Goal: Task Accomplishment & Management: Complete application form

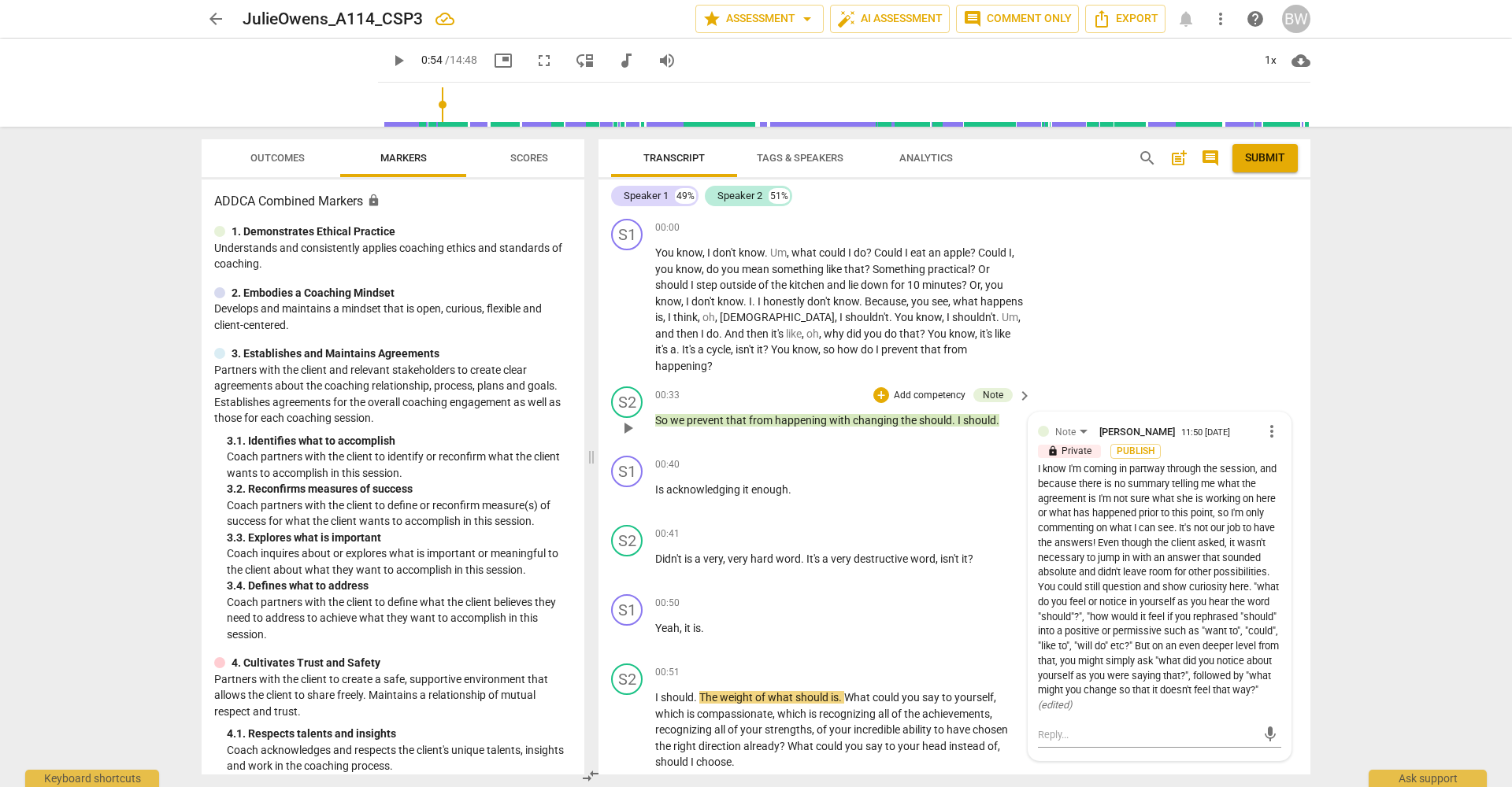
click at [709, 414] on span "prevent" at bounding box center [706, 420] width 39 height 13
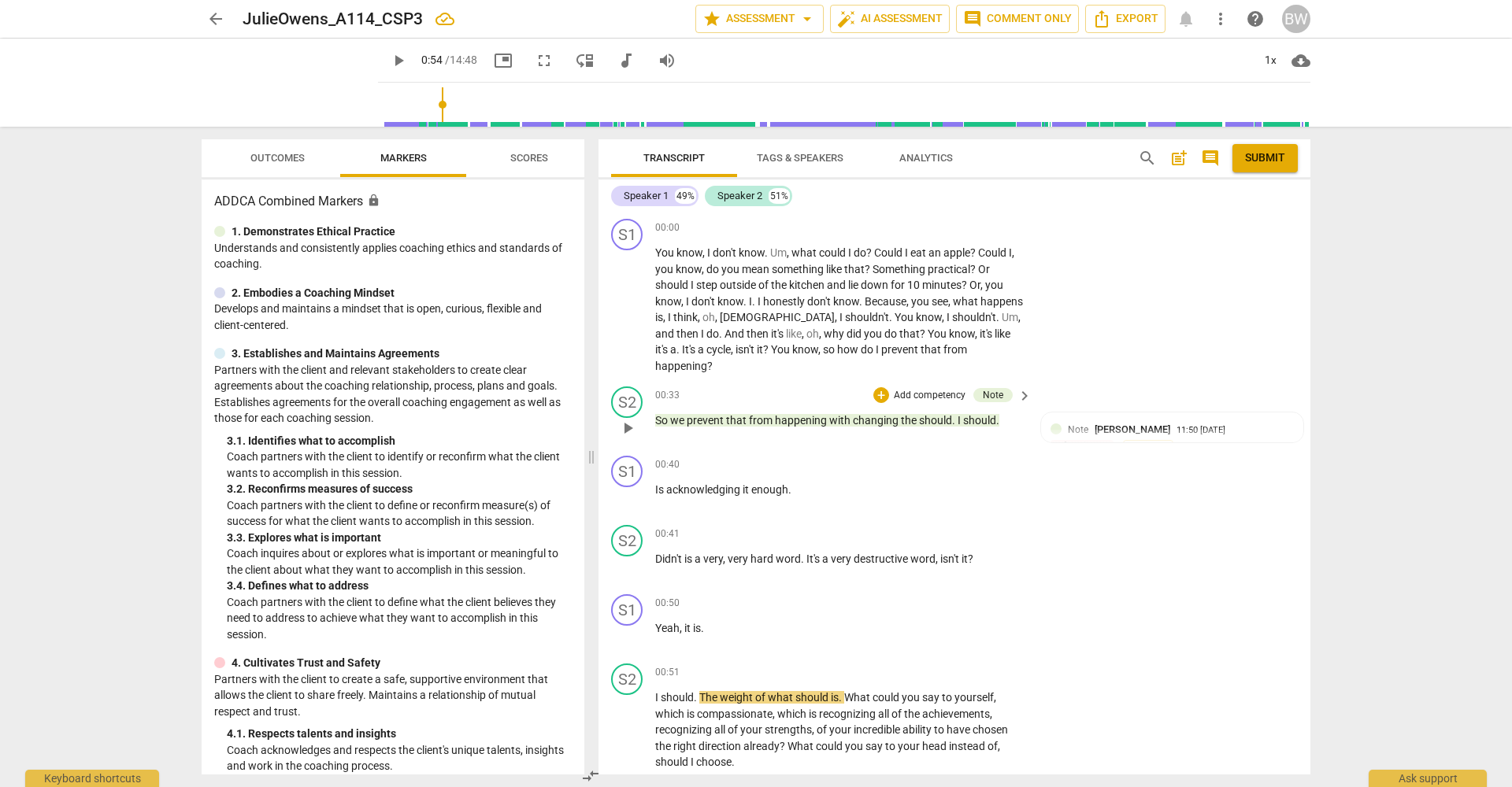
click at [700, 414] on span "prevent" at bounding box center [706, 420] width 39 height 13
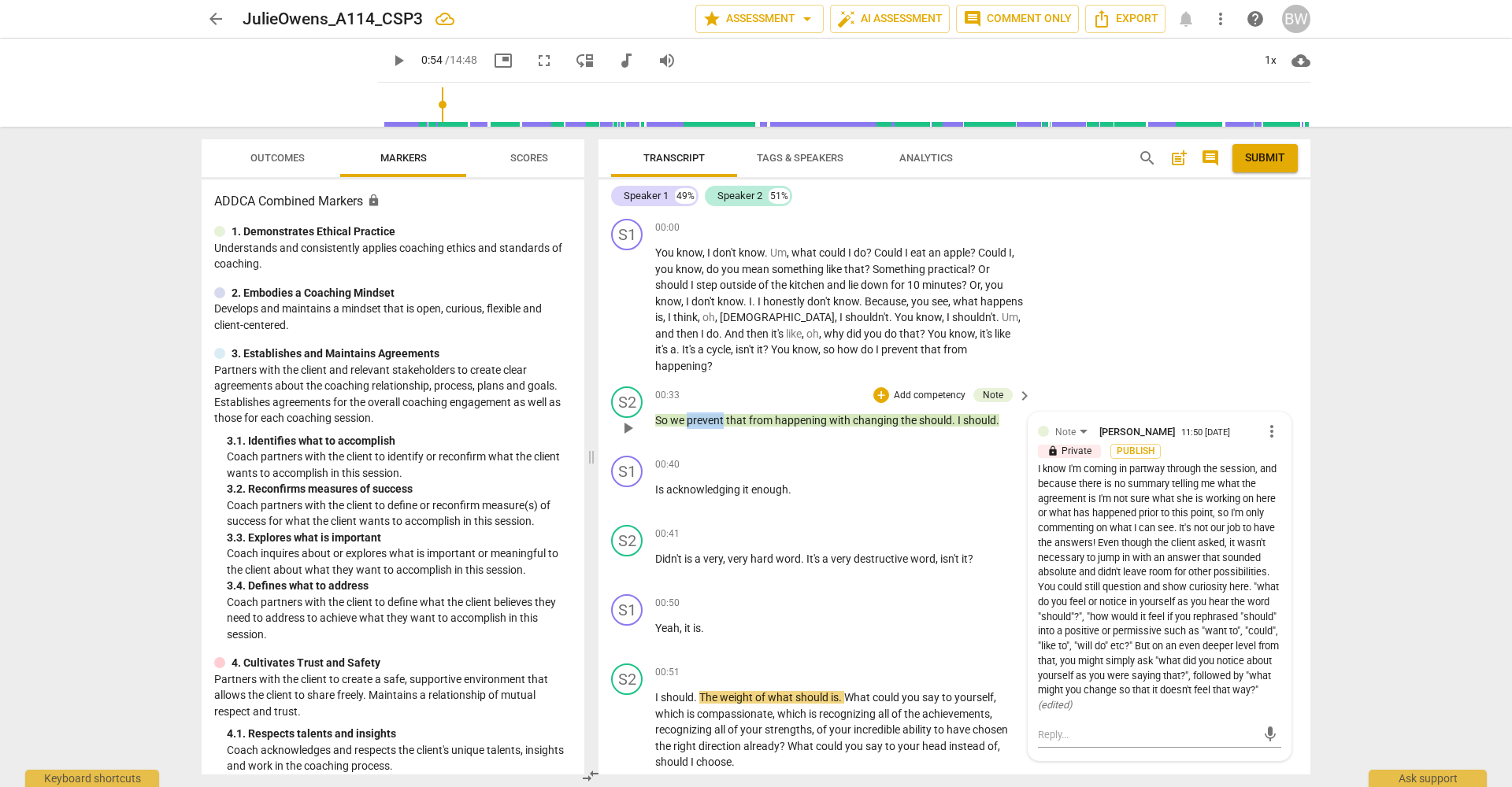
click at [700, 414] on span "prevent" at bounding box center [706, 420] width 39 height 13
click at [687, 412] on p "So we prevent that from happening with changing the should . I should ." at bounding box center [839, 420] width 368 height 17
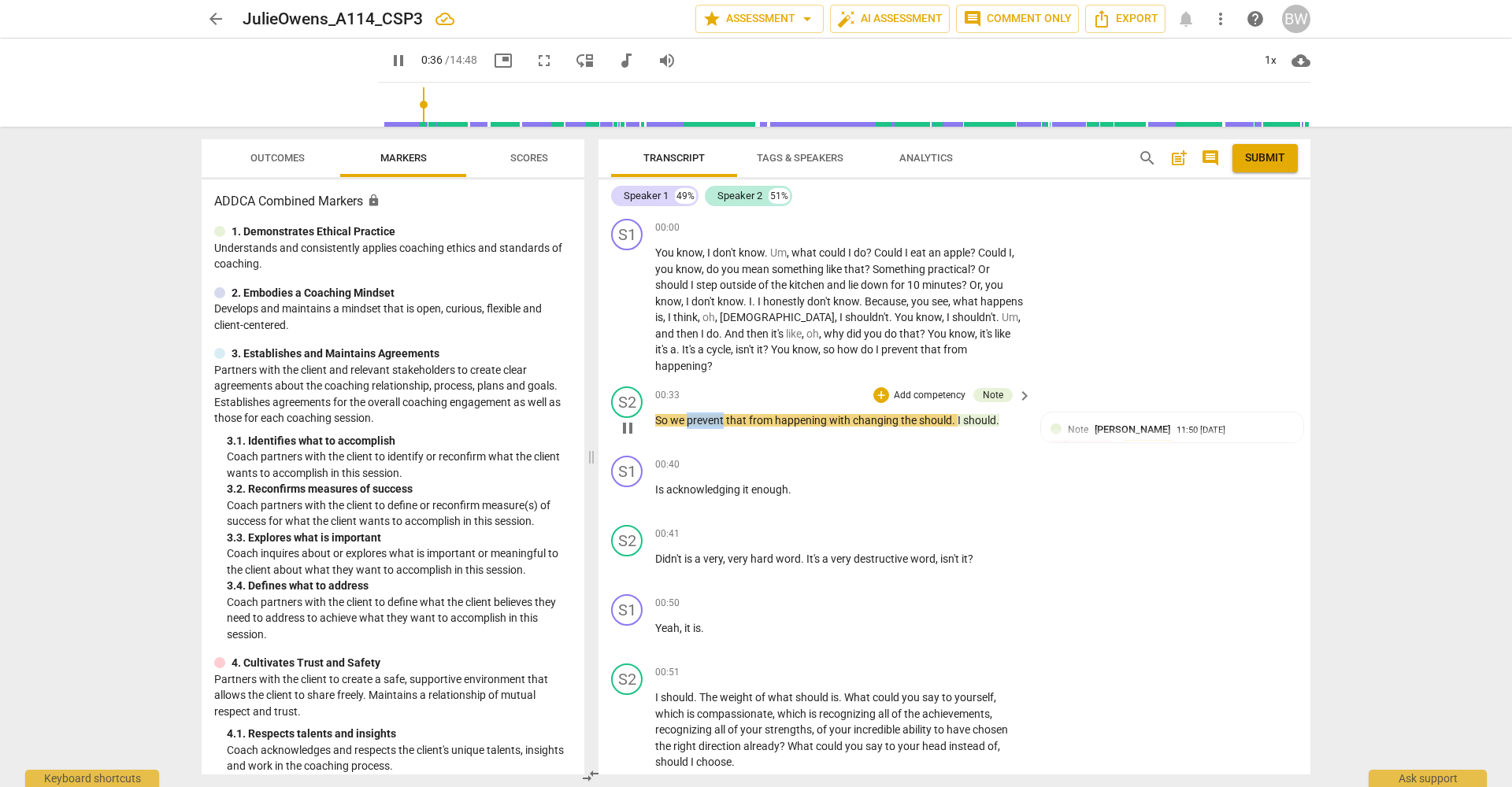
click at [687, 414] on span "we" at bounding box center [678, 420] width 17 height 13
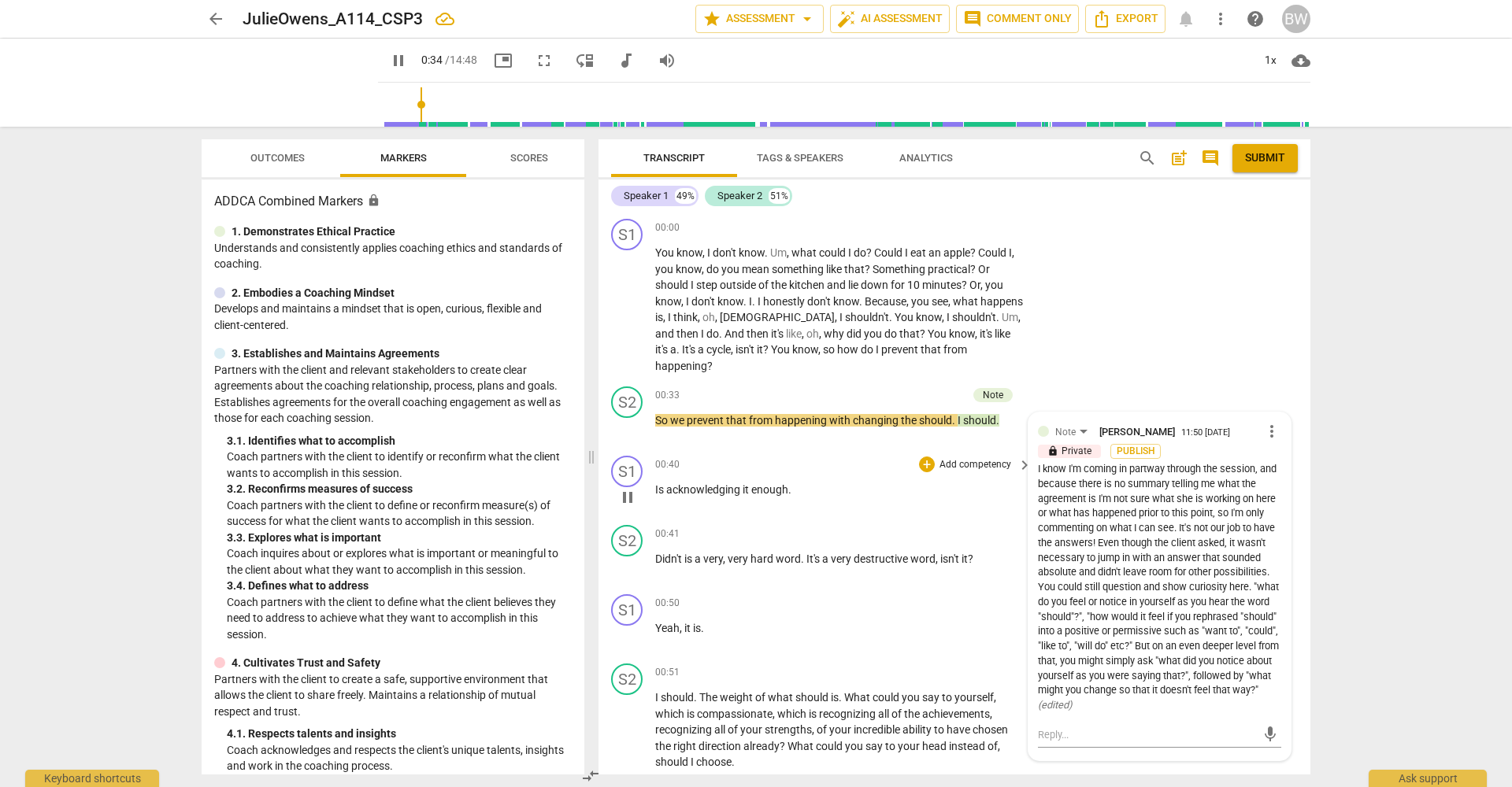
click at [873, 496] on div "S1 play_arrow pause 00:40 + Add competency keyboard_arrow_right Is acknowledgin…" at bounding box center [954, 484] width 712 height 69
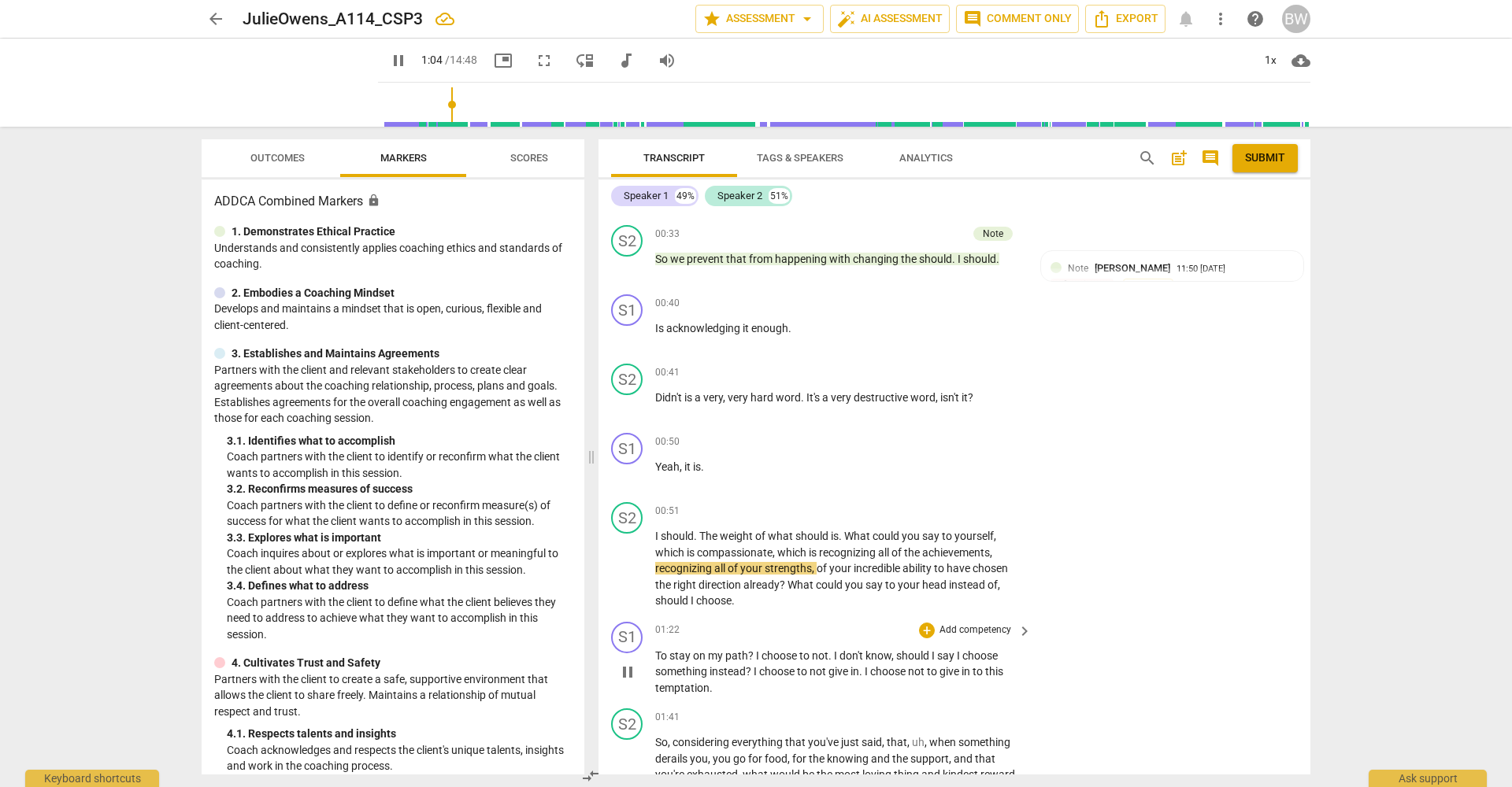
scroll to position [160, 0]
type input "67"
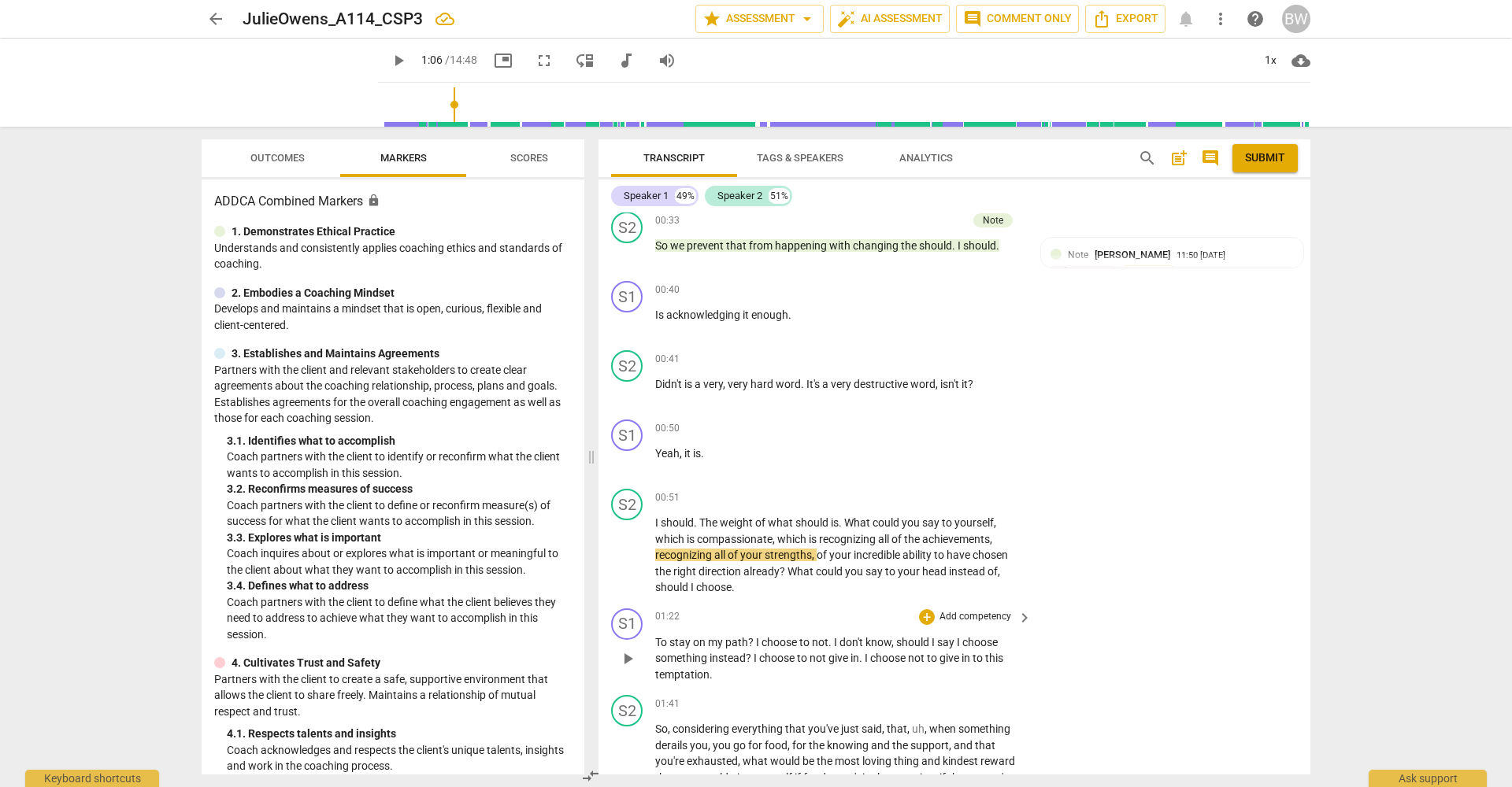
scroll to position [181, 0]
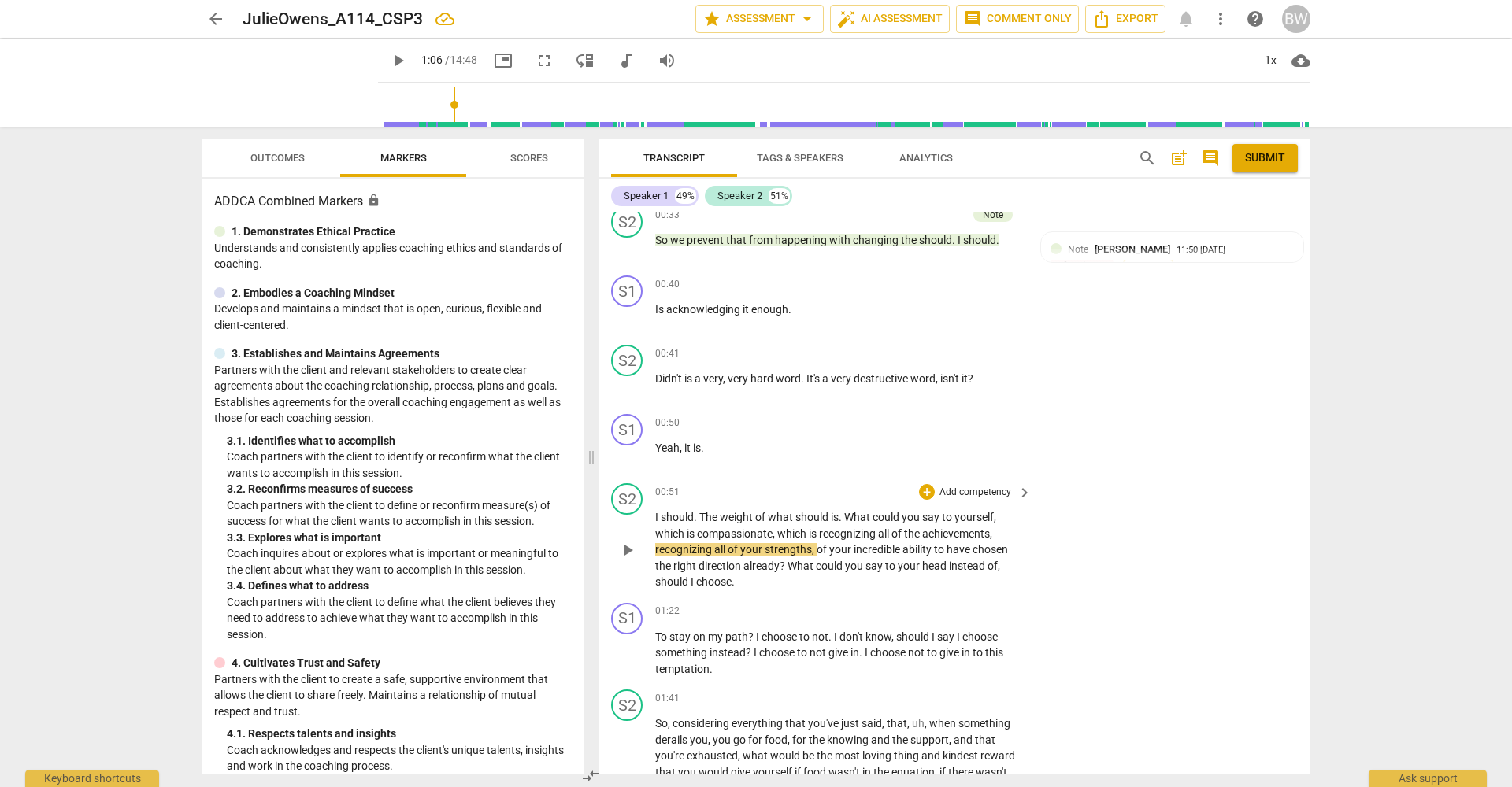
click at [999, 485] on p "Add competency" at bounding box center [975, 493] width 75 height 14
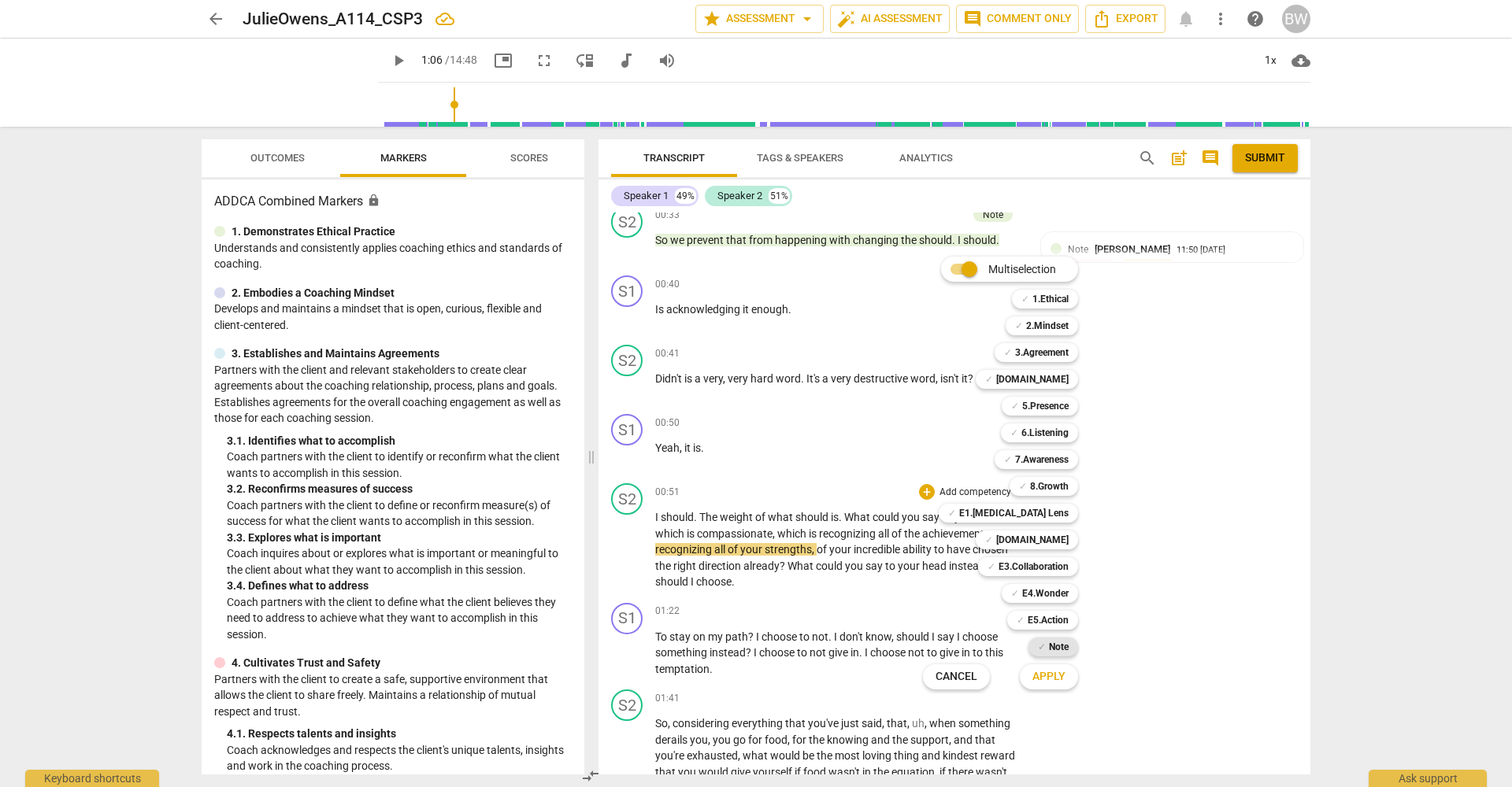
click at [1071, 640] on div "✓ Note" at bounding box center [1053, 647] width 50 height 19
click at [1054, 675] on span "Apply" at bounding box center [1048, 677] width 33 height 16
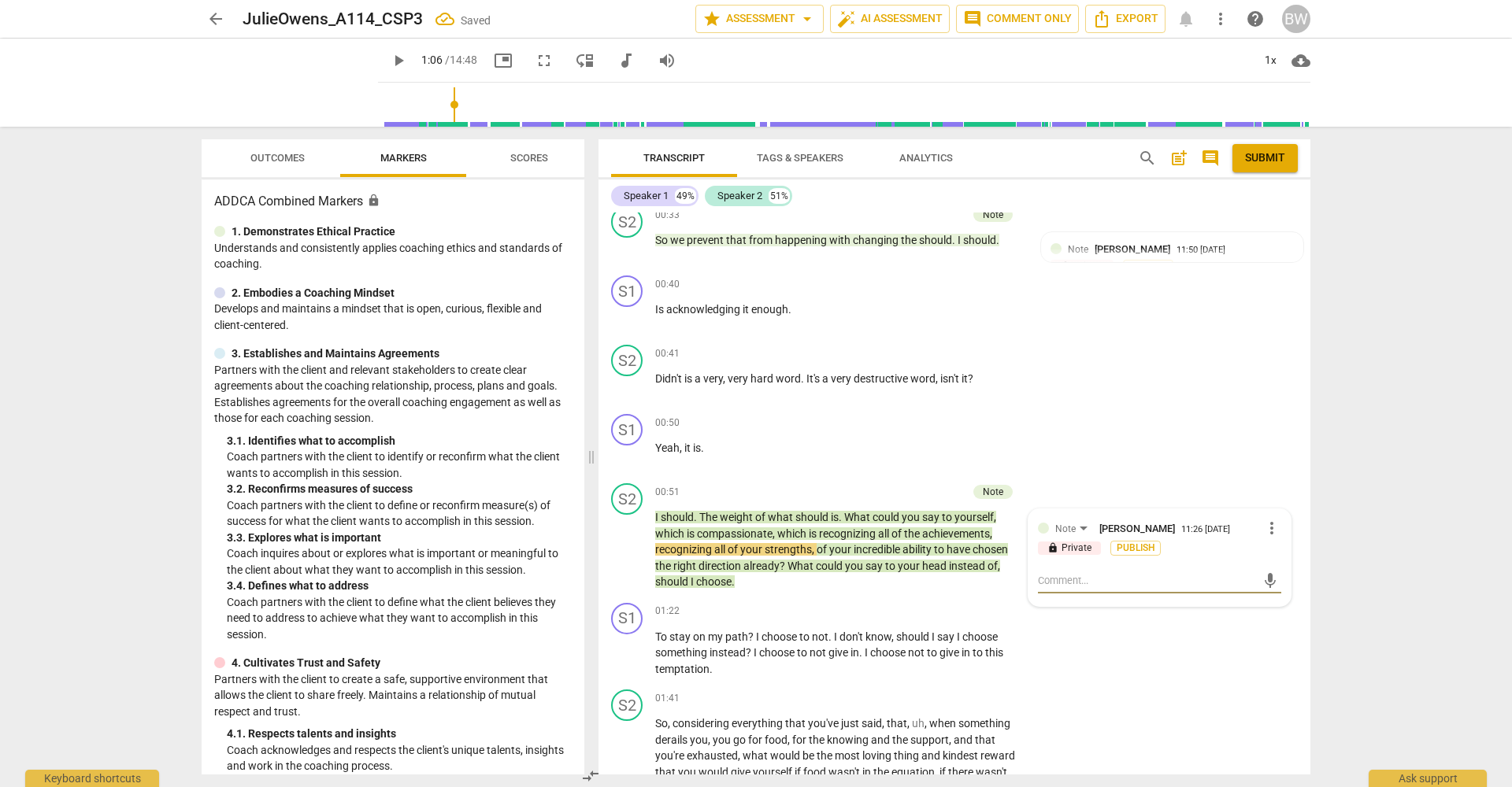
type textarea "A"
type textarea "Ag"
type textarea "Aga"
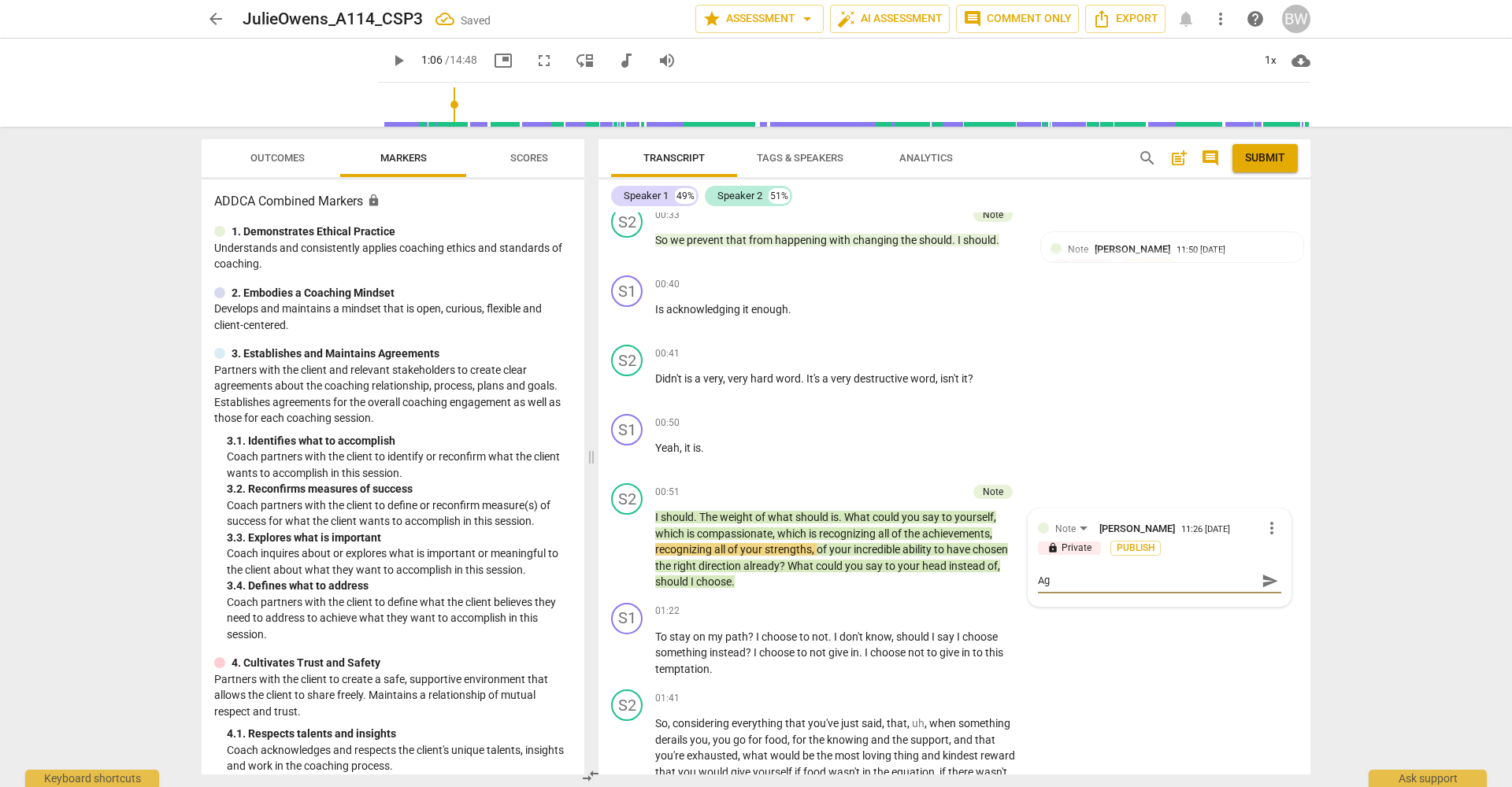
type textarea "Aga"
type textarea "Ag"
type textarea "A"
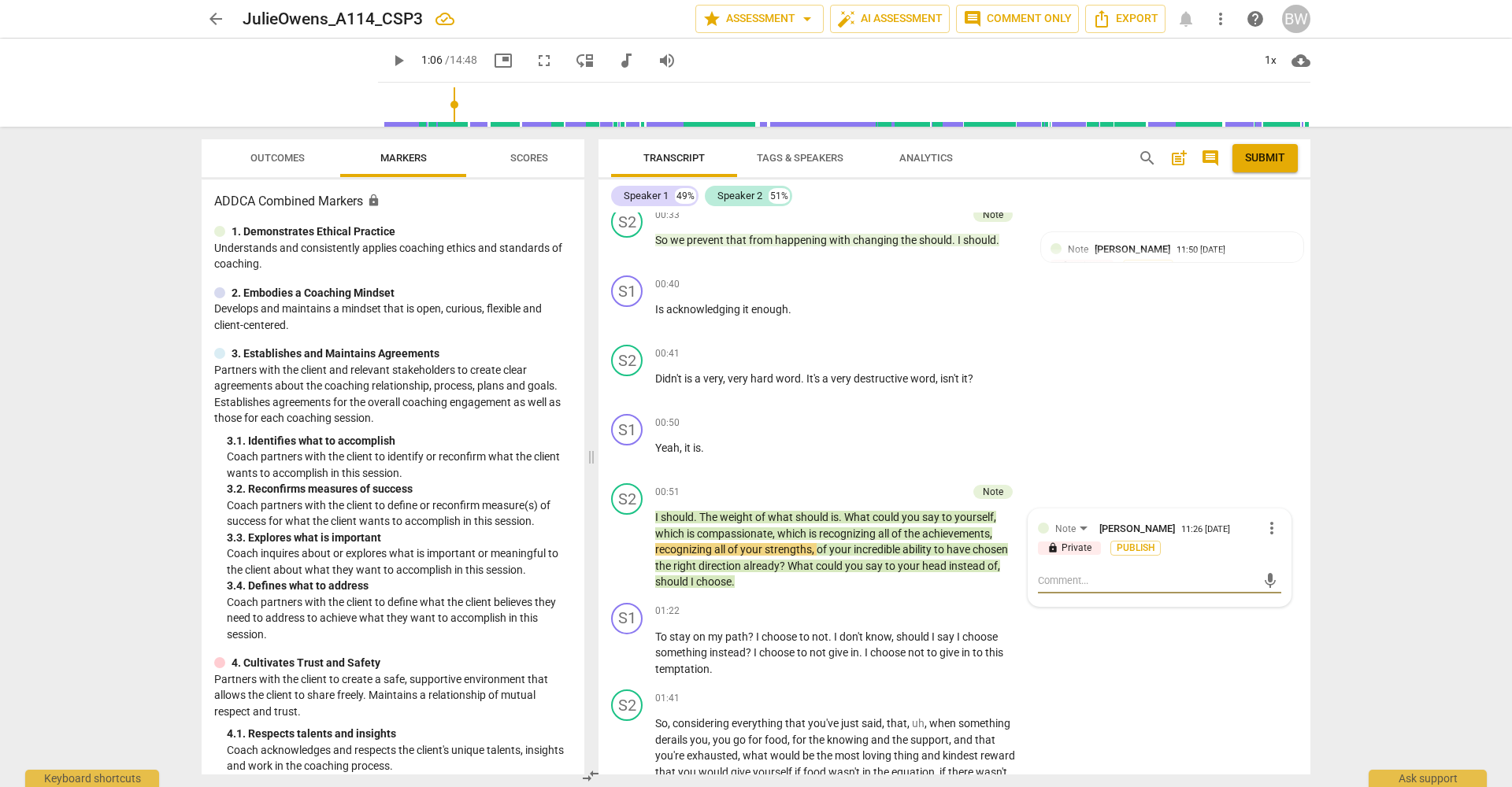
type textarea "G"
type textarea "Gr"
type textarea "Gre"
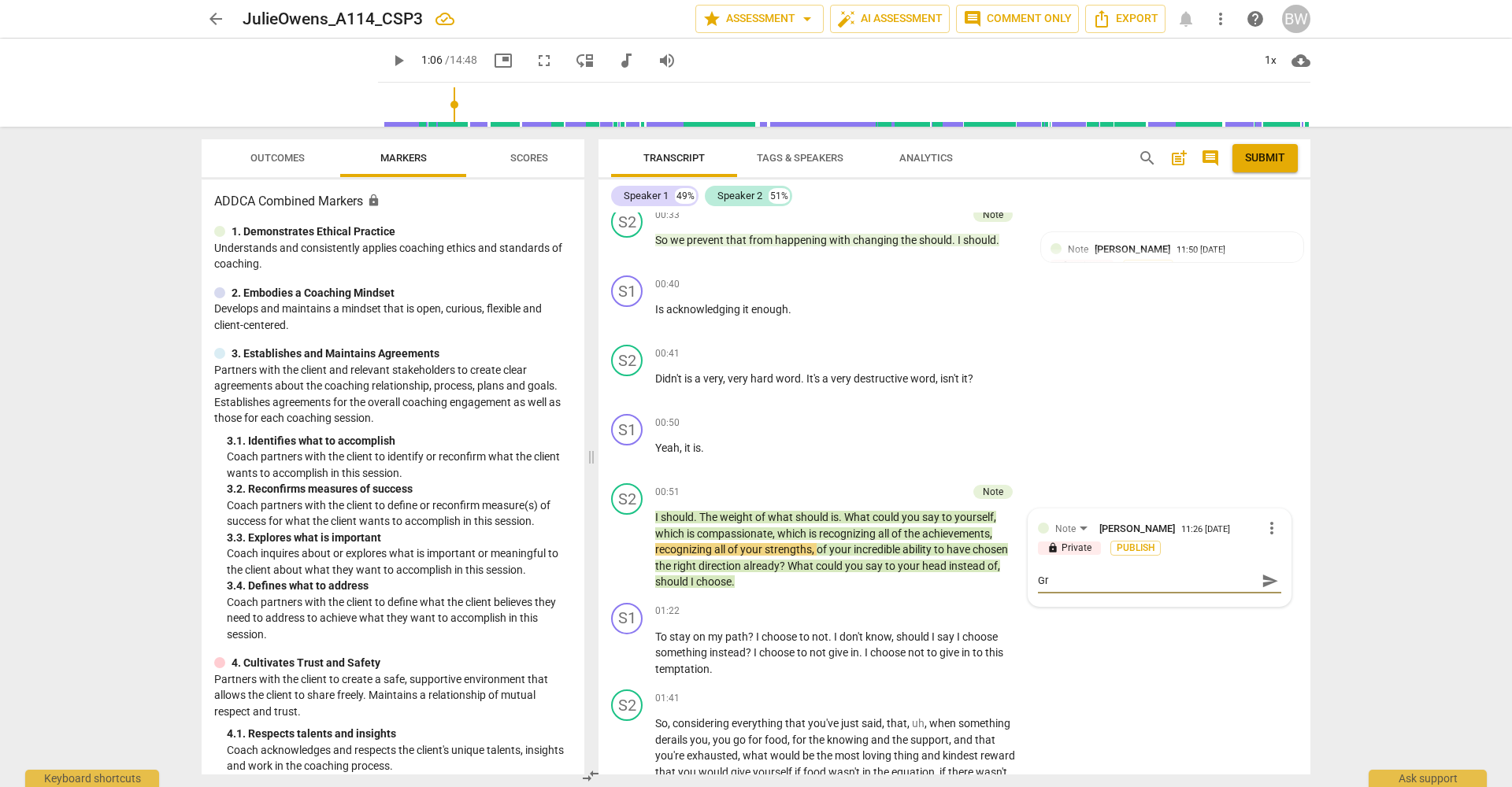
type textarea "Gre"
type textarea "Grea"
type textarea "Great"
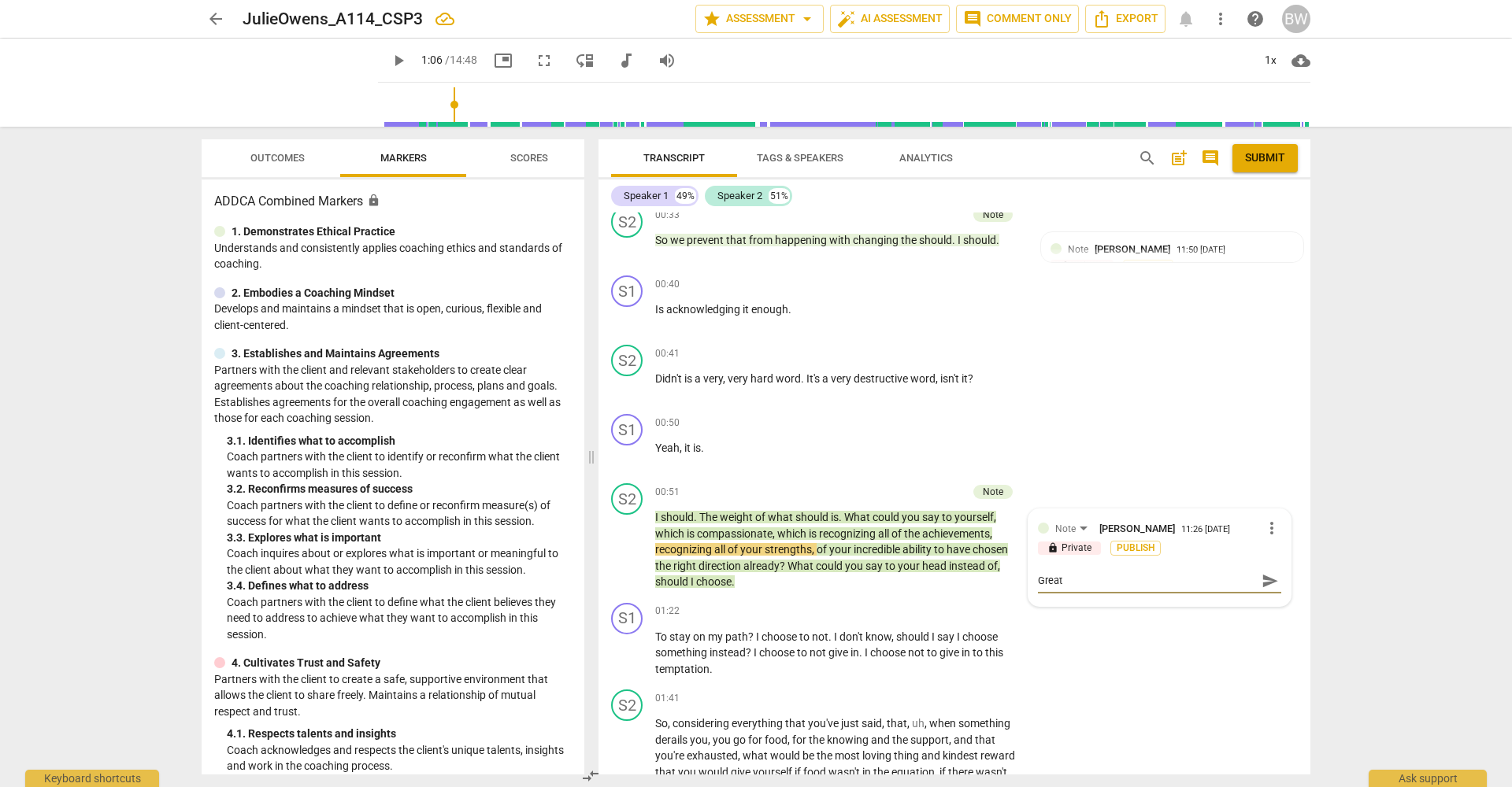
type textarea "Great"
type textarea "Great t"
type textarea "Great th"
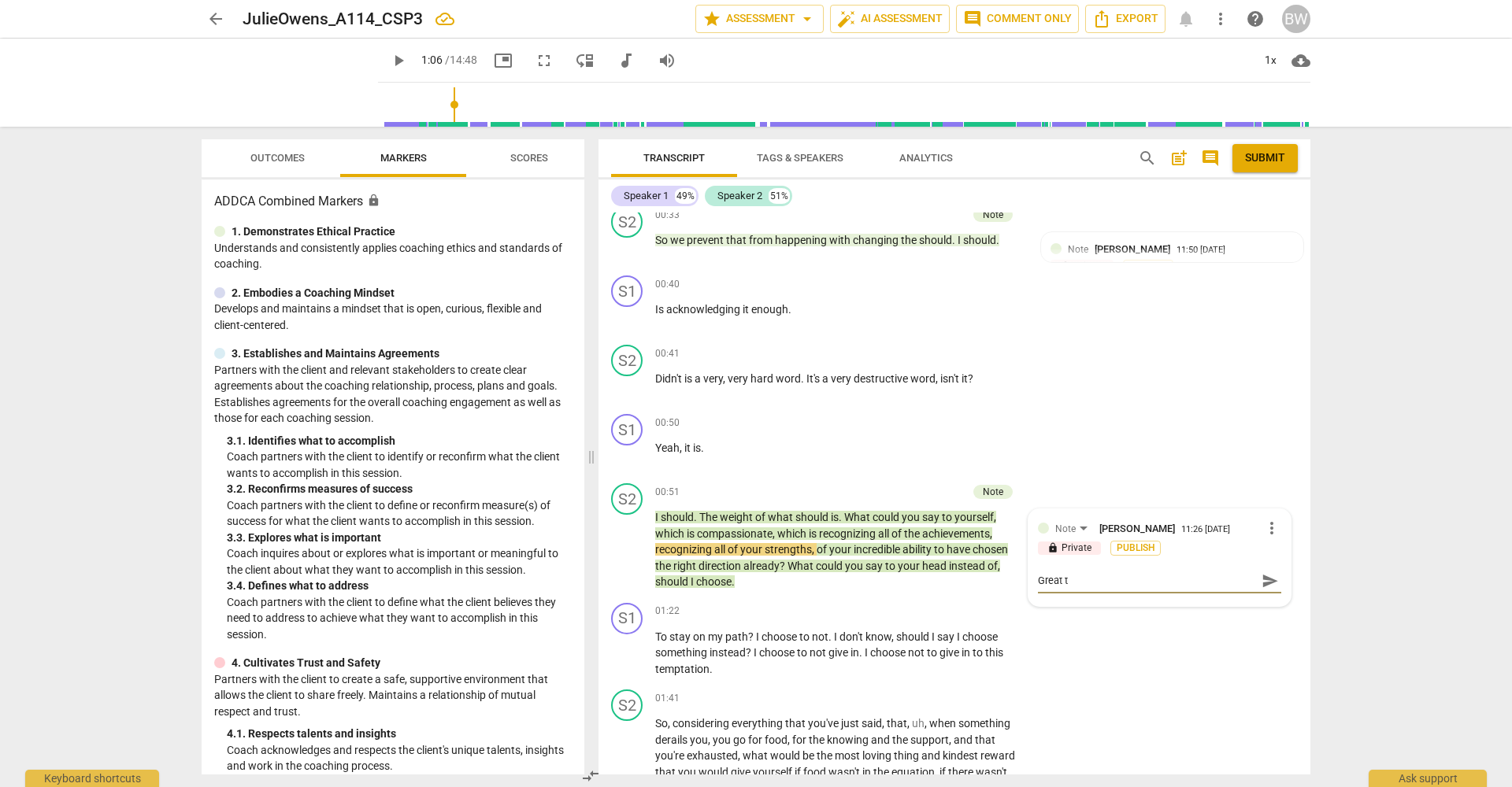
type textarea "Great th"
type textarea "Great tha"
type textarea "Great that"
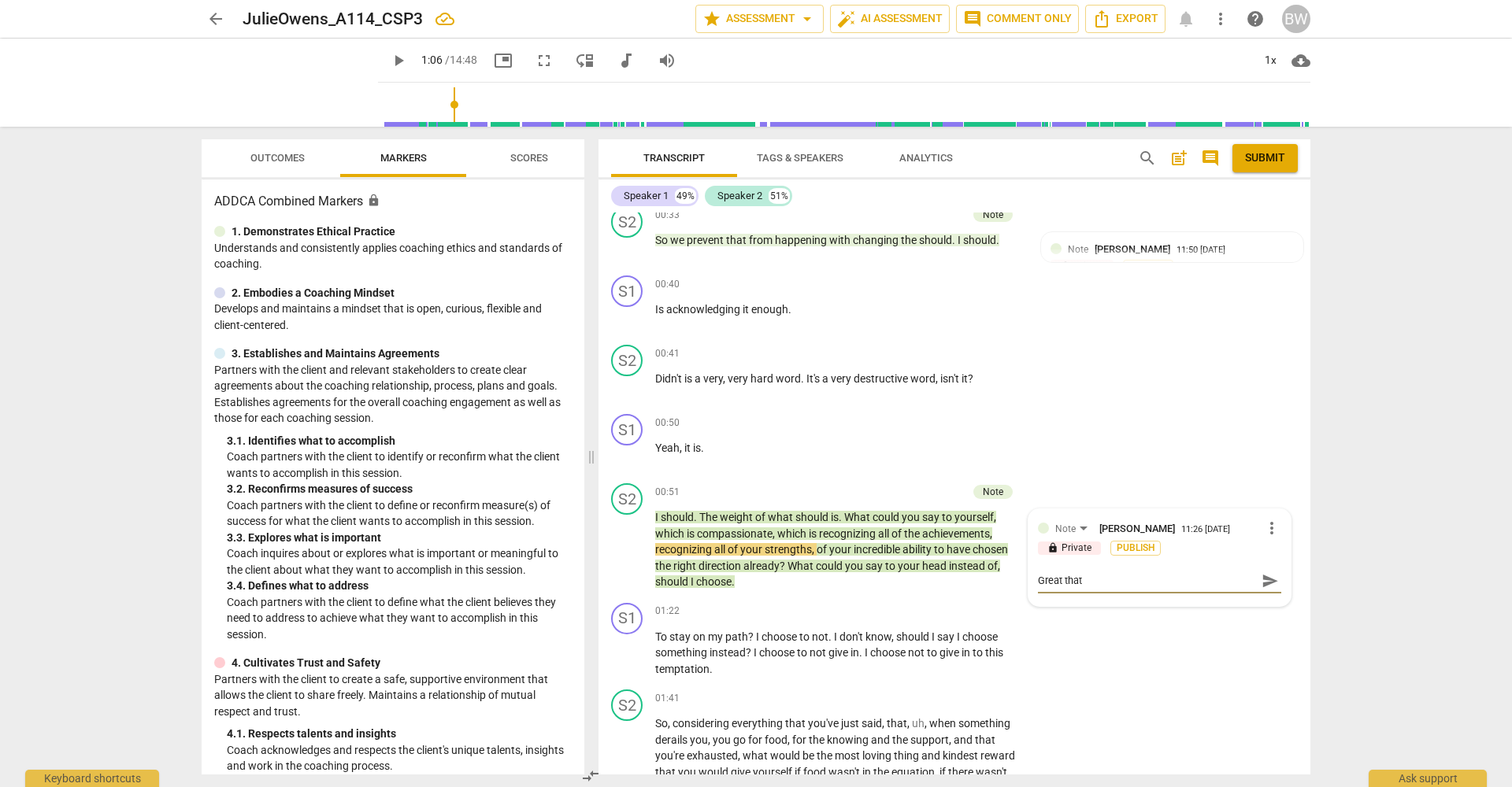
type textarea "Great that"
type textarea "Great that y"
type textarea "Great that yo"
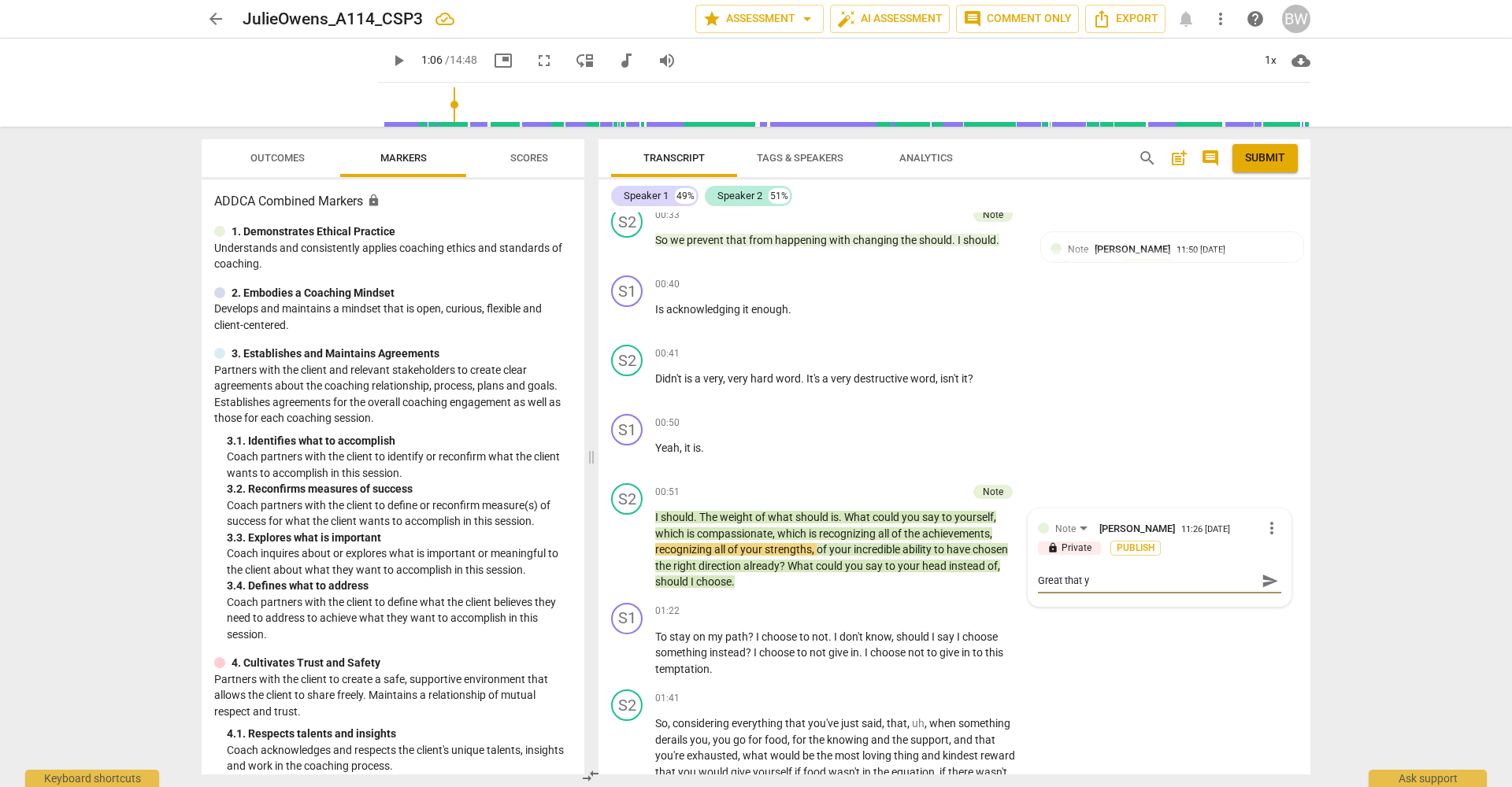
type textarea "Great that yo"
type textarea "Great that you"
type textarea "Great that you'"
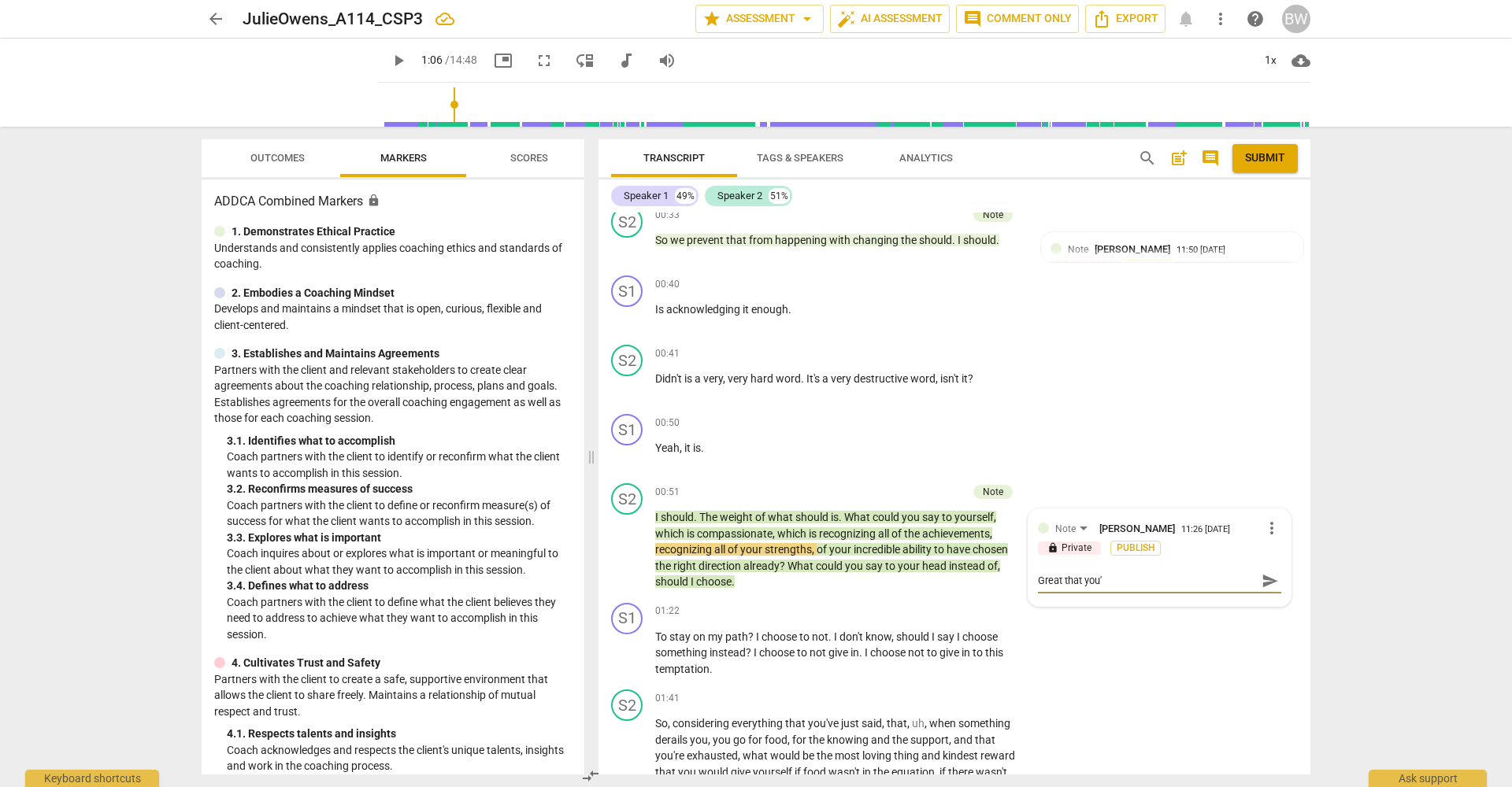
type textarea "Great that you'r"
type textarea "Great that you're"
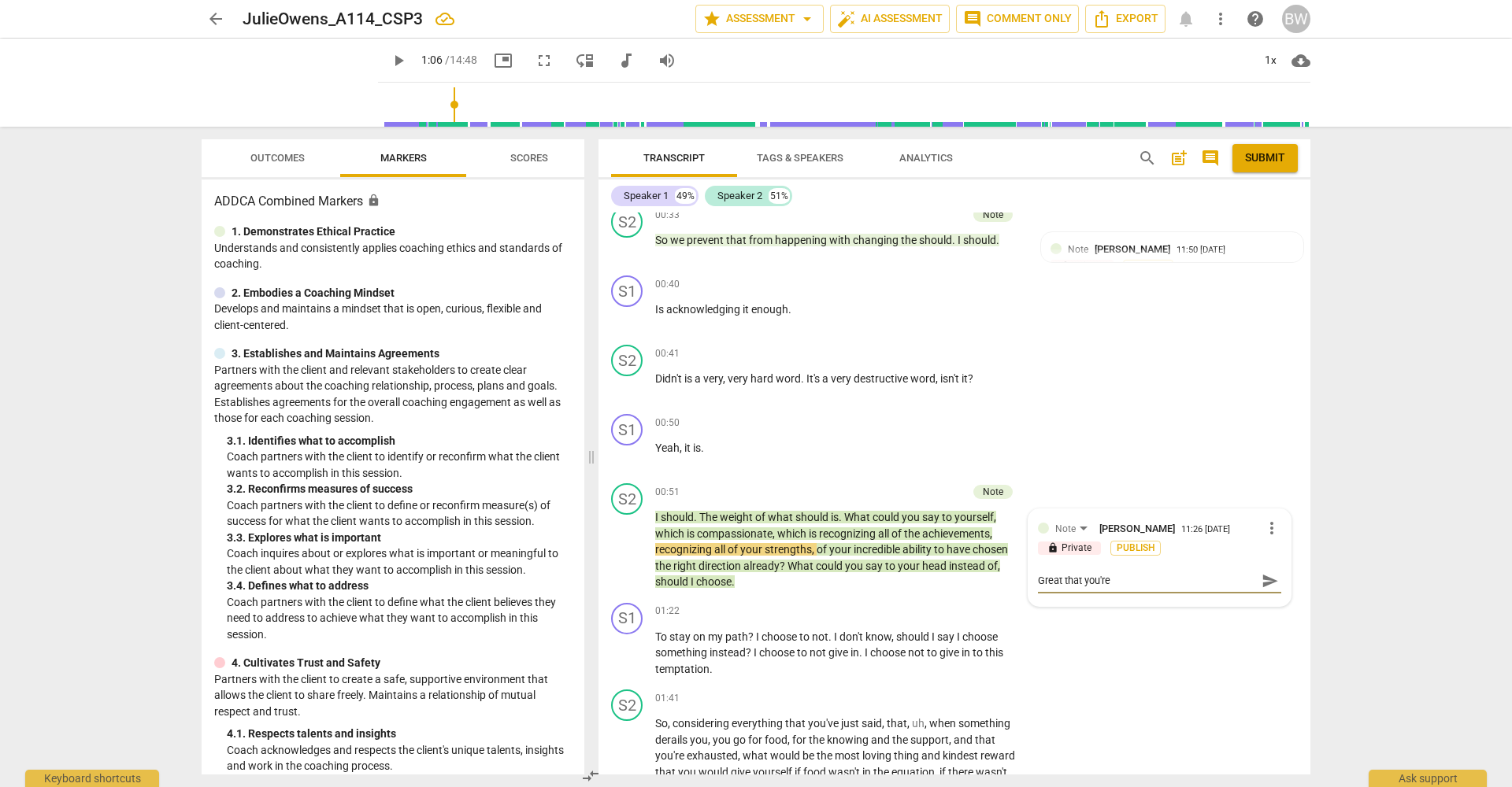
type textarea "Great that you're"
type textarea "Great that you're a"
type textarea "Great that you're as"
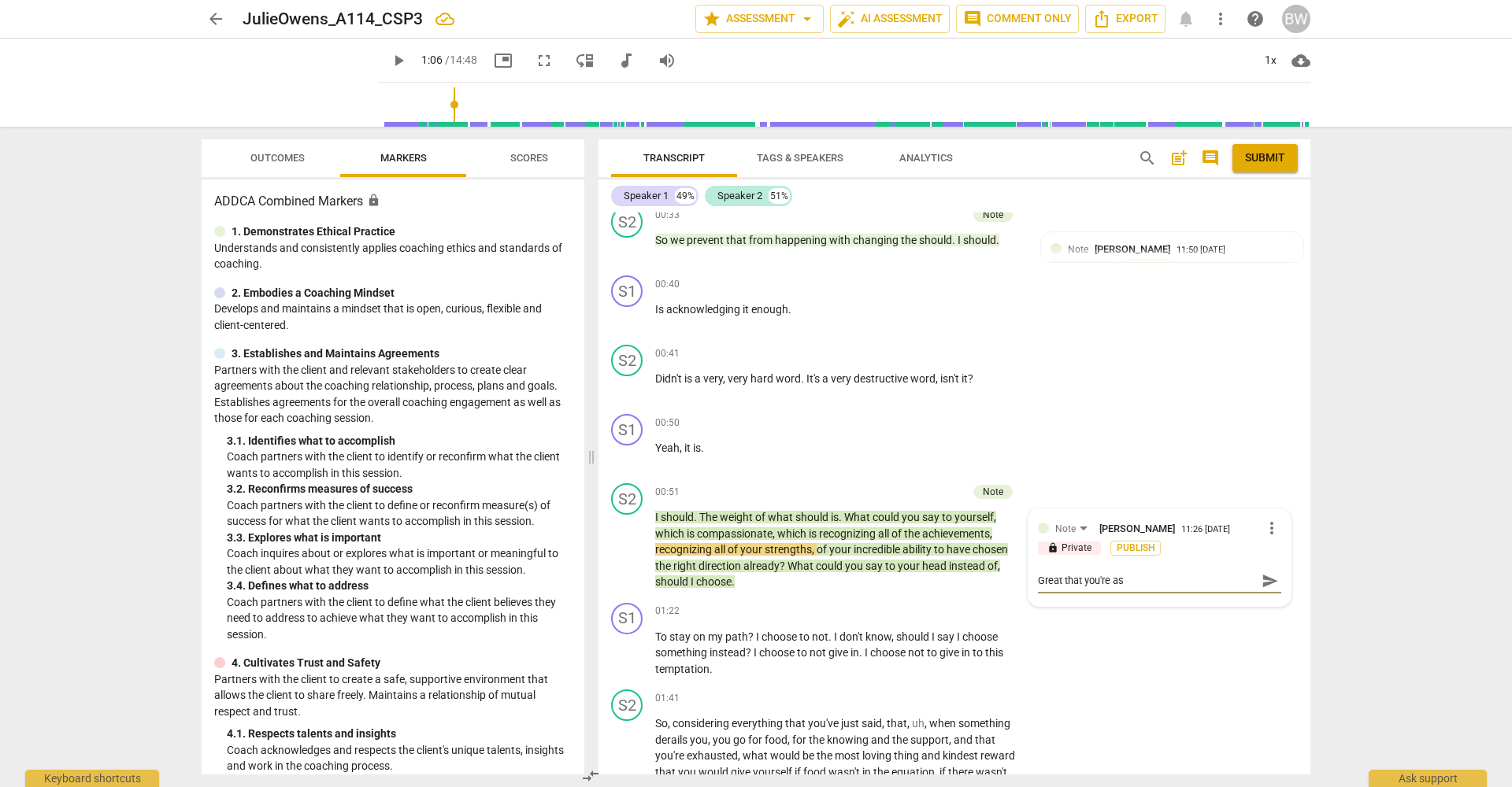
type textarea "Great that you're ask"
type textarea "Great that you're aski"
type textarea "Great that you're askin"
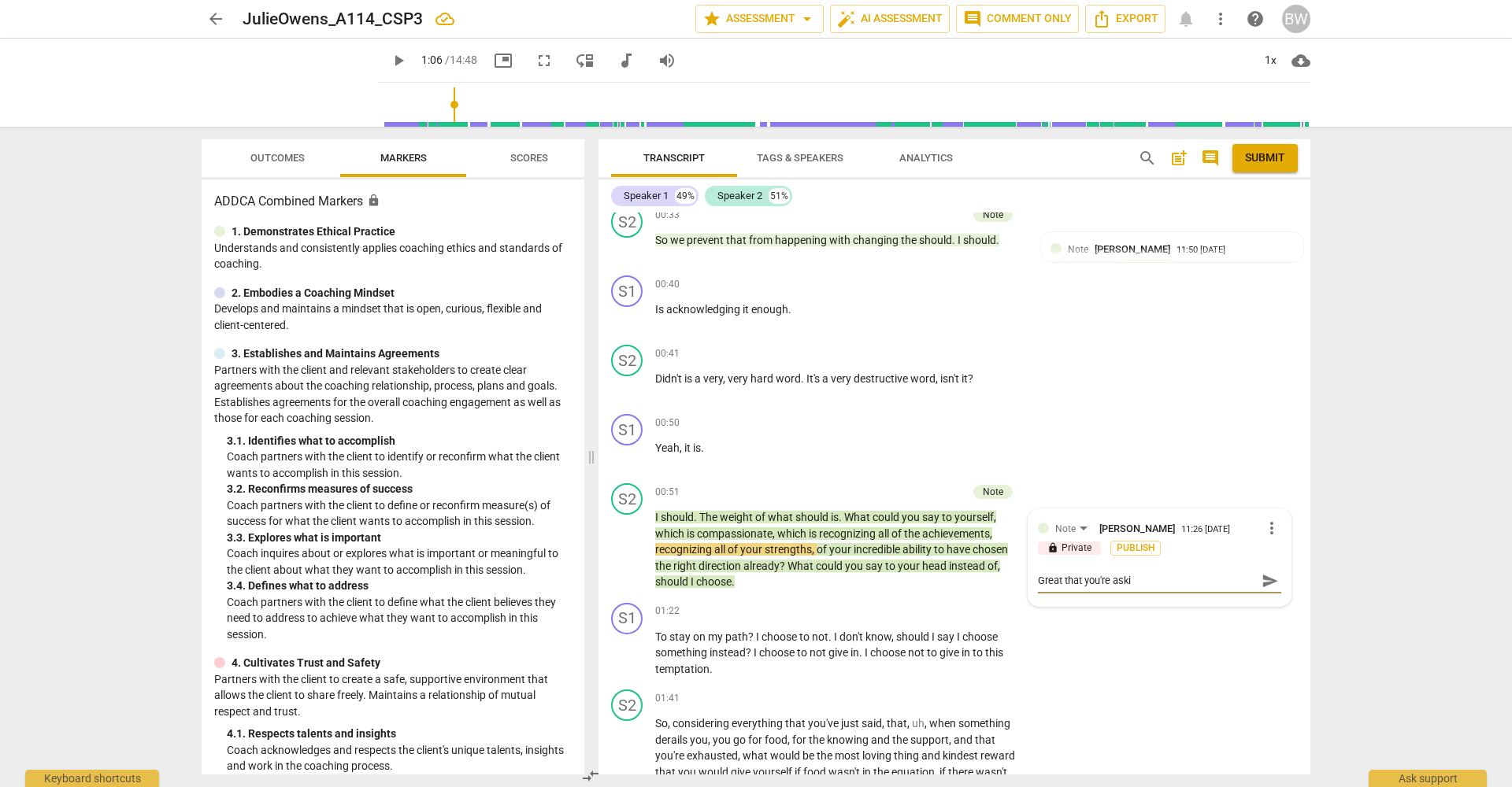
type textarea "Great that you're askin"
type textarea "Great that you're asking"
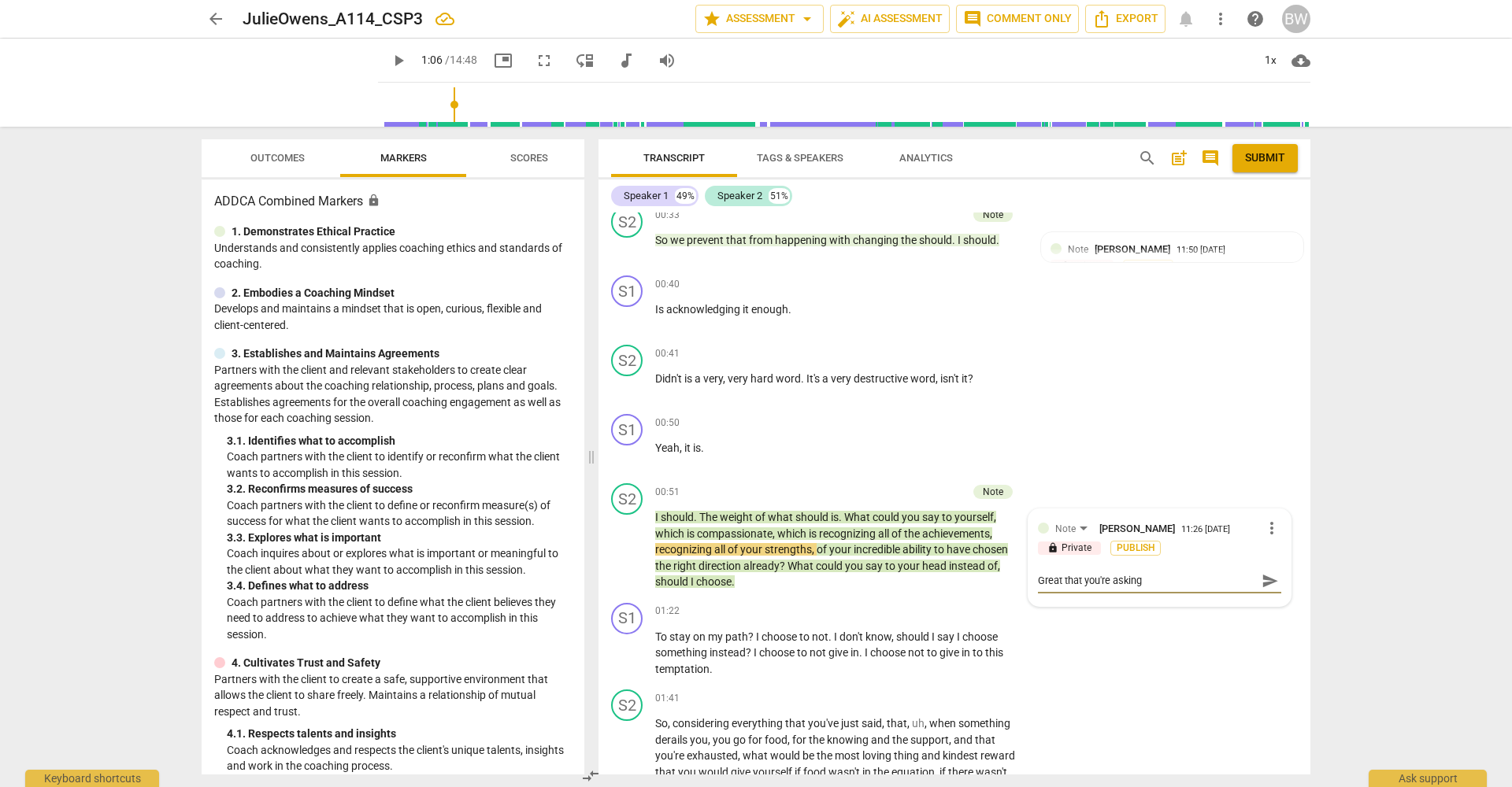
type textarea "Great that you're asking f"
type textarea "Great that you're asking fo"
type textarea "Great that you're asking for"
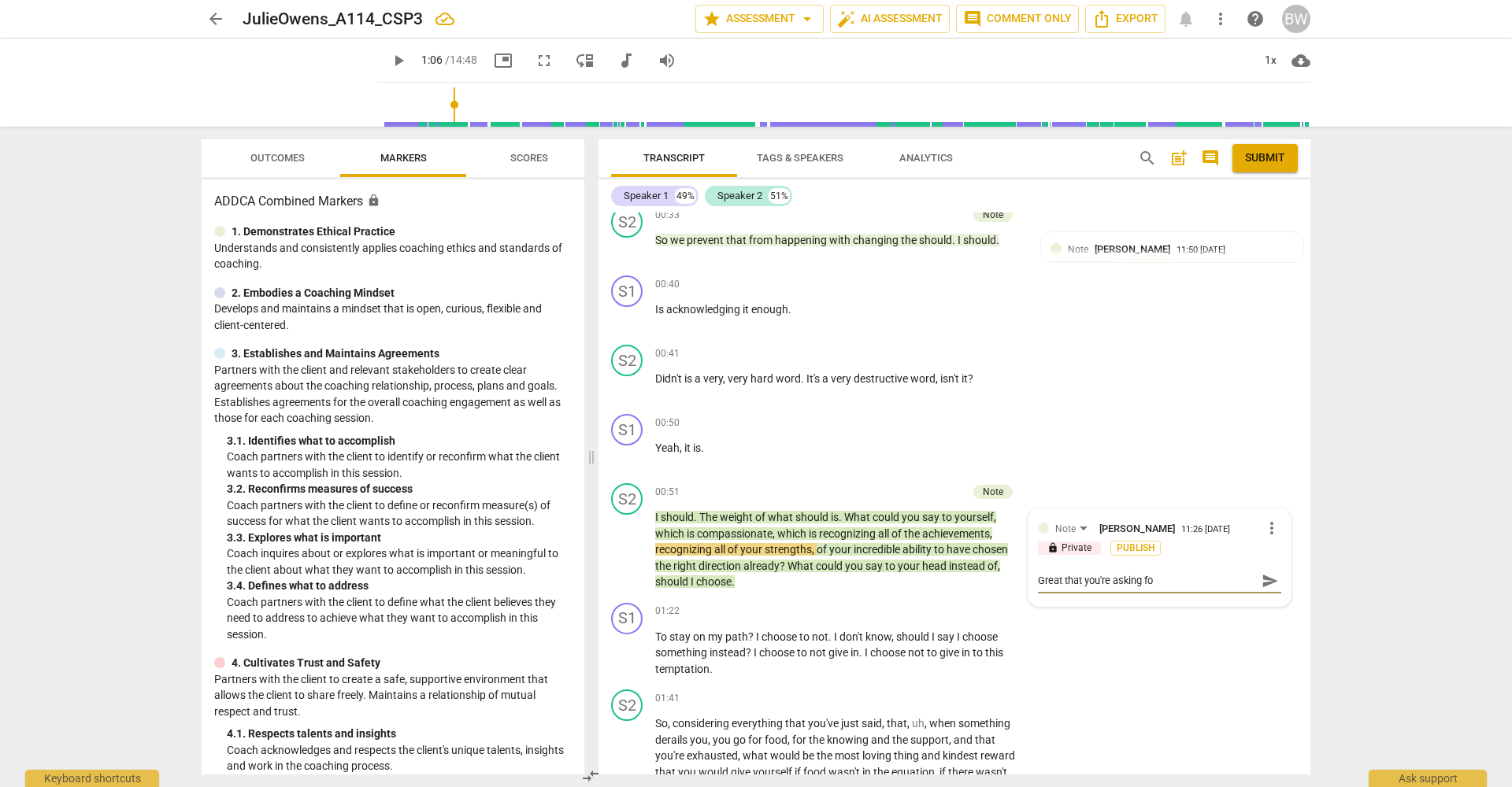
type textarea "Great that you're asking for"
type textarea "Great that you're asking for h"
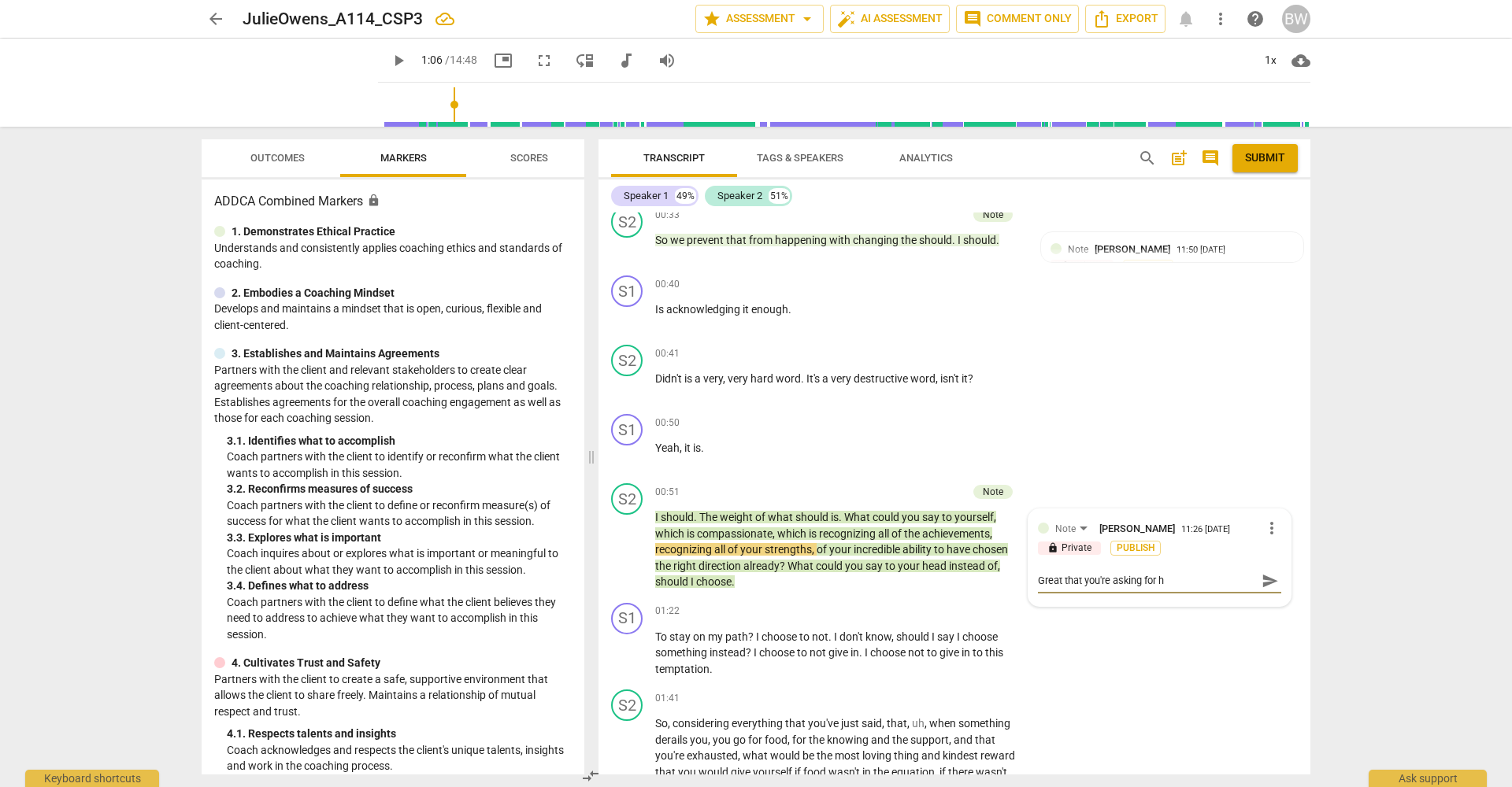
type textarea "Great that you're asking for he"
type textarea "Great that you're asking for h"
type textarea "Great that you're asking for"
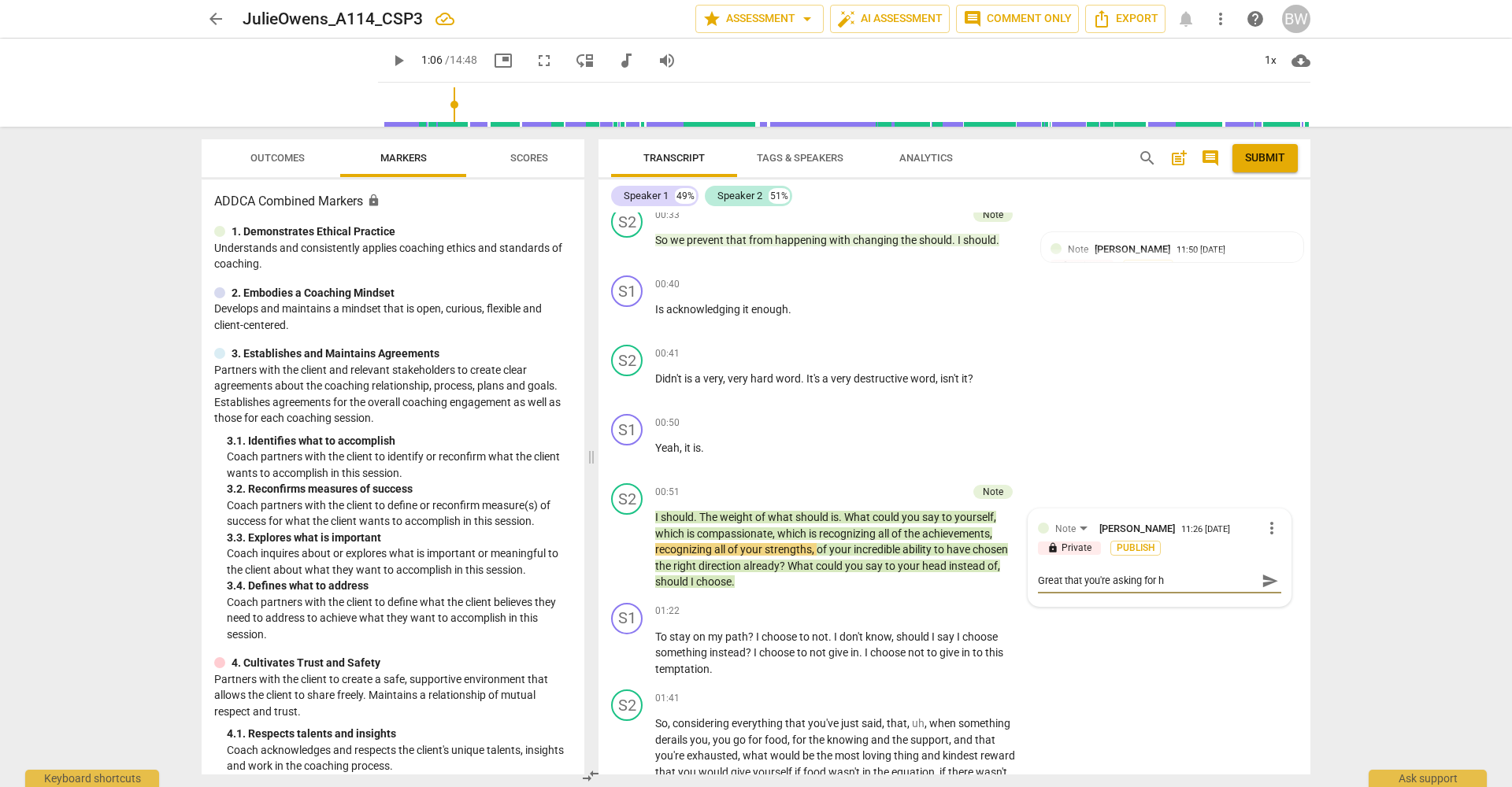
type textarea "Great that you're asking for"
type textarea "Great that you're asking for h"
type textarea "Great that you're asking for he"
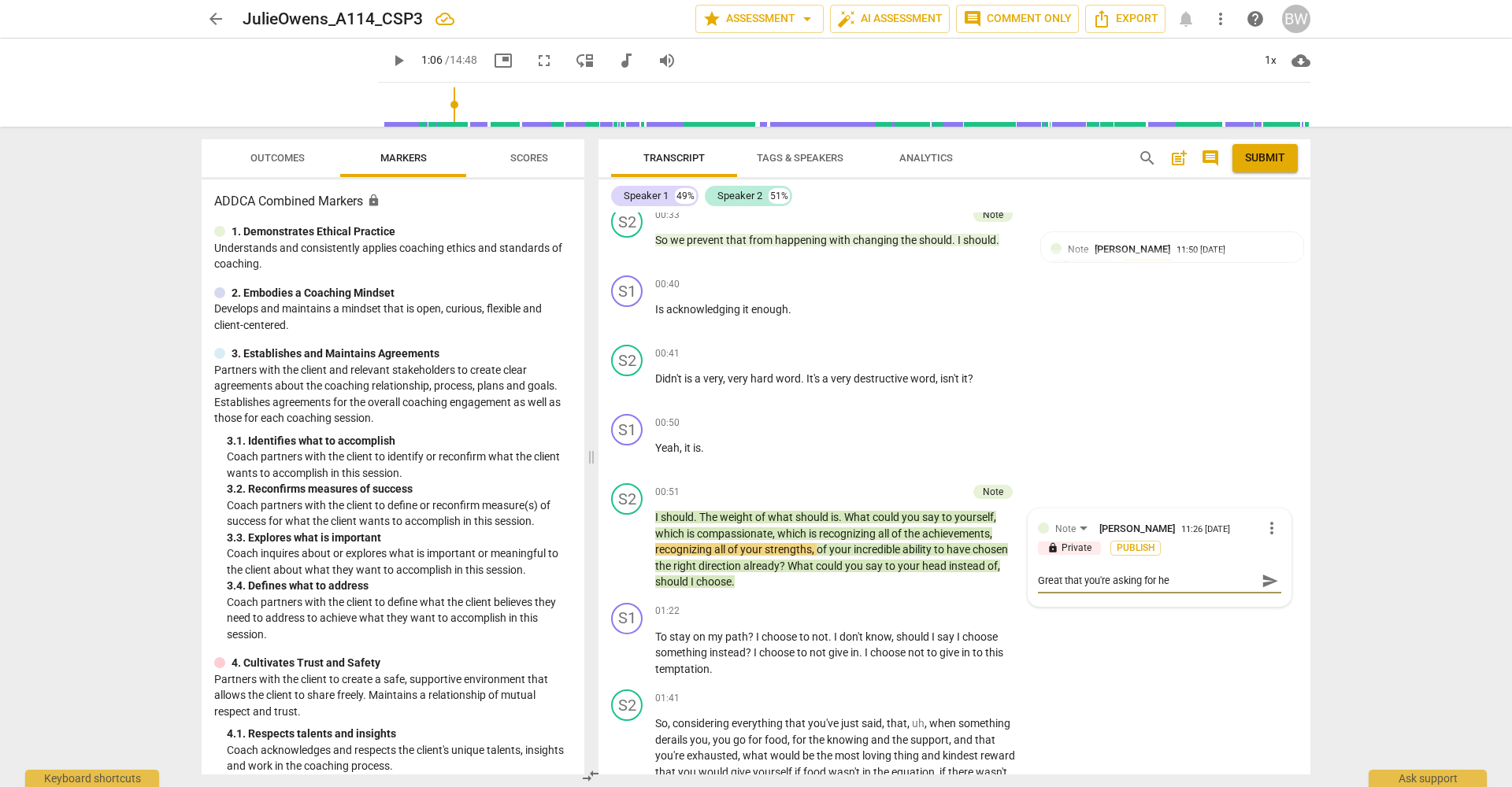
type textarea "Great that you're asking for her"
type textarea "Great that you're asking for her t"
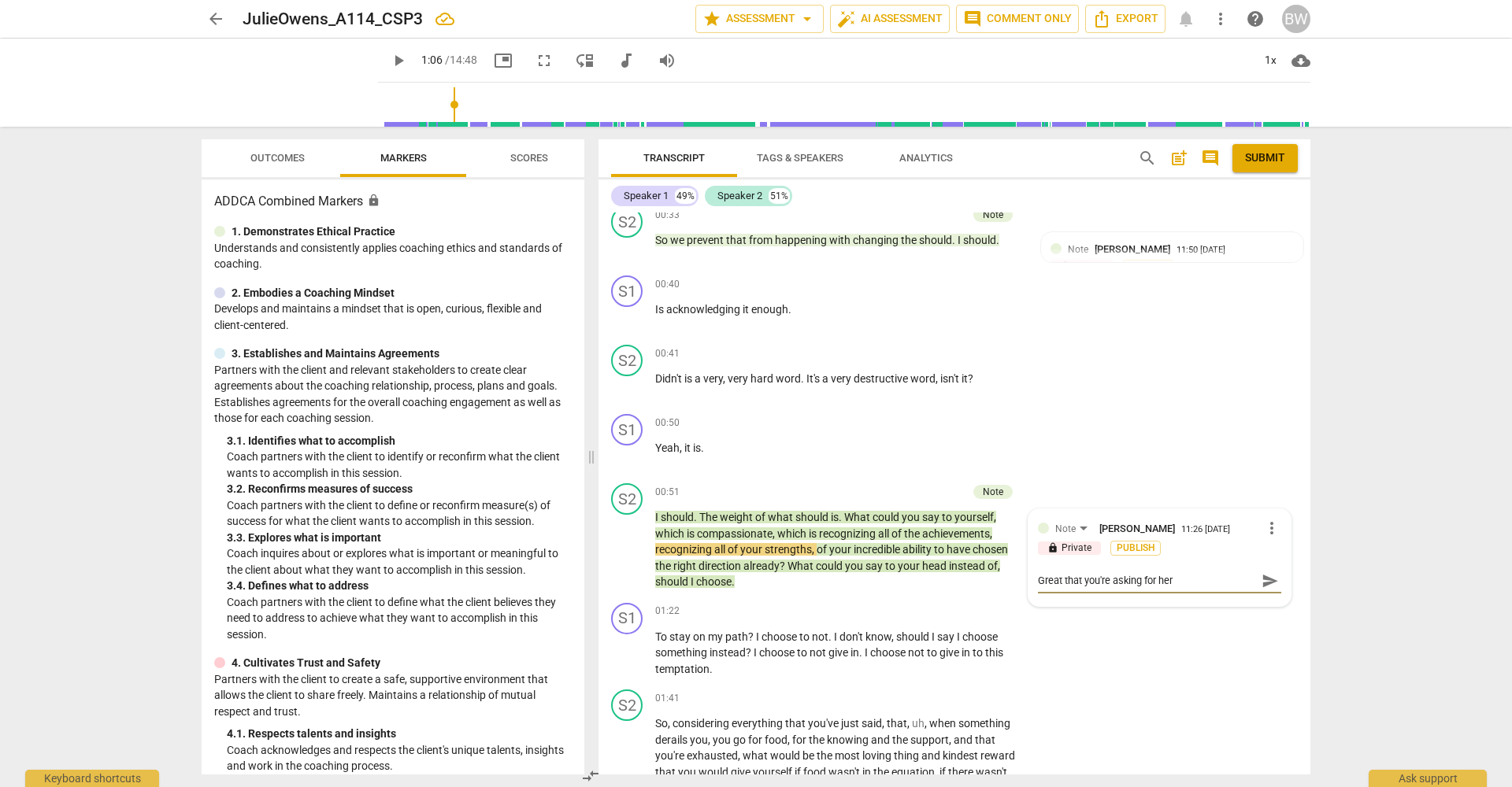
type textarea "Great that you're asking for her t"
type textarea "Great that you're asking for her to"
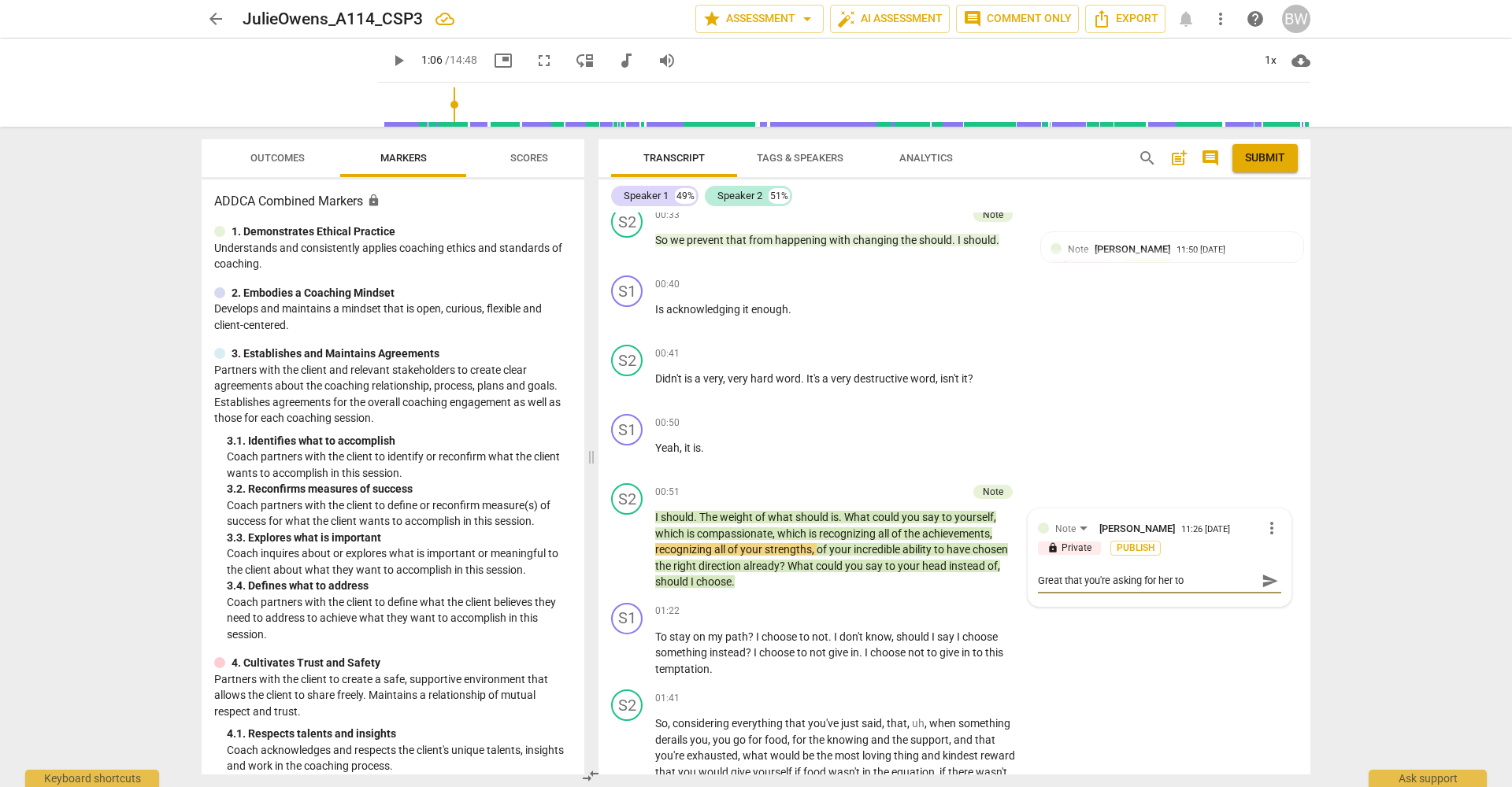
type textarea "Great that you're asking for her to r"
type textarea "Great that you're asking for her to re"
type textarea "Great that you're asking for her to ref"
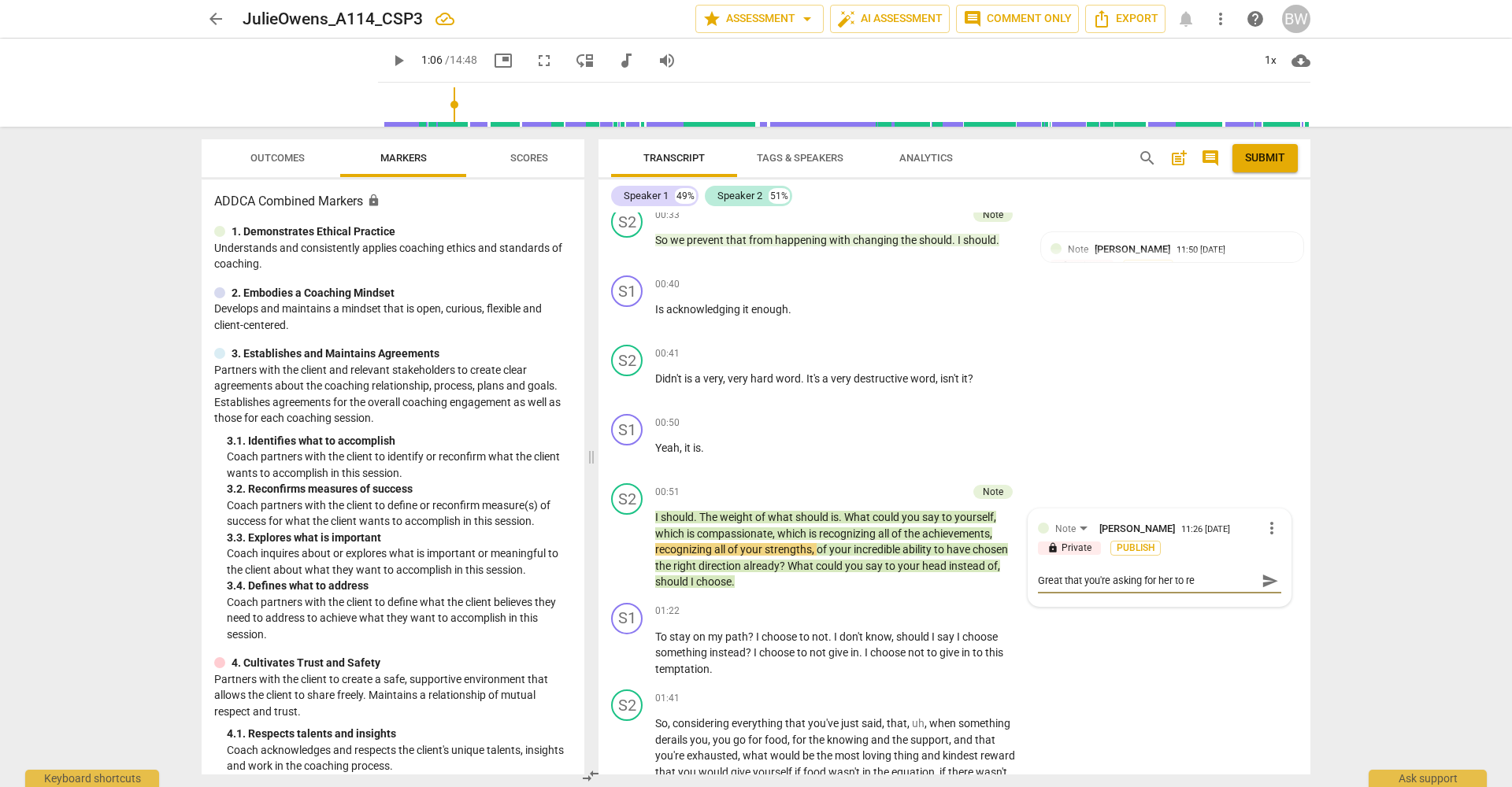
type textarea "Great that you're asking for her to ref"
type textarea "Great that you're asking for her to refr"
type textarea "Great that you're asking for her to refra"
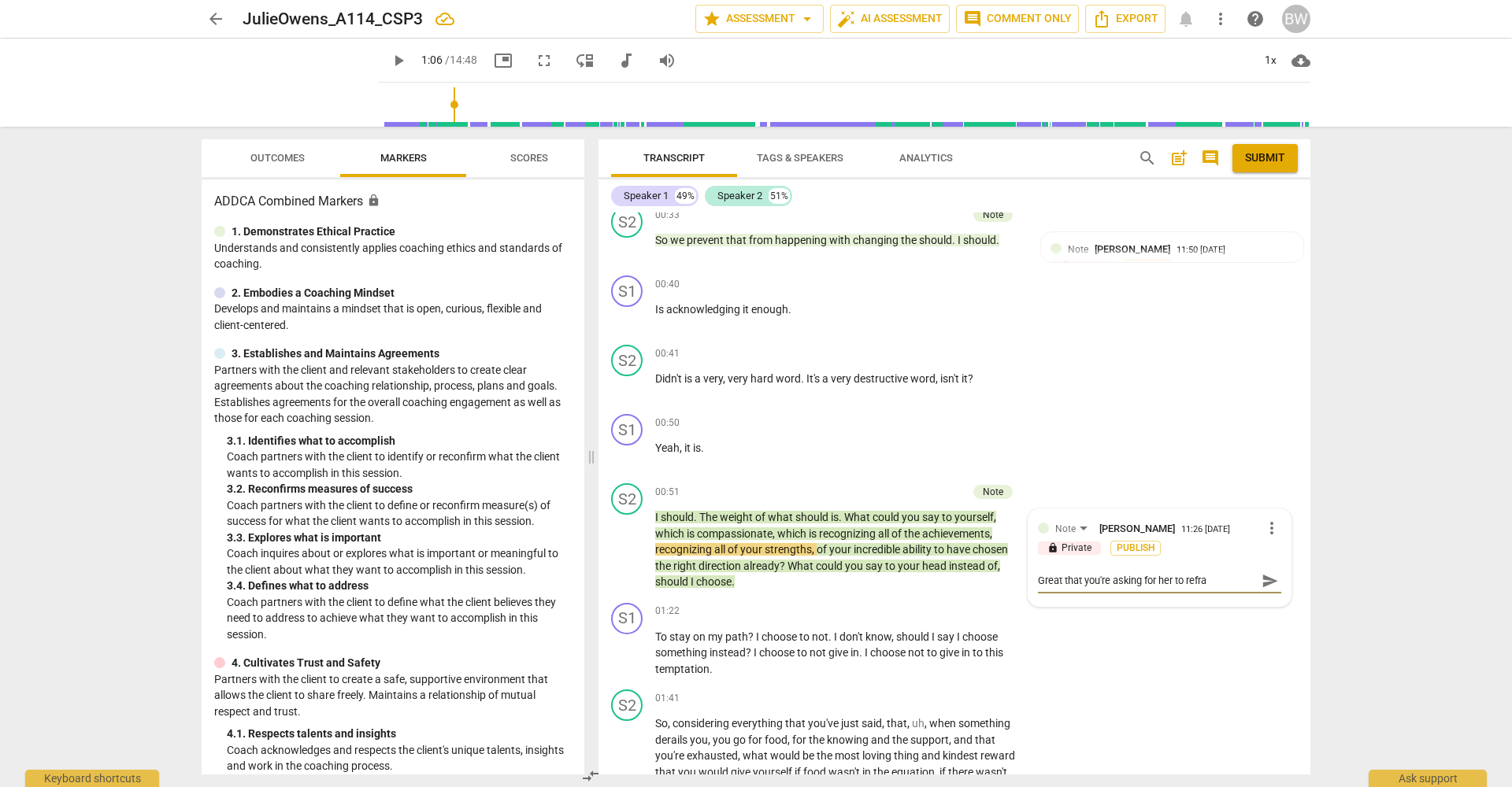
type textarea "Great that you're asking for her to refer"
type textarea "Great that you're asking for her to refer e"
type textarea "Great that you're asking for her to refer"
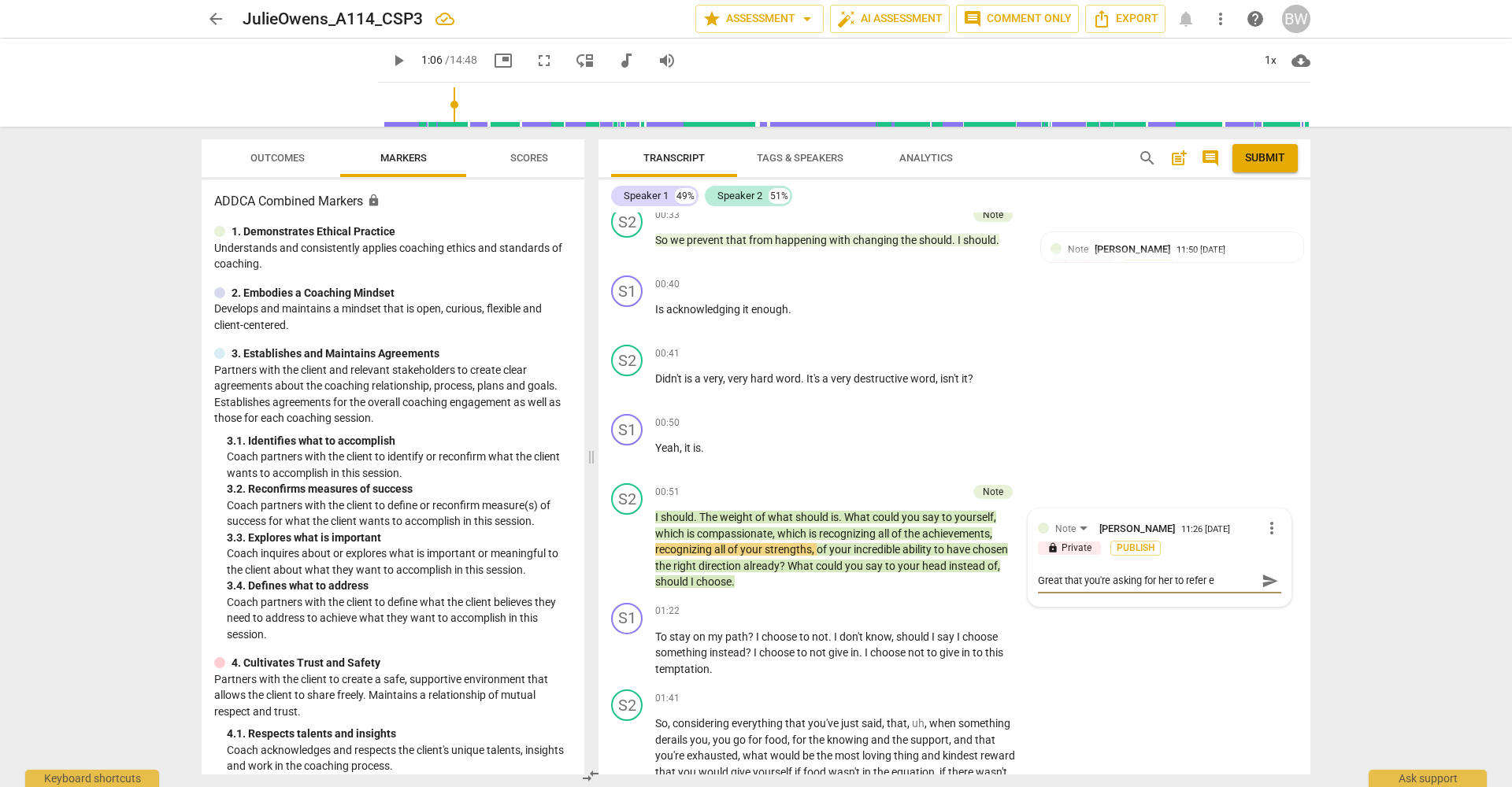
type textarea "Great that you're asking for her to refer"
type textarea "Great that you're asking for her to refe"
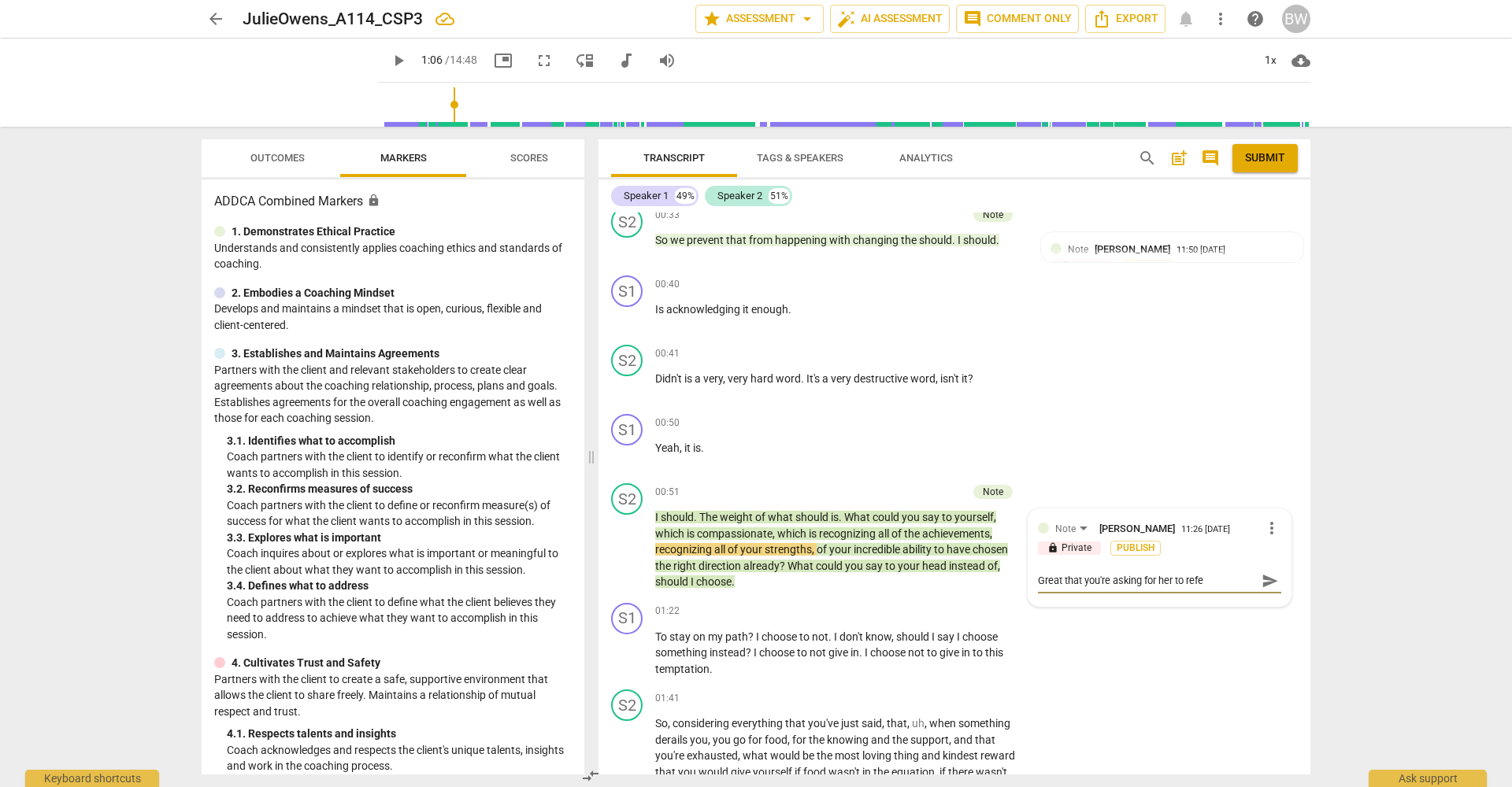
type textarea "Great that you're asking for her to ref"
type textarea "Great that you're asking for her to refr"
type textarea "Great that you're asking for her to refra"
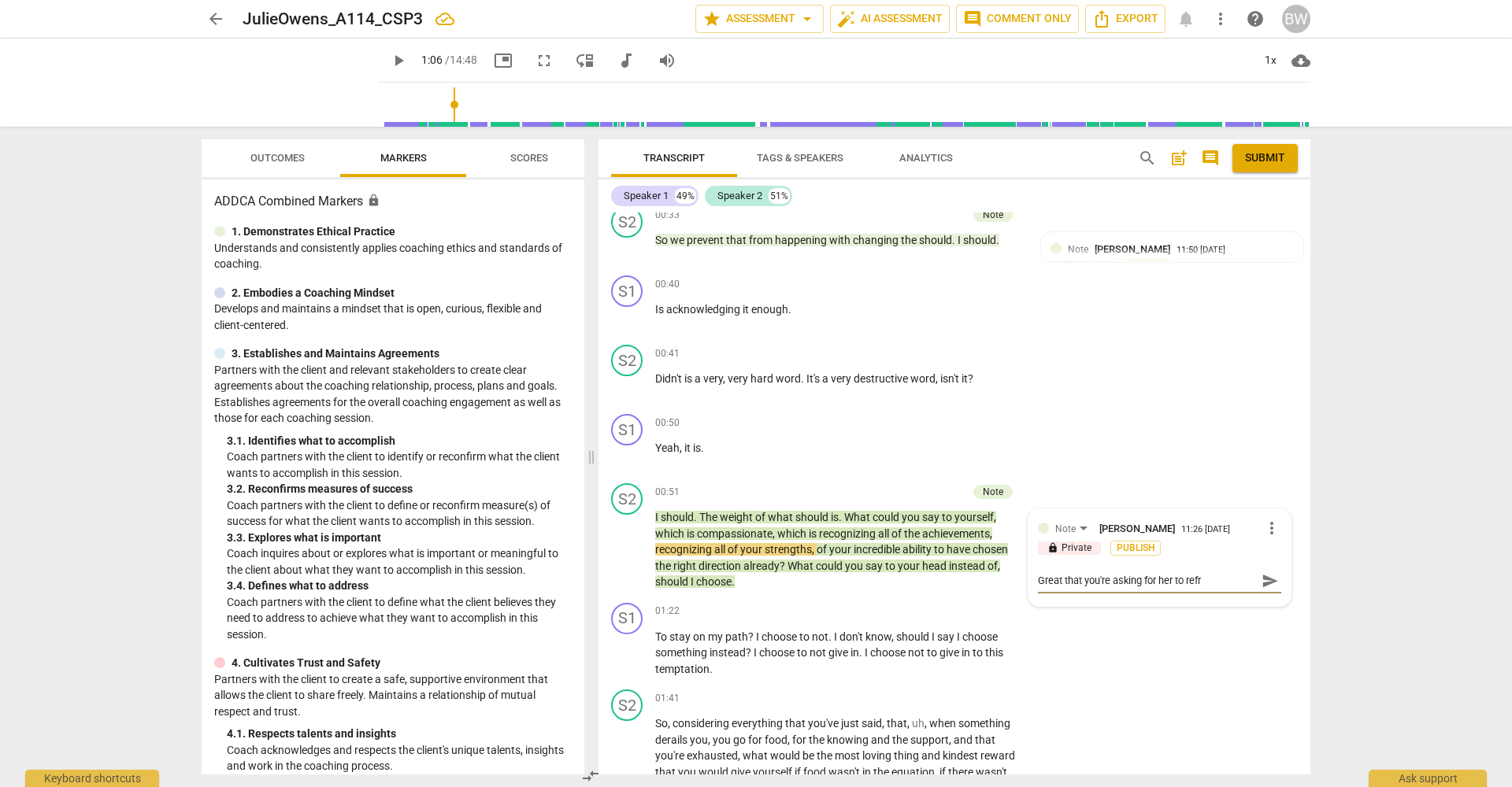
type textarea "Great that you're asking for her to refra"
type textarea "Great that you're asking for her to refram"
type textarea "Great that you're asking for her to reframe"
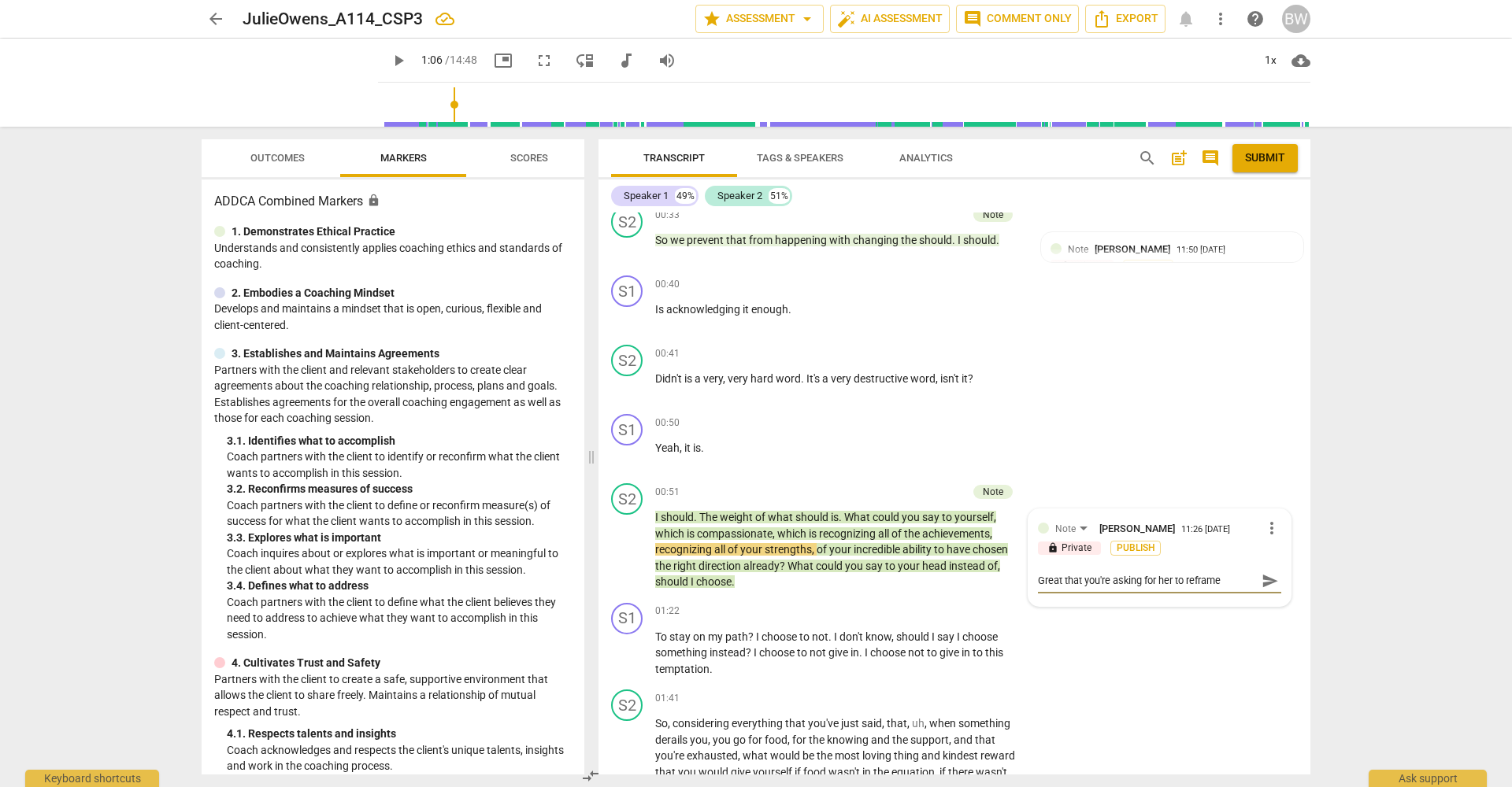
type textarea "Great that you're asking for her to reframe"
type textarea "Great that you're asking for her to reframe n"
type textarea "Great that you're asking for her to reframe no"
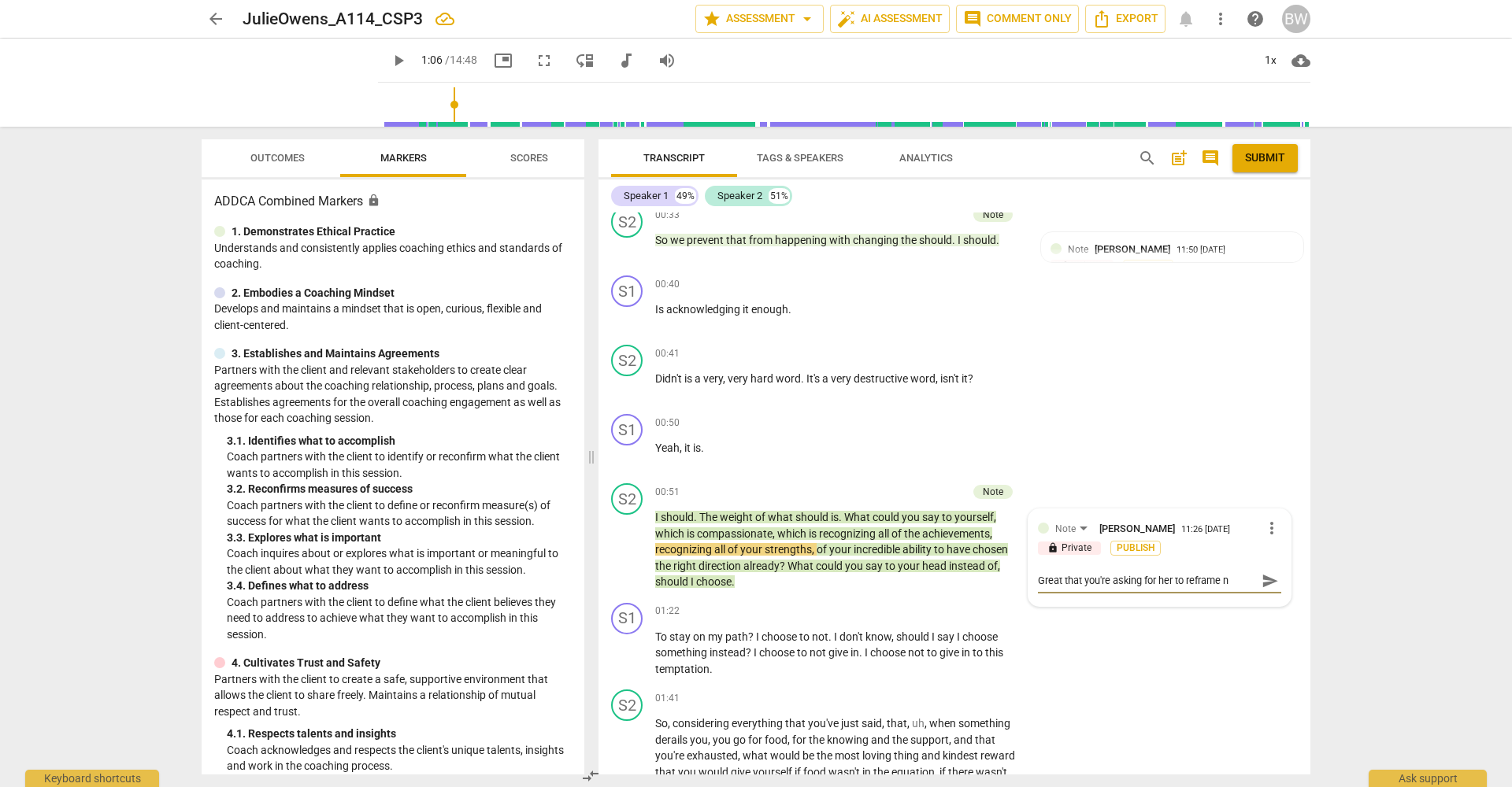
type textarea "Great that you're asking for her to reframe no"
type textarea "Great that you're asking for her to reframe now"
type textarea "Great that you're asking for her to reframe now,"
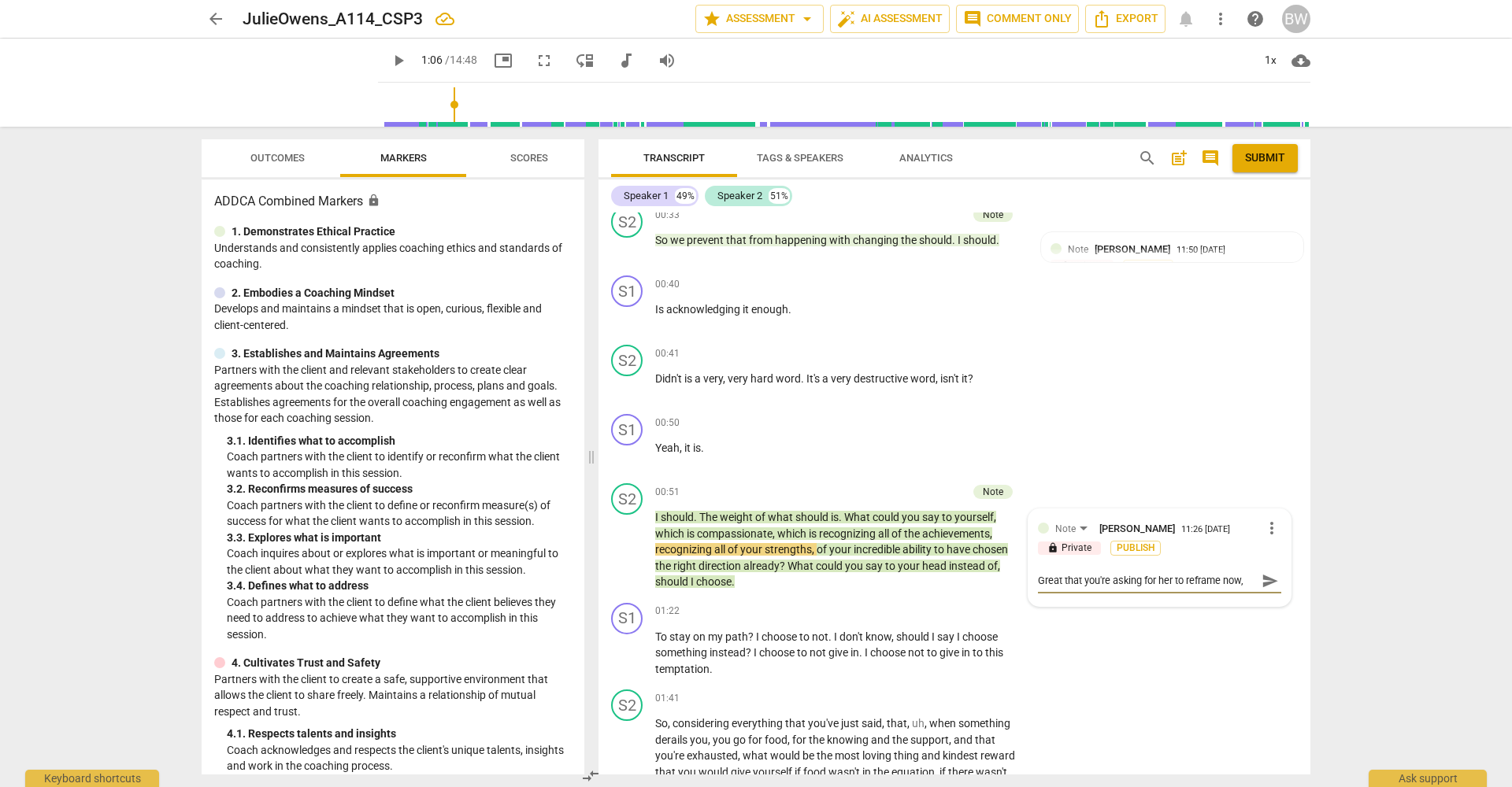
type textarea "Great that you're asking for her to reframe now,"
type textarea "Great that you're asking for her to reframe now"
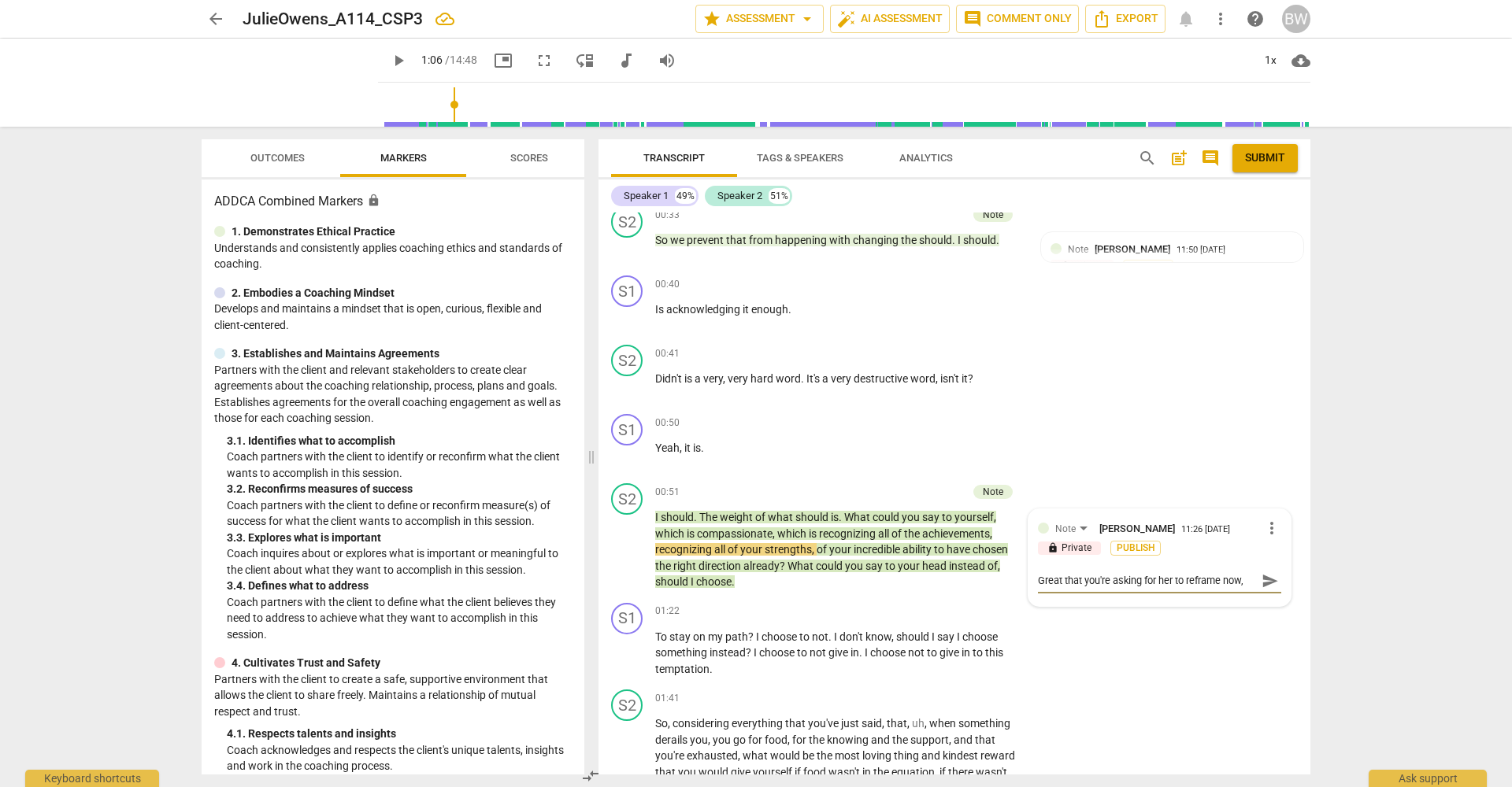
type textarea "Great that you're asking for her to reframe now"
type textarea "Great that you're asking for her to reframe now."
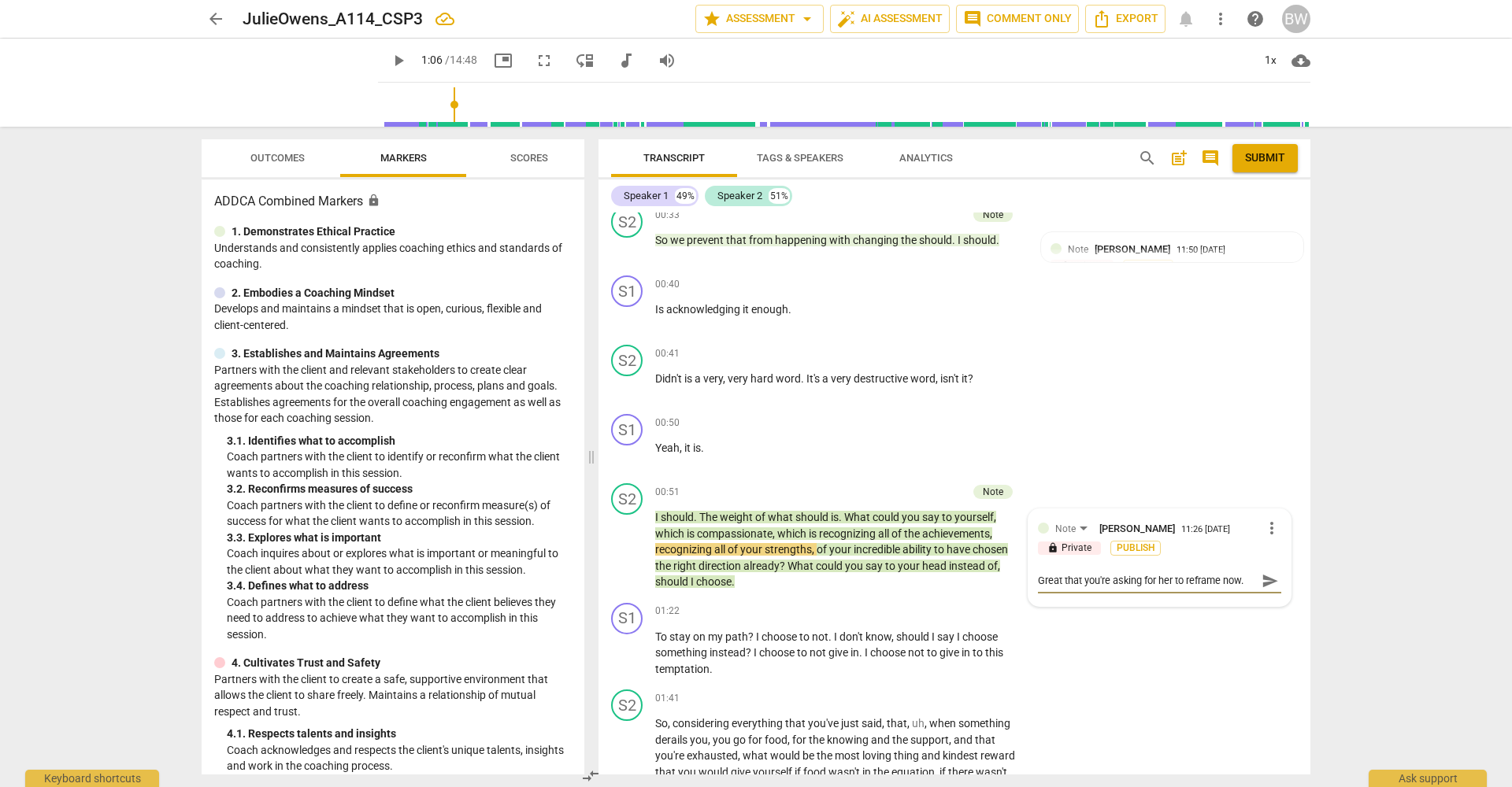
type textarea "Great that you're asking for her to reframe now."
type textarea "Great that you're asking for her to reframe now. A"
type textarea "Great that you're asking for her to reframe now. Ag"
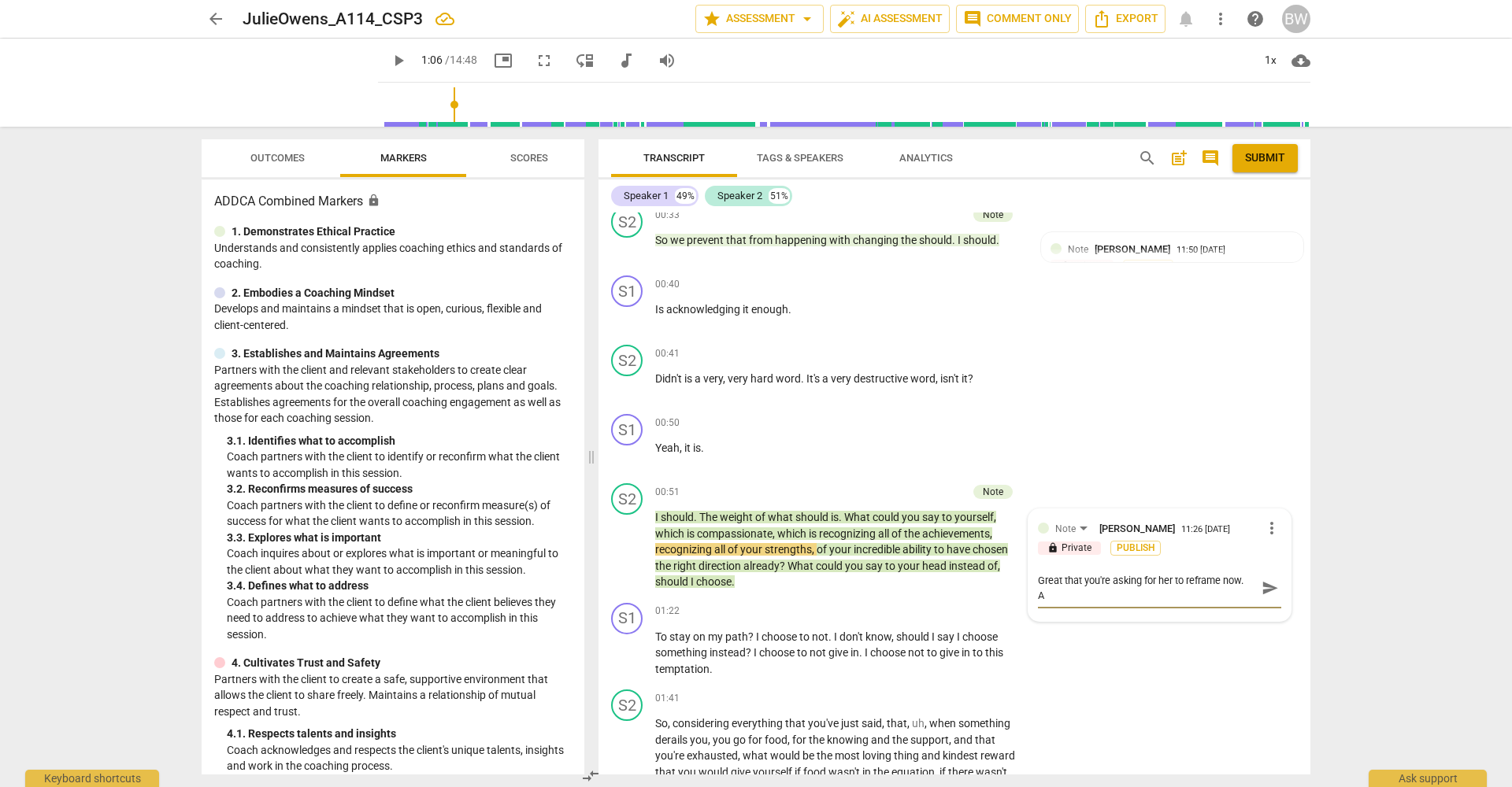
type textarea "Great that you're asking for her to reframe now. Ag"
type textarea "Great that you're asking for her to reframe now. Aga"
type textarea "Great that you're asking for her to reframe now. Agai"
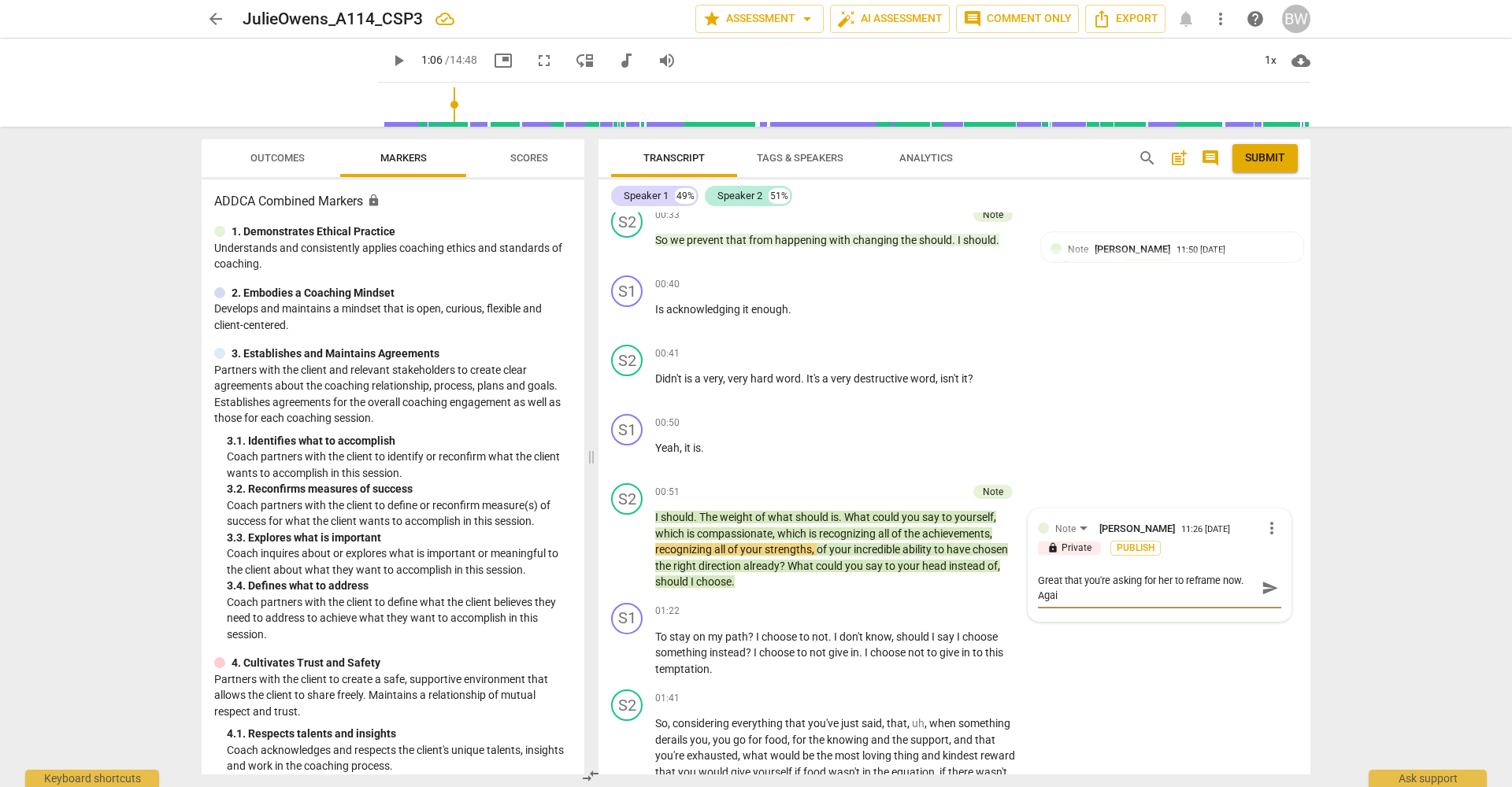
type textarea "Great that you're asking for her to reframe now. Again"
type textarea "Great that you're asking for her to reframe now. Again,"
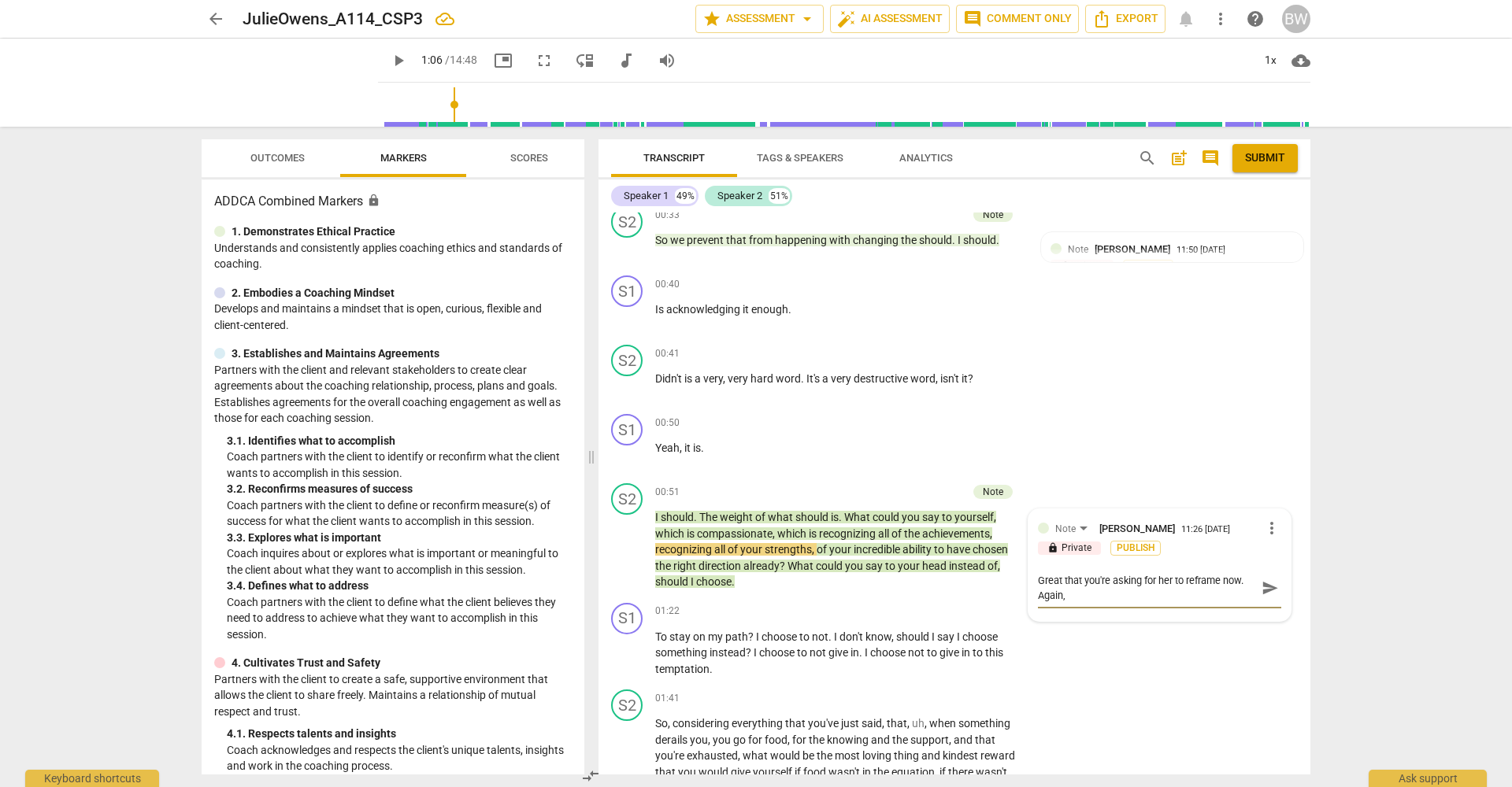
type textarea "Great that you're asking for her to reframe now. Again,"
type textarea "Great that you're asking for her to reframe now. Again, a"
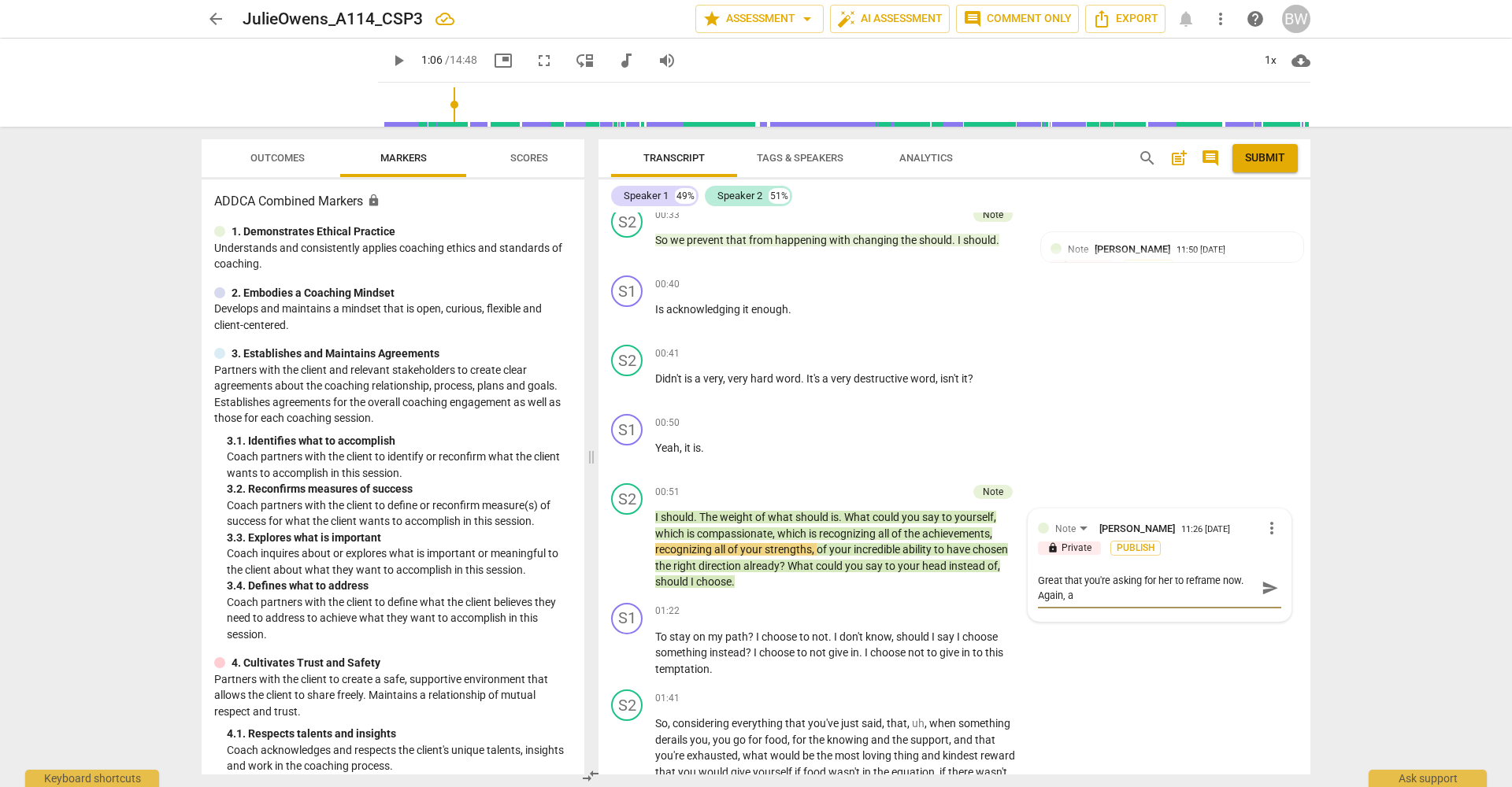
type textarea "Great that you're asking for her to reframe now. Again, a s"
type textarea "Great that you're asking for her to reframe now. Again, a sm"
type textarea "Great that you're asking for her to reframe now. Again, a sma"
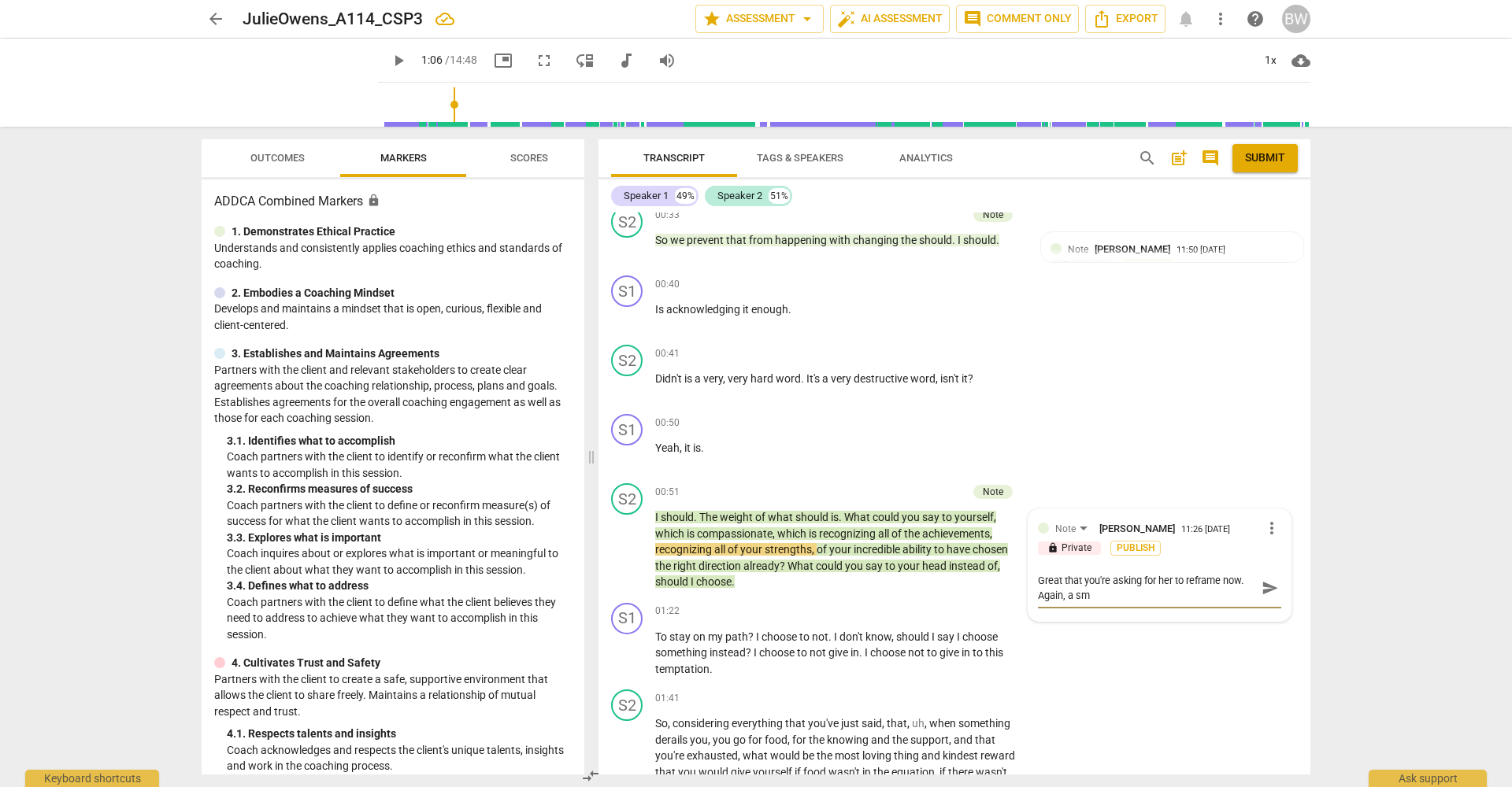
type textarea "Great that you're asking for her to reframe now. Again, a sma"
type textarea "Great that you're asking for her to reframe now. Again, a smal"
type textarea "Great that you're asking for her to reframe now. Again, a small"
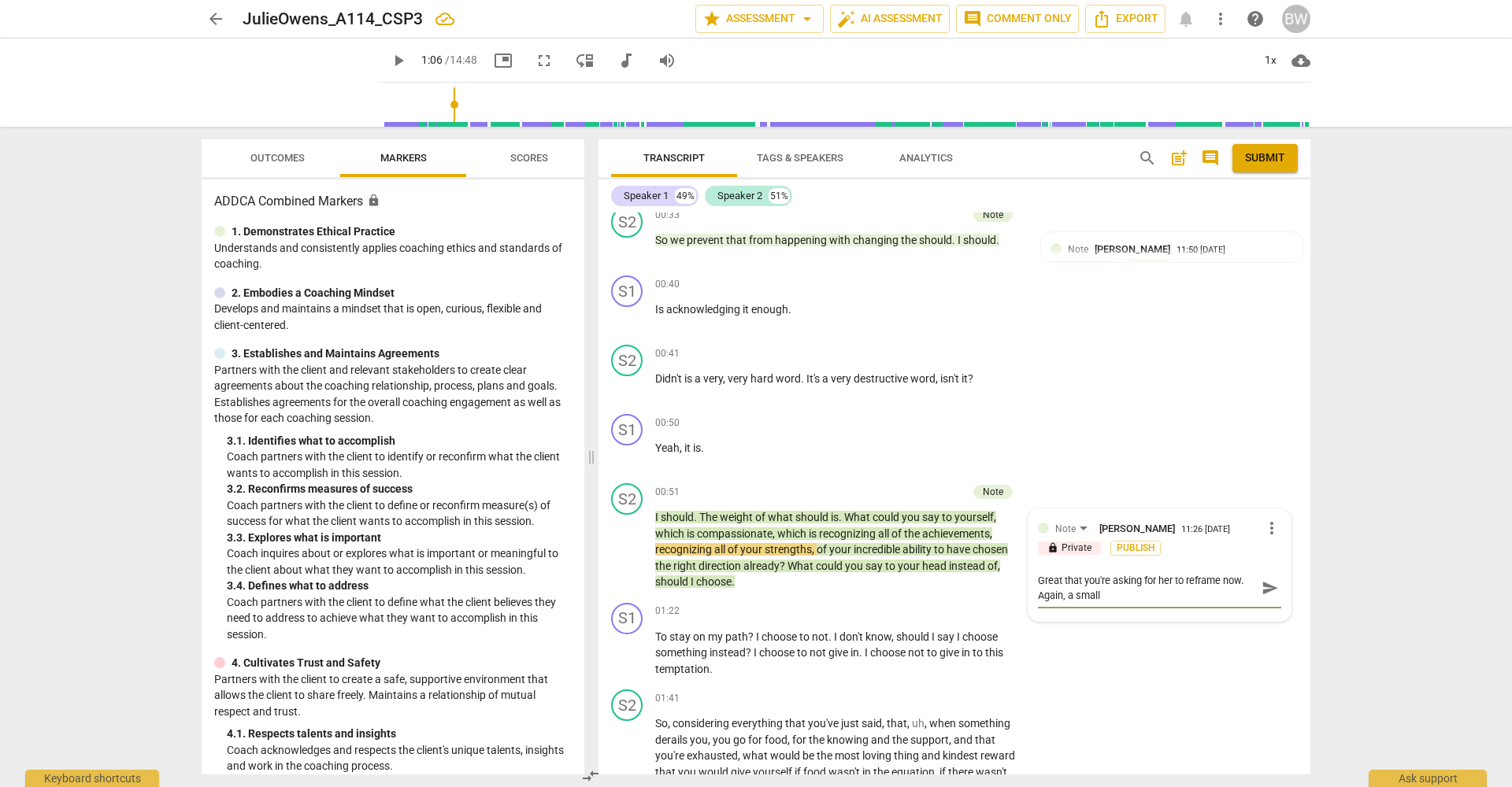
type textarea "Great that you're asking for her to reframe now. Again, a small"
type textarea "Great that you're asking for her to reframe now. Again, a small t"
type textarea "Great that you're asking for her to reframe now. Again, a small tw"
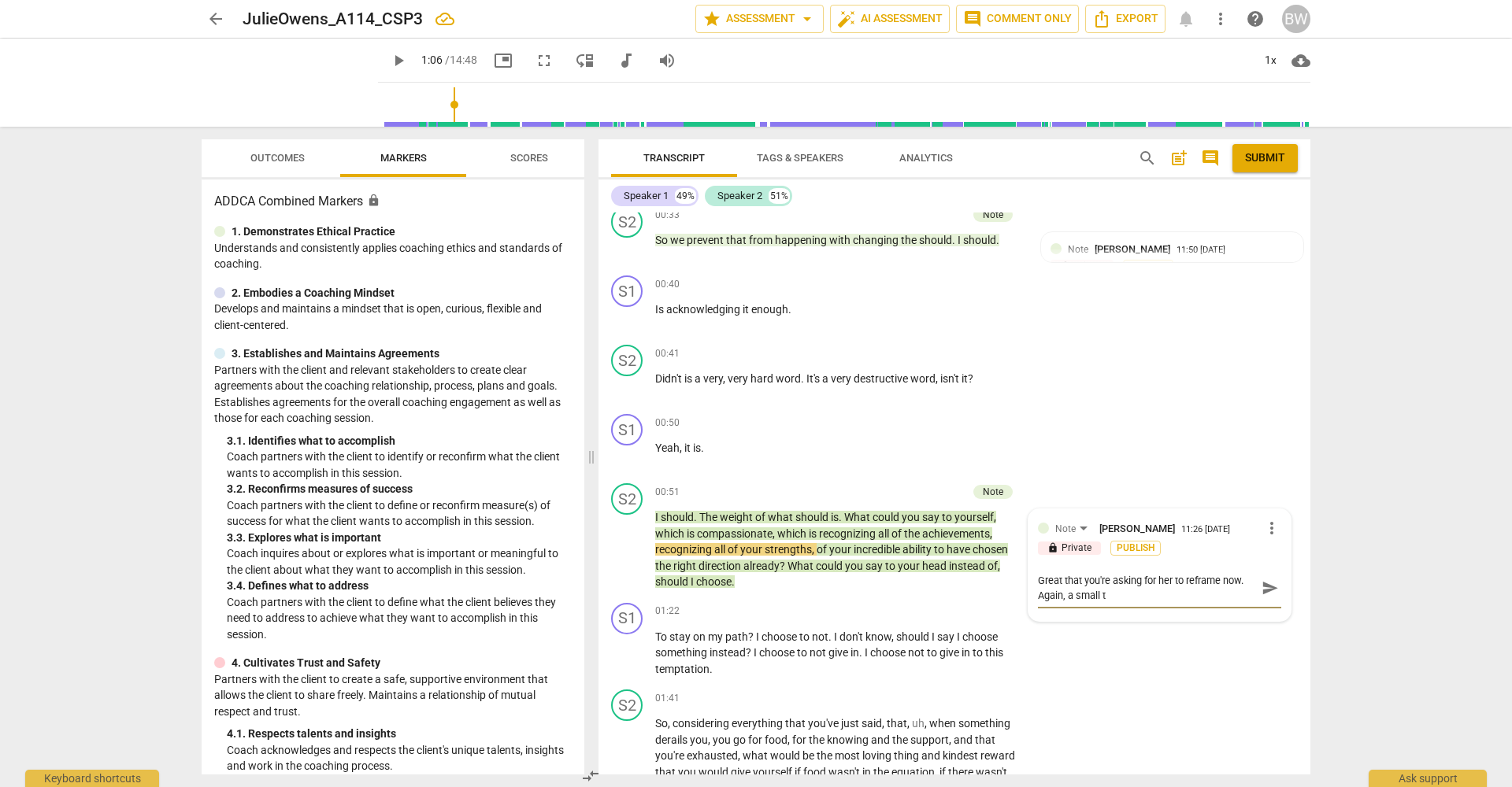
type textarea "Great that you're asking for her to reframe now. Again, a small tw"
type textarea "Great that you're asking for her to reframe now. Again, a small twe"
type textarea "Great that you're asking for her to reframe now. Again, a small twea"
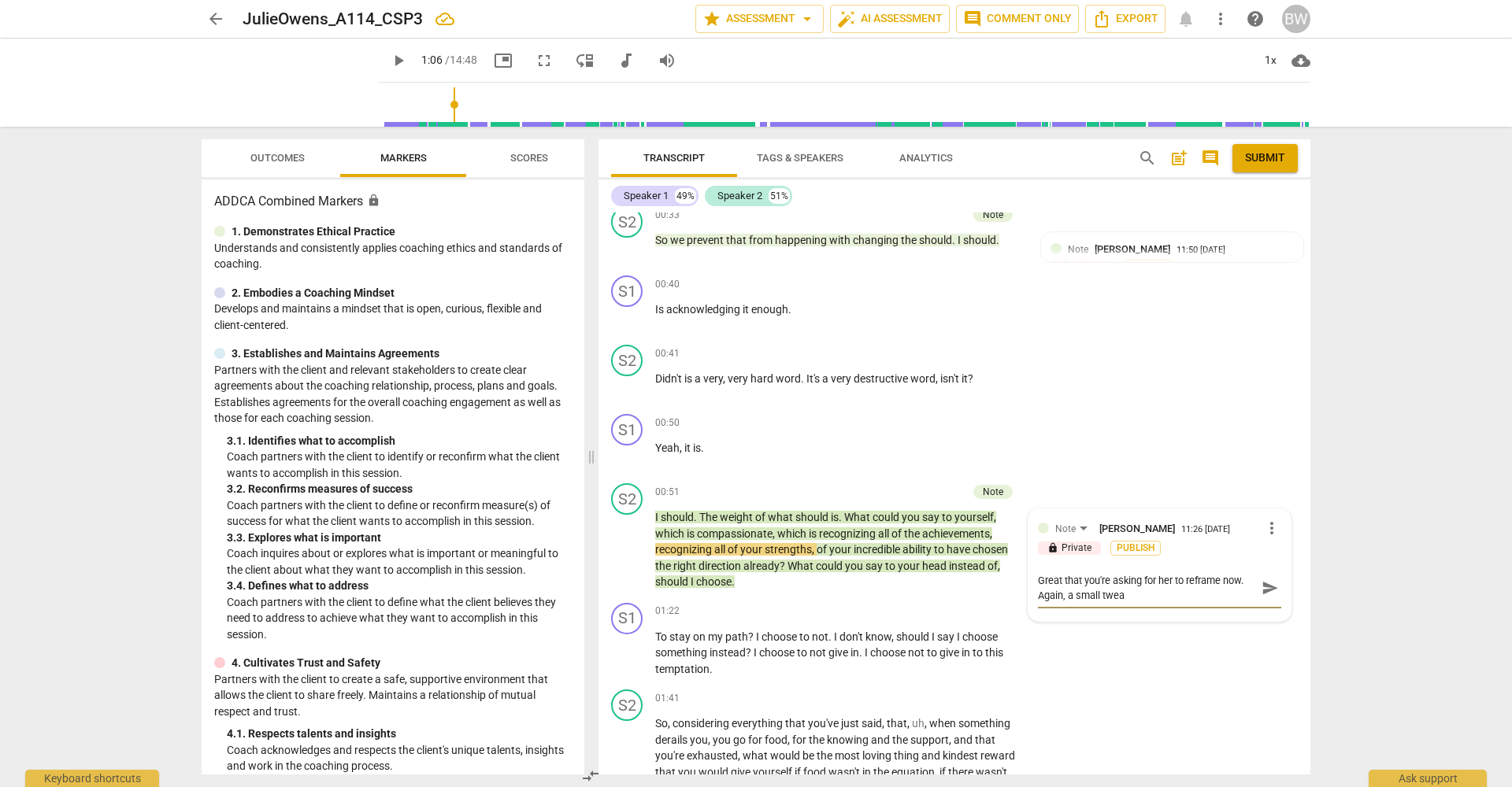
type textarea "Great that you're asking for her to reframe now. Again, a small tweak"
type textarea "Great that you're asking for her to reframe now. Again, a small tweak o"
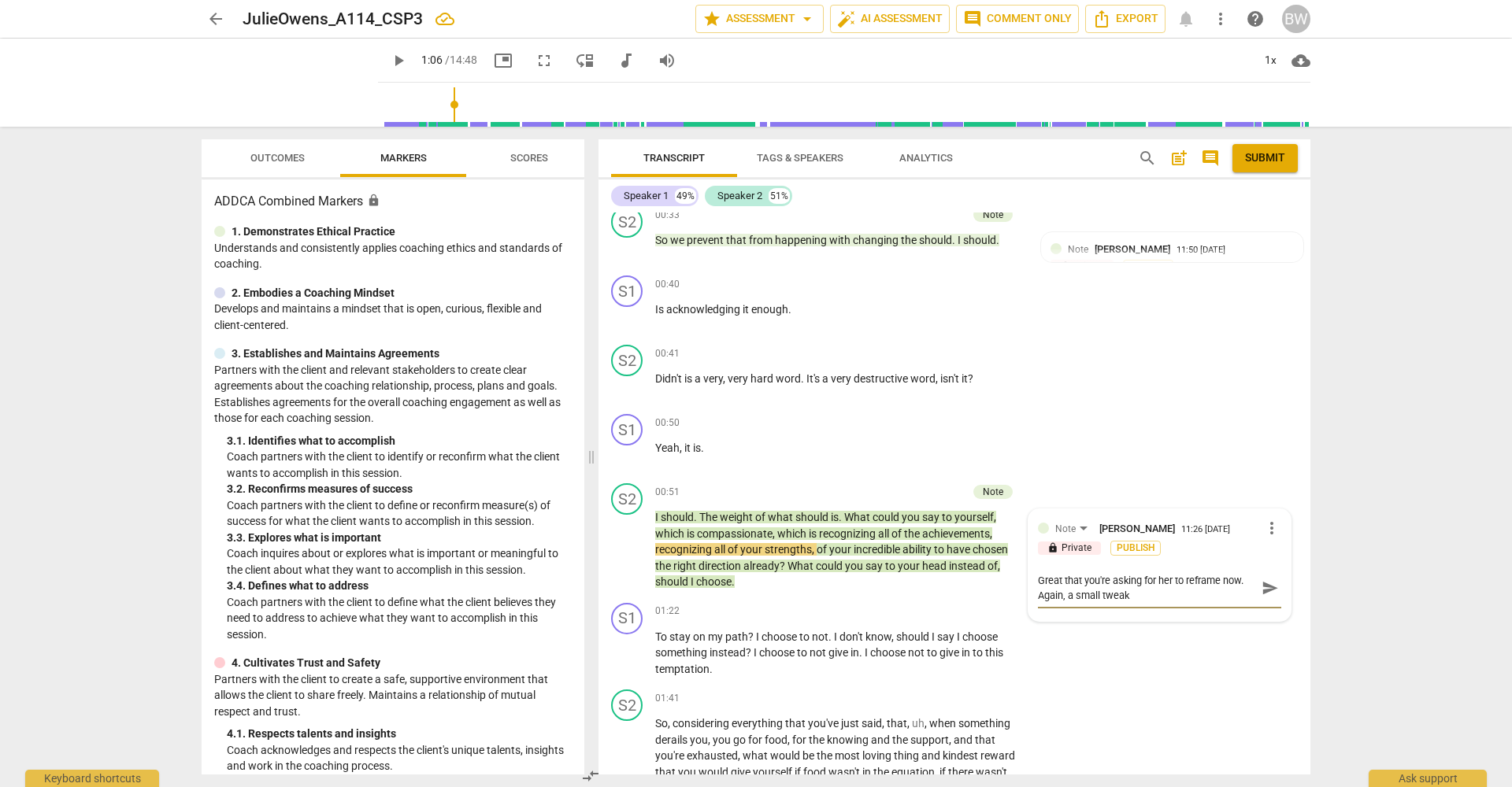
type textarea "Great that you're asking for her to reframe now. Again, a small tweak o"
type textarea "Great that you're asking for her to reframe now. Again, a small tweak on"
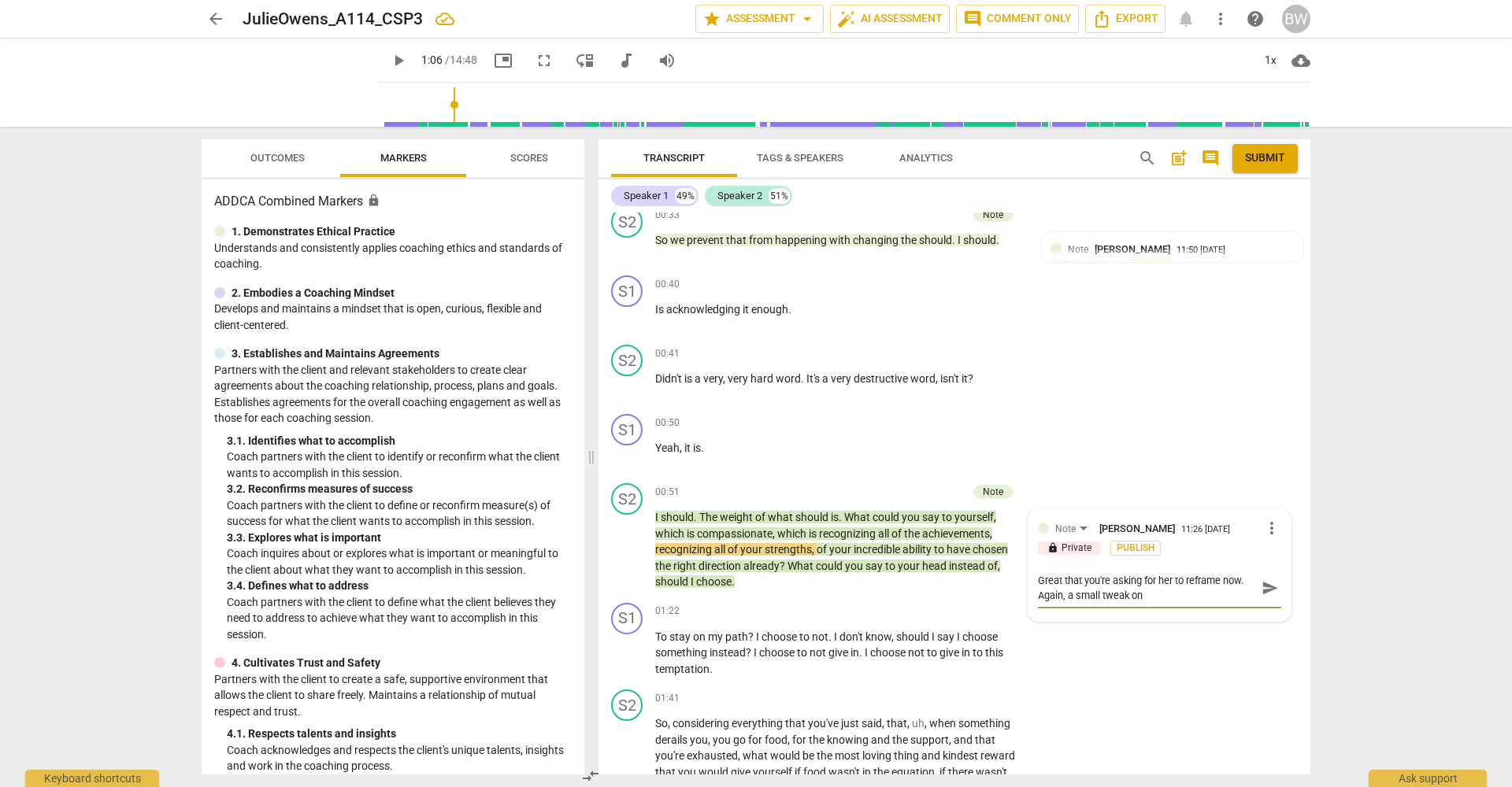
type textarea "Great that you're asking for her to reframe now. Again, a small tweak on t"
type textarea "Great that you're asking for her to reframe now. Again, a small tweak on th"
type textarea "Great that you're asking for her to reframe now. Again, a small tweak on thi"
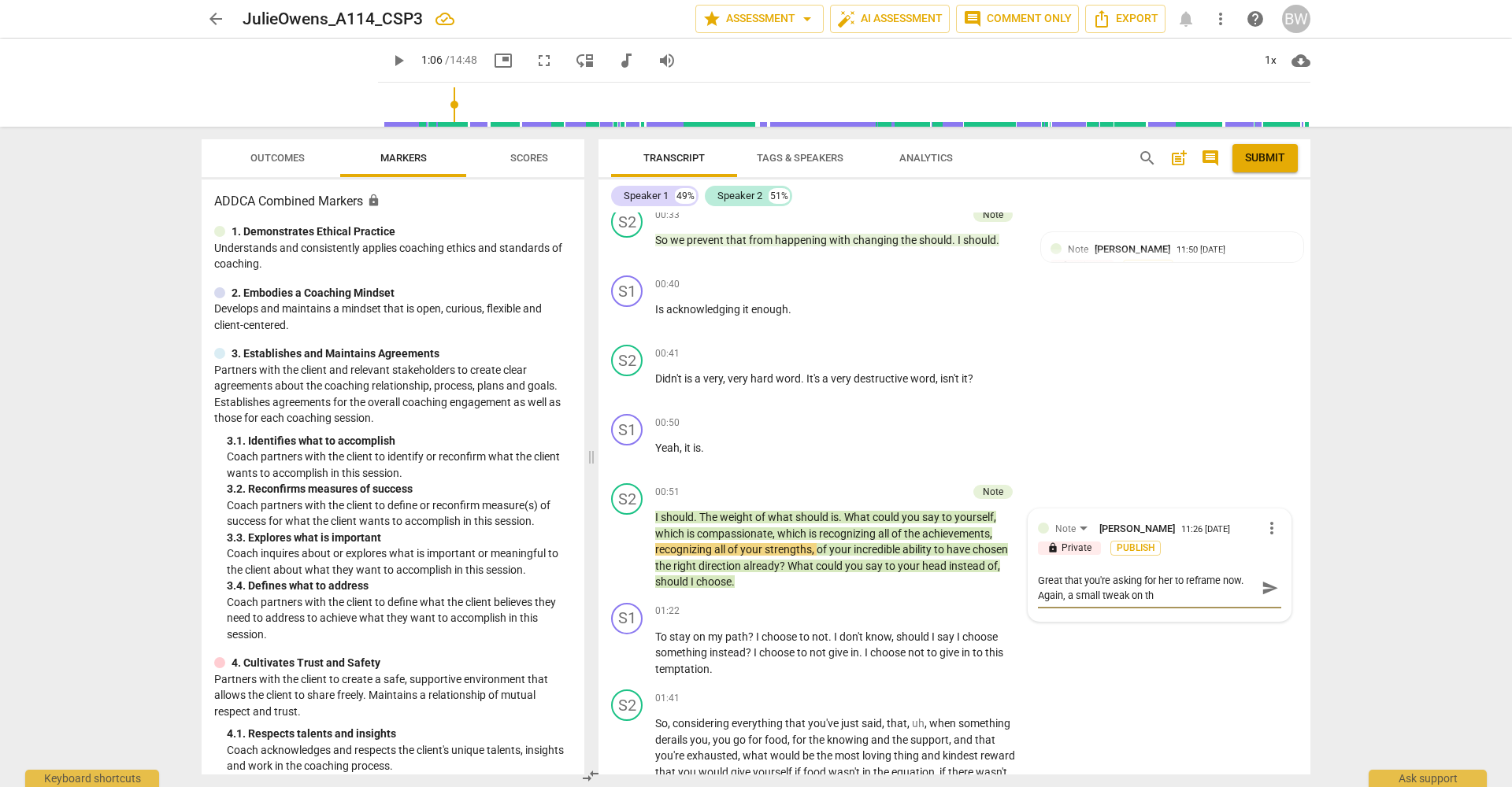
type textarea "Great that you're asking for her to reframe now. Again, a small tweak on thi"
type textarea "Great that you're asking for her to reframe now. Again, a small tweak on this"
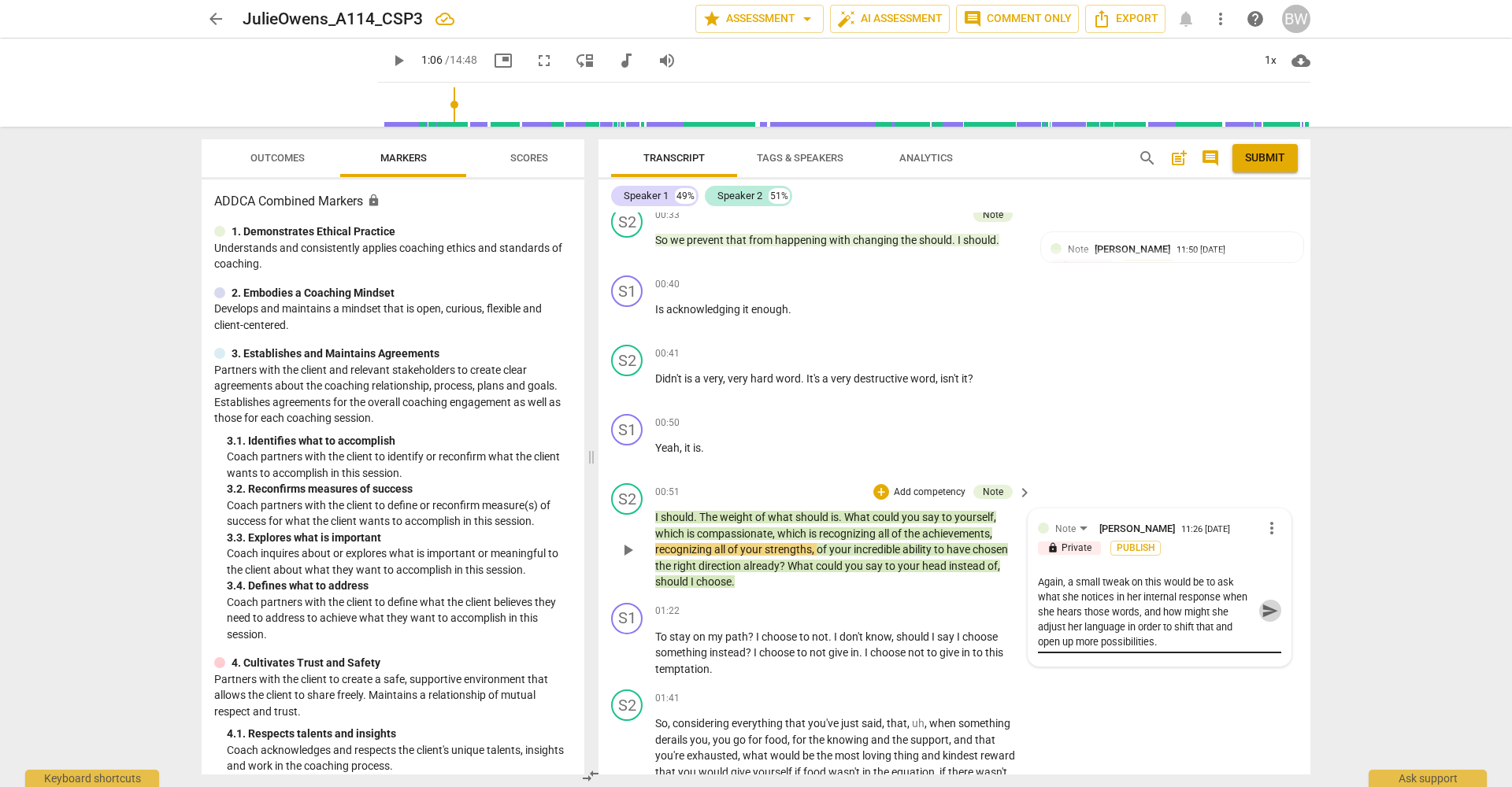
click at [1262, 602] on span "send" at bounding box center [1270, 611] width 18 height 18
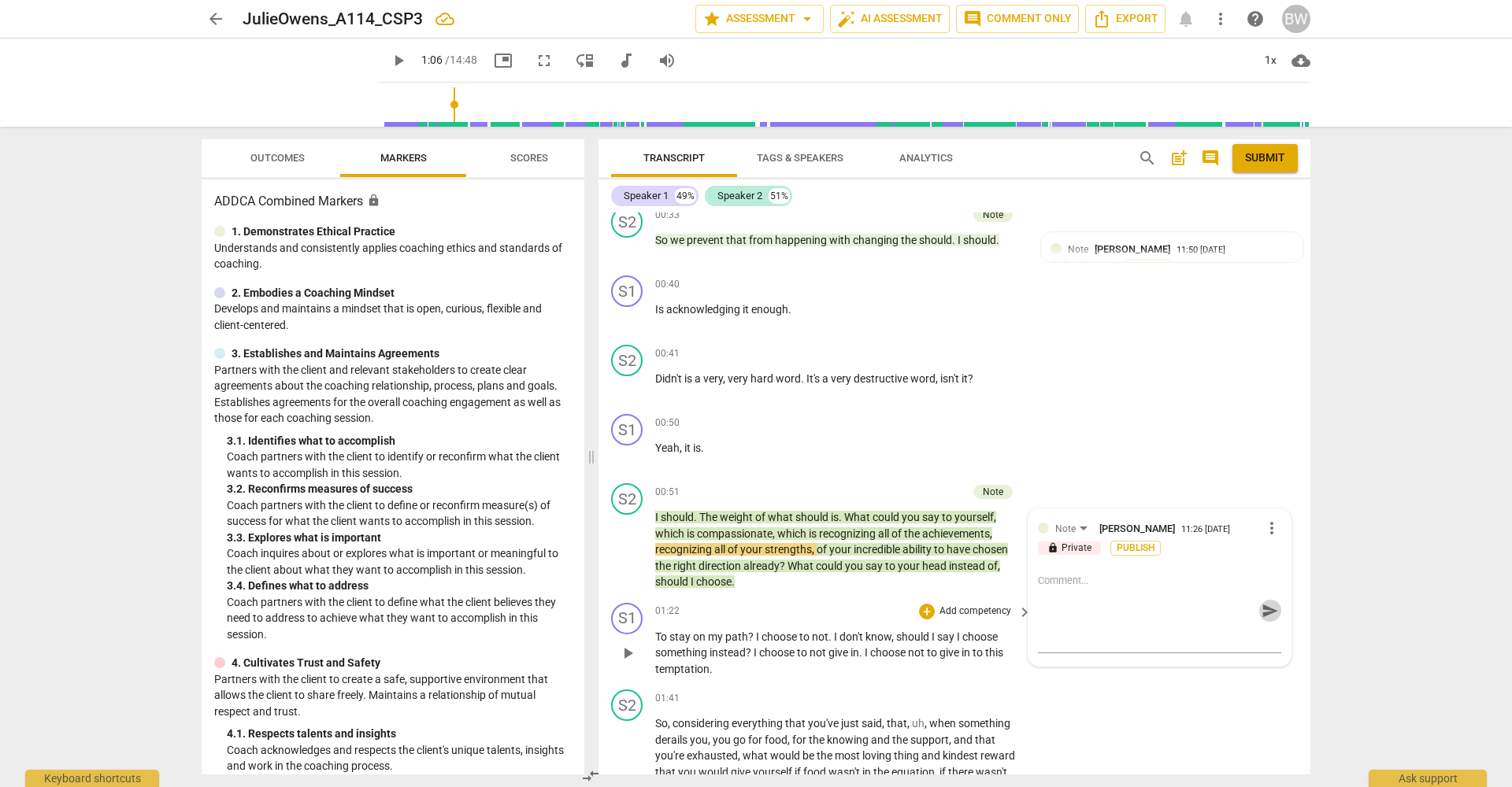
scroll to position [0, 0]
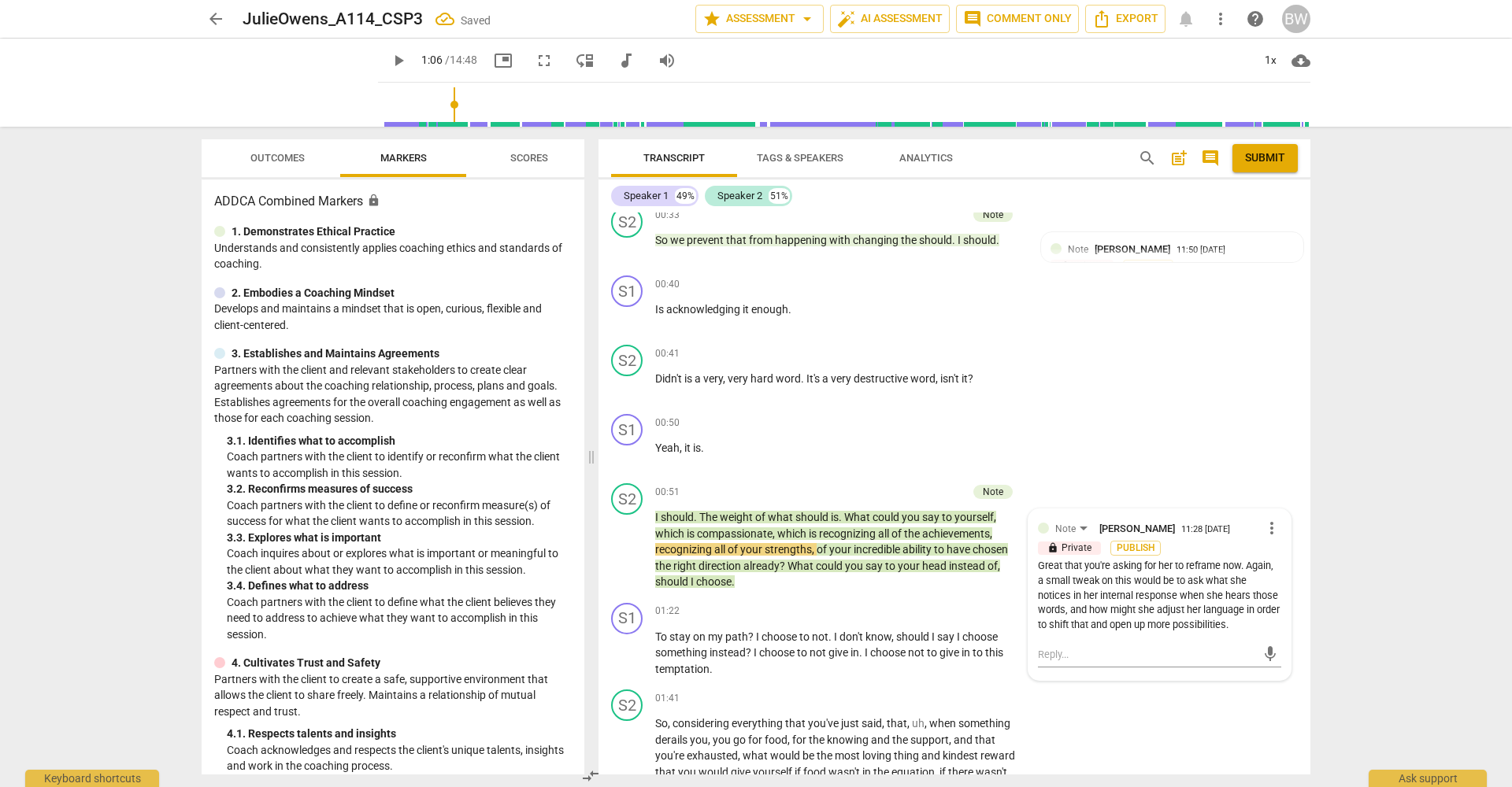
click at [1331, 688] on div "arrow_back JulieOwens_A114_CSP3 Saved star Assessment arrow_drop_down auto_fix_…" at bounding box center [756, 393] width 1512 height 787
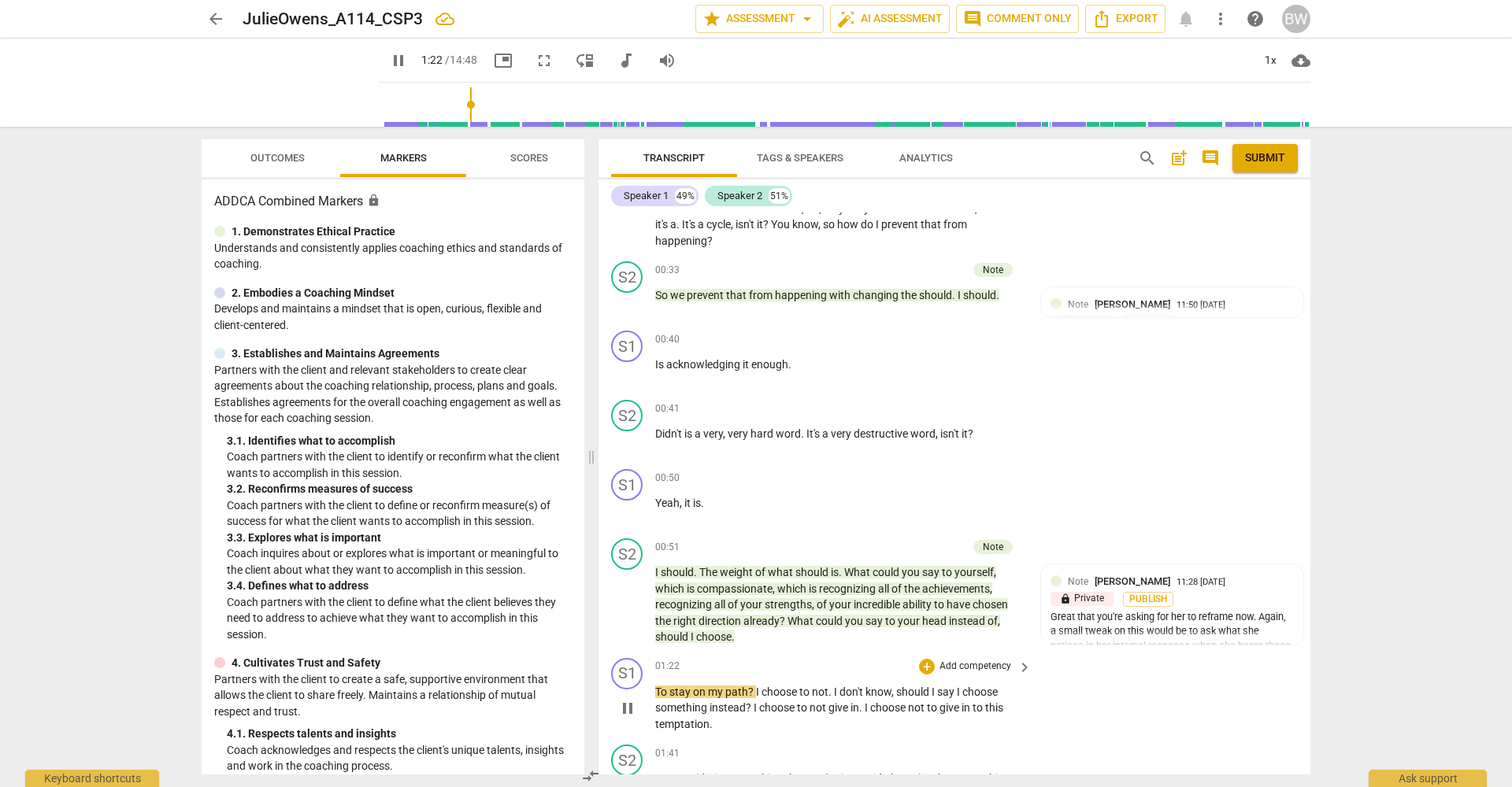
scroll to position [129, 0]
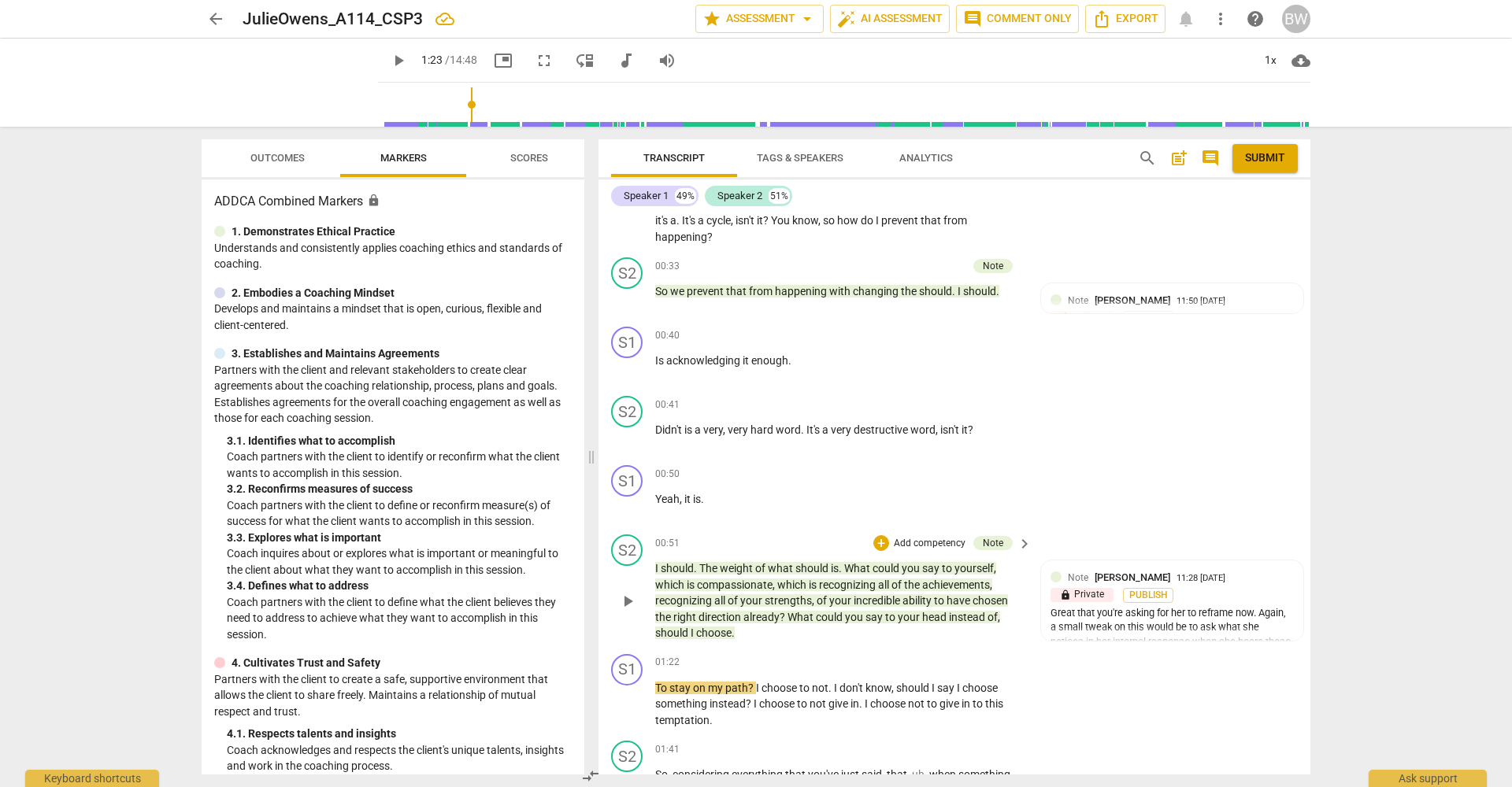
click at [937, 537] on p "Add competency" at bounding box center [929, 544] width 75 height 14
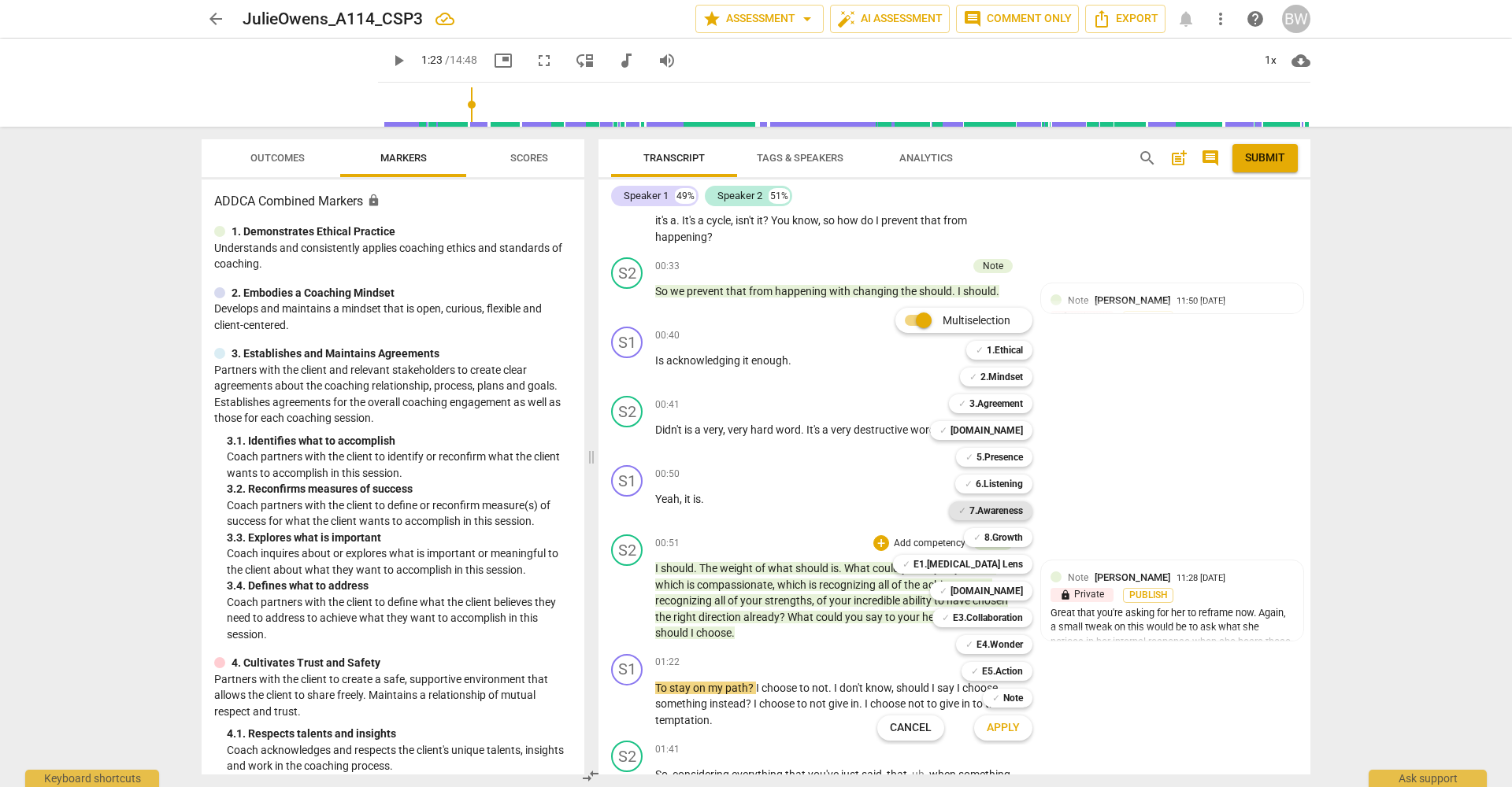
click at [990, 510] on b "7.Awareness" at bounding box center [996, 511] width 54 height 19
click at [991, 478] on b "6.Listening" at bounding box center [999, 485] width 47 height 19
click at [1002, 456] on b "5.Presence" at bounding box center [1000, 457] width 47 height 19
drag, startPoint x: 1010, startPoint y: 592, endPoint x: 1102, endPoint y: 607, distance: 93.2
click at [1010, 592] on b "[DOMAIN_NAME]" at bounding box center [986, 591] width 72 height 19
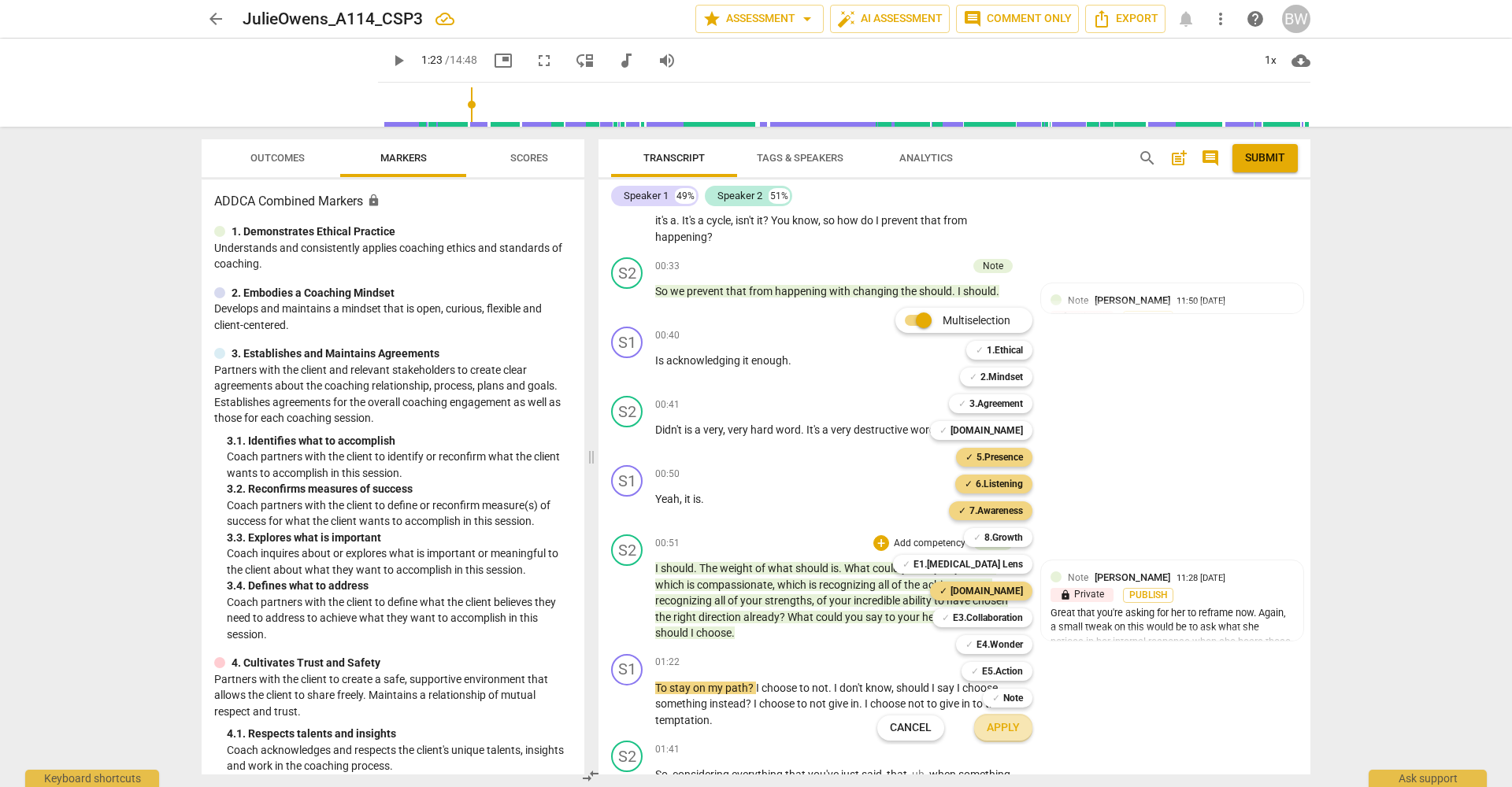
click at [1020, 735] on span "Apply" at bounding box center [1002, 728] width 33 height 16
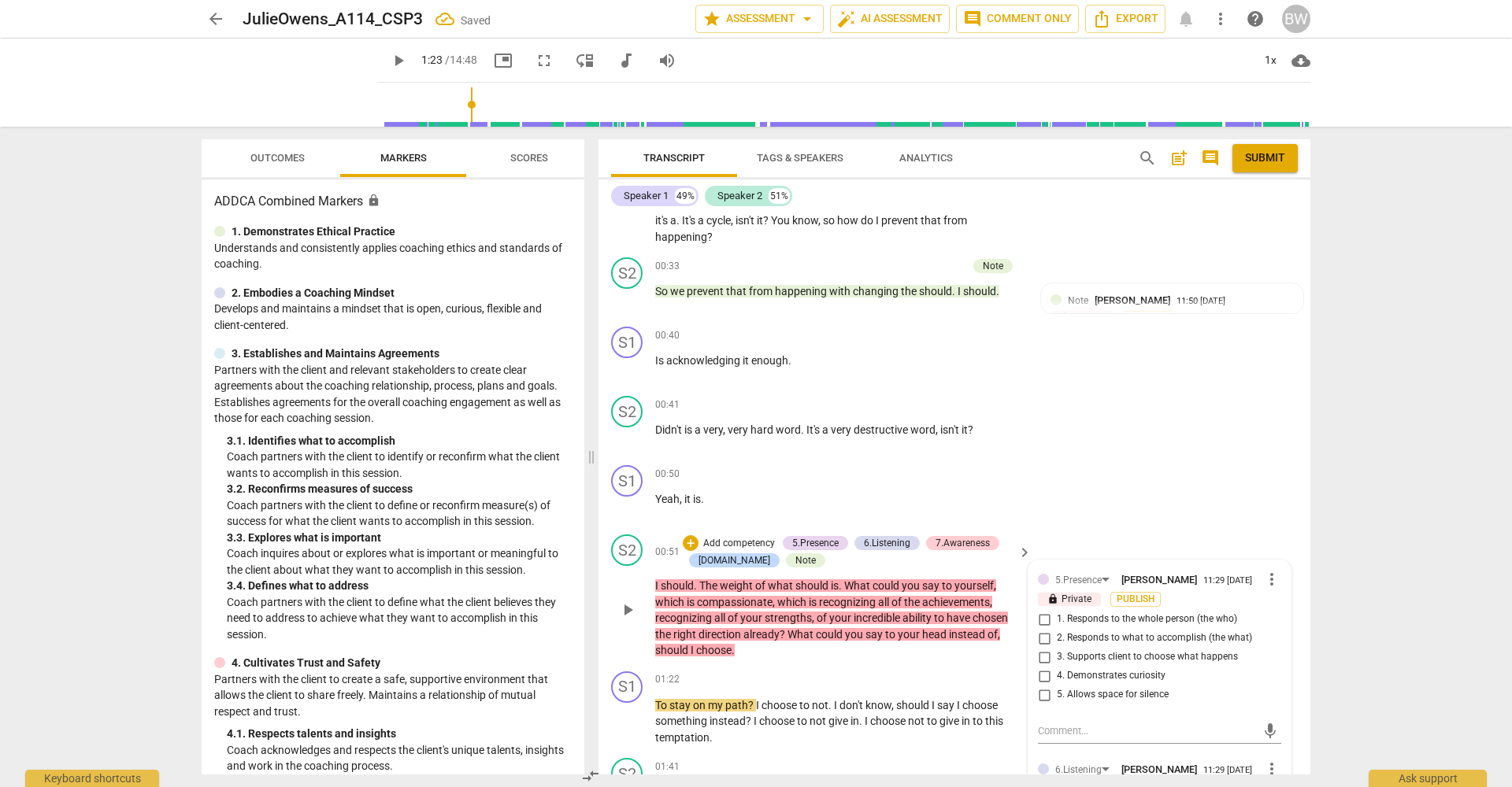
click at [1147, 612] on span "1. Responds to the whole person (the who)" at bounding box center [1147, 619] width 181 height 14
click at [1057, 610] on input "1. Responds to the whole person (the who)" at bounding box center [1043, 619] width 25 height 19
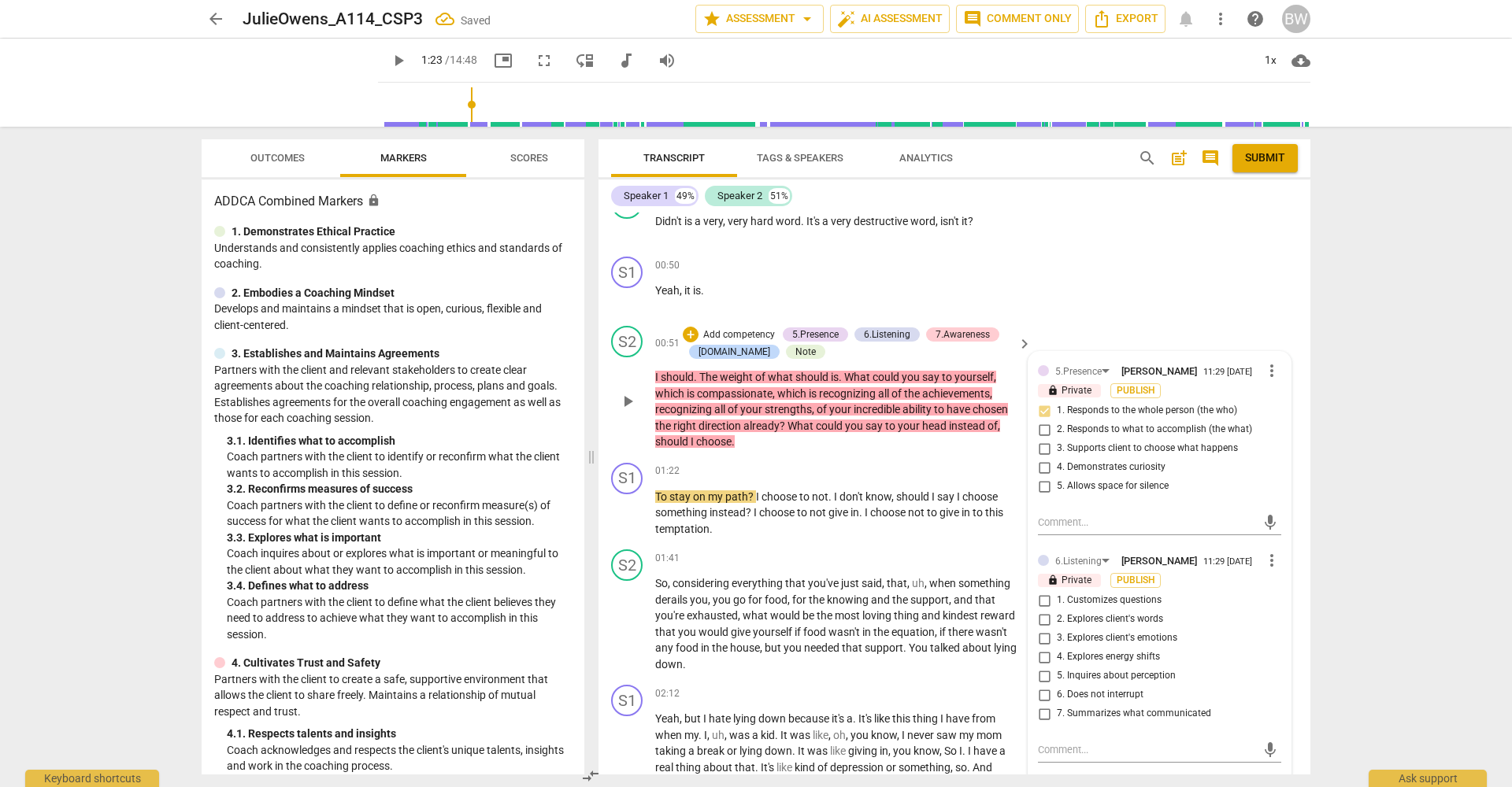
scroll to position [346, 0]
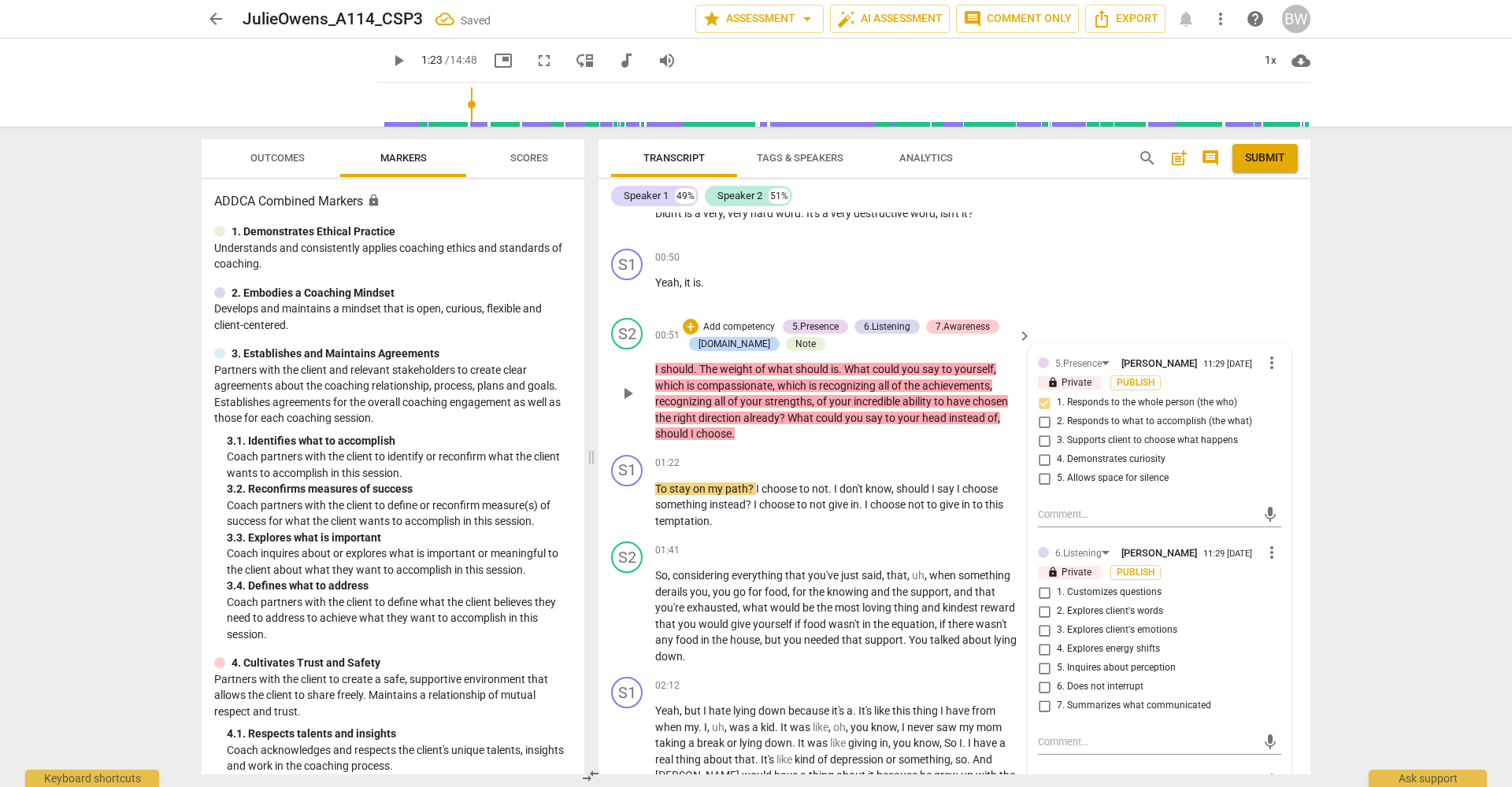
click at [1139, 605] on span "2. Explores client's words" at bounding box center [1110, 612] width 106 height 14
click at [1057, 602] on input "2. Explores client's words" at bounding box center [1043, 612] width 25 height 19
drag, startPoint x: 1140, startPoint y: 638, endPoint x: 1434, endPoint y: 670, distance: 295.7
click at [1149, 643] on span "4. Explores energy shifts" at bounding box center [1108, 650] width 104 height 14
click at [1057, 640] on input "4. Explores energy shifts" at bounding box center [1043, 650] width 25 height 19
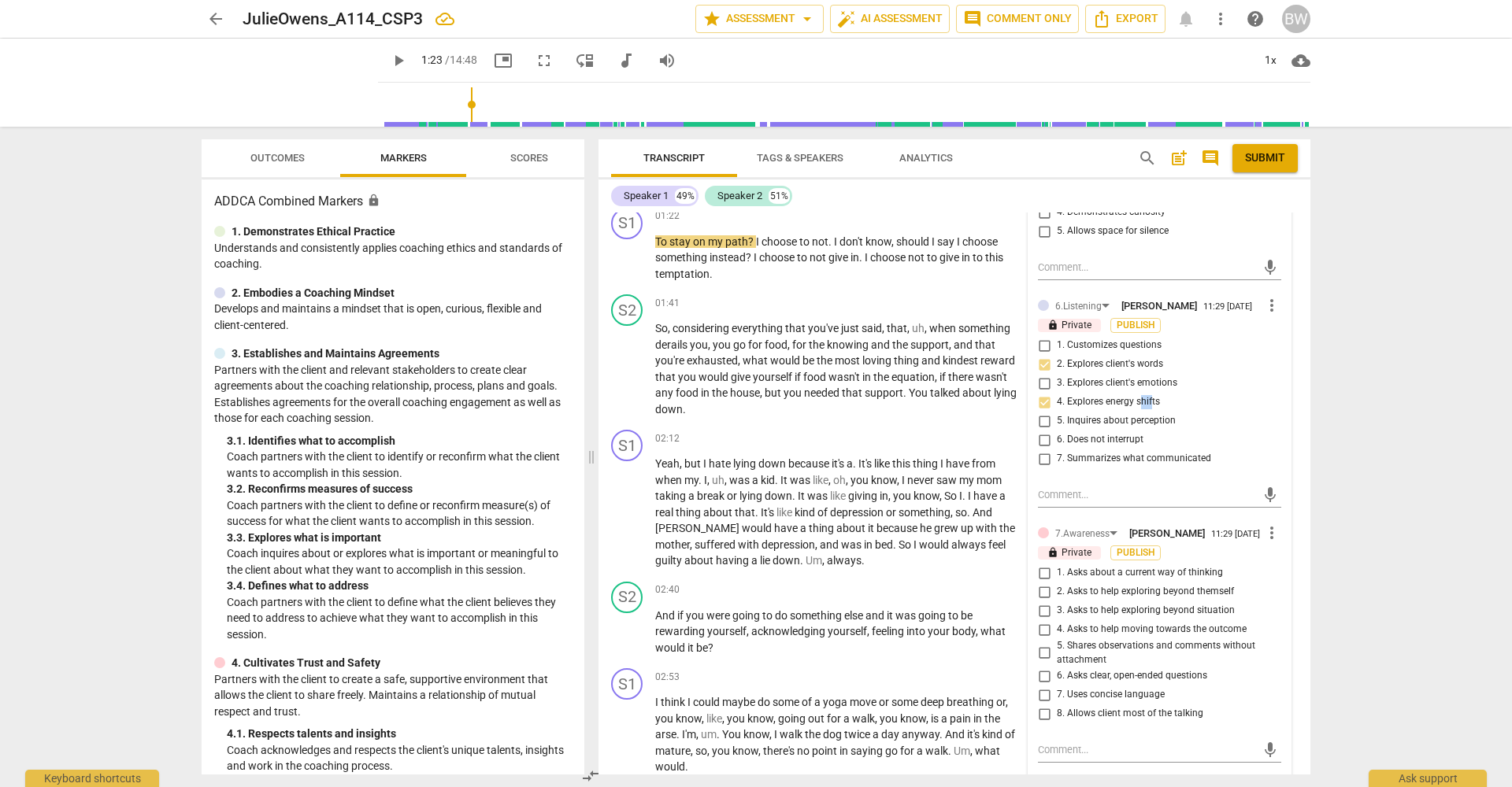
scroll to position [598, 0]
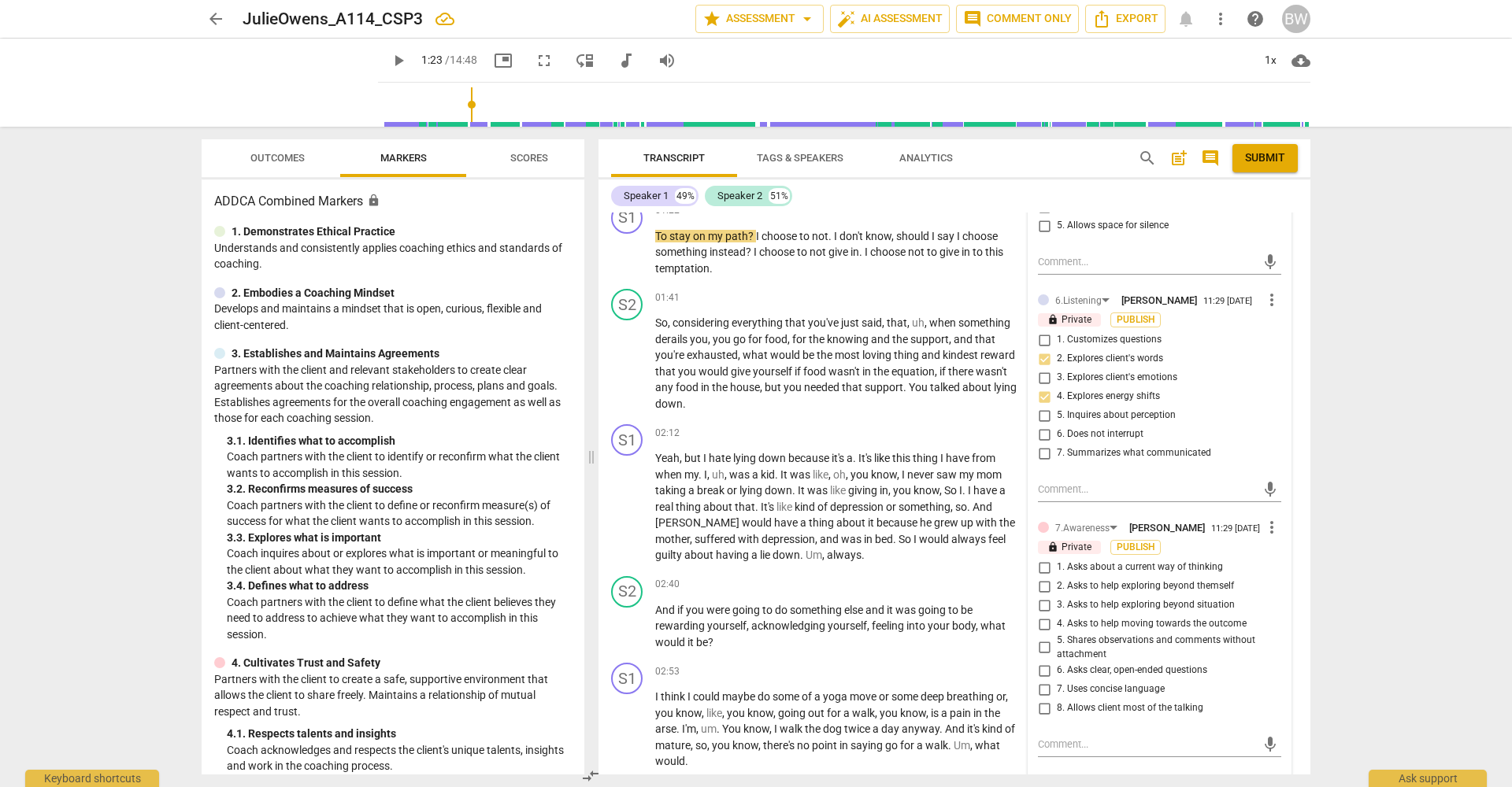
click at [1138, 582] on span "2. Asks to help exploring beyond themself" at bounding box center [1145, 586] width 177 height 14
click at [1057, 582] on input "2. Asks to help exploring beyond themself" at bounding box center [1043, 586] width 25 height 19
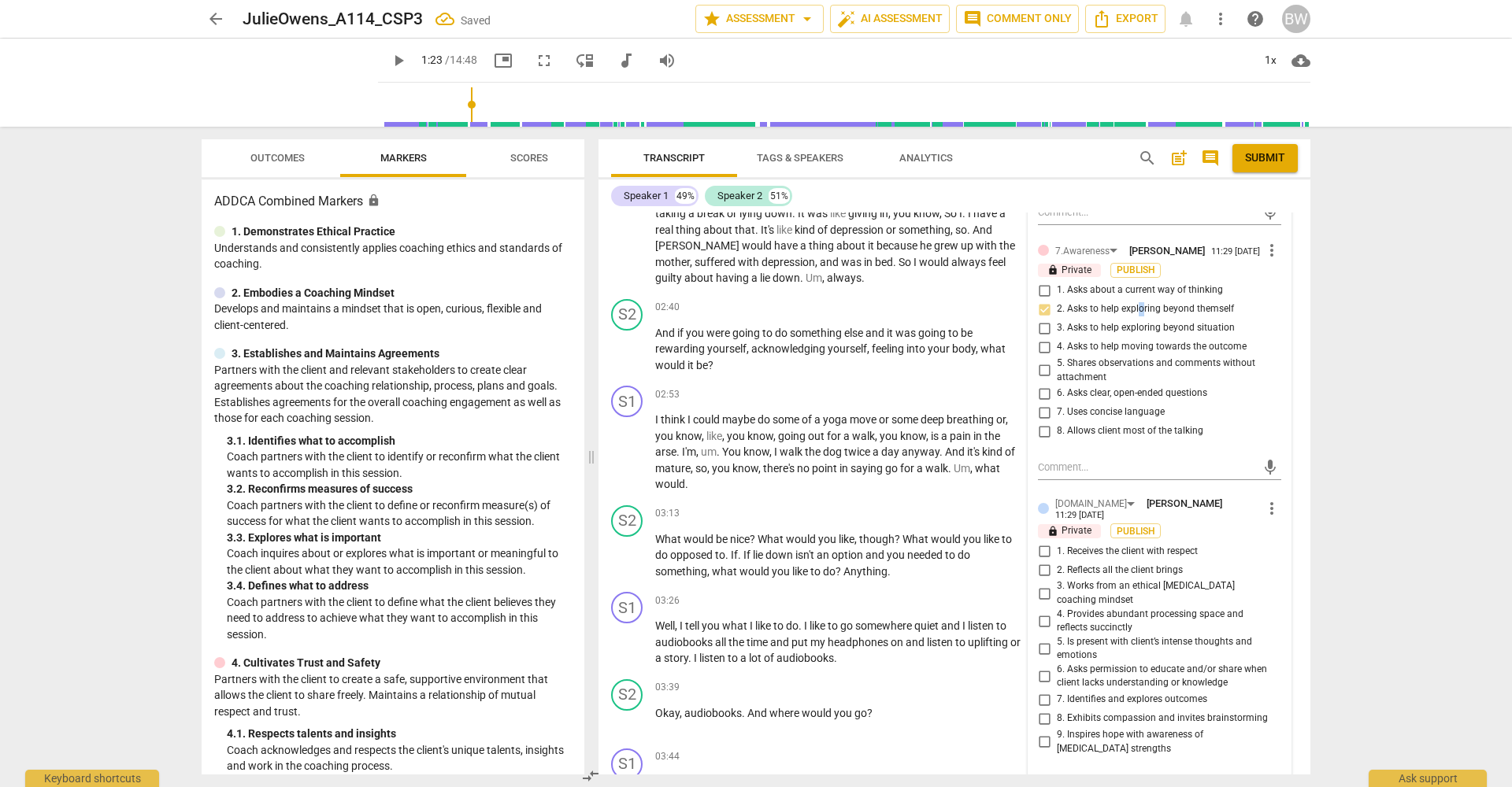
scroll to position [881, 0]
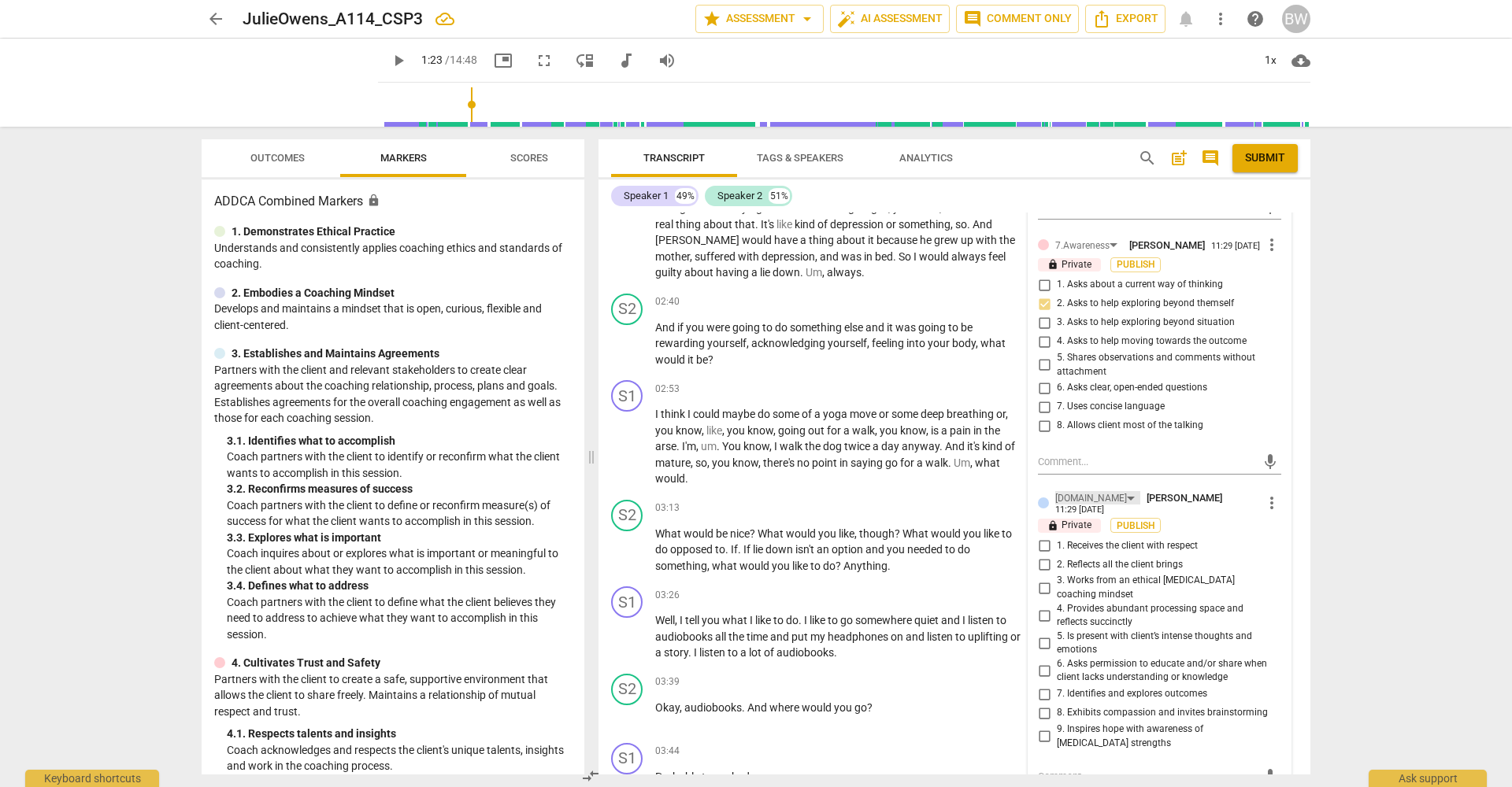
click at [1095, 491] on div "[DOMAIN_NAME]" at bounding box center [1098, 497] width 85 height 14
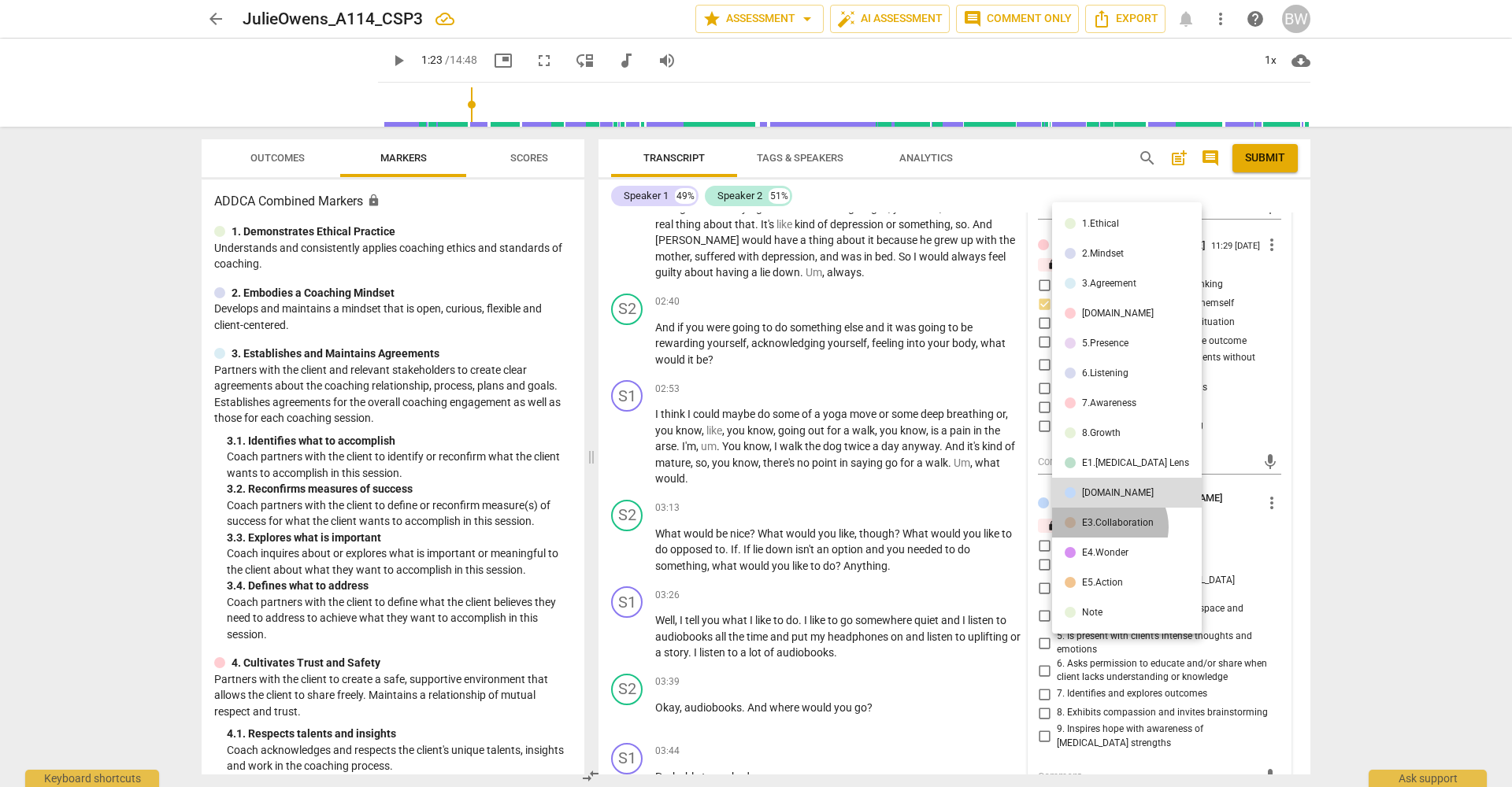
click at [1108, 526] on div "E3.Collaboration" at bounding box center [1117, 523] width 71 height 10
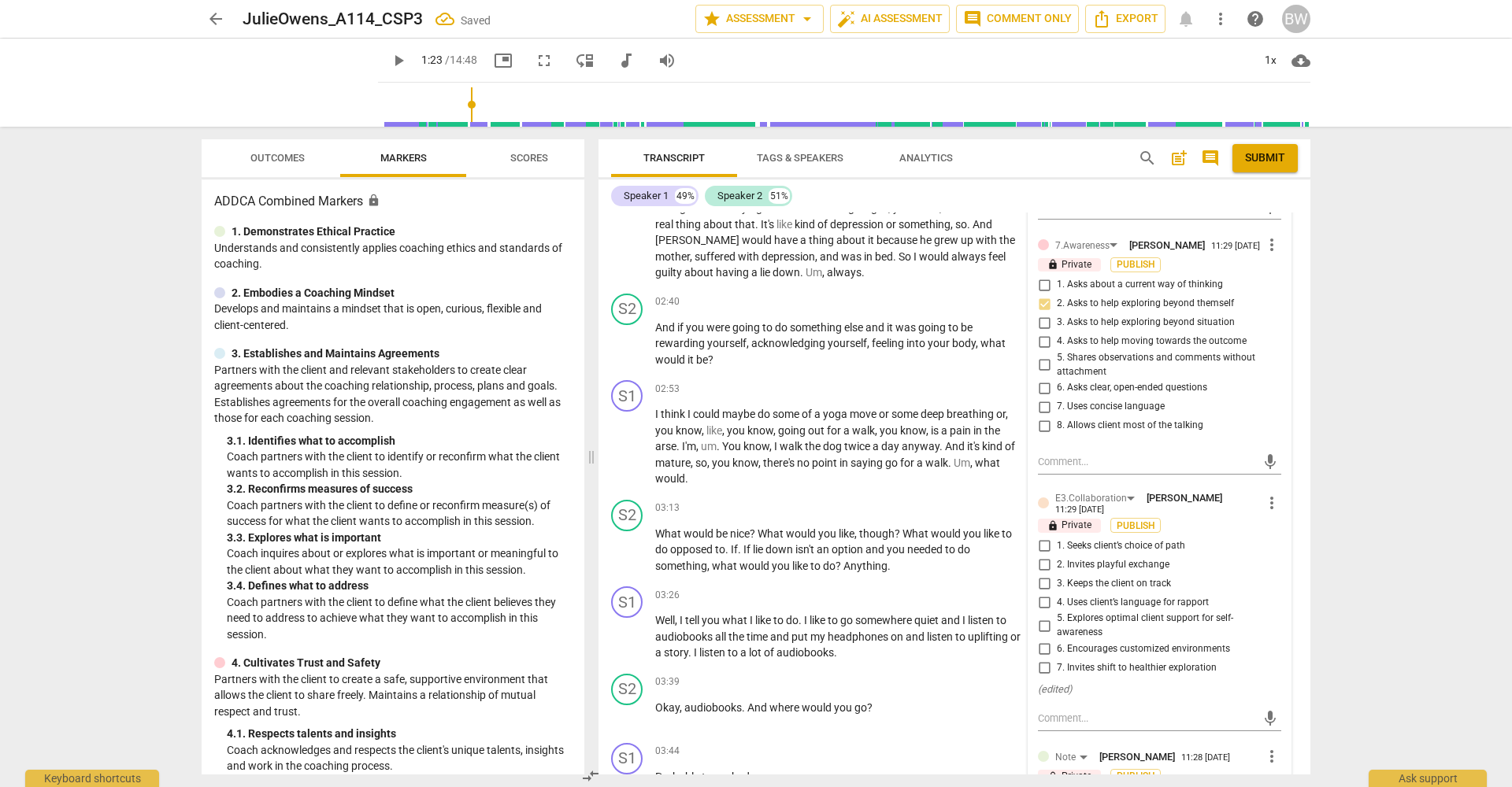
click at [1114, 664] on span "7. Invites shift to healthier exploration" at bounding box center [1136, 668] width 160 height 14
click at [1057, 664] on input "7. Invites shift to healthier exploration" at bounding box center [1043, 668] width 25 height 19
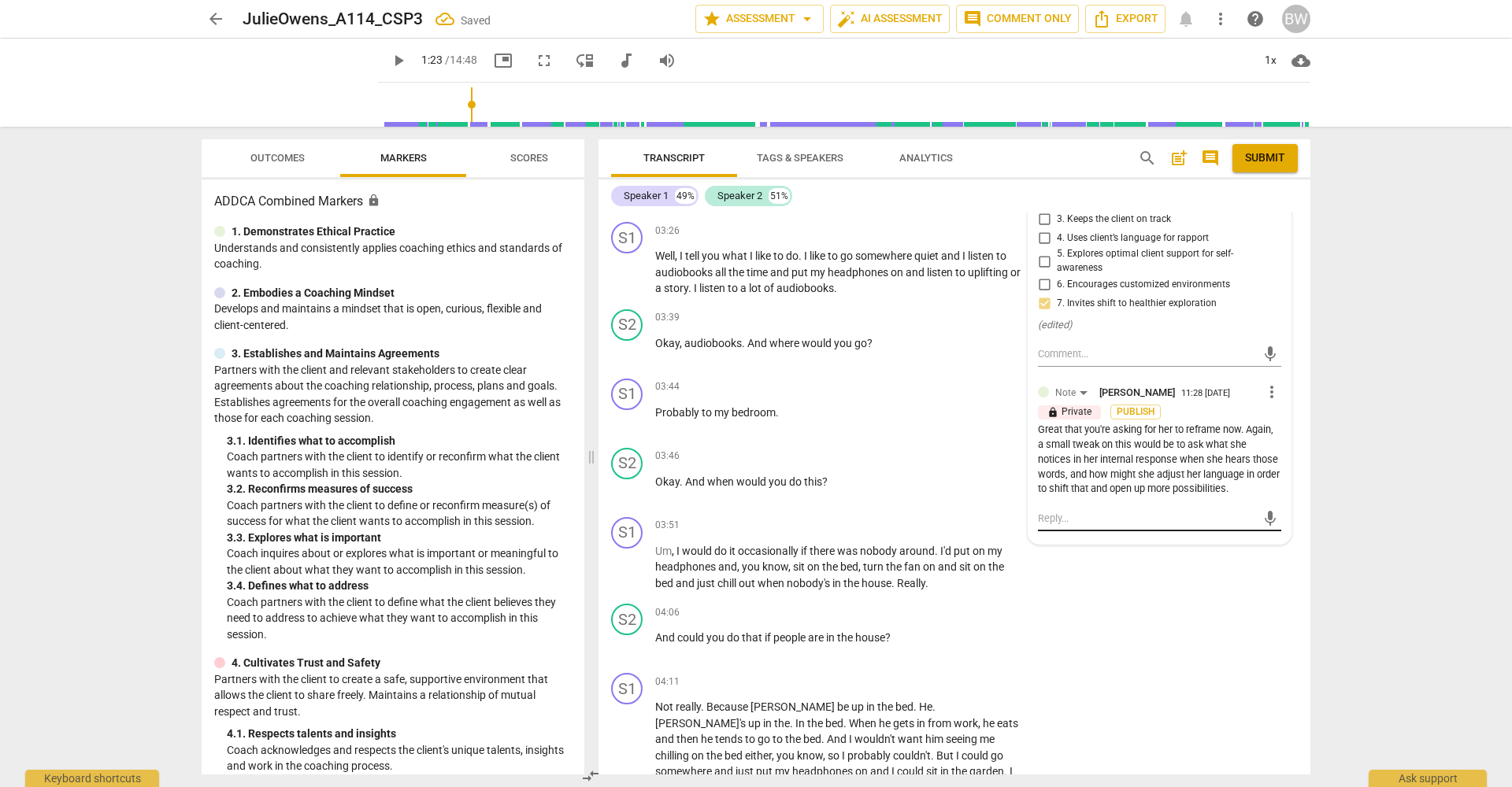
scroll to position [1047, 0]
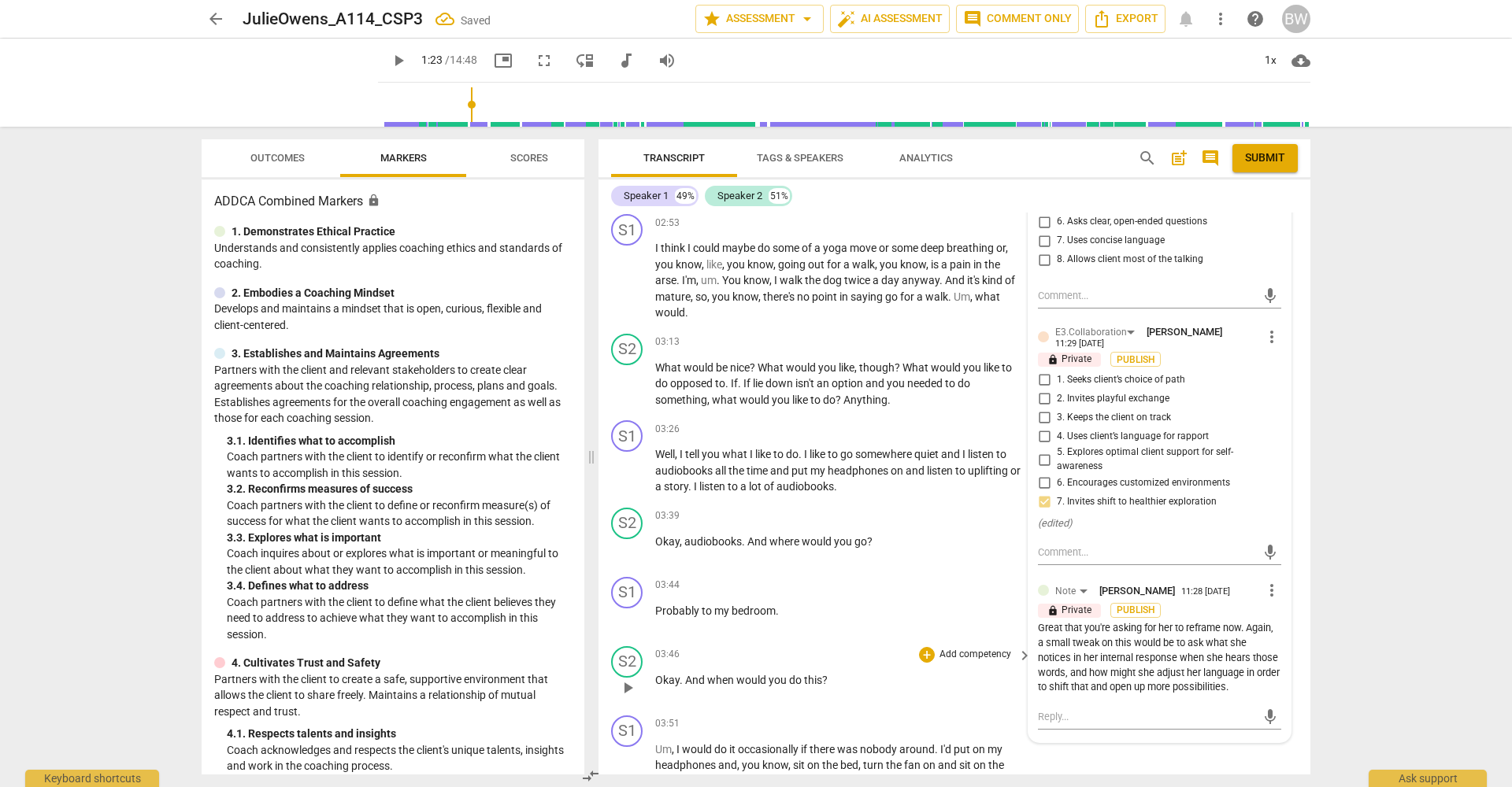
click at [1295, 650] on div "S2 play_arrow pause 03:46 + Add competency keyboard_arrow_right Okay . And when…" at bounding box center [954, 675] width 712 height 69
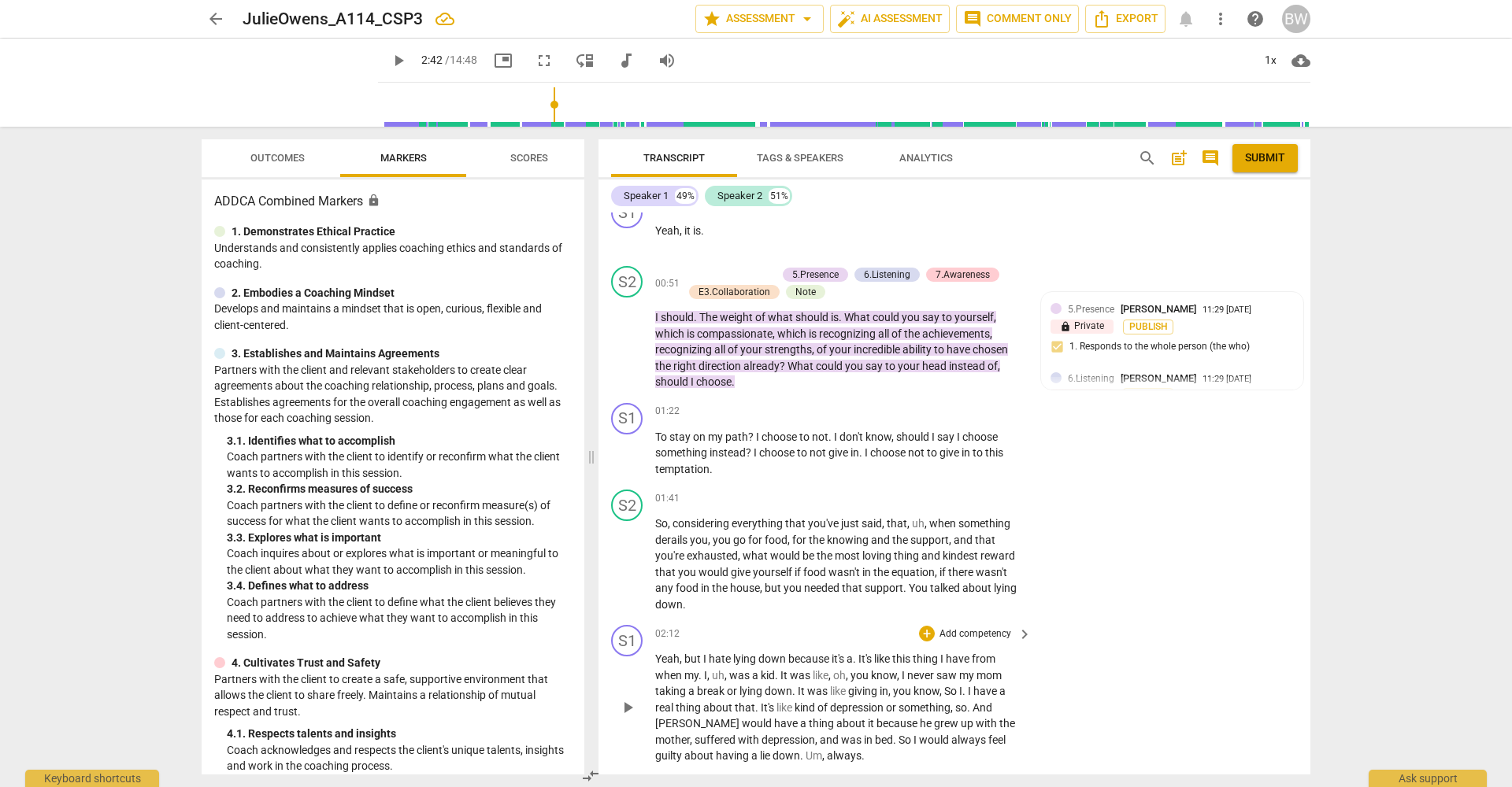
scroll to position [390, 0]
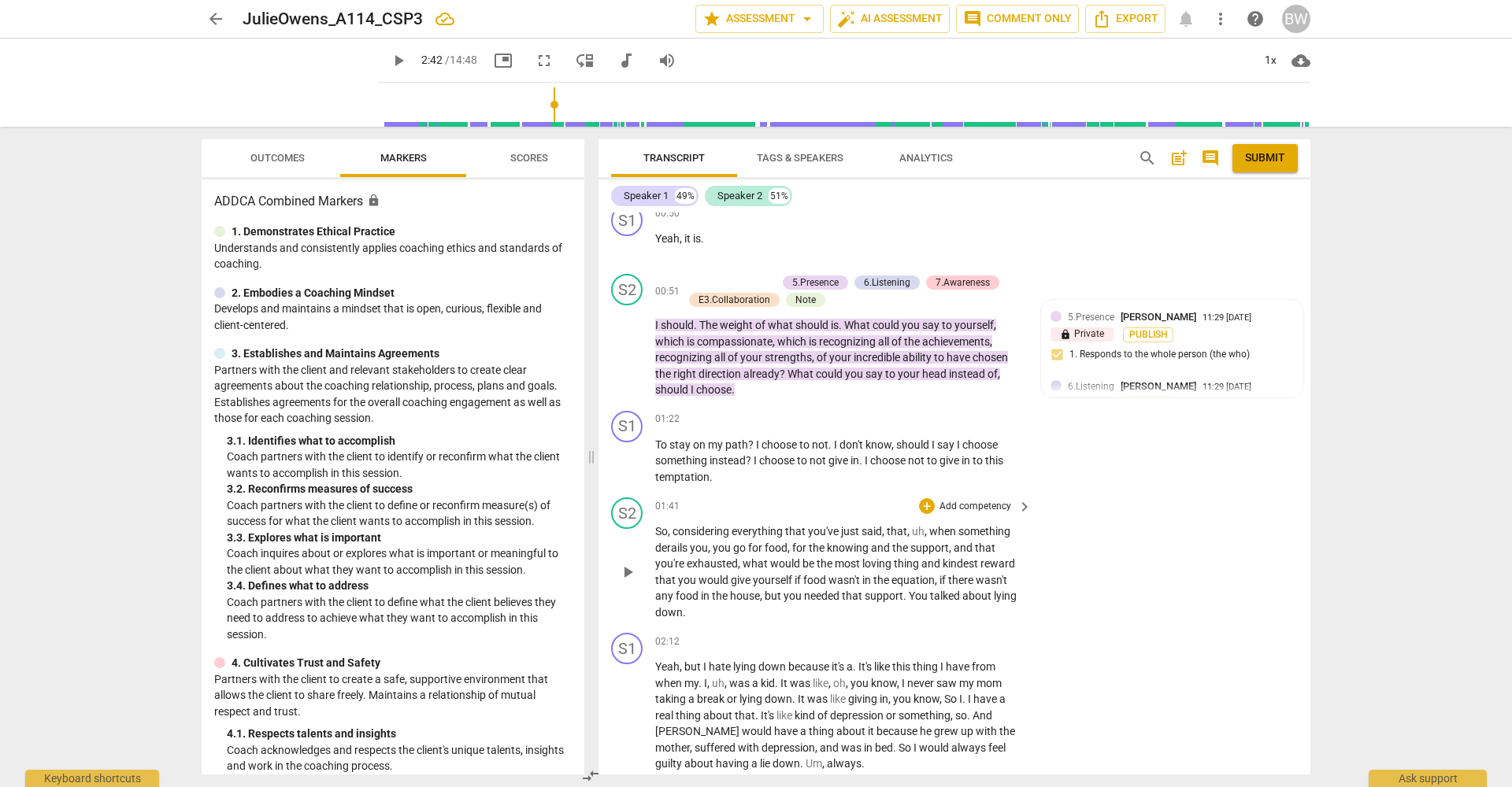
click at [990, 500] on p "Add competency" at bounding box center [975, 507] width 75 height 14
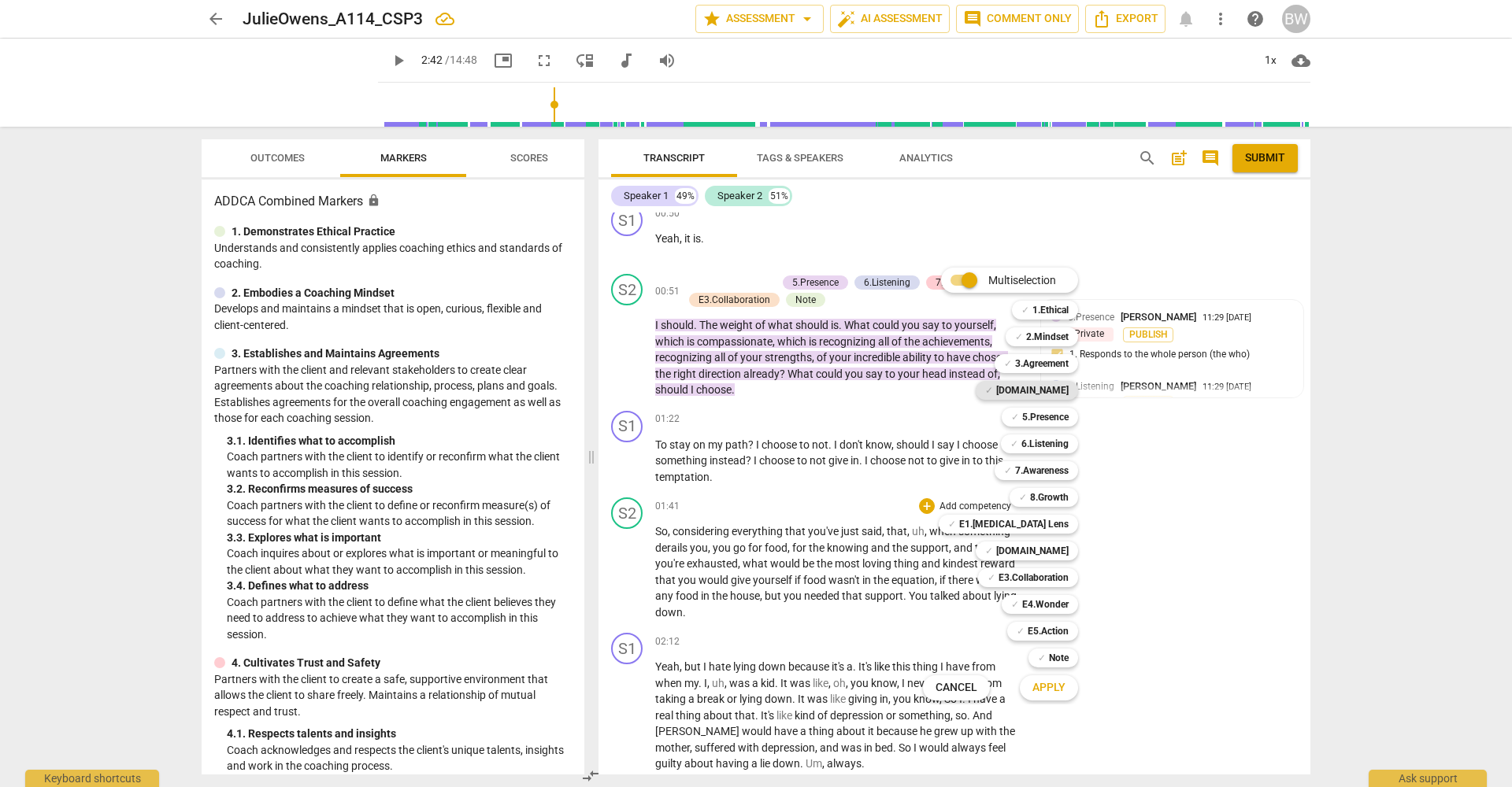
click at [1051, 395] on b "[DOMAIN_NAME]" at bounding box center [1032, 391] width 72 height 19
click at [1056, 470] on b "7.Awareness" at bounding box center [1042, 471] width 54 height 19
click at [1055, 446] on b "6.Listening" at bounding box center [1045, 444] width 47 height 19
drag, startPoint x: 1059, startPoint y: 553, endPoint x: 1084, endPoint y: 554, distance: 25.0
click at [1060, 553] on b "[DOMAIN_NAME]" at bounding box center [1032, 551] width 72 height 19
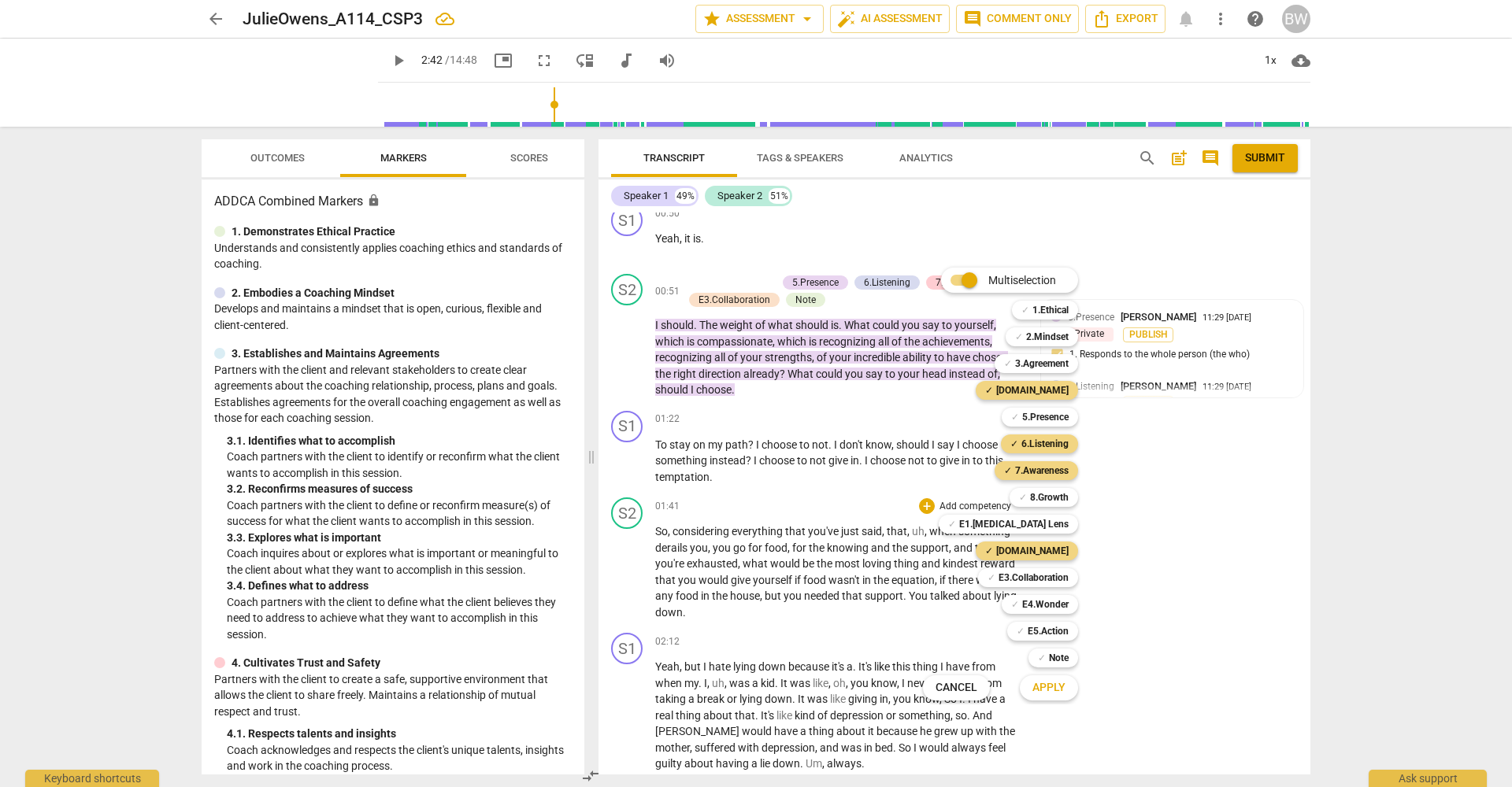
click at [1059, 661] on b "Note" at bounding box center [1059, 658] width 20 height 19
click at [1048, 694] on span "Apply" at bounding box center [1048, 688] width 33 height 16
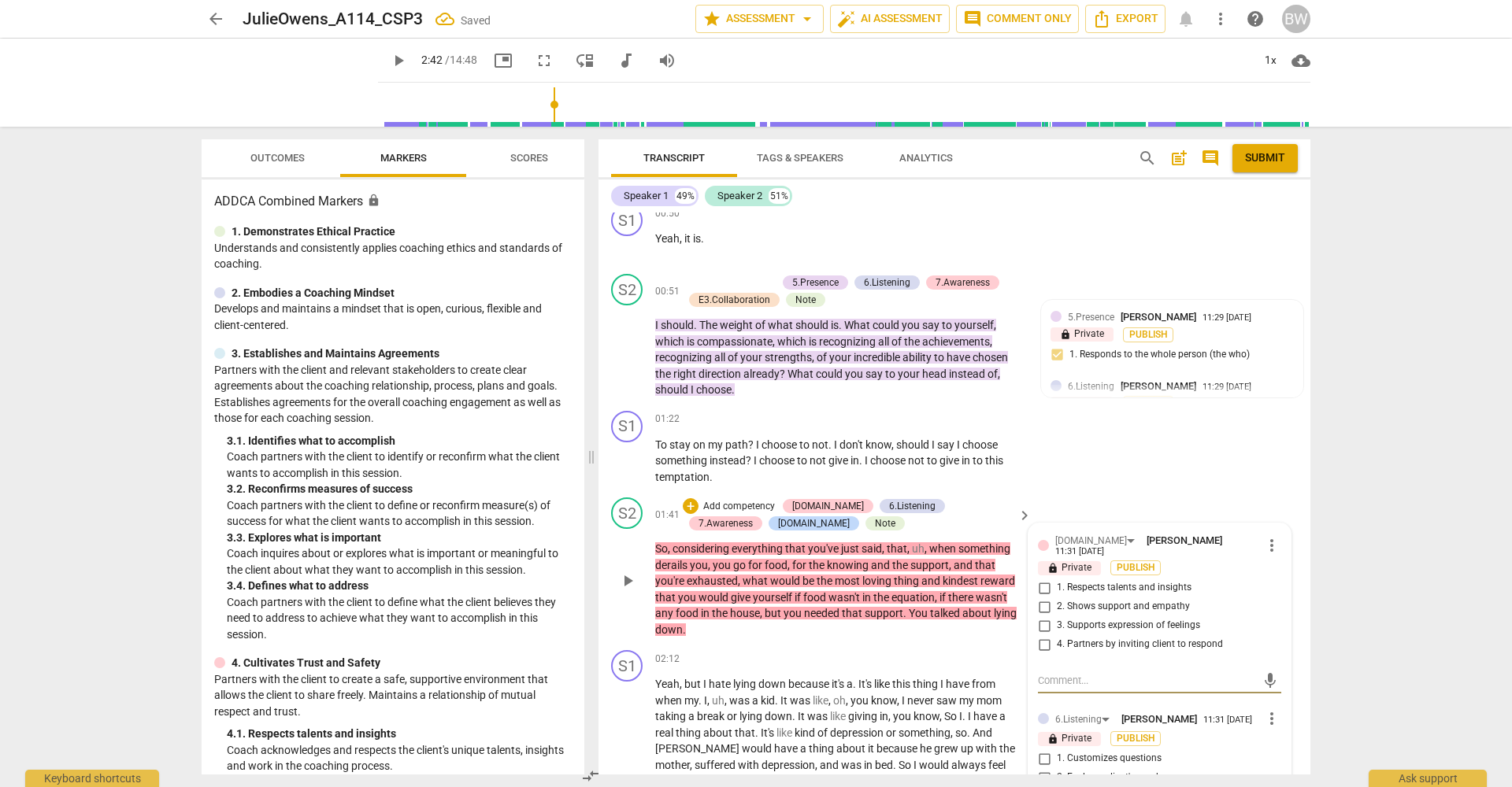
click at [1130, 638] on span "4. Partners by inviting client to respond" at bounding box center [1140, 645] width 166 height 14
click at [1057, 635] on input "4. Partners by inviting client to respond" at bounding box center [1043, 645] width 25 height 19
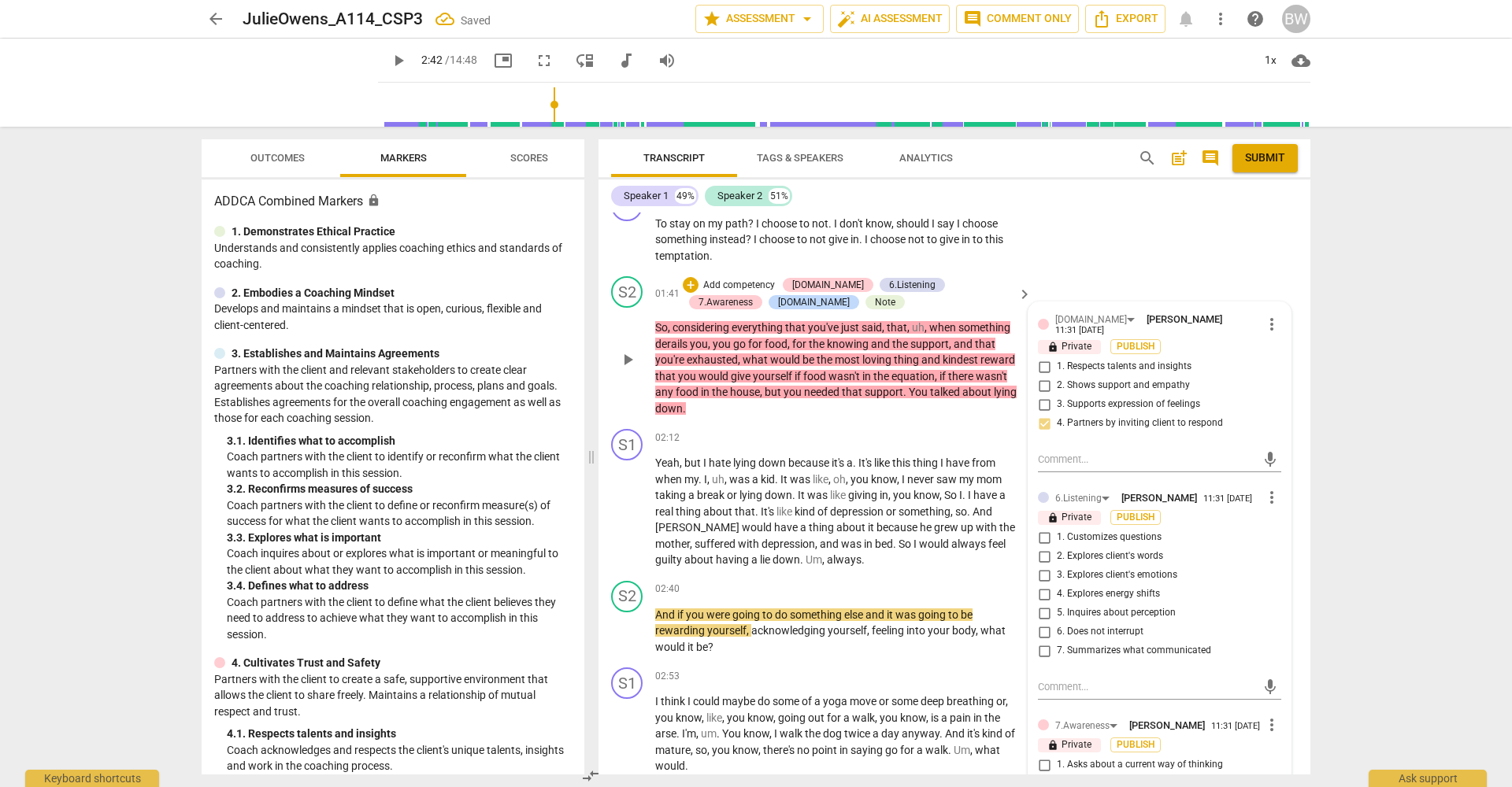
scroll to position [614, 0]
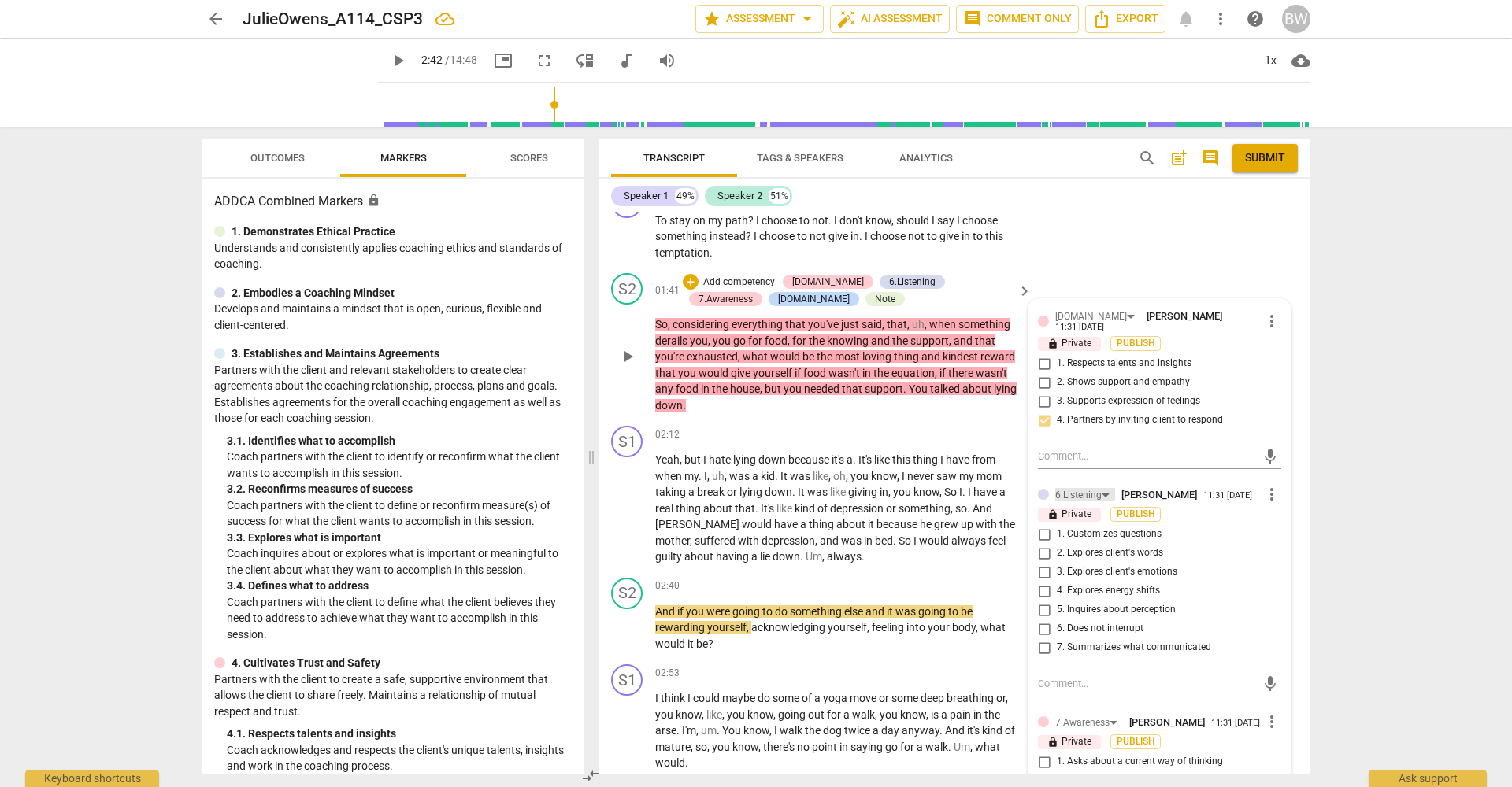
click at [1073, 488] on div "6.Listening" at bounding box center [1079, 495] width 47 height 15
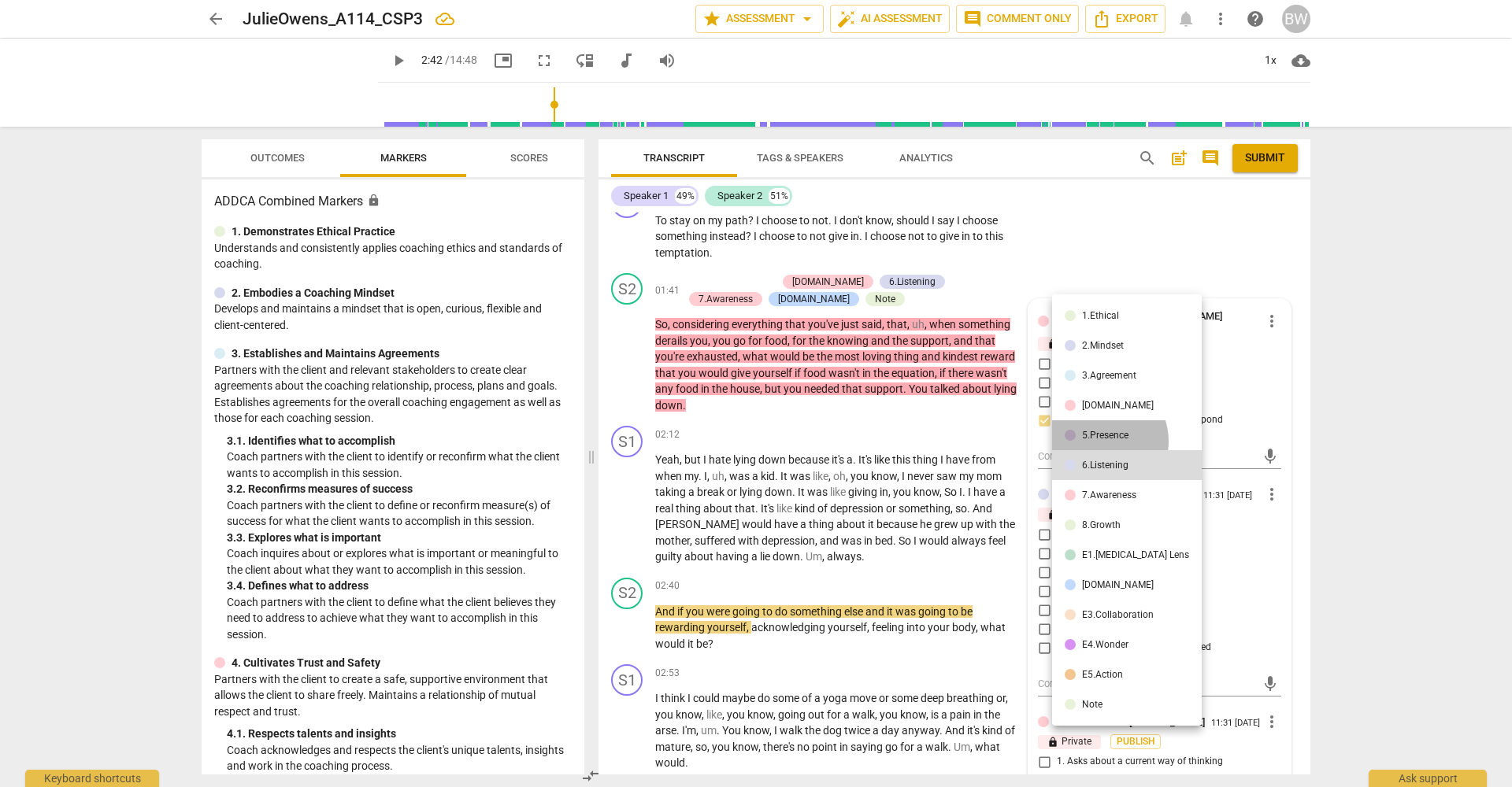
click at [1099, 440] on li "5.Presence" at bounding box center [1127, 435] width 149 height 30
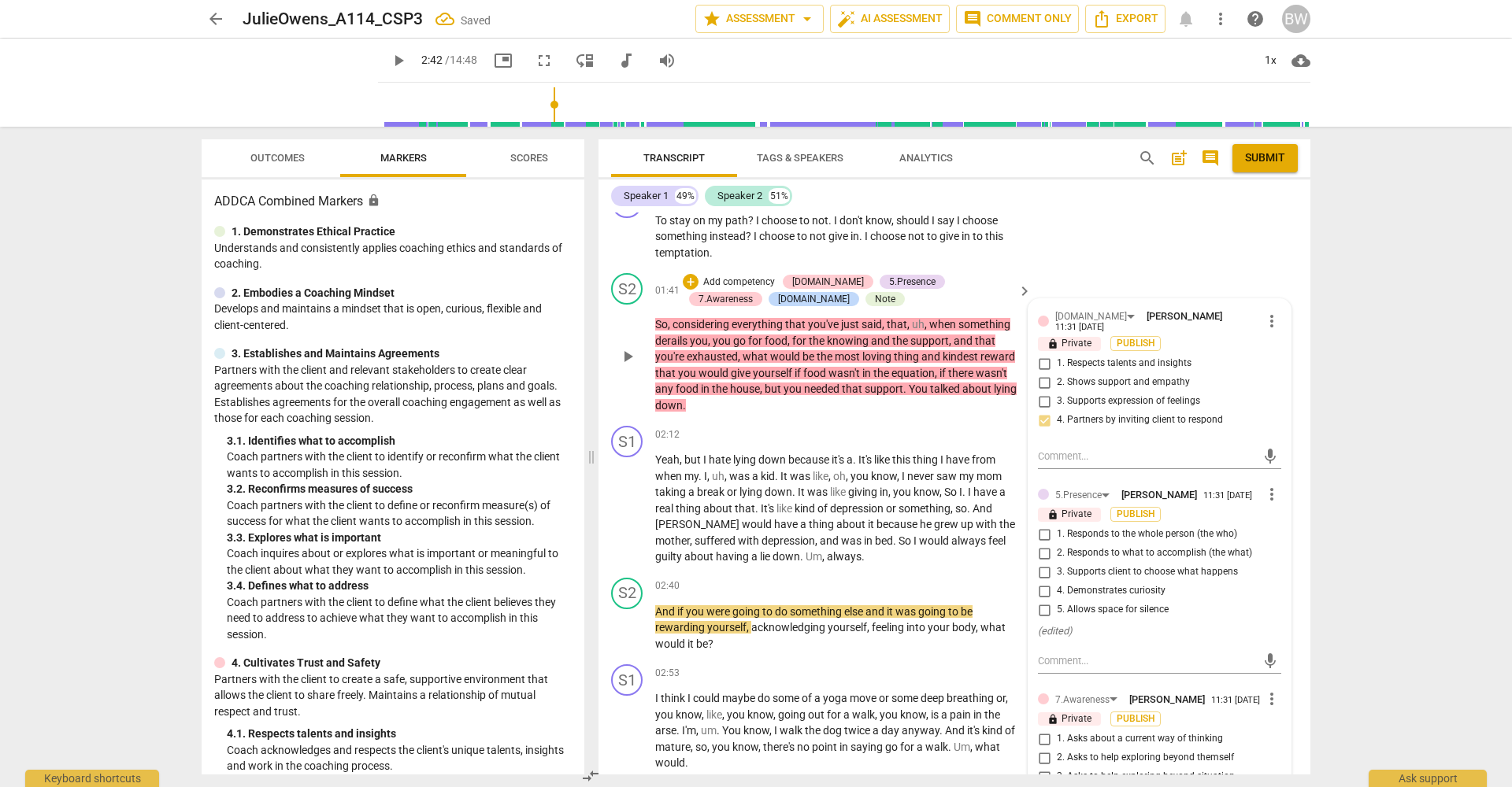
click at [1103, 546] on span "2. Responds to what to accomplish (the what)" at bounding box center [1154, 554] width 195 height 14
click at [1057, 544] on input "2. Responds to what to accomplish (the what)" at bounding box center [1043, 554] width 25 height 19
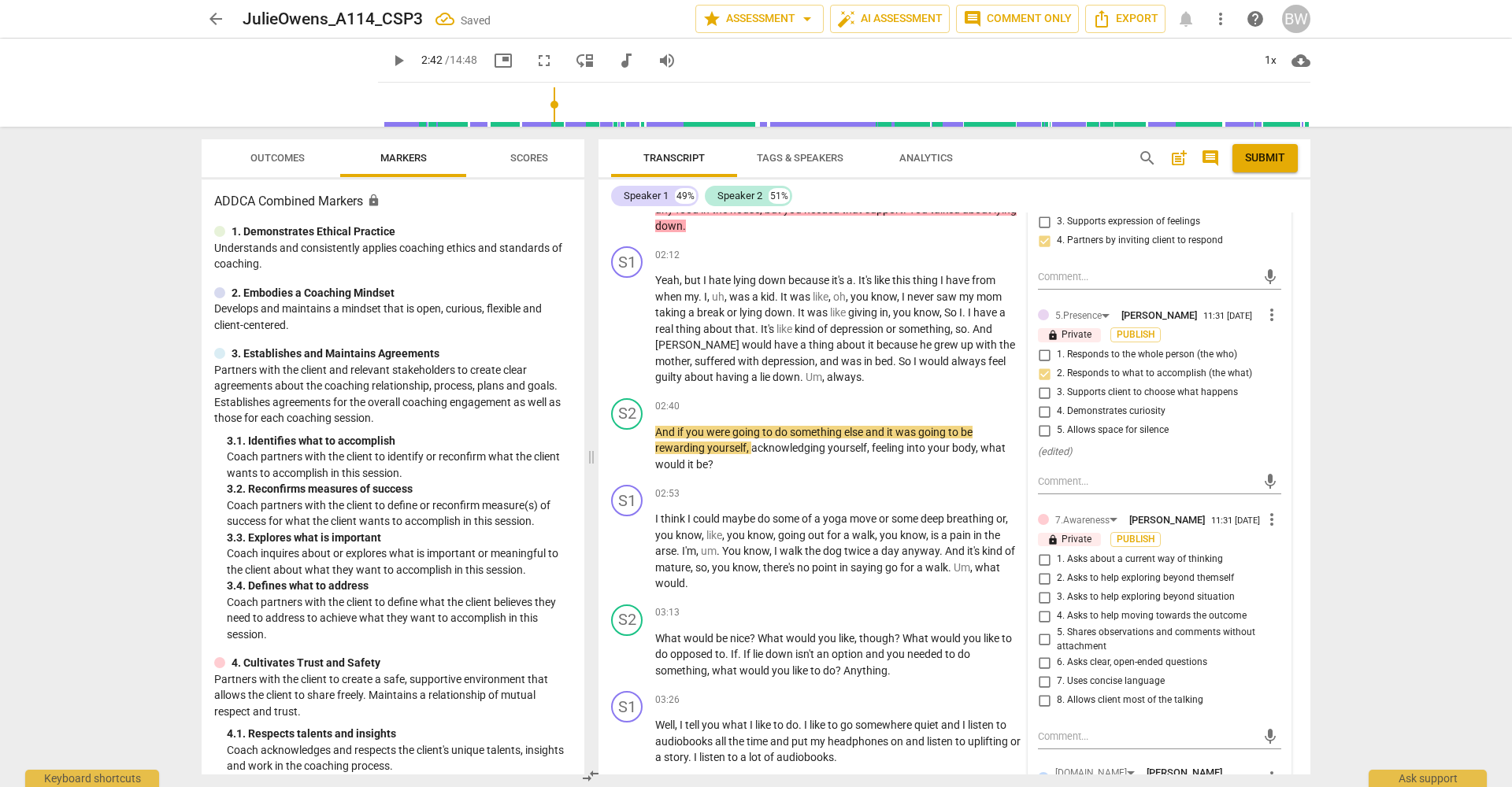
scroll to position [799, 0]
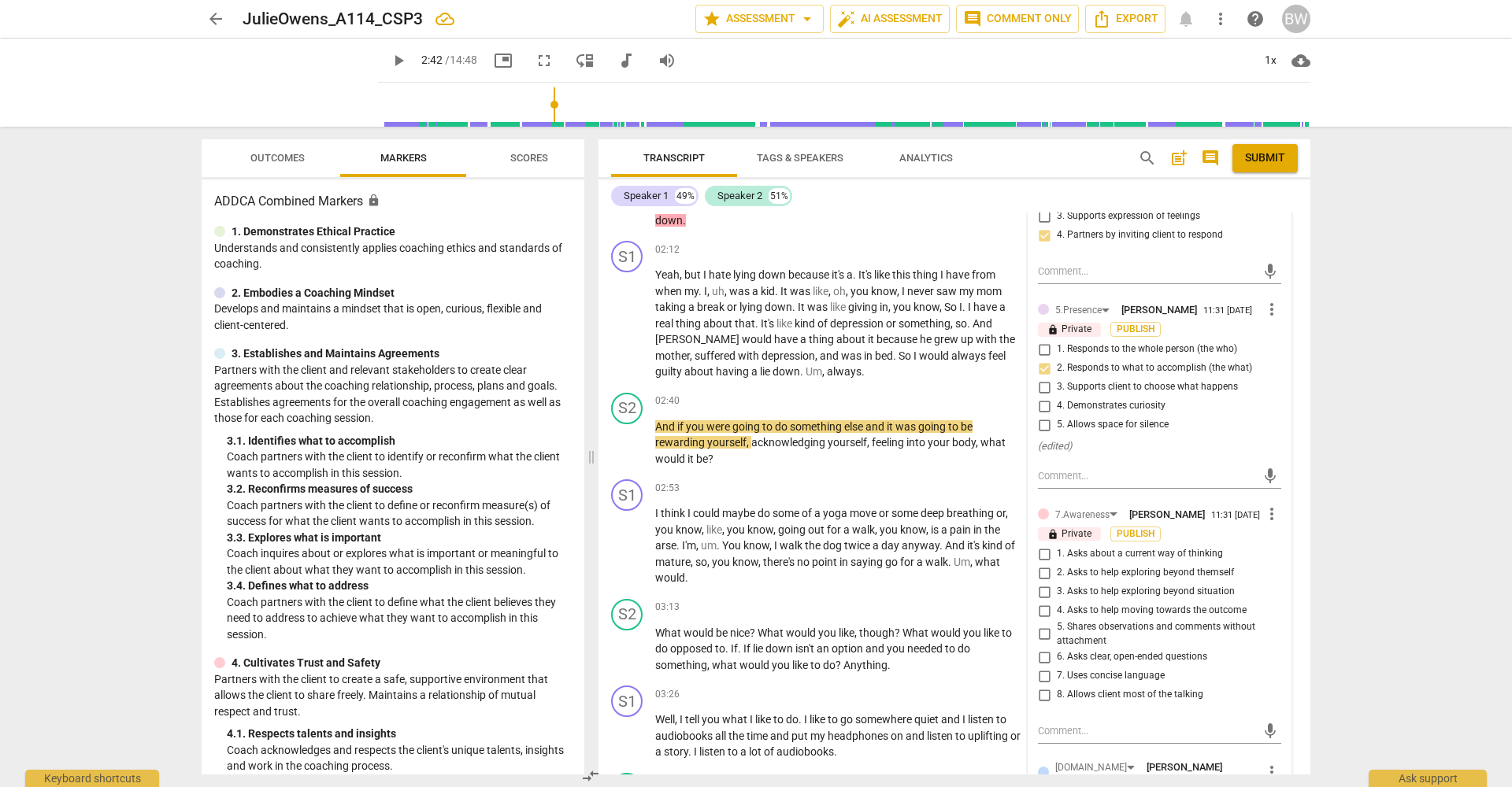
click at [1214, 566] on span "2. Asks to help exploring beyond themself" at bounding box center [1145, 573] width 177 height 14
click at [1057, 564] on input "2. Asks to help exploring beyond themself" at bounding box center [1043, 574] width 25 height 19
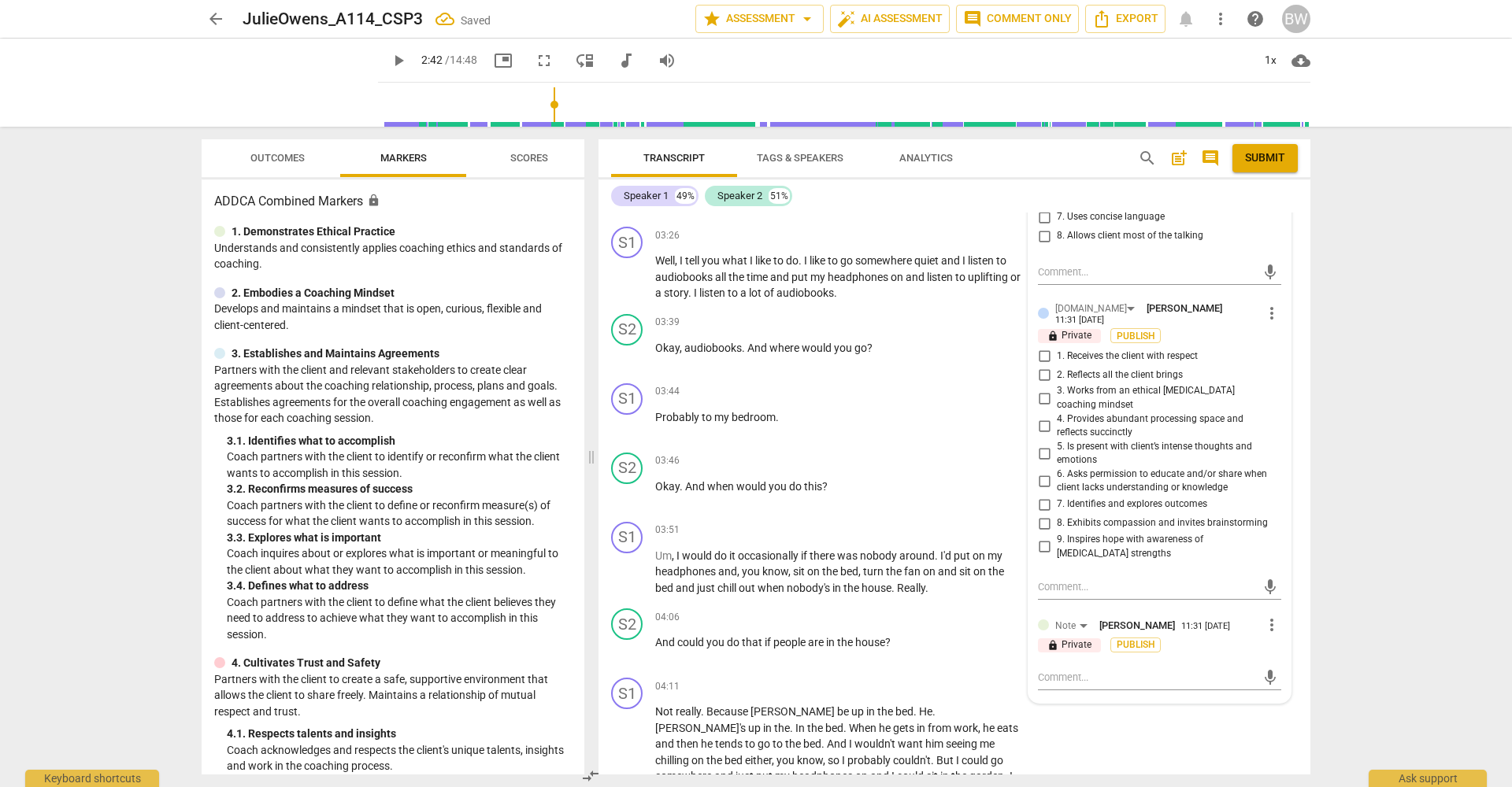
scroll to position [1261, 0]
drag, startPoint x: 1043, startPoint y: 486, endPoint x: 1061, endPoint y: 489, distance: 18.2
click at [1044, 511] on input "8. Exhibits compassion and invites brainstorming" at bounding box center [1043, 521] width 25 height 19
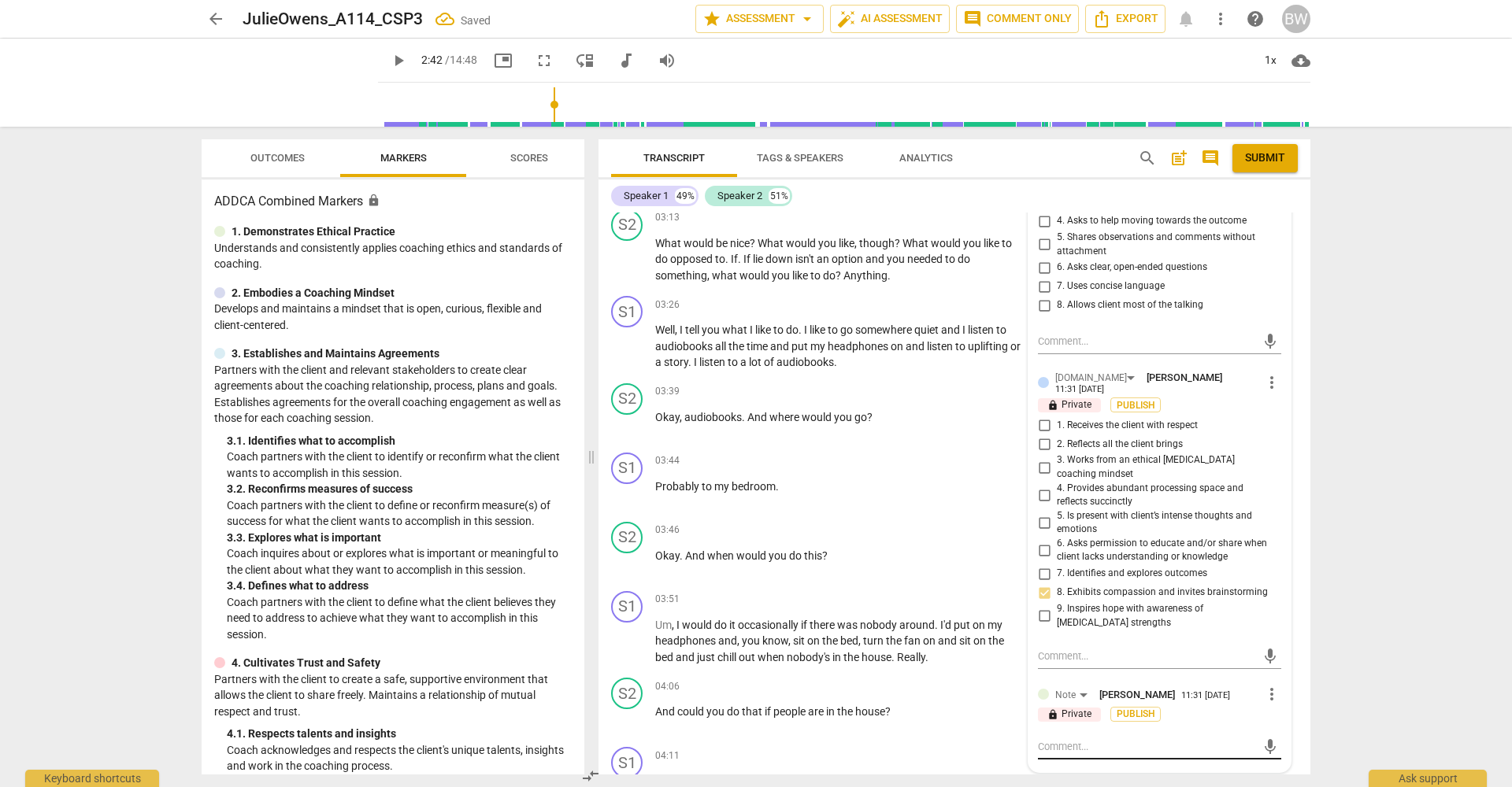
scroll to position [1191, 0]
click at [1077, 737] on textarea at bounding box center [1147, 744] width 218 height 15
click at [1189, 747] on textarea "Great! We didn't need the last sentence though! If lying down was the right ans…" at bounding box center [1147, 767] width 218 height 60
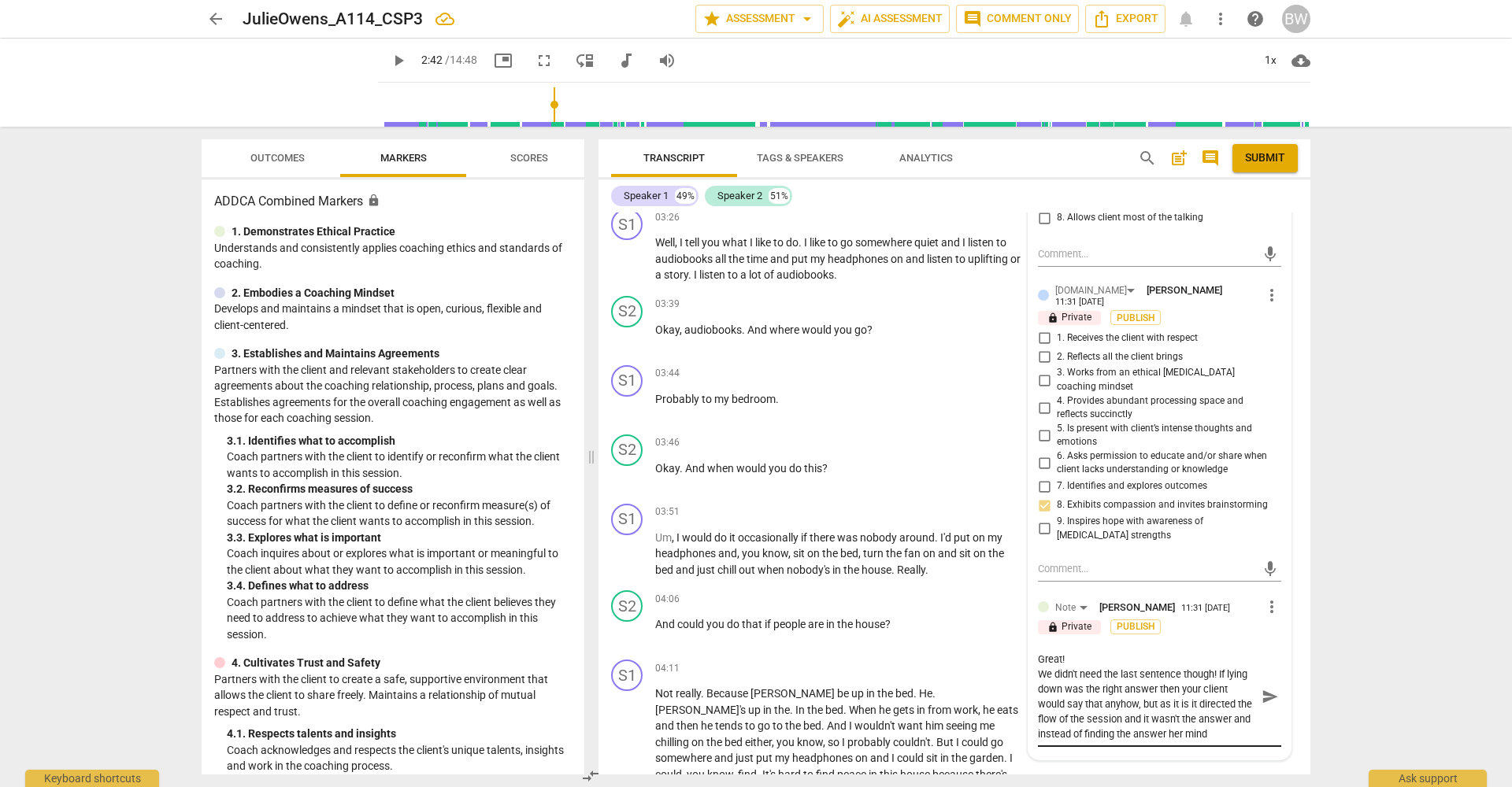
click at [1255, 690] on div "Great! We didn't need the last sentence though! If lying down was the right ans…" at bounding box center [1159, 696] width 243 height 90
drag, startPoint x: 1236, startPoint y: 692, endPoint x: 1244, endPoint y: 692, distance: 8.0
click at [1237, 692] on textarea "Great! We didn't need the last sentence though! If lying down was the right ans…" at bounding box center [1147, 696] width 218 height 90
click at [1262, 703] on span "send" at bounding box center [1270, 712] width 18 height 18
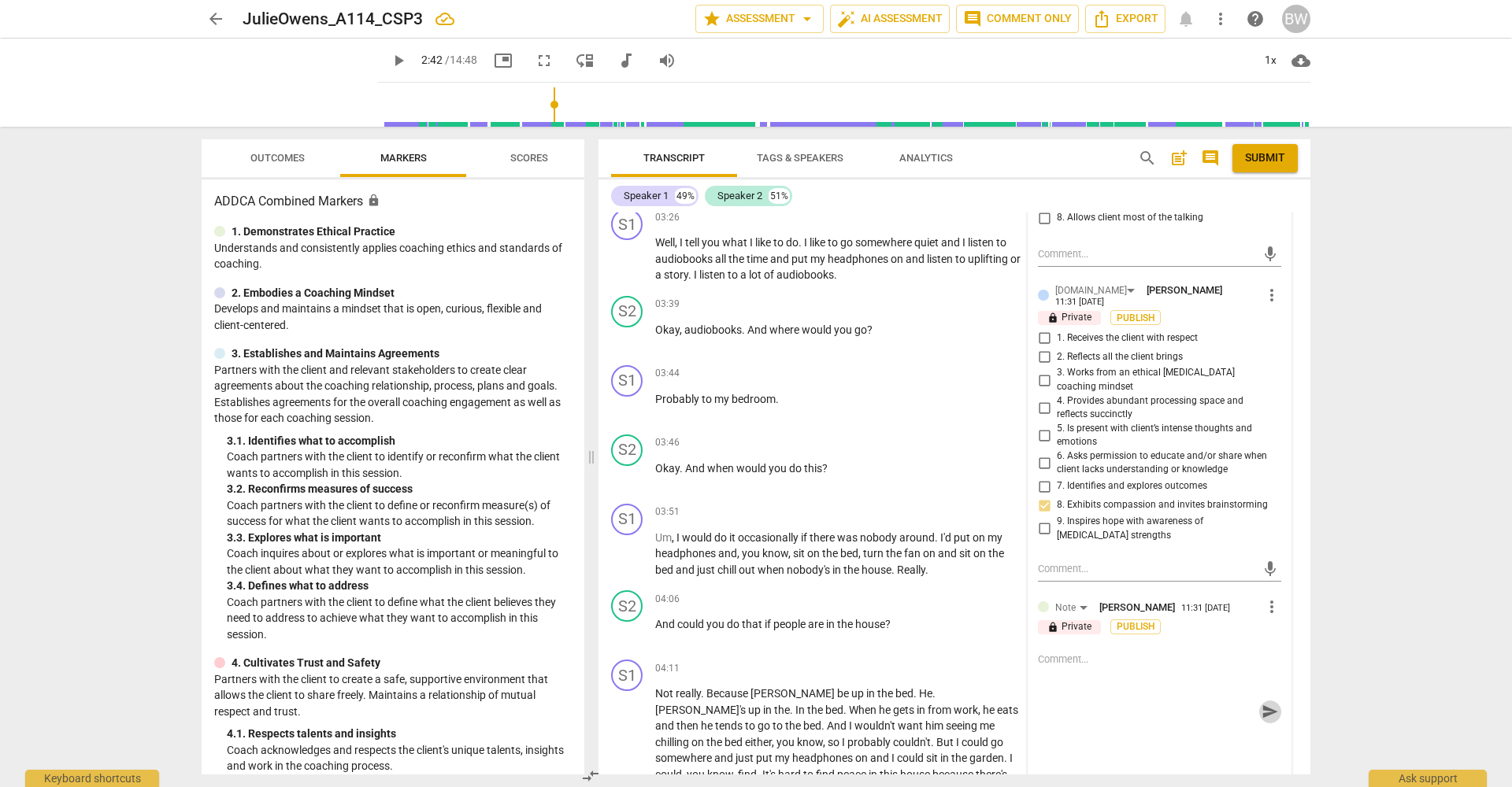
scroll to position [0, 0]
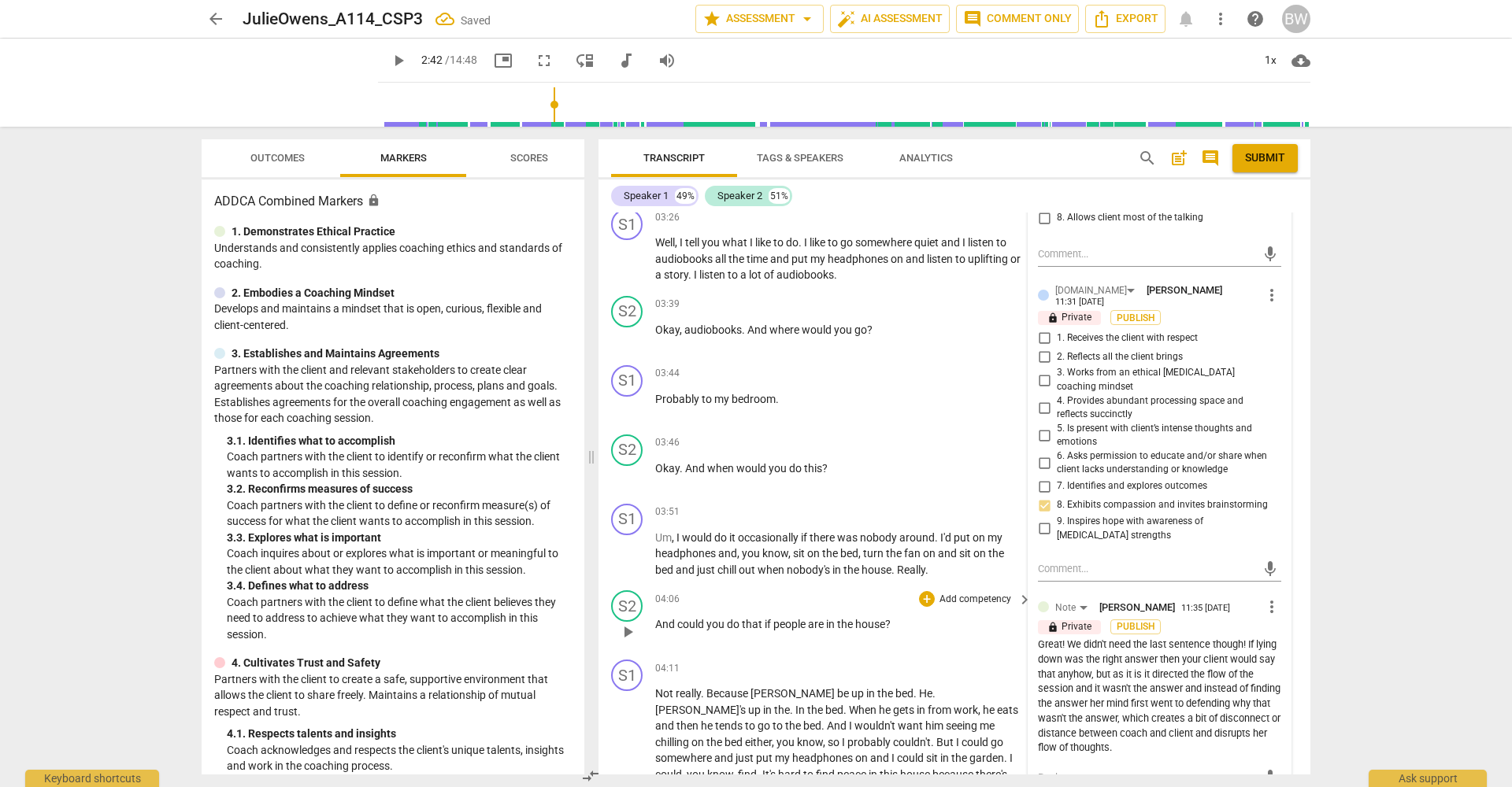
click at [1299, 615] on div "S2 play_arrow pause 04:06 + Add competency keyboard_arrow_right And could you d…" at bounding box center [954, 619] width 712 height 69
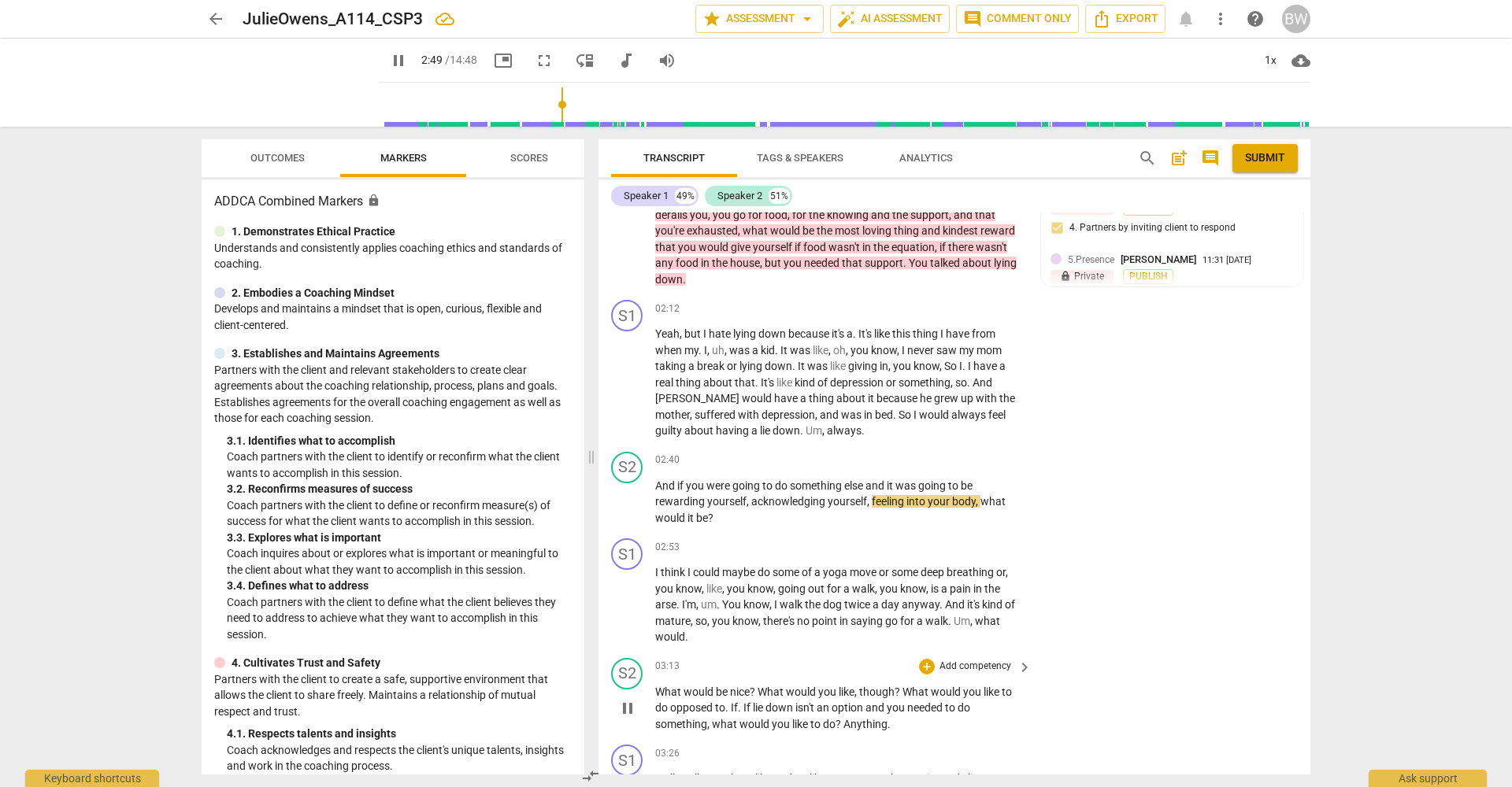
scroll to position [742, 0]
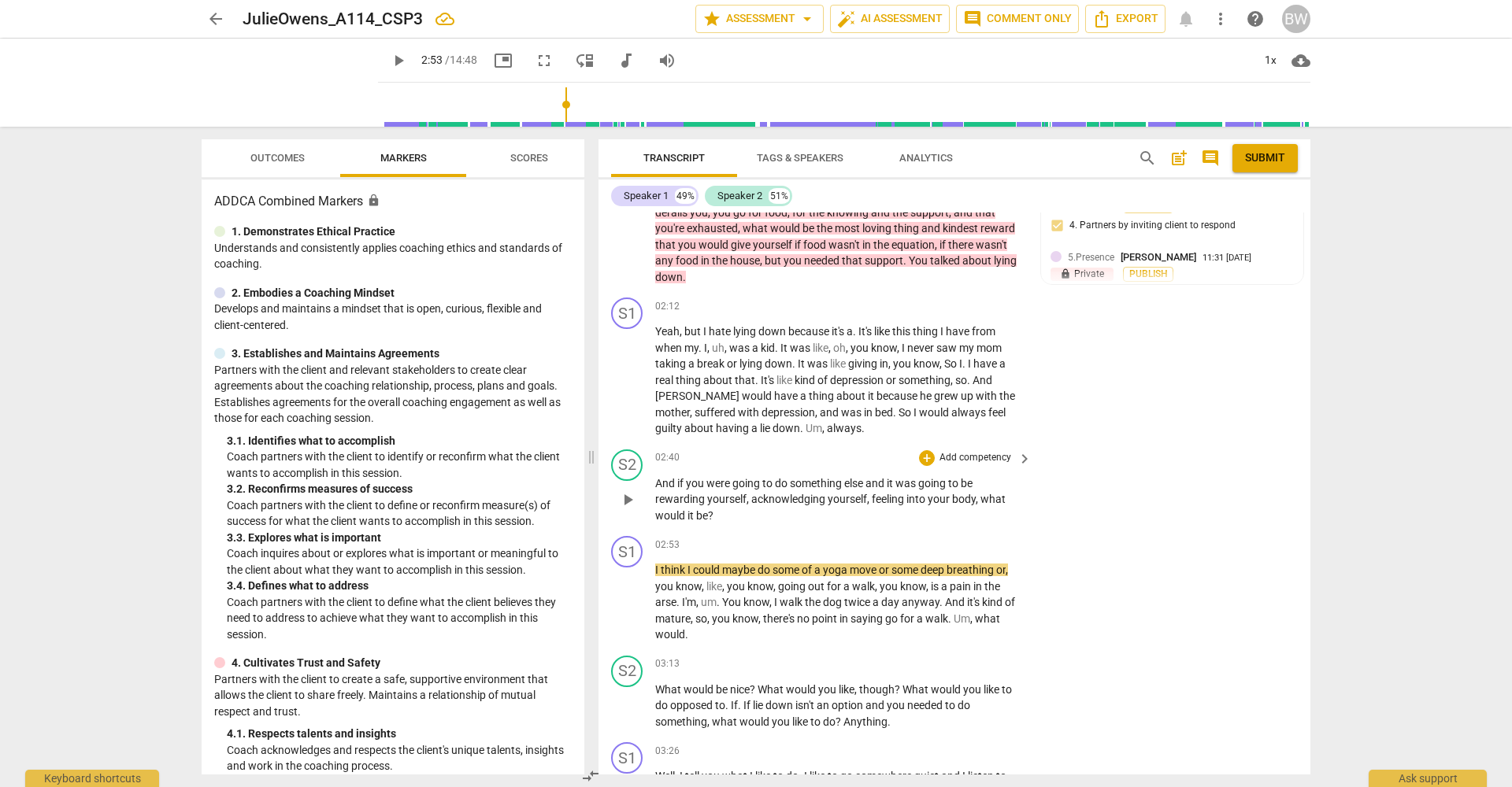
click at [990, 451] on p "Add competency" at bounding box center [975, 458] width 75 height 14
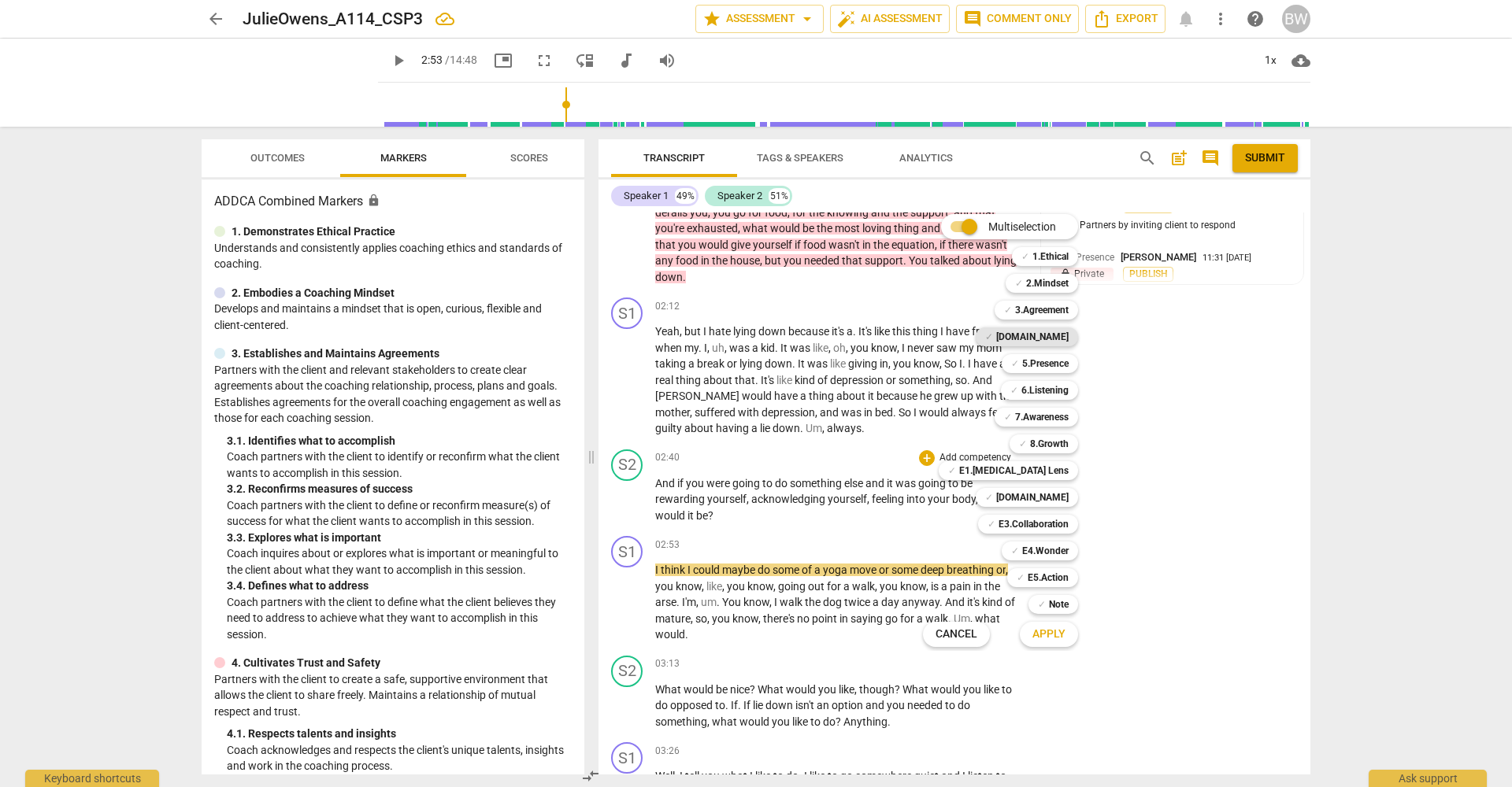
click at [1063, 331] on b "[DOMAIN_NAME]" at bounding box center [1032, 337] width 72 height 19
drag, startPoint x: 1058, startPoint y: 363, endPoint x: 1053, endPoint y: 381, distance: 18.7
click at [1058, 364] on b "5.Presence" at bounding box center [1046, 364] width 47 height 19
click at [1059, 387] on b "6.Listening" at bounding box center [1045, 391] width 47 height 19
click at [1048, 423] on b "7.Awareness" at bounding box center [1042, 417] width 54 height 19
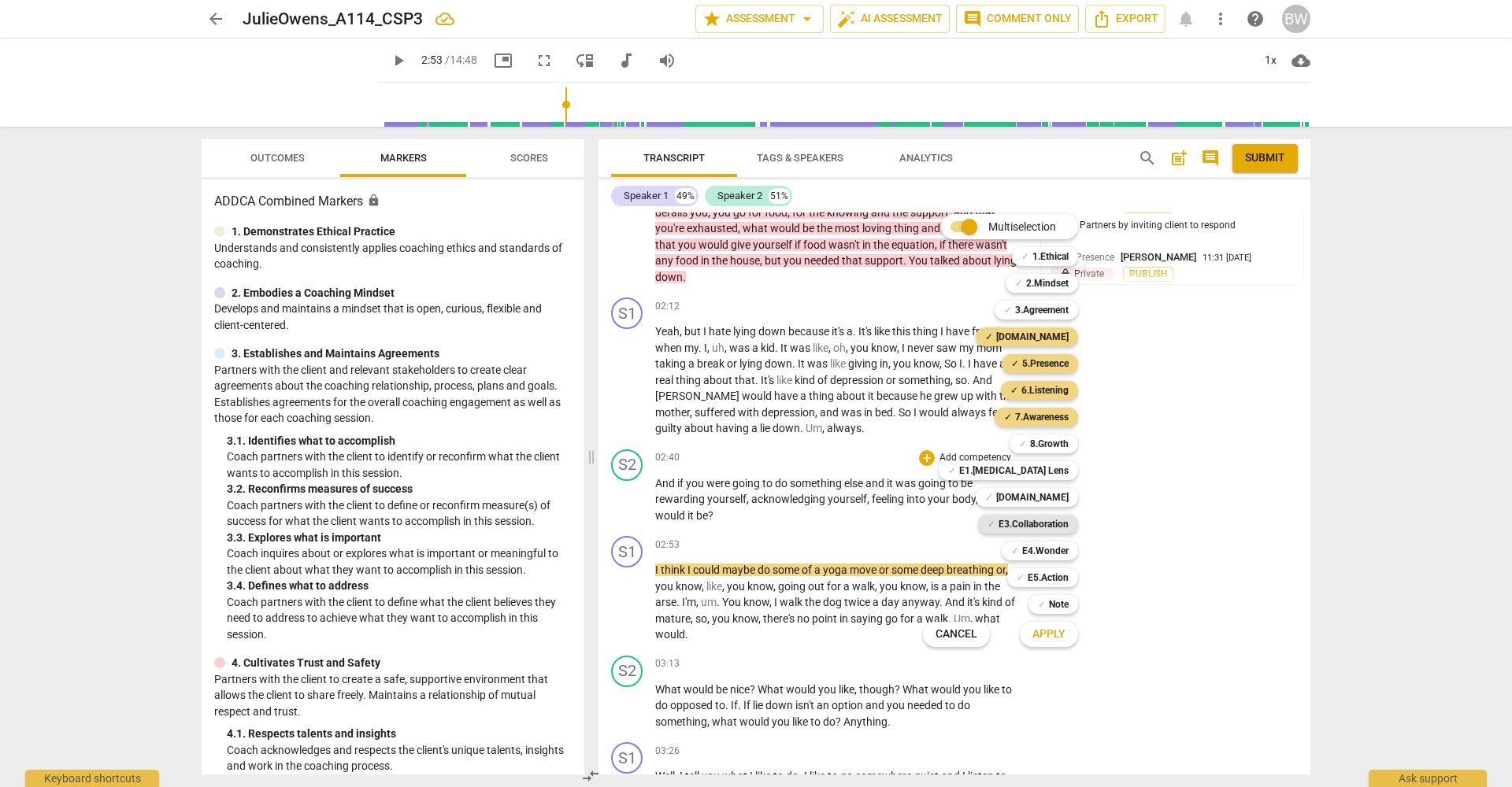
click at [1063, 527] on b "E3.Collaboration" at bounding box center [1033, 525] width 70 height 19
click at [1042, 469] on b "E1.[MEDICAL_DATA] Lens" at bounding box center [1014, 471] width 109 height 19
click at [1040, 642] on span "Apply" at bounding box center [1048, 635] width 33 height 16
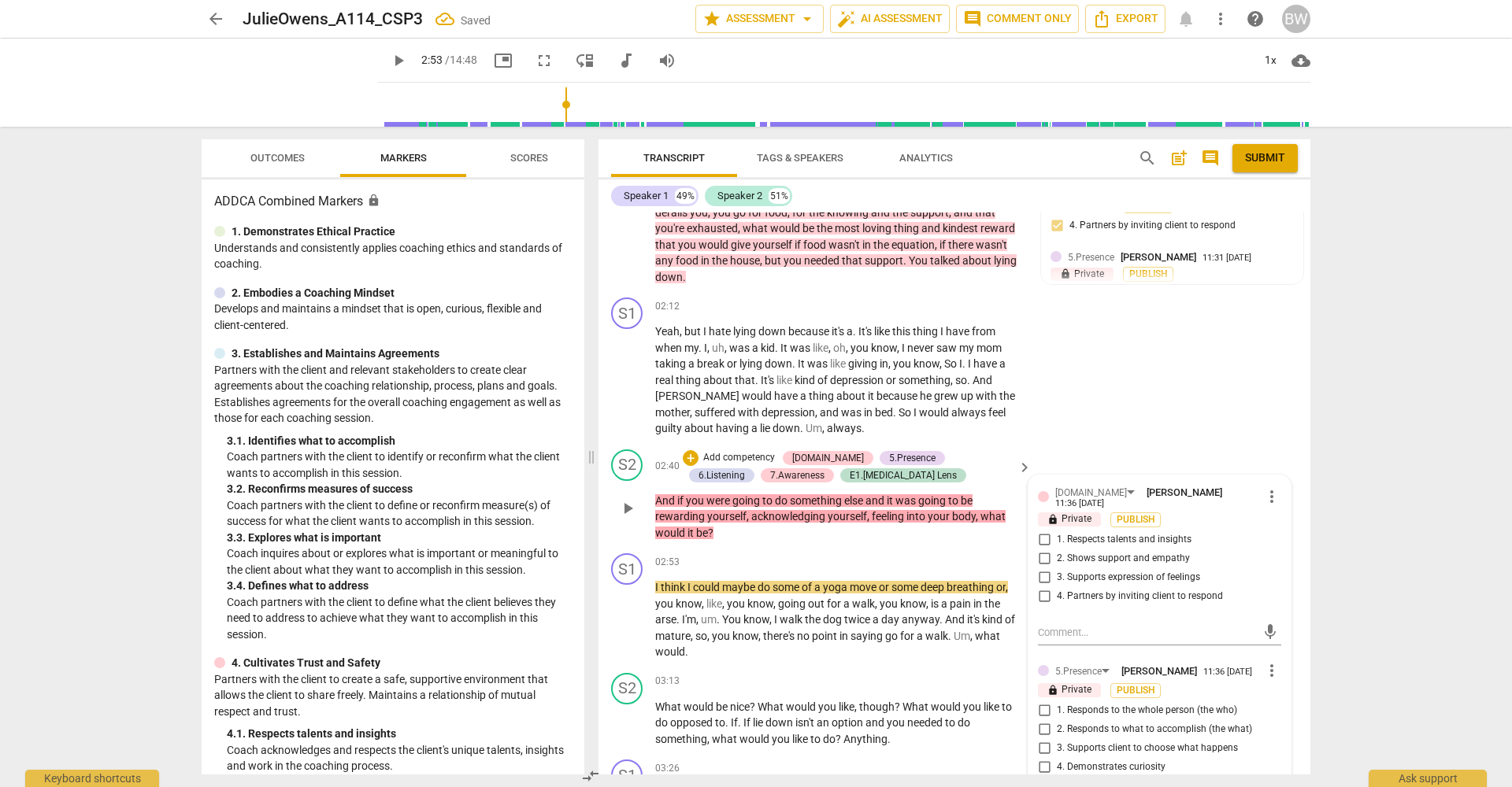
drag, startPoint x: 1123, startPoint y: 501, endPoint x: 1132, endPoint y: 506, distance: 10.3
click at [1123, 533] on span "1. Respects talents and insights" at bounding box center [1124, 540] width 135 height 14
click at [1057, 530] on input "1. Respects talents and insights" at bounding box center [1043, 540] width 25 height 19
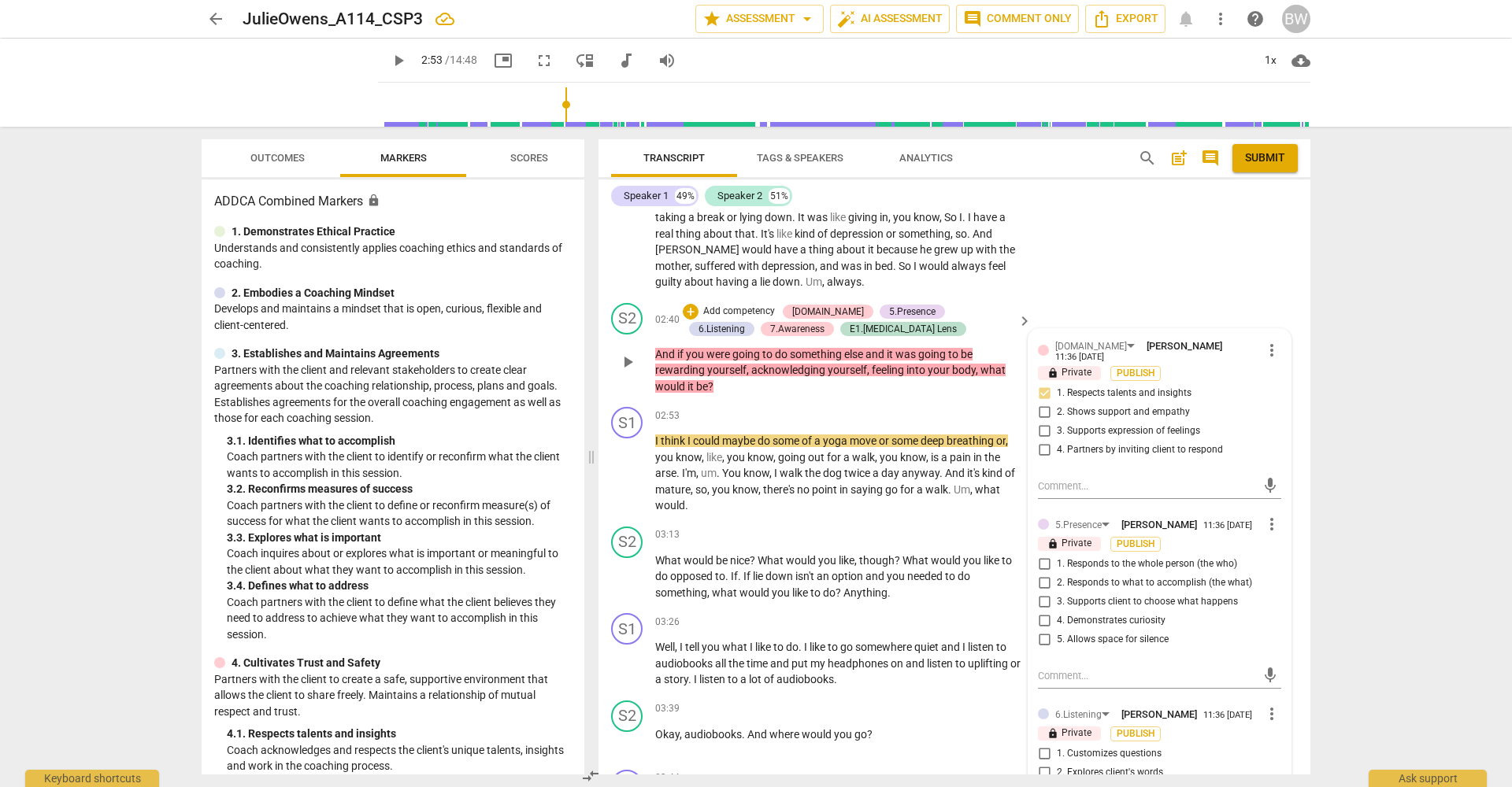
scroll to position [902, 0]
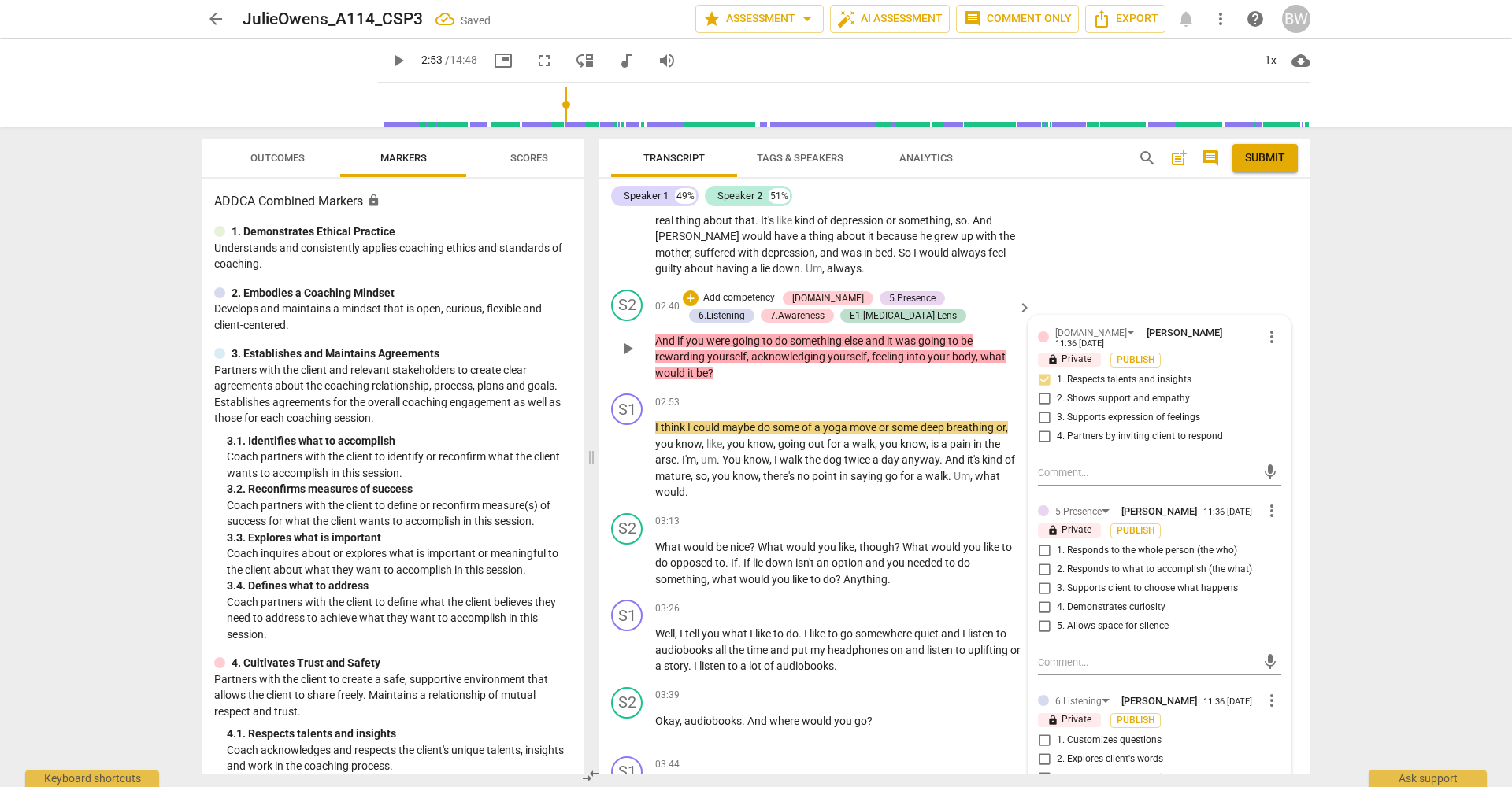
click at [1172, 563] on span "2. Responds to what to accomplish (the what)" at bounding box center [1154, 570] width 195 height 14
click at [1057, 561] on input "2. Responds to what to accomplish (the what)" at bounding box center [1043, 570] width 25 height 19
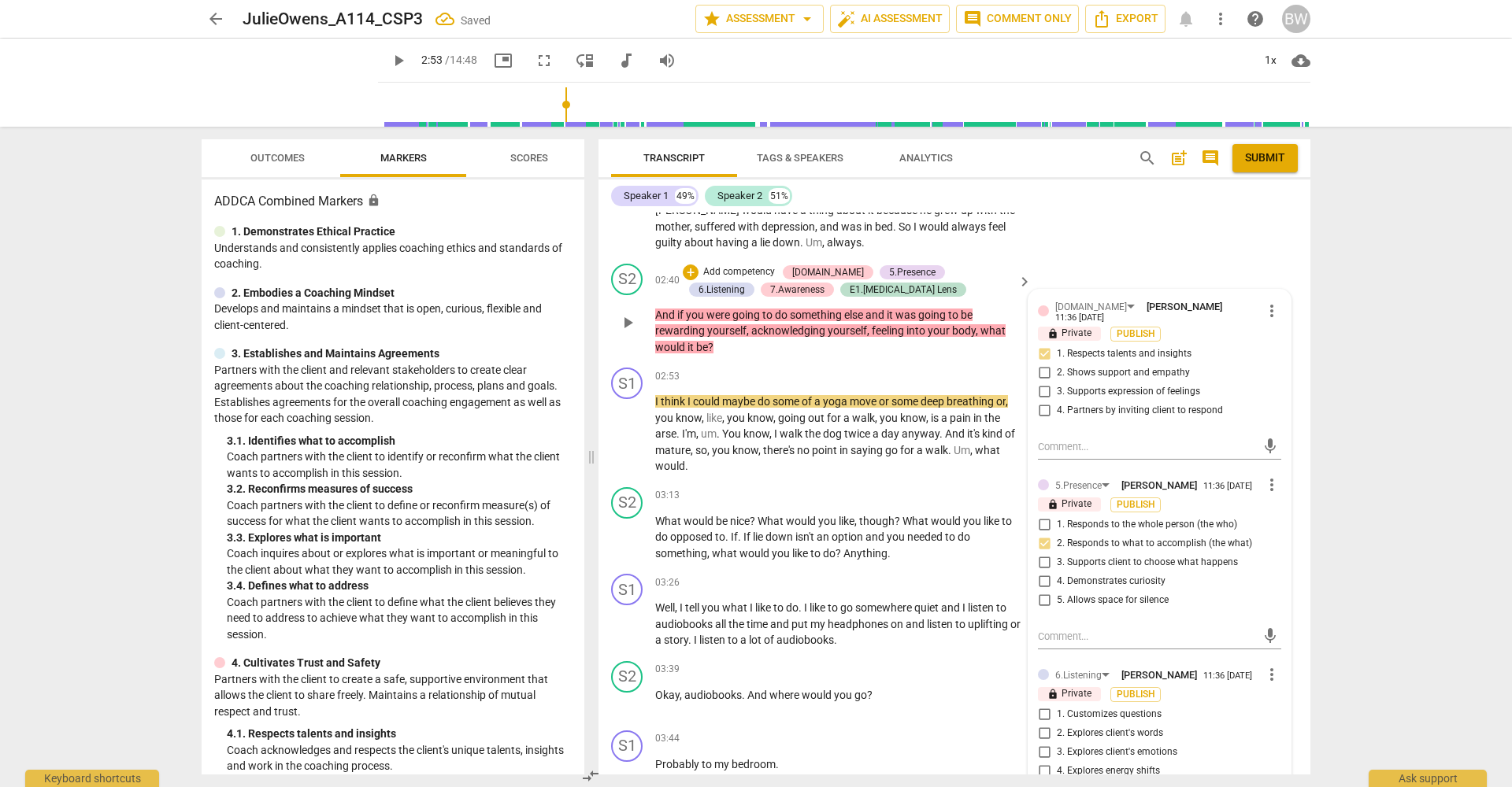
scroll to position [934, 0]
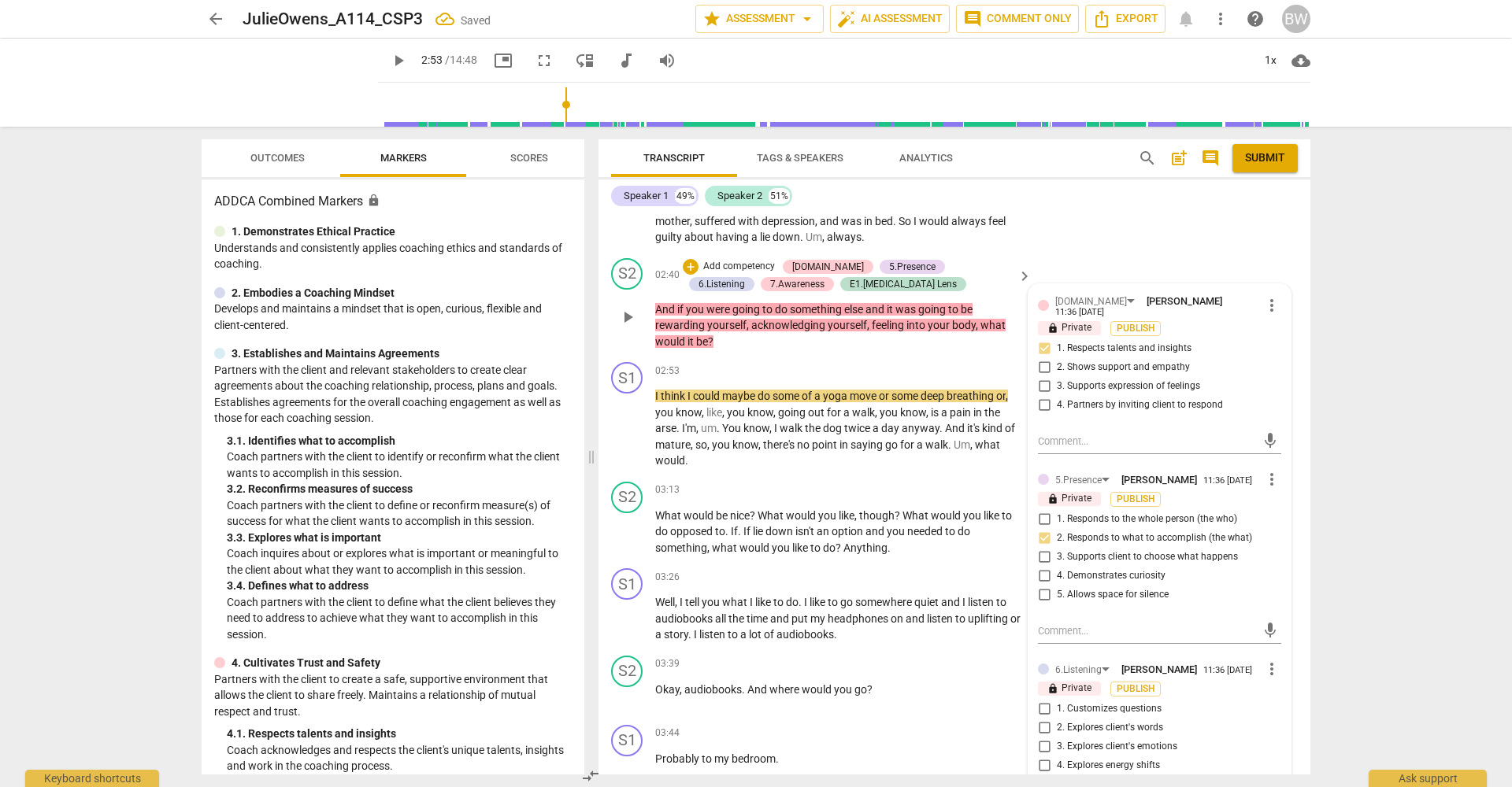
drag, startPoint x: 1173, startPoint y: 529, endPoint x: 1173, endPoint y: 542, distance: 13.0
click at [1173, 550] on span "3. Supports client to choose what happens" at bounding box center [1148, 558] width 181 height 14
click at [1057, 548] on input "3. Supports client to choose what happens" at bounding box center [1043, 558] width 25 height 19
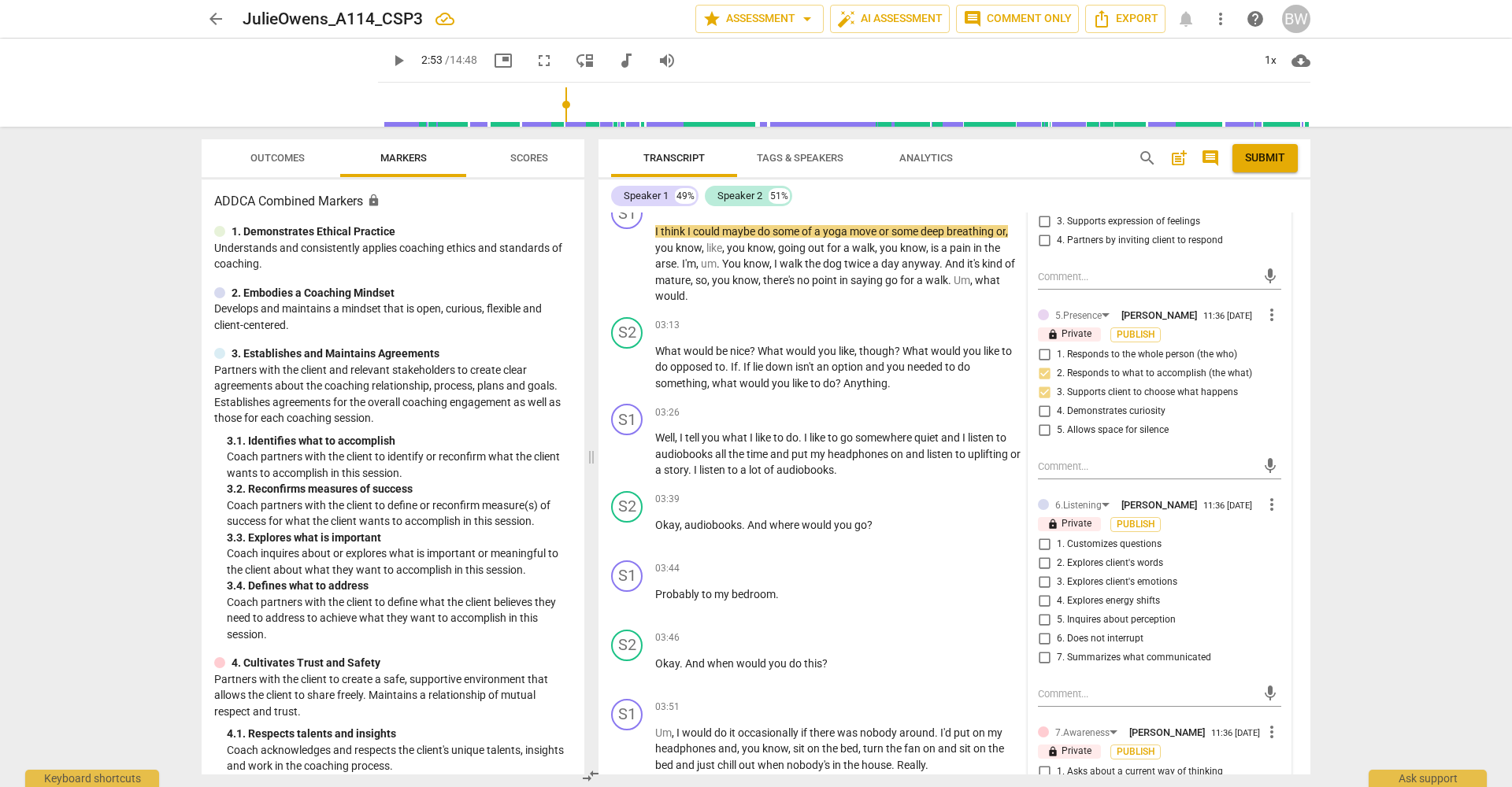
scroll to position [1106, 0]
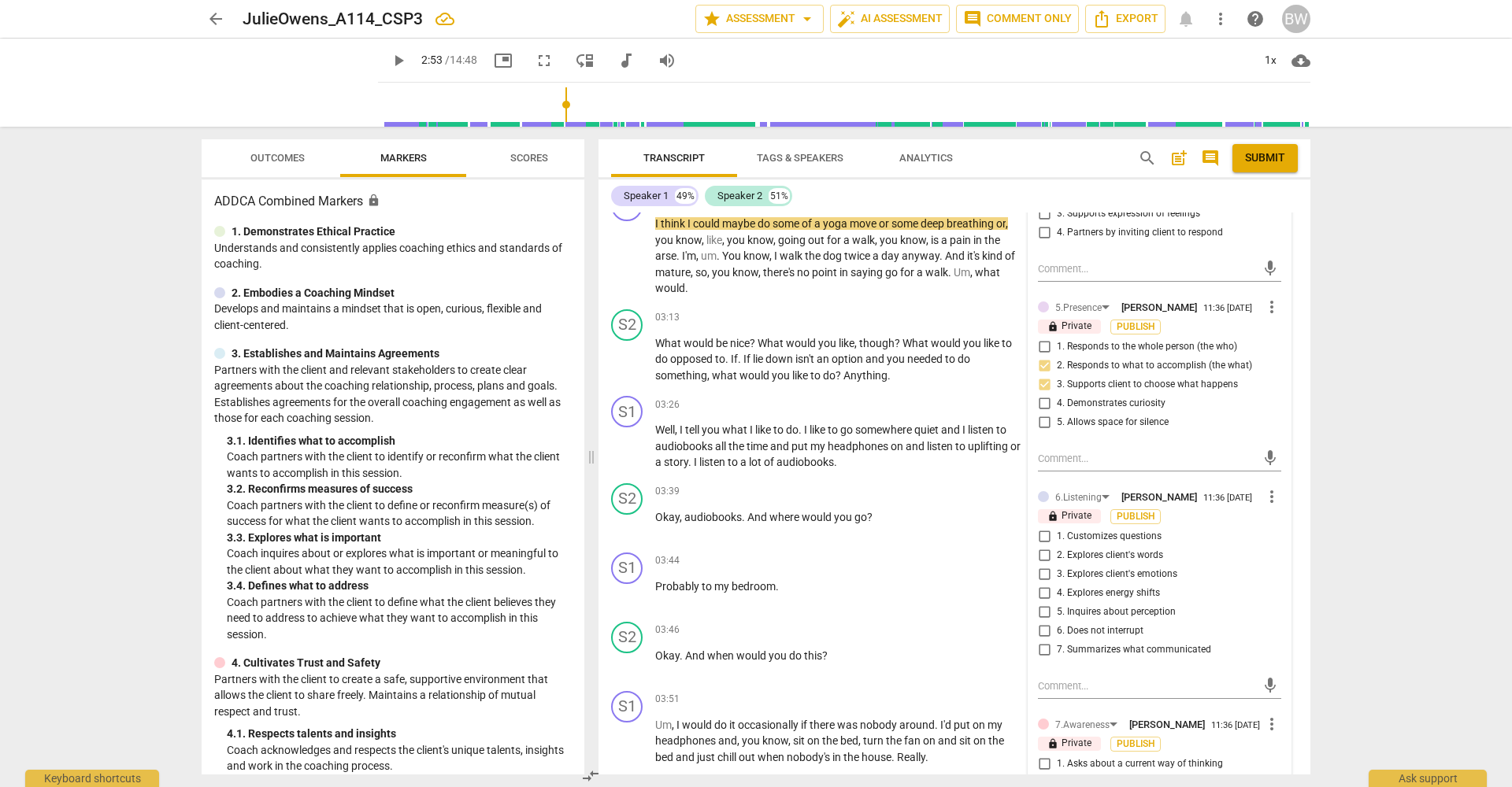
click at [1132, 529] on span "1. Customizes questions" at bounding box center [1109, 537] width 104 height 14
click at [1057, 527] on input "1. Customizes questions" at bounding box center [1043, 537] width 25 height 19
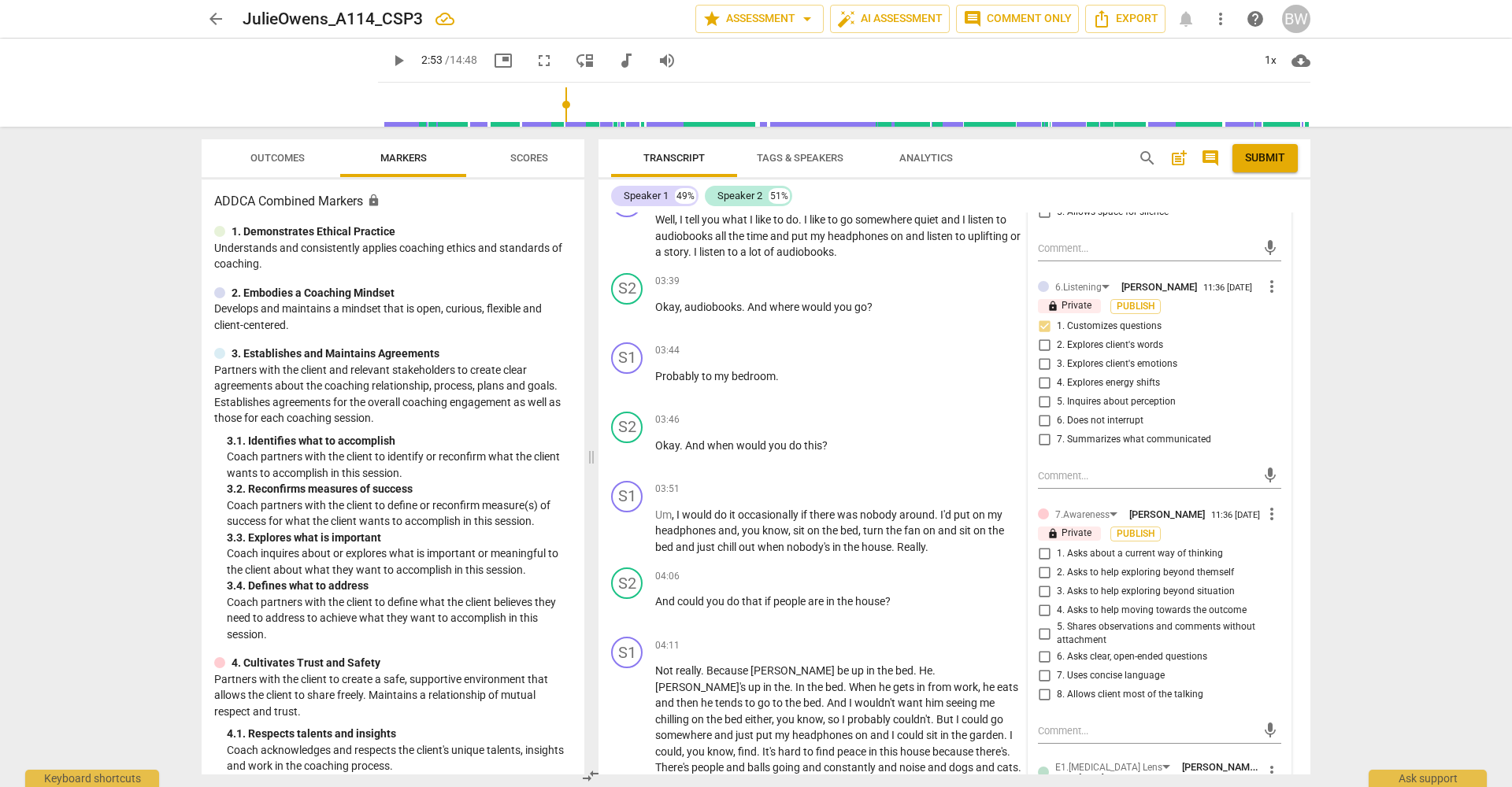
scroll to position [1318, 0]
click at [1212, 564] on span "2. Asks to help exploring beyond themself" at bounding box center [1145, 571] width 177 height 14
click at [1057, 562] on input "2. Asks to help exploring beyond themself" at bounding box center [1043, 571] width 25 height 19
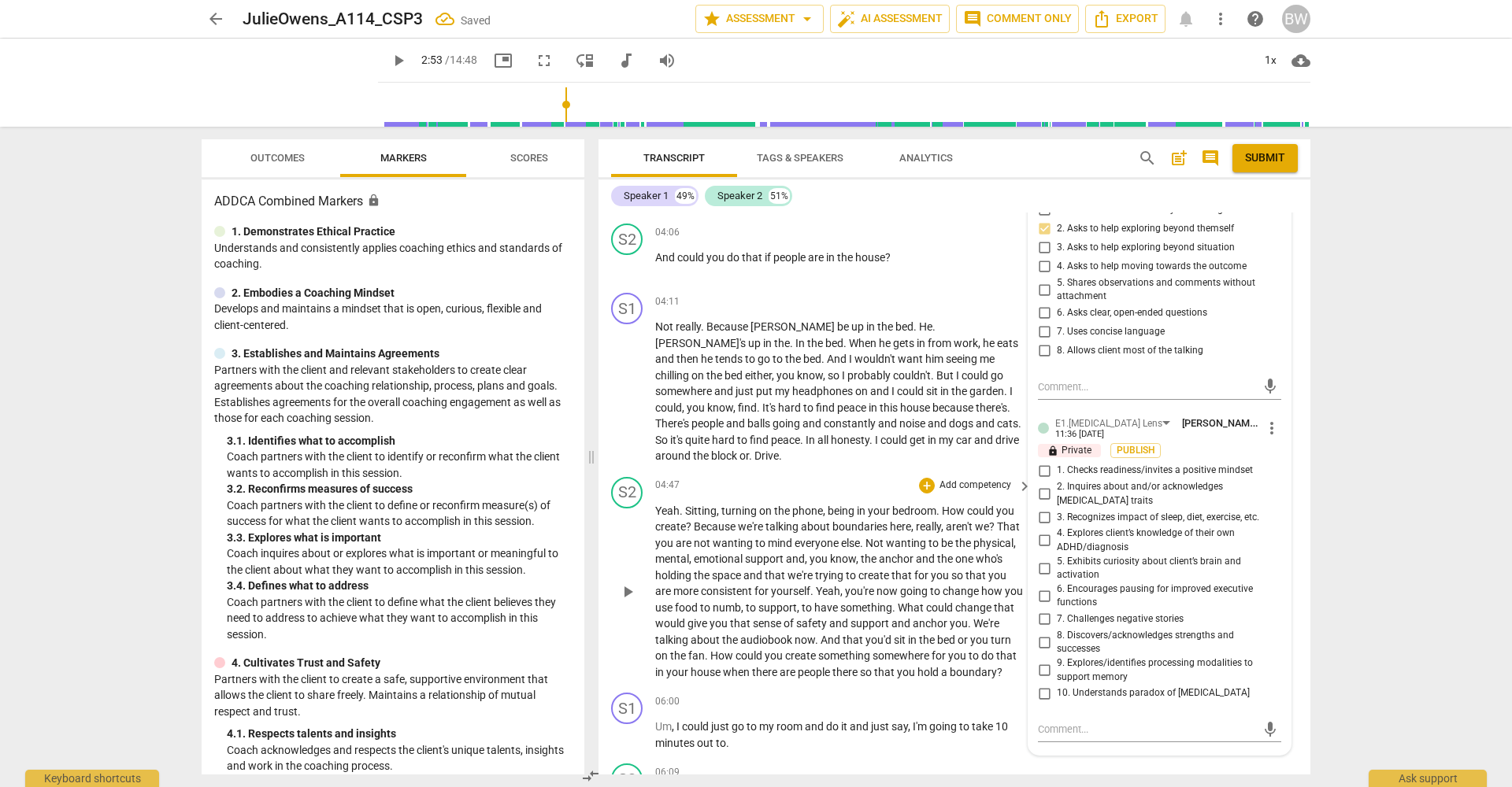
scroll to position [1661, 0]
click at [1200, 510] on span "3. Recognizes impact of sleep, diet, exercise, etc." at bounding box center [1158, 517] width 202 height 14
click at [1057, 507] on input "3. Recognizes impact of sleep, diet, exercise, etc." at bounding box center [1043, 517] width 25 height 19
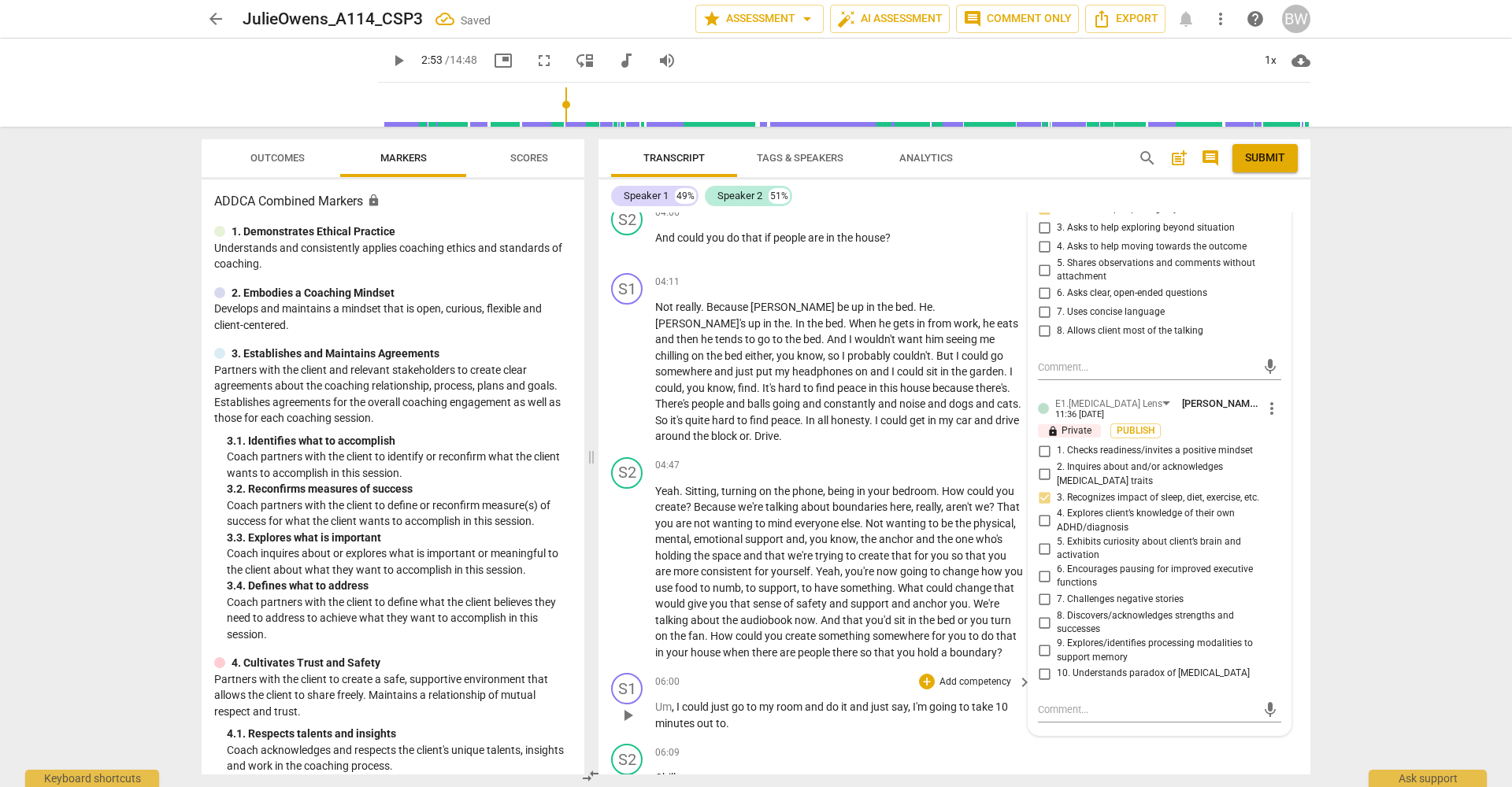
click at [1299, 624] on div "S1 play_arrow pause 00:00 + Add competency keyboard_arrow_right You know , I do…" at bounding box center [954, 493] width 712 height 562
click at [1298, 602] on div "S2 play_arrow pause 04:47 + Add competency keyboard_arrow_right Yeah . Sitting …" at bounding box center [954, 559] width 712 height 217
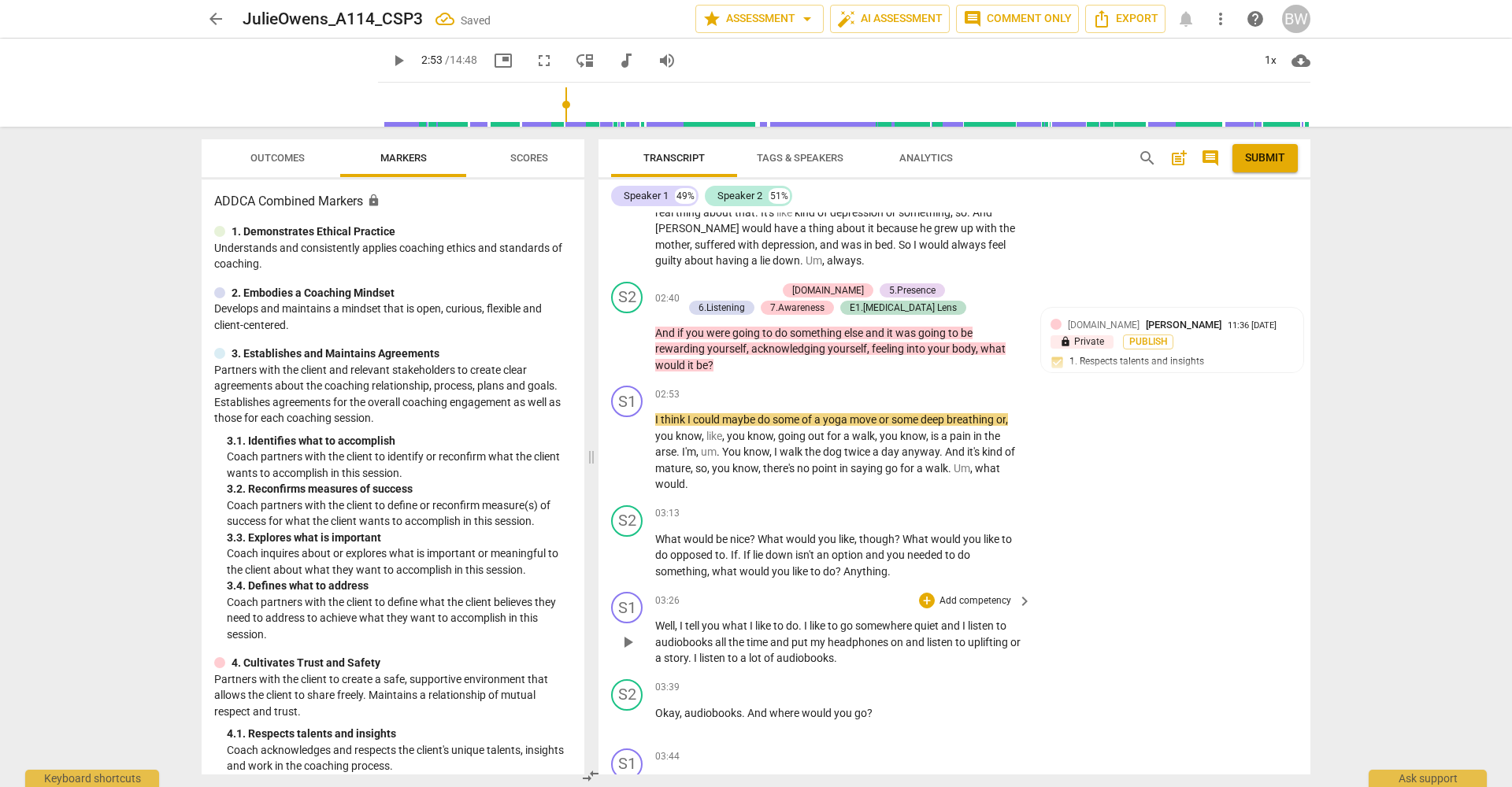
scroll to position [921, 0]
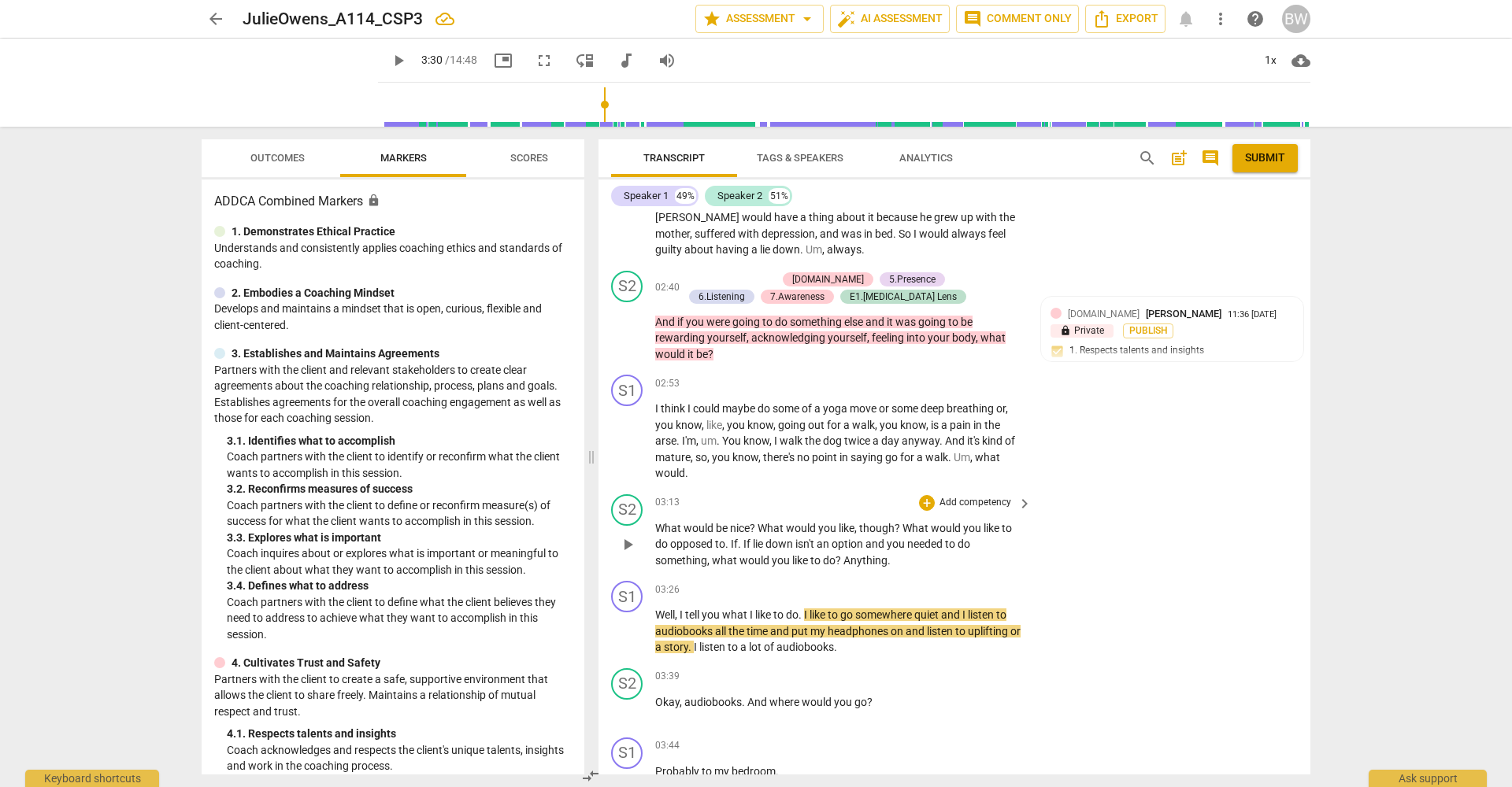
click at [995, 496] on p "Add competency" at bounding box center [975, 503] width 75 height 14
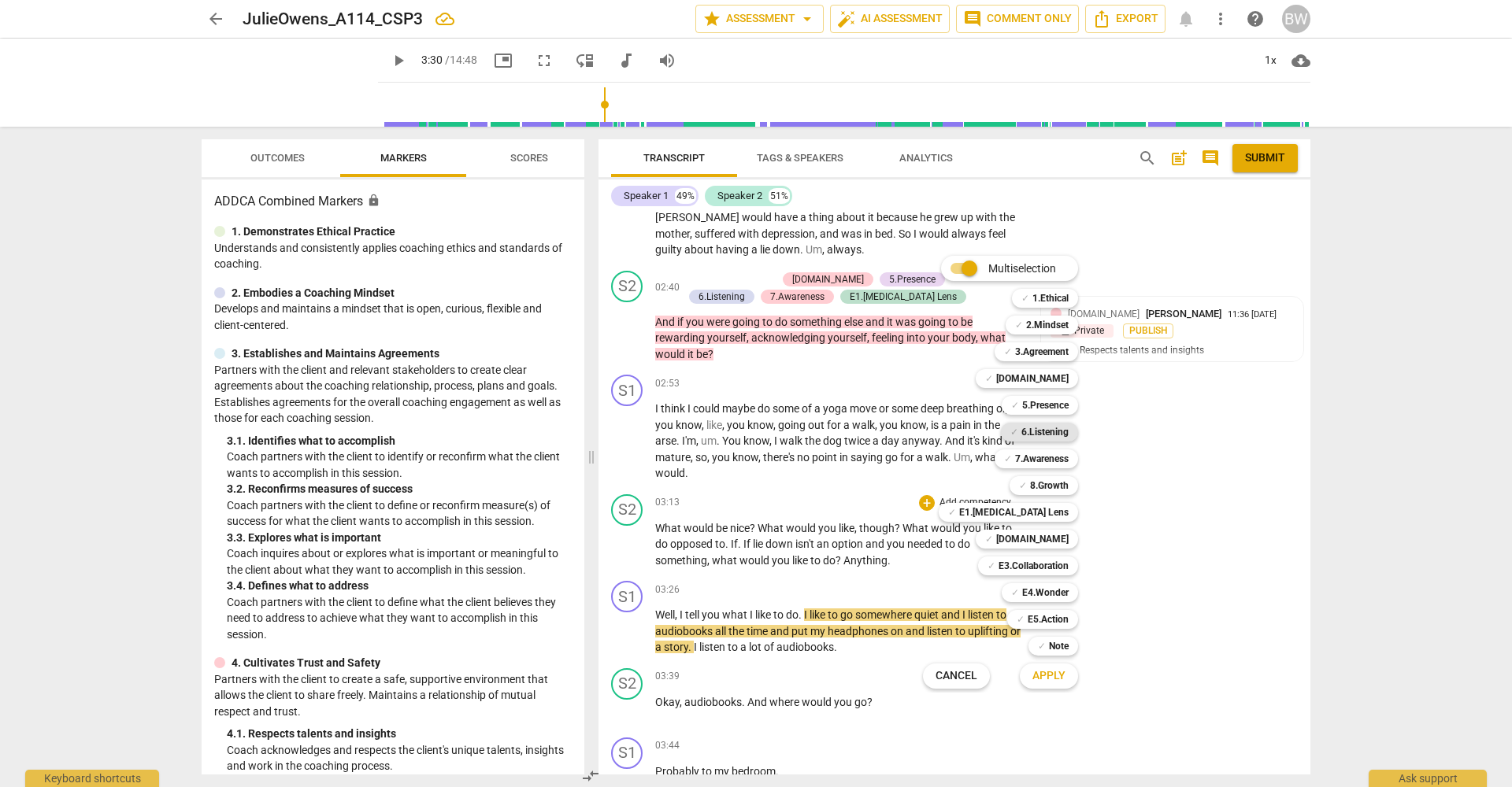
drag, startPoint x: 1050, startPoint y: 404, endPoint x: 1049, endPoint y: 426, distance: 22.0
click at [1050, 404] on b "5.Presence" at bounding box center [1046, 406] width 47 height 19
drag, startPoint x: 1051, startPoint y: 428, endPoint x: 1053, endPoint y: 445, distance: 17.1
click at [1052, 428] on b "6.Listening" at bounding box center [1045, 432] width 47 height 19
click at [1059, 457] on b "7.Awareness" at bounding box center [1042, 459] width 54 height 19
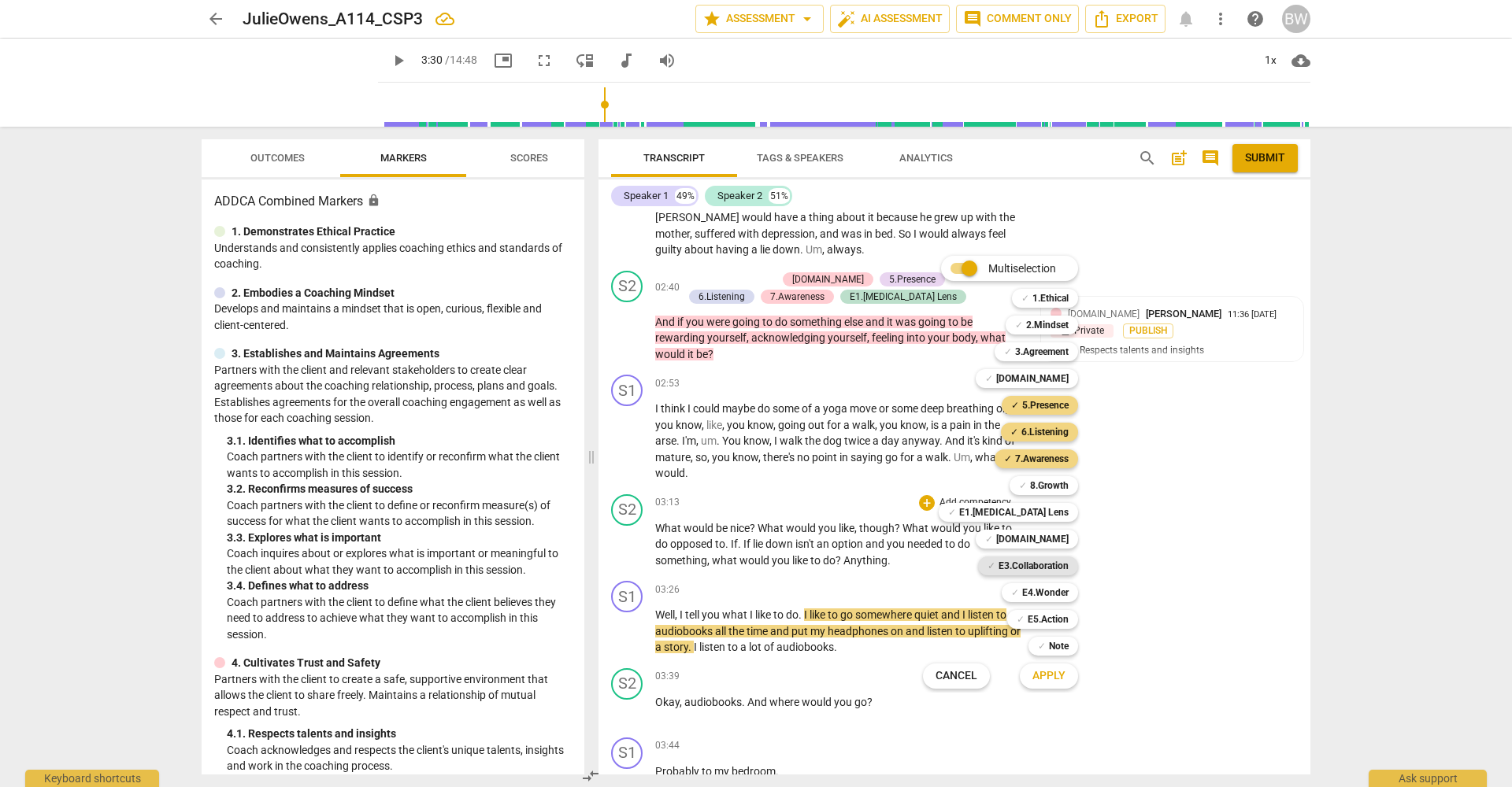
drag, startPoint x: 1040, startPoint y: 560, endPoint x: 1052, endPoint y: 559, distance: 12.0
click at [1040, 560] on b "E3.Collaboration" at bounding box center [1033, 566] width 70 height 19
click at [1044, 593] on b "E4.Wonder" at bounding box center [1046, 593] width 47 height 19
click at [1055, 539] on b "[DOMAIN_NAME]" at bounding box center [1032, 539] width 72 height 19
drag, startPoint x: 1059, startPoint y: 645, endPoint x: 1058, endPoint y: 686, distance: 41.0
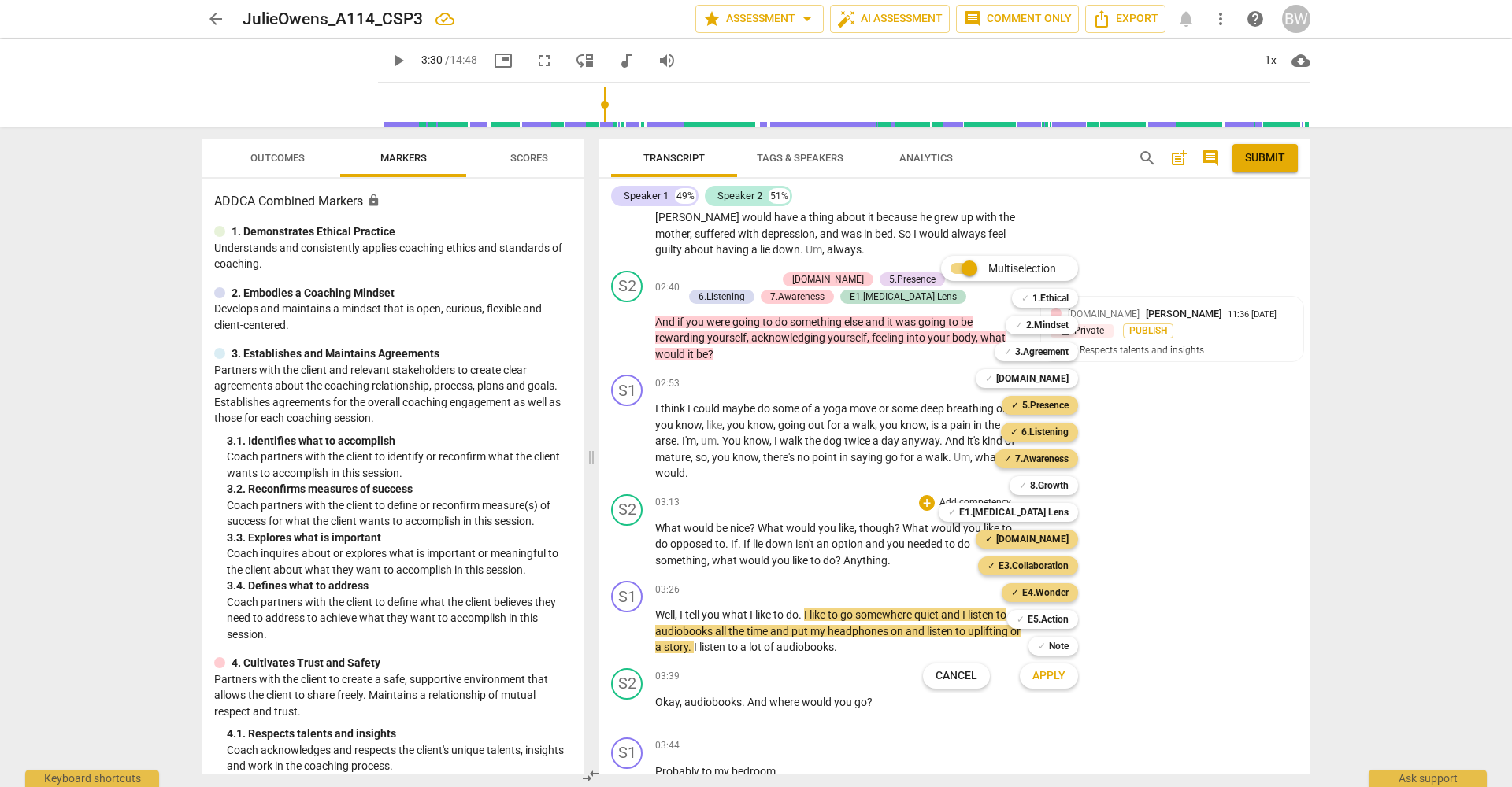
click at [1059, 646] on b "Note" at bounding box center [1059, 647] width 20 height 19
click at [1059, 681] on span "Apply" at bounding box center [1048, 676] width 33 height 16
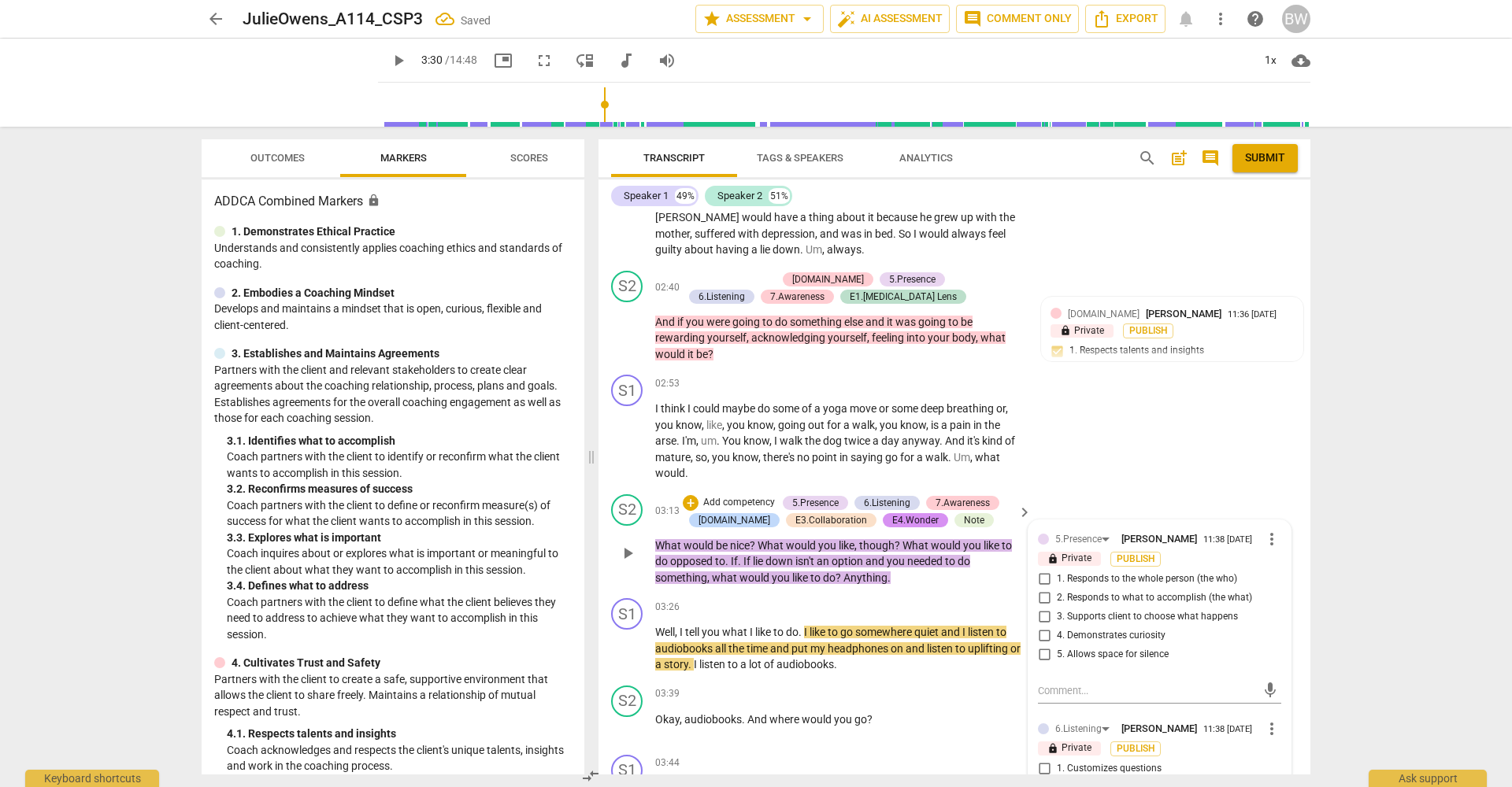
click at [1128, 591] on span "2. Responds to what to accomplish (the what)" at bounding box center [1154, 598] width 195 height 14
click at [1057, 589] on input "2. Responds to what to accomplish (the what)" at bounding box center [1043, 598] width 25 height 19
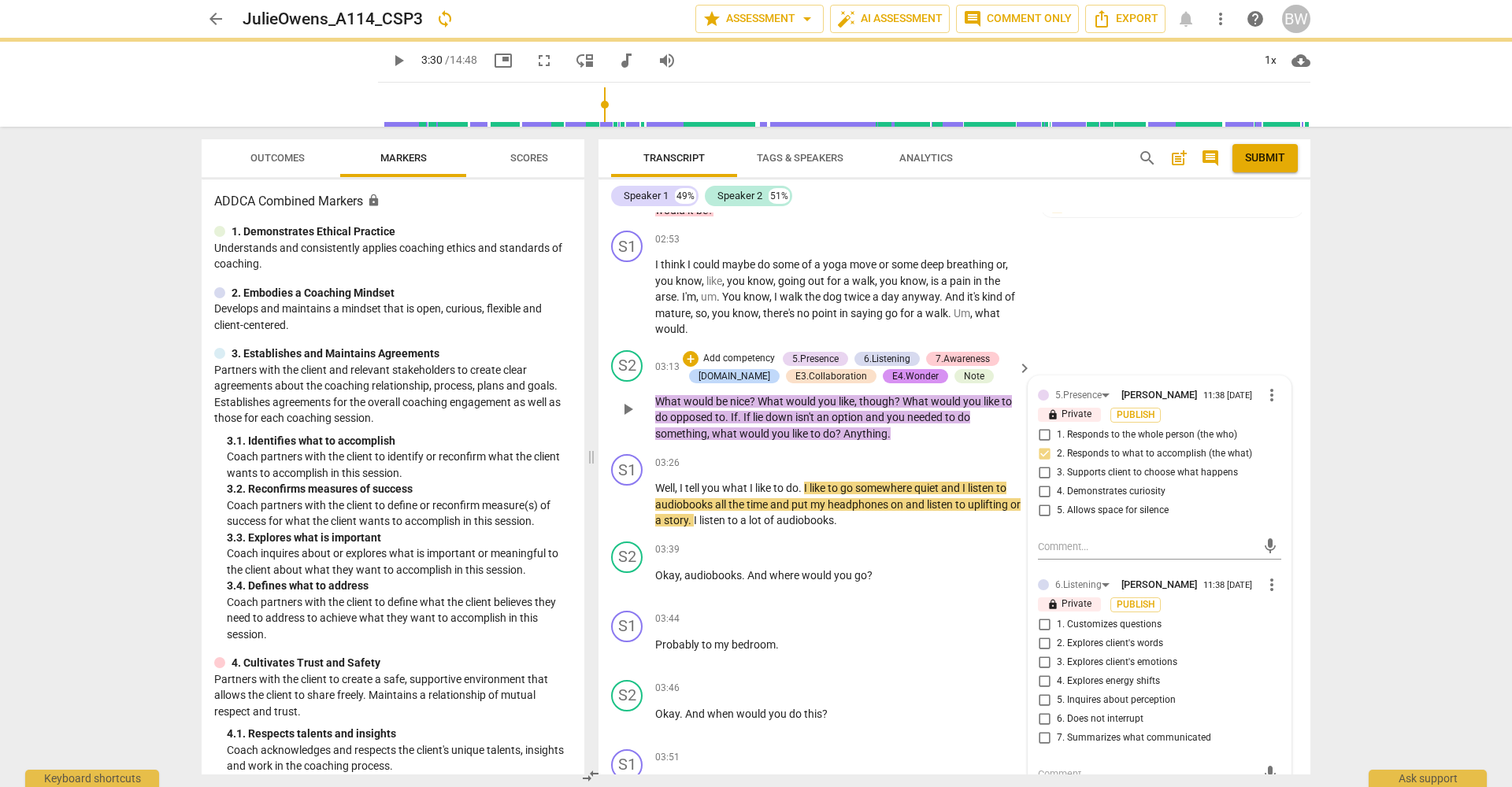
scroll to position [1066, 0]
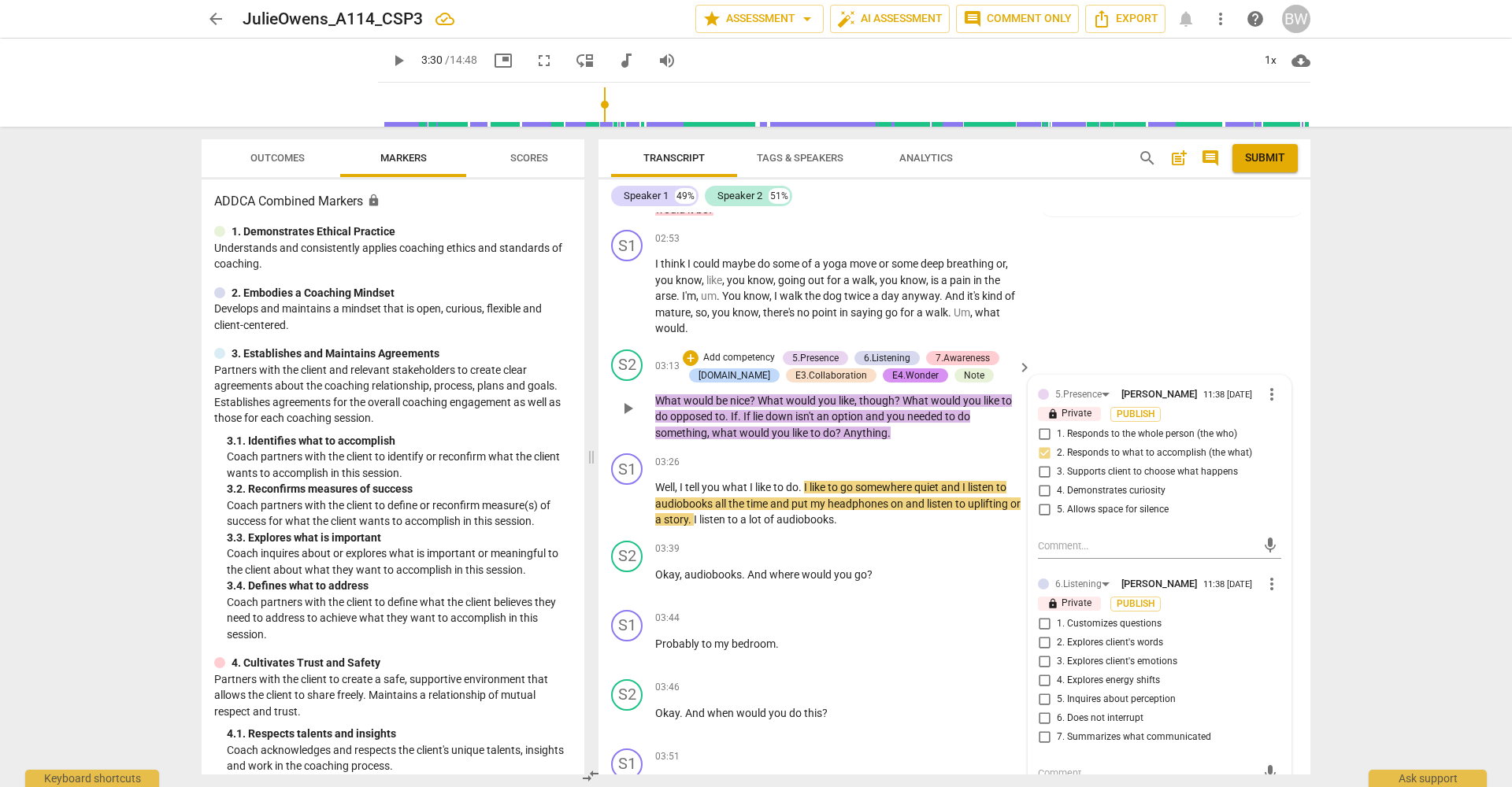
click at [1043, 652] on input "3. Explores client's emotions" at bounding box center [1043, 662] width 25 height 19
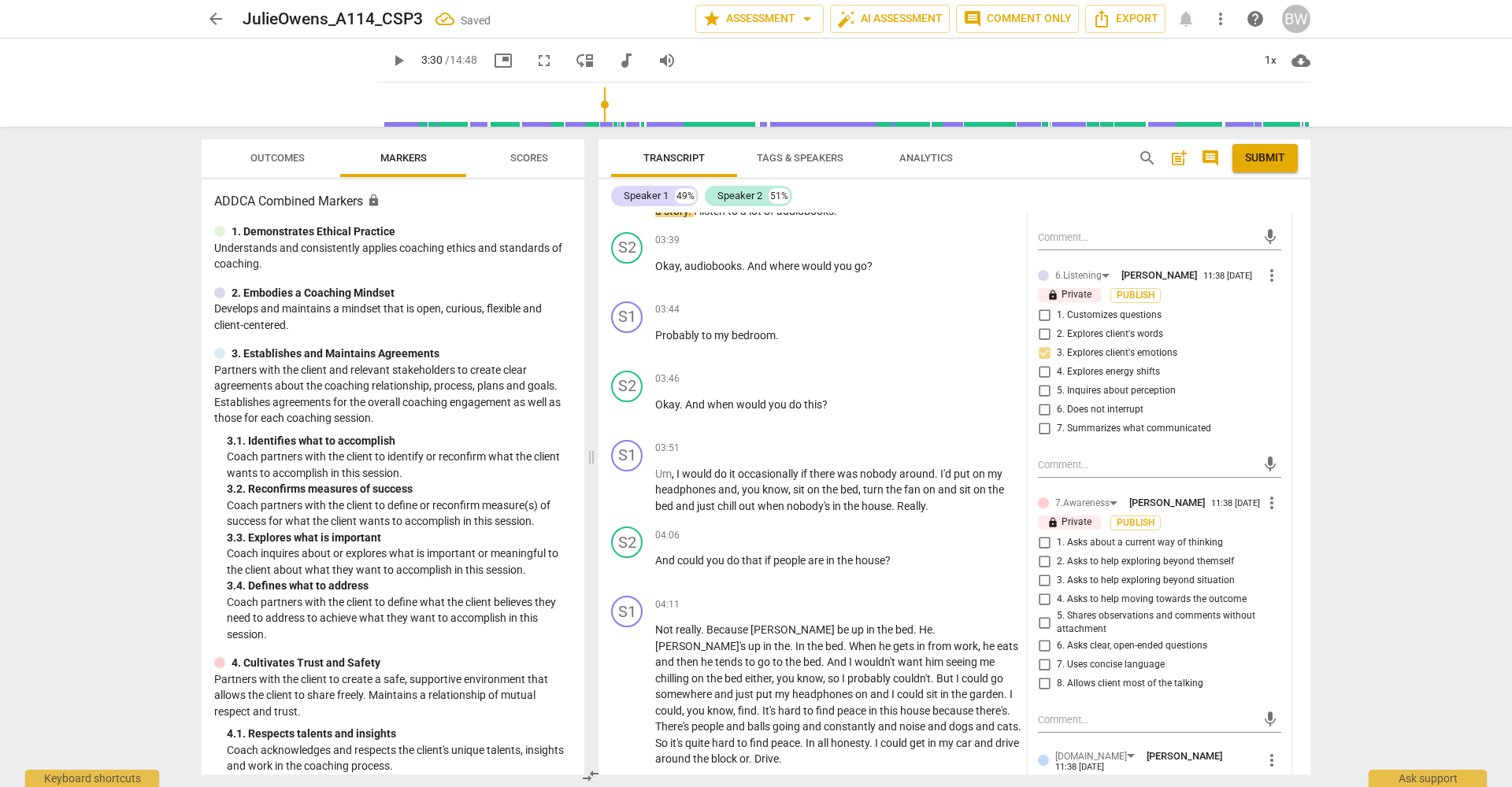
scroll to position [1378, 0]
click at [1039, 567] on input "3. Asks to help exploring beyond situation" at bounding box center [1043, 577] width 25 height 19
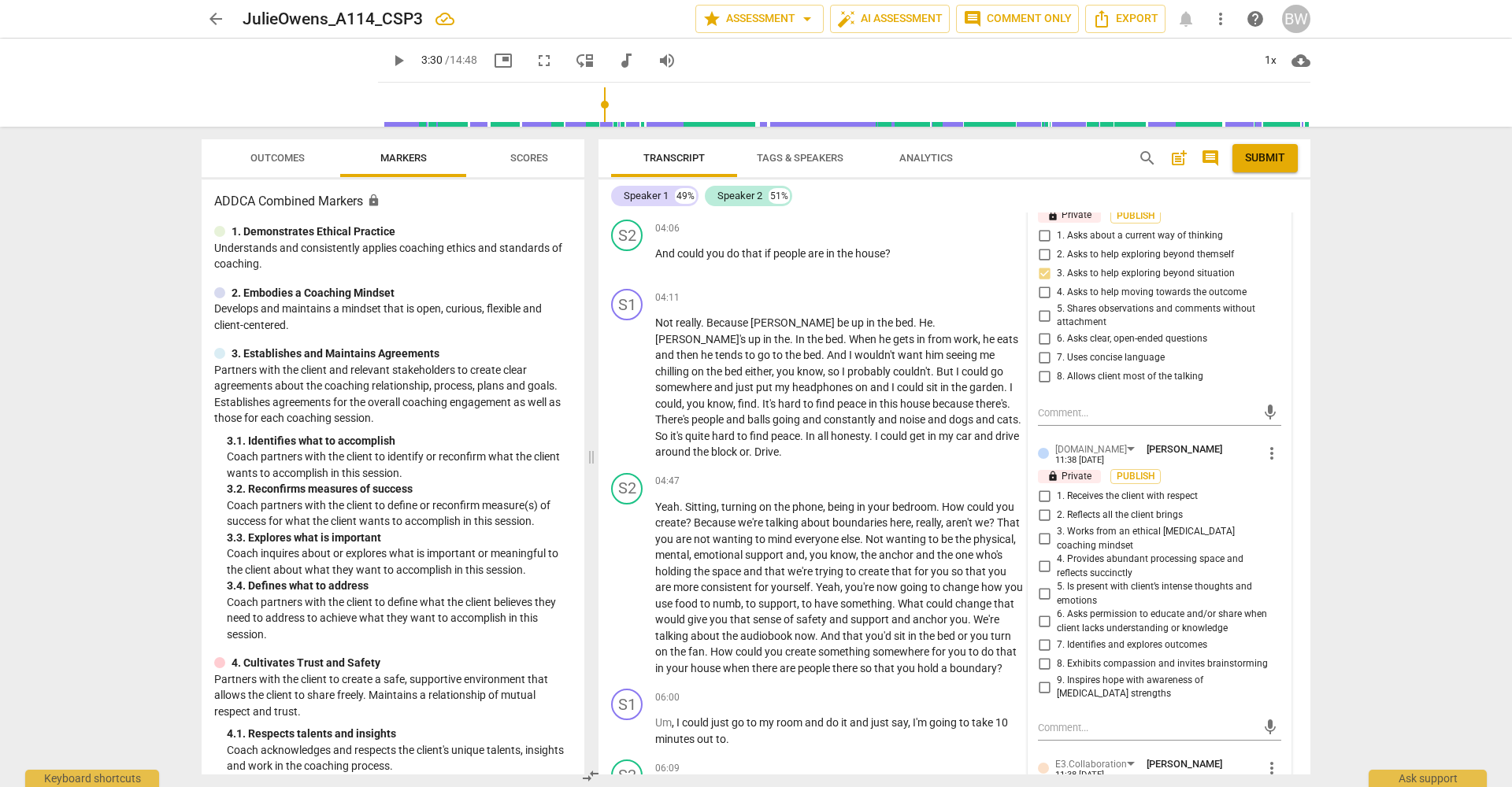
scroll to position [1694, 0]
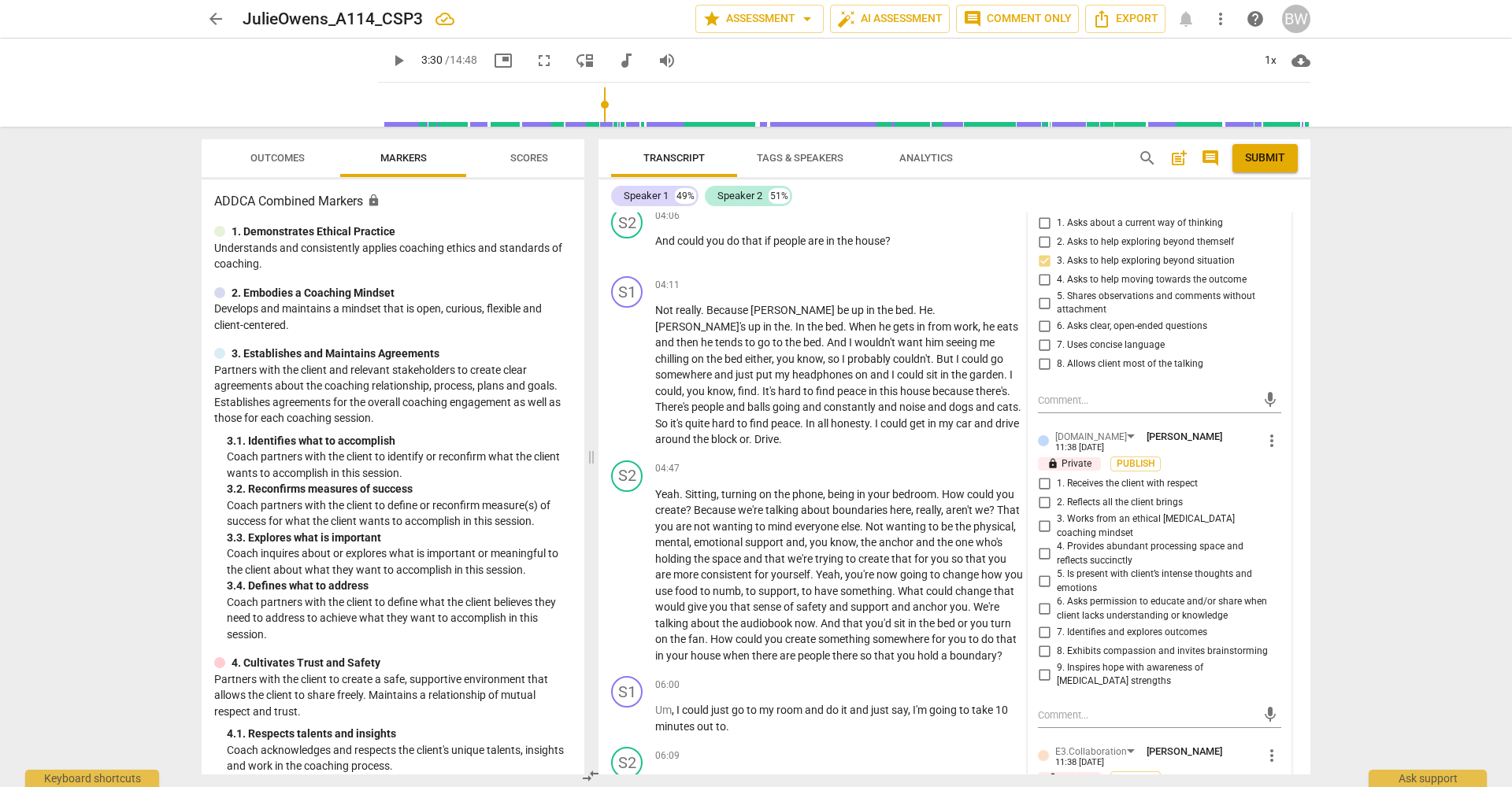
click at [1159, 645] on span "8. Exhibits compassion and invites brainstorming" at bounding box center [1162, 652] width 211 height 14
click at [1057, 643] on input "8. Exhibits compassion and invites brainstorming" at bounding box center [1043, 652] width 25 height 19
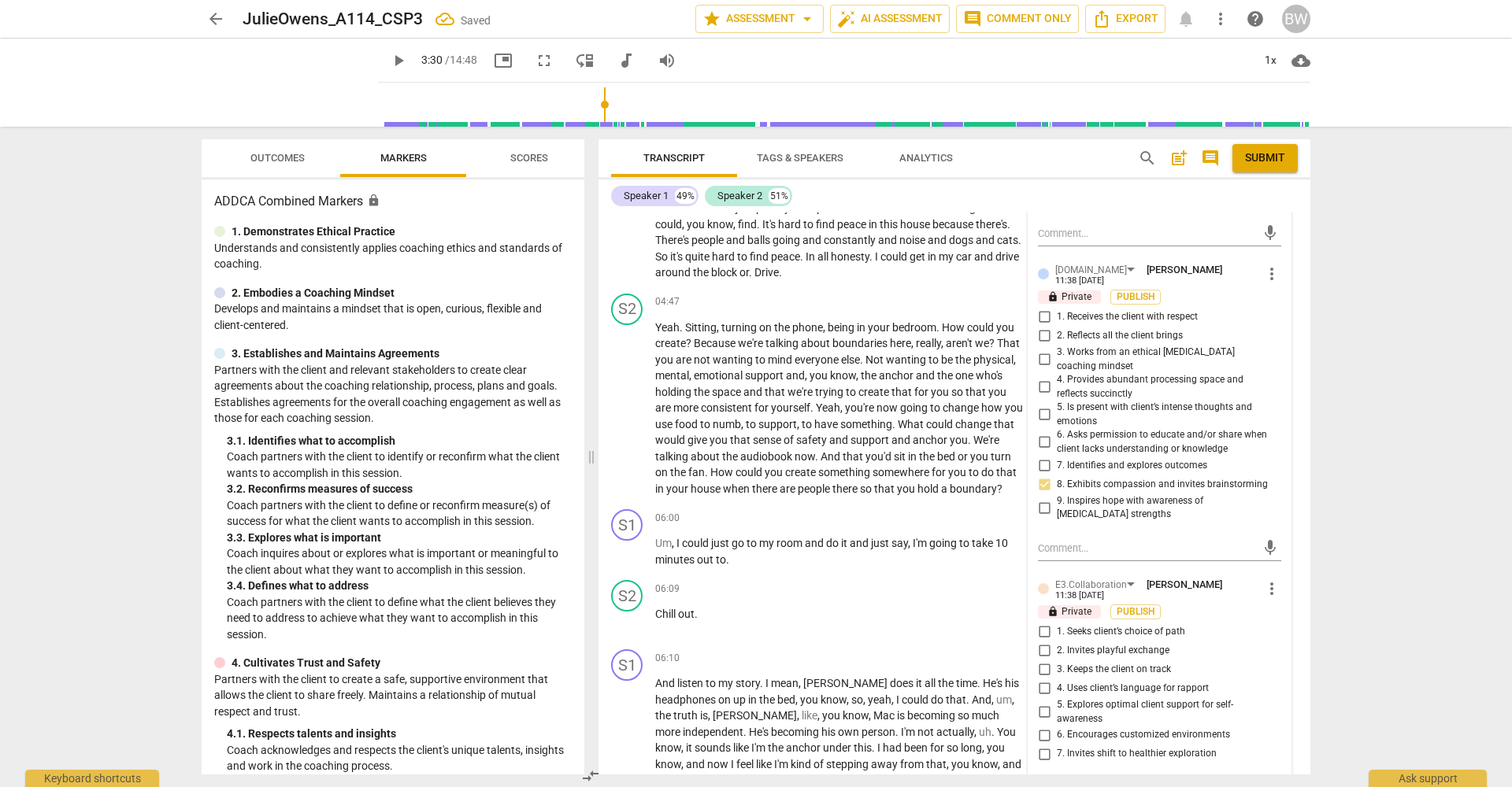
scroll to position [1863, 0]
drag, startPoint x: 1041, startPoint y: 589, endPoint x: 1051, endPoint y: 591, distance: 10.2
click at [1041, 620] on input "1. Seeks client’s choice of path" at bounding box center [1043, 630] width 25 height 19
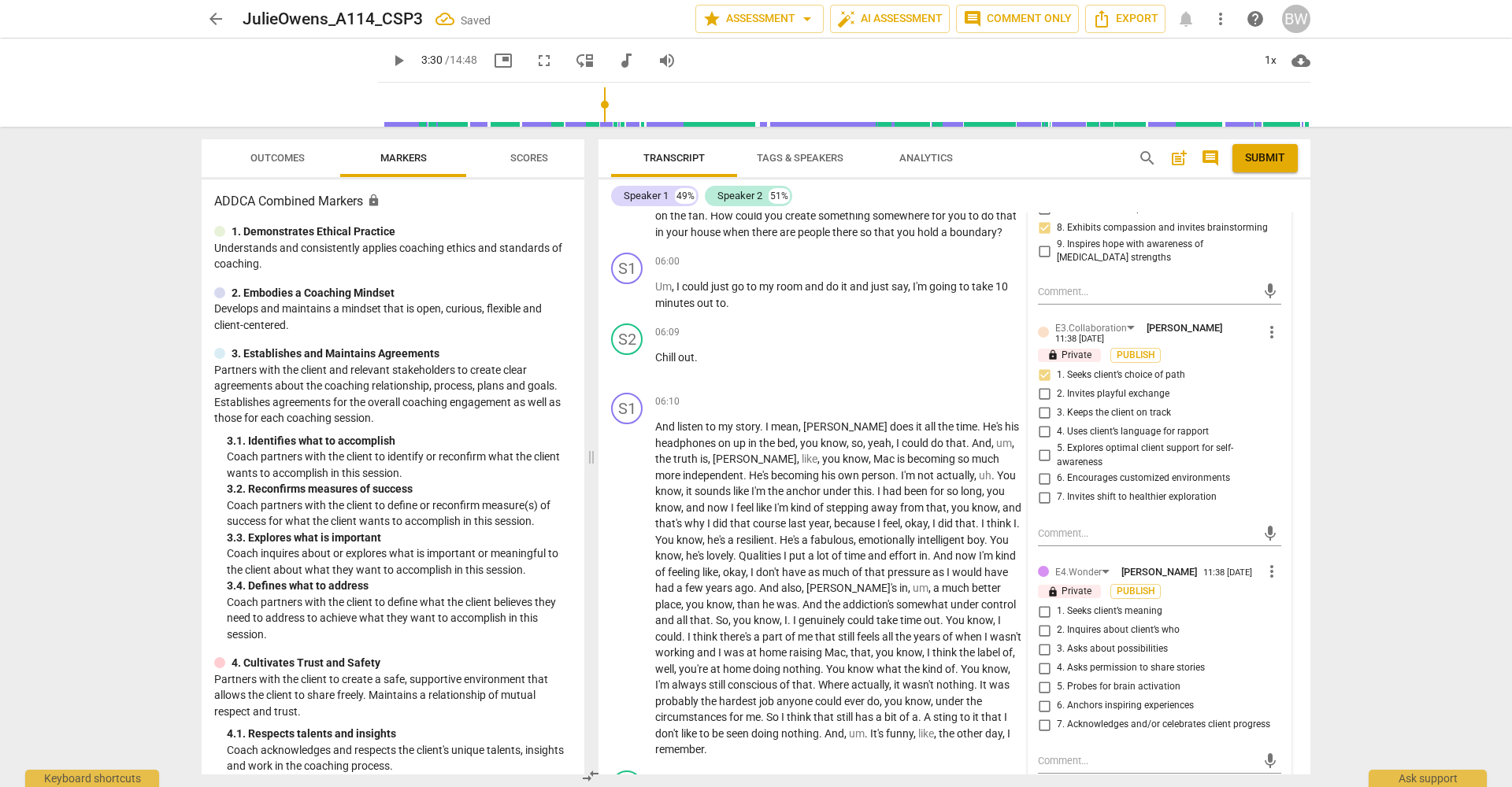
scroll to position [2123, 0]
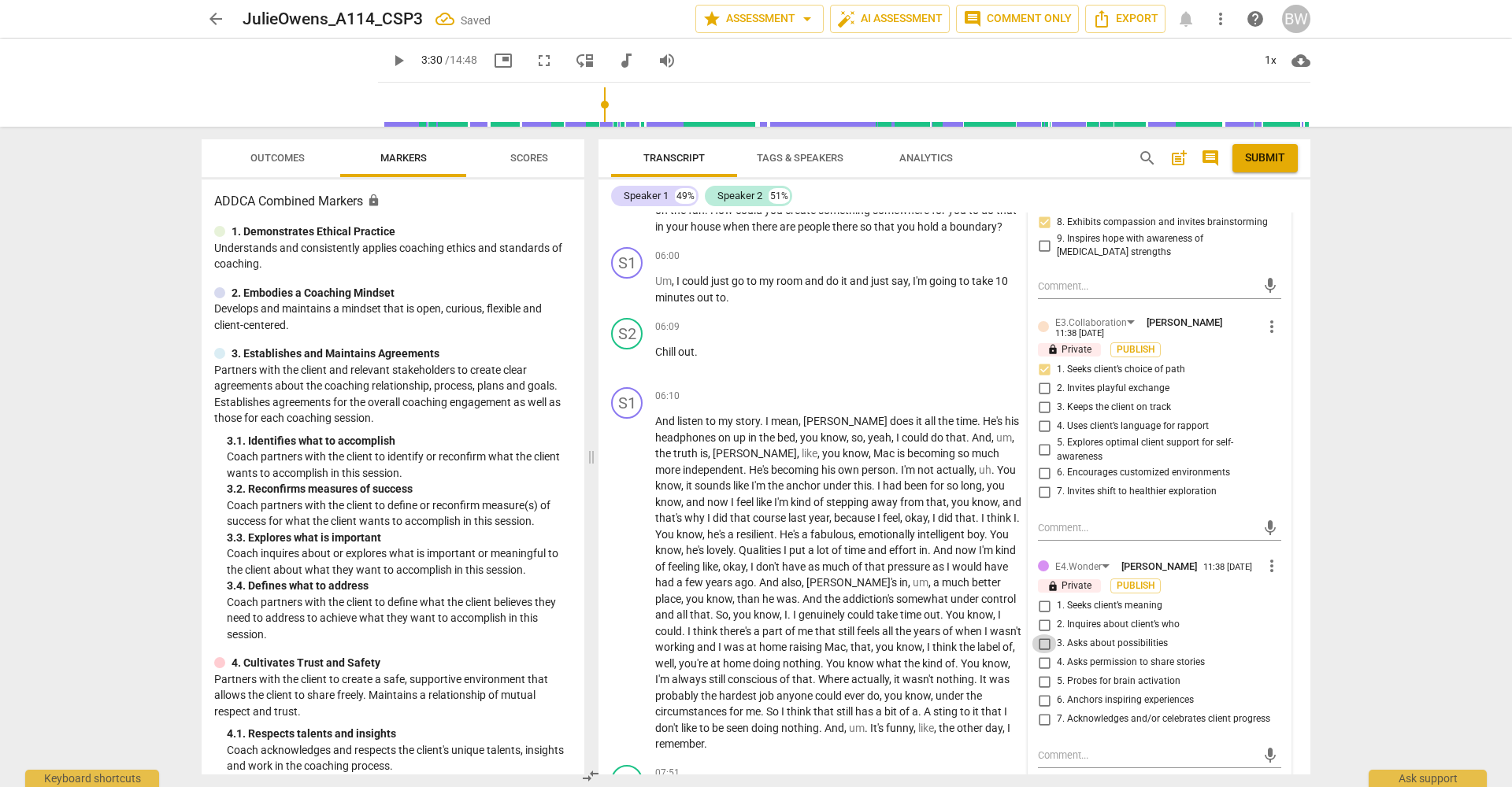
click at [1040, 635] on input "3. Asks about possibilities" at bounding box center [1043, 644] width 25 height 19
drag, startPoint x: 1072, startPoint y: 642, endPoint x: 1101, endPoint y: 648, distance: 29.6
click at [1074, 675] on span "5. Probes for brain activation" at bounding box center [1119, 682] width 124 height 14
click at [1057, 672] on input "5. Probes for brain activation" at bounding box center [1043, 682] width 25 height 19
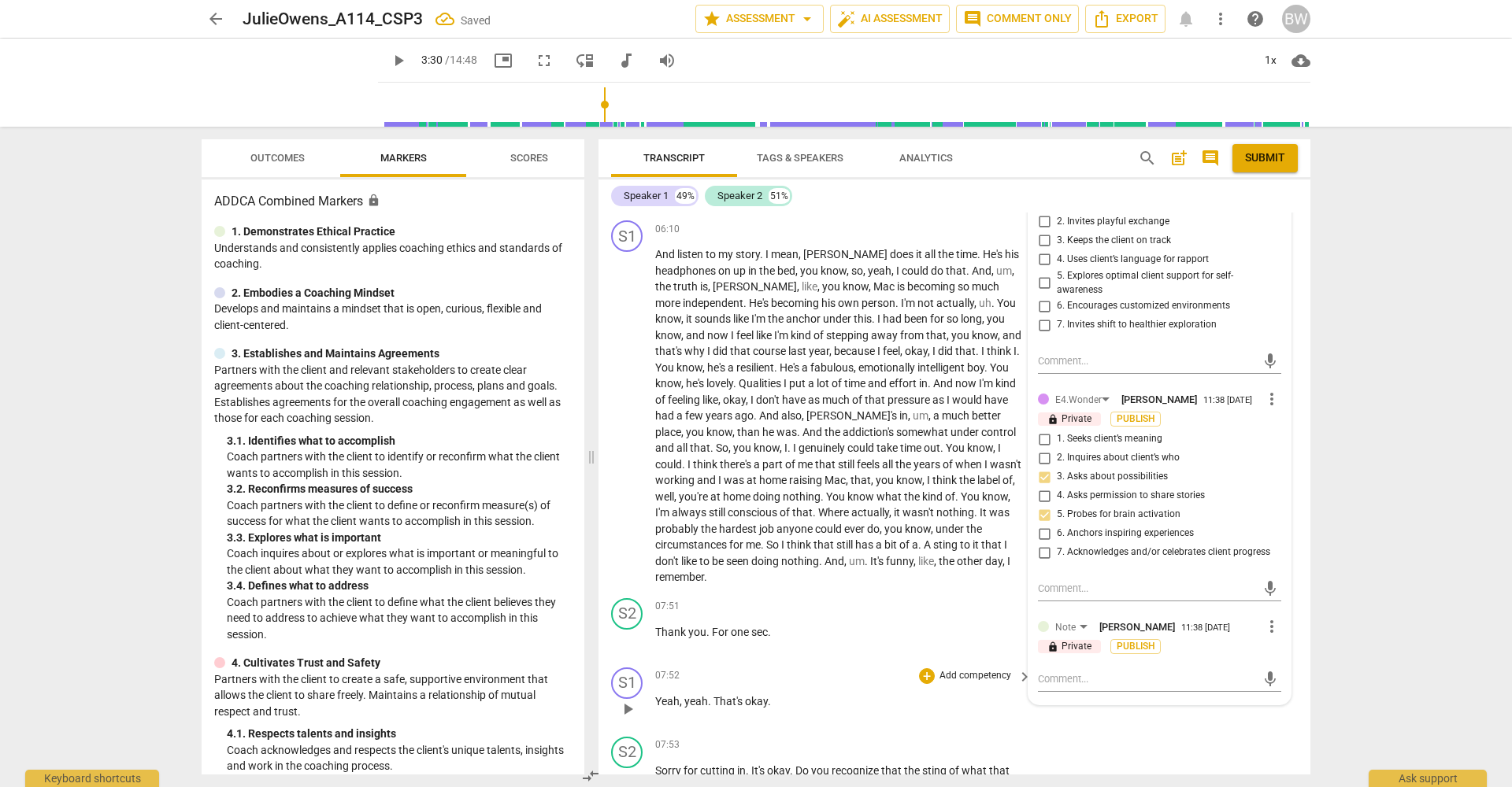
scroll to position [2292, 0]
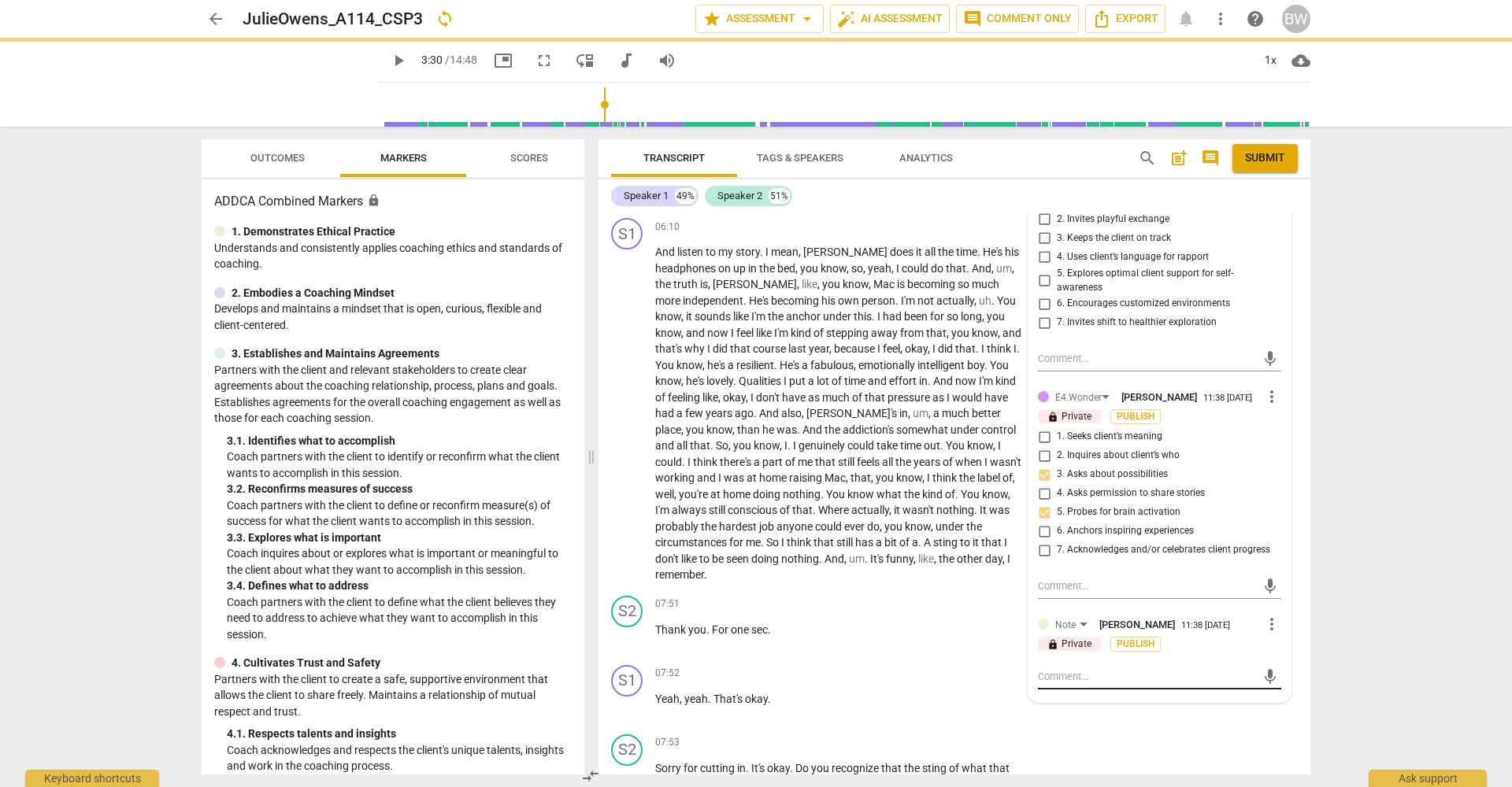
click at [1080, 669] on textarea at bounding box center [1147, 676] width 218 height 15
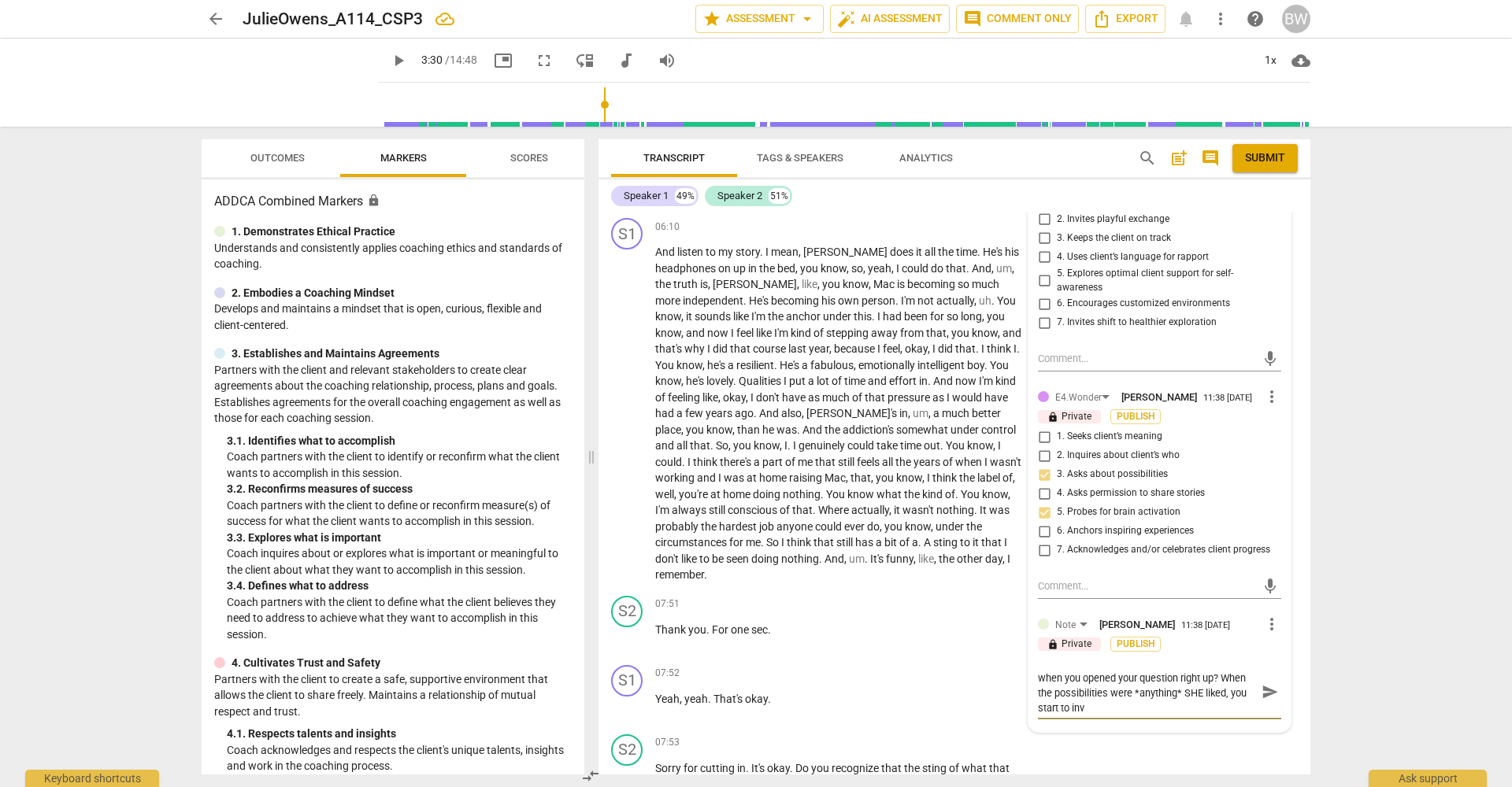
scroll to position [0, 0]
click at [1266, 690] on span "send" at bounding box center [1270, 699] width 18 height 18
click at [1299, 659] on div "S1 play_arrow pause 07:52 + Add competency keyboard_arrow_right Yeah , yeah . T…" at bounding box center [954, 693] width 712 height 69
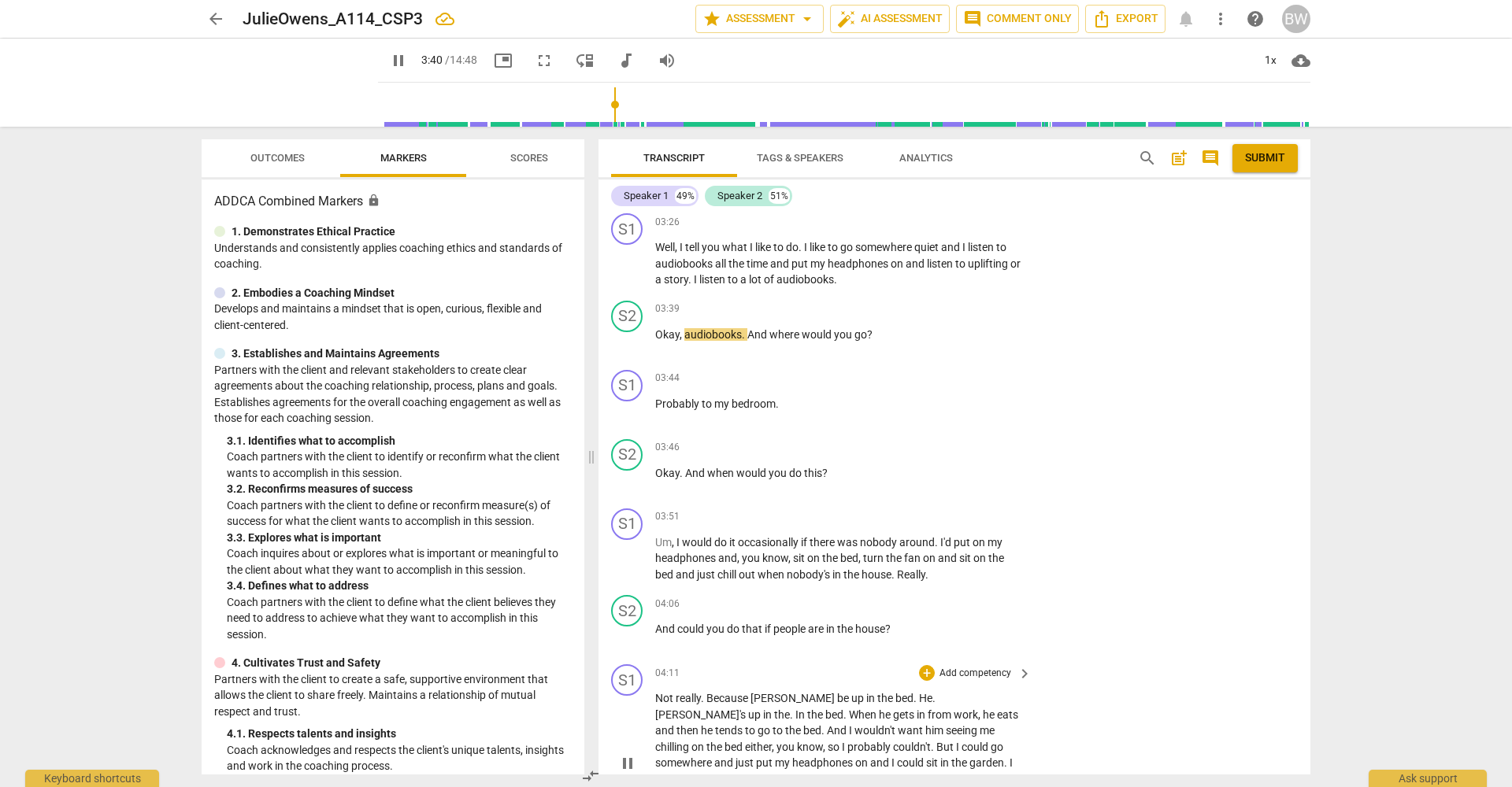
scroll to position [1305, 0]
click at [948, 303] on p "Add competency" at bounding box center [975, 310] width 75 height 14
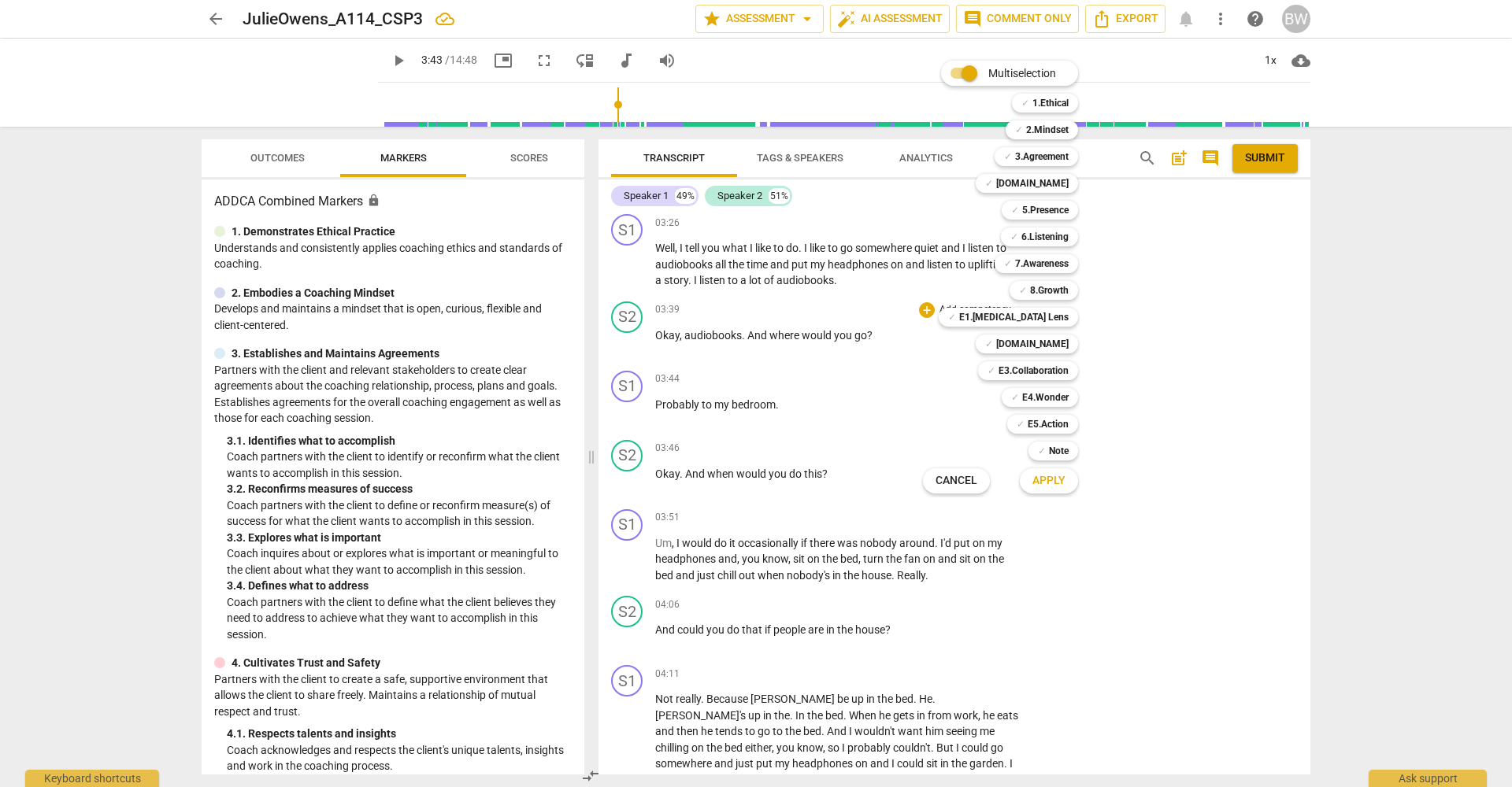
drag, startPoint x: 1047, startPoint y: 184, endPoint x: 1050, endPoint y: 195, distance: 11.4
click at [1047, 185] on b "[DOMAIN_NAME]" at bounding box center [1032, 184] width 72 height 19
click at [1050, 481] on span "Apply" at bounding box center [1048, 481] width 33 height 16
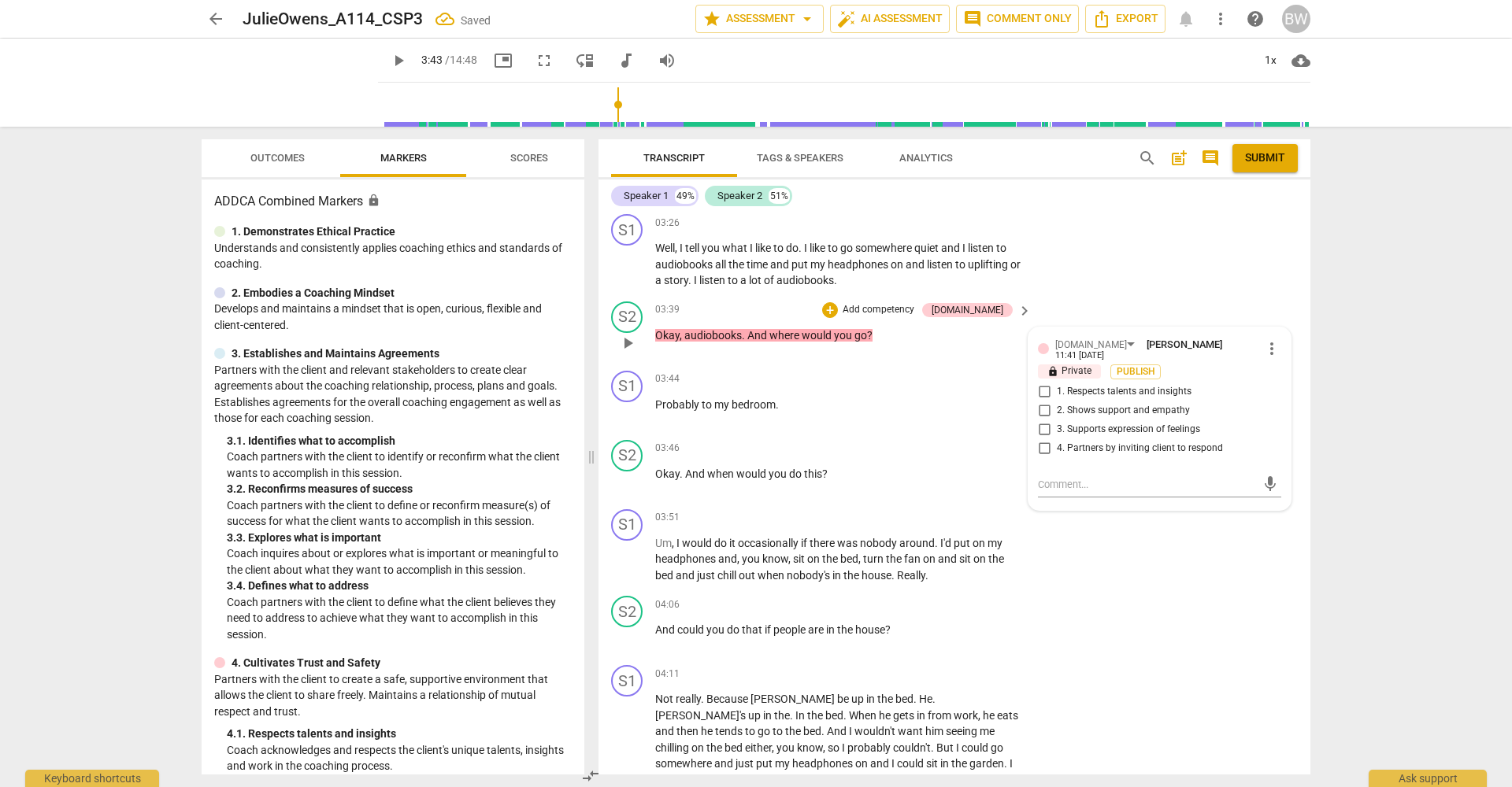
click at [916, 303] on p "Add competency" at bounding box center [878, 310] width 75 height 14
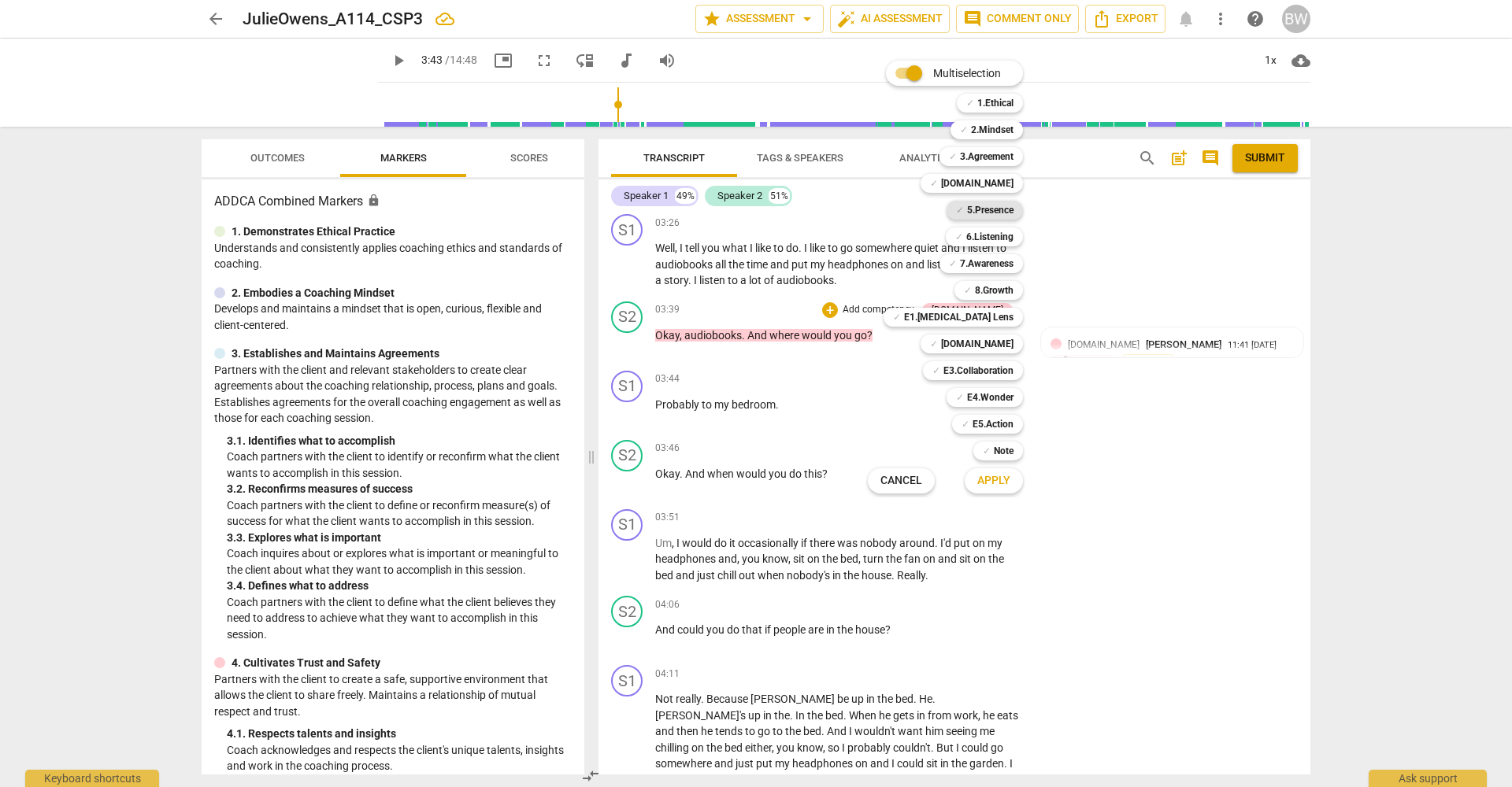
click at [1002, 201] on b "5.Presence" at bounding box center [990, 210] width 47 height 19
click at [1004, 481] on span "Apply" at bounding box center [994, 481] width 33 height 16
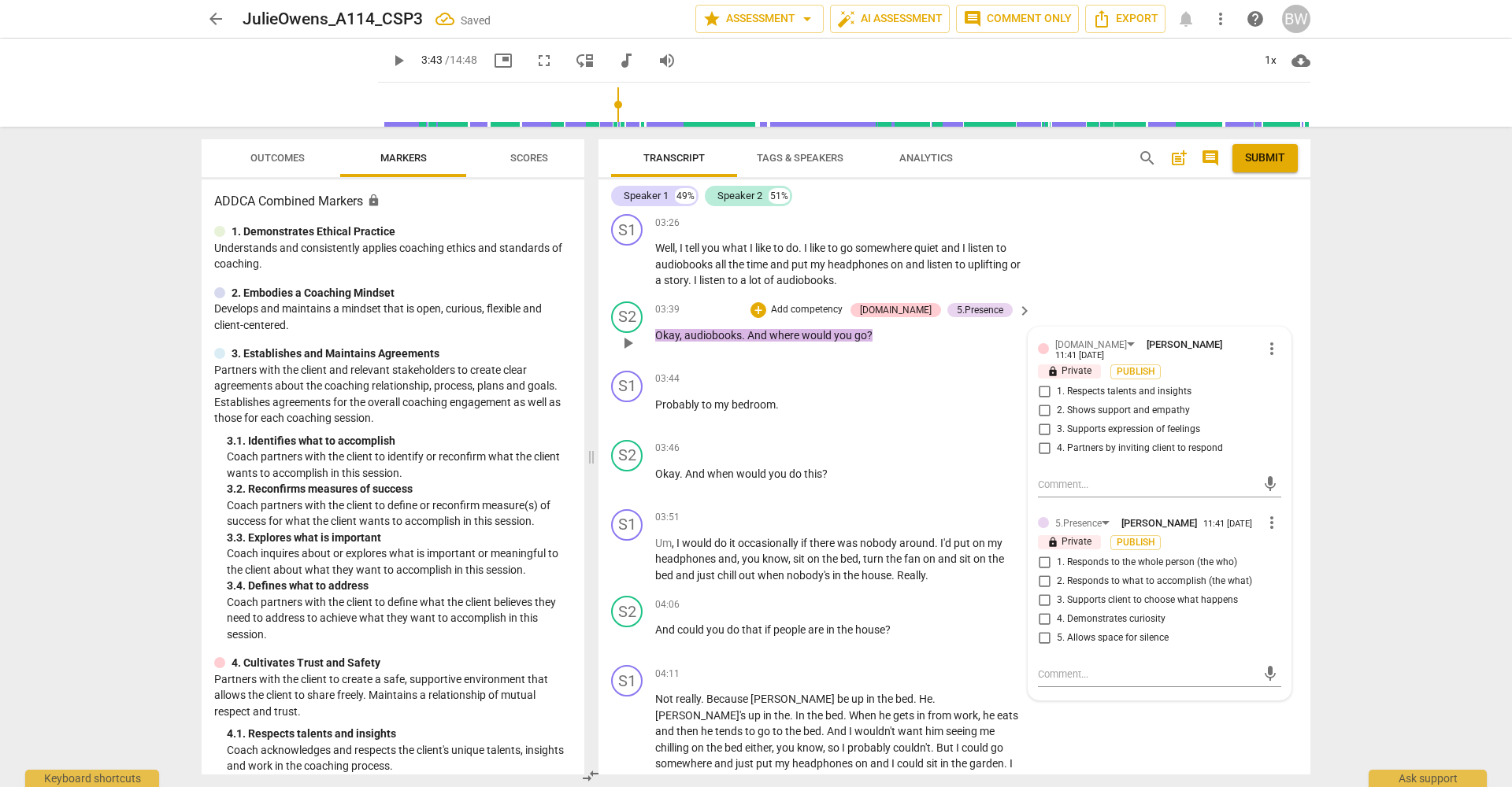
click at [1091, 441] on span "4. Partners by inviting client to respond" at bounding box center [1140, 448] width 166 height 14
click at [1057, 439] on input "4. Partners by inviting client to respond" at bounding box center [1043, 448] width 25 height 19
drag, startPoint x: 1119, startPoint y: 580, endPoint x: 1135, endPoint y: 584, distance: 16.5
click at [1119, 612] on span "4. Demonstrates curiosity" at bounding box center [1111, 619] width 108 height 14
click at [1057, 610] on input "4. Demonstrates curiosity" at bounding box center [1043, 619] width 25 height 19
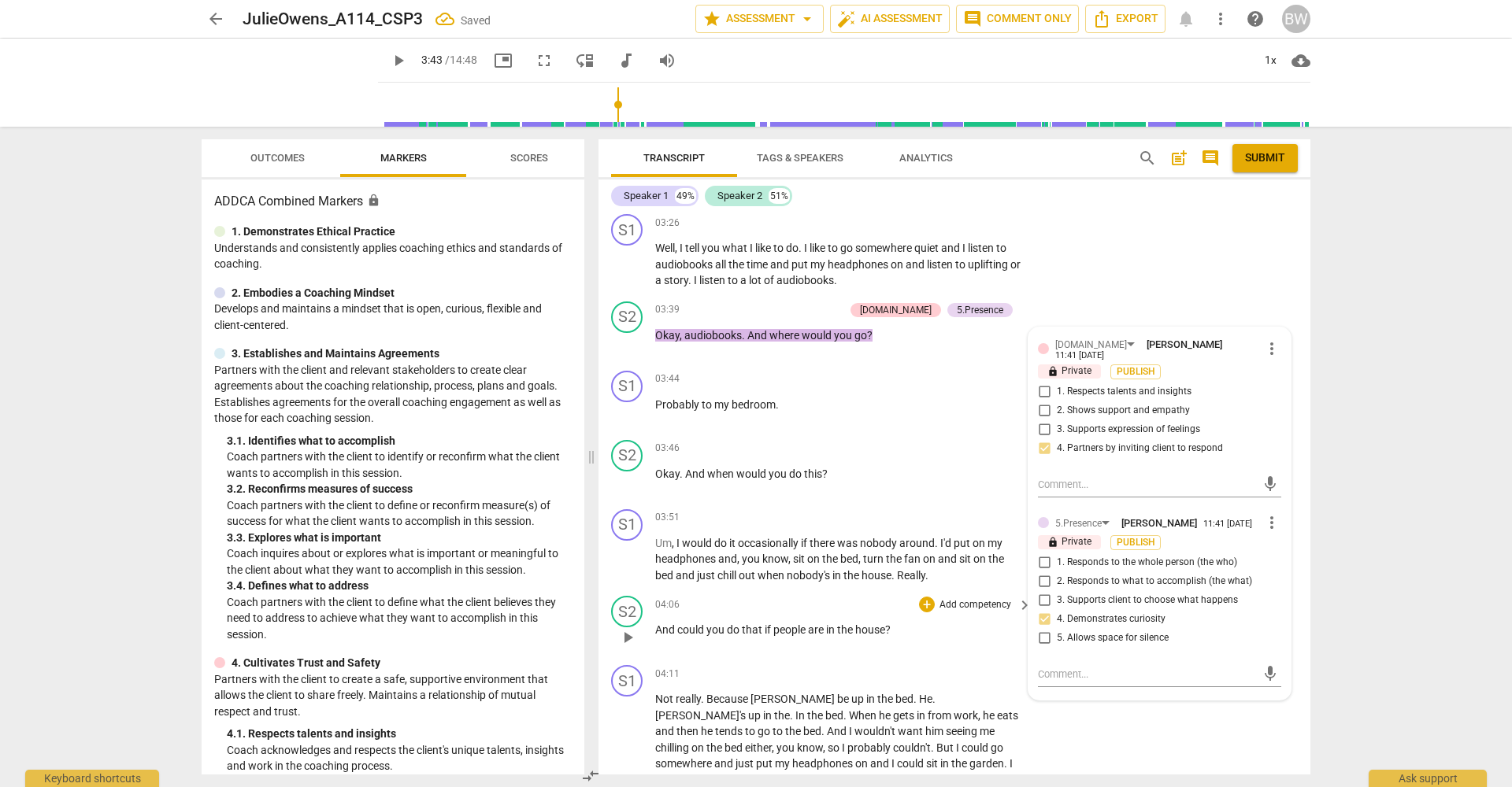
click at [1298, 598] on div "S2 play_arrow pause 04:06 + Add competency keyboard_arrow_right And could you d…" at bounding box center [954, 624] width 712 height 69
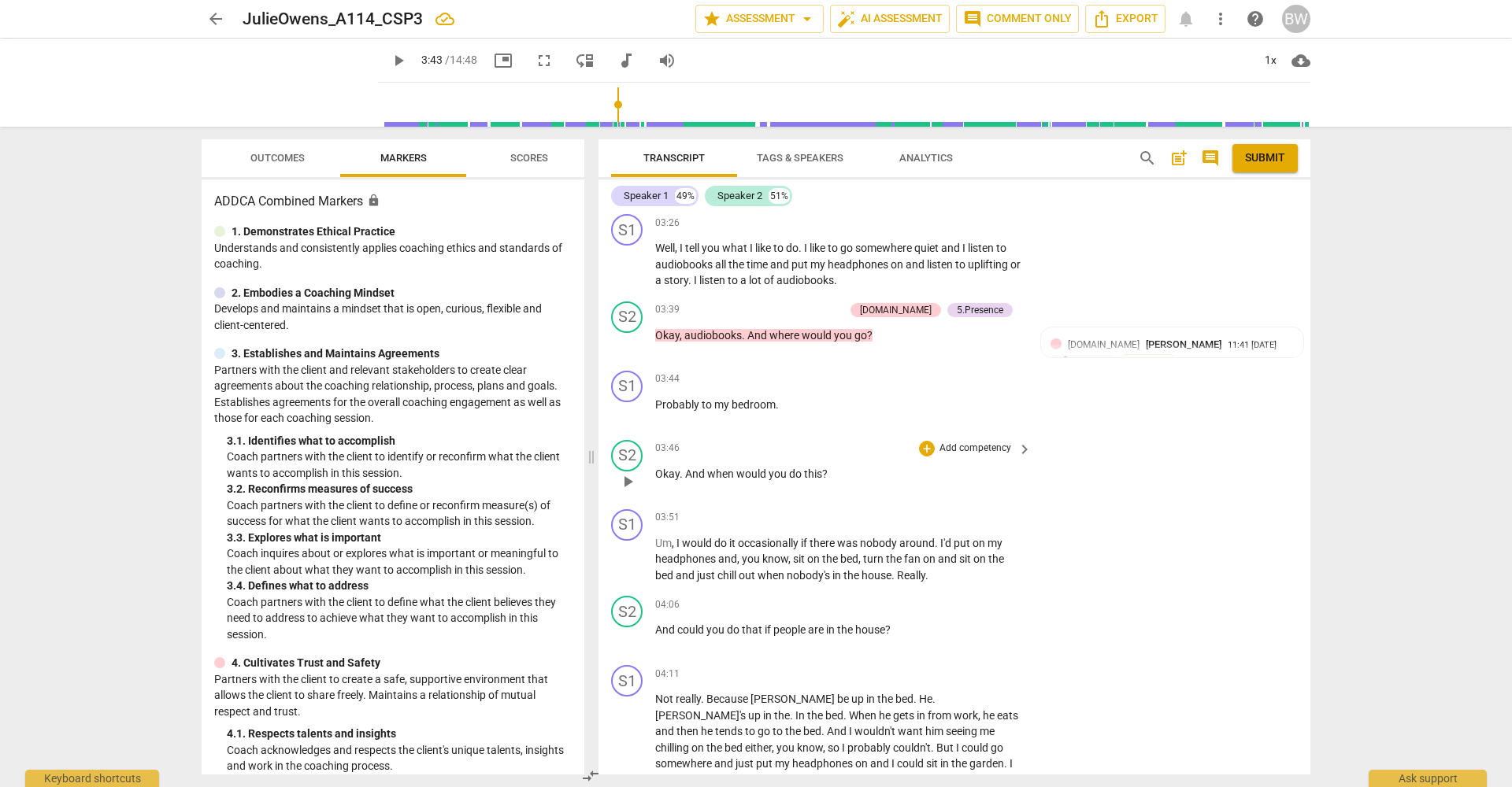
click at [966, 441] on p "Add competency" at bounding box center [975, 448] width 75 height 14
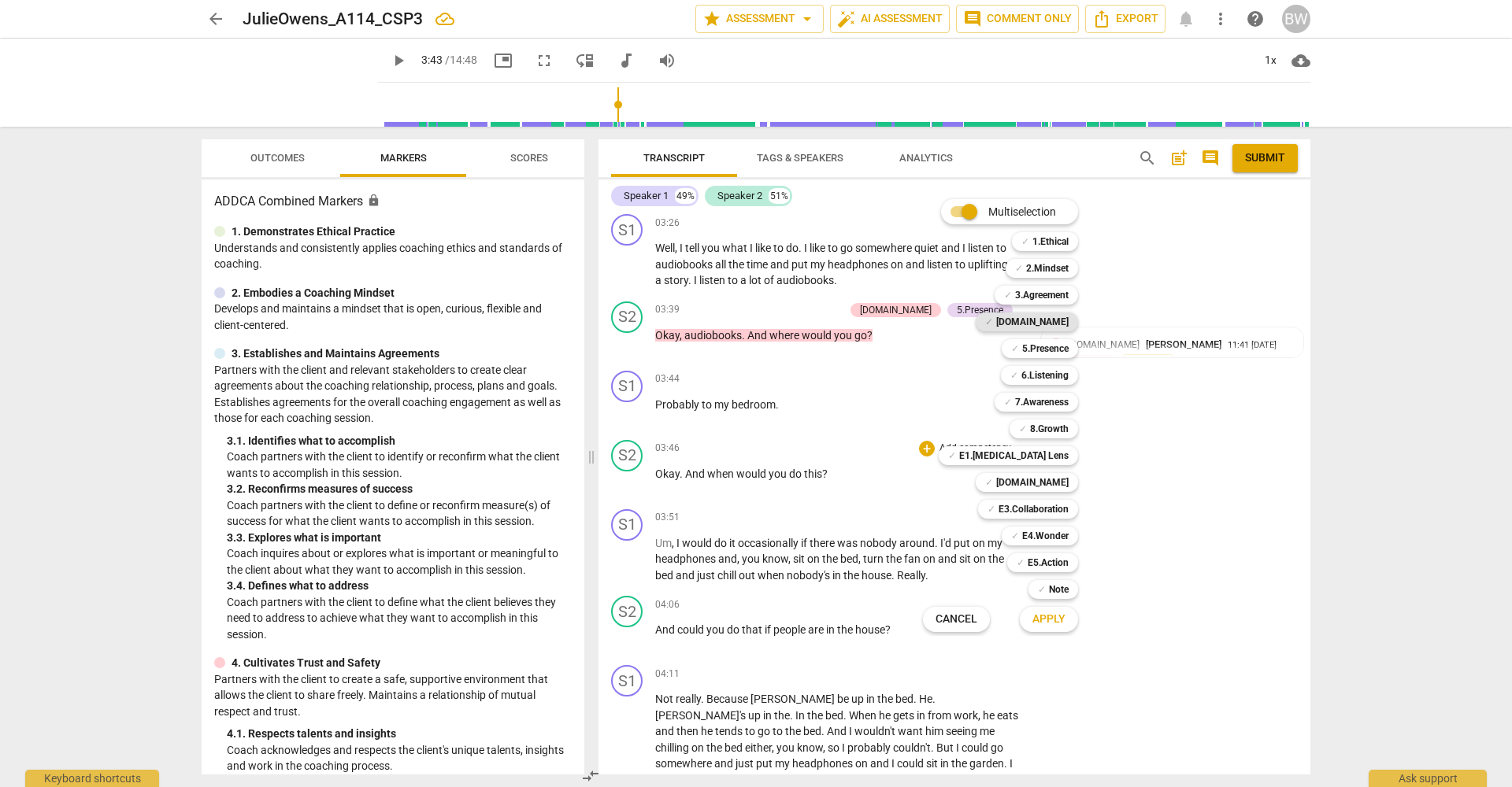
click at [1060, 328] on b "[DOMAIN_NAME]" at bounding box center [1032, 323] width 72 height 19
click at [1047, 352] on b "5.Presence" at bounding box center [1046, 349] width 47 height 19
click at [1054, 616] on span "Apply" at bounding box center [1048, 619] width 33 height 16
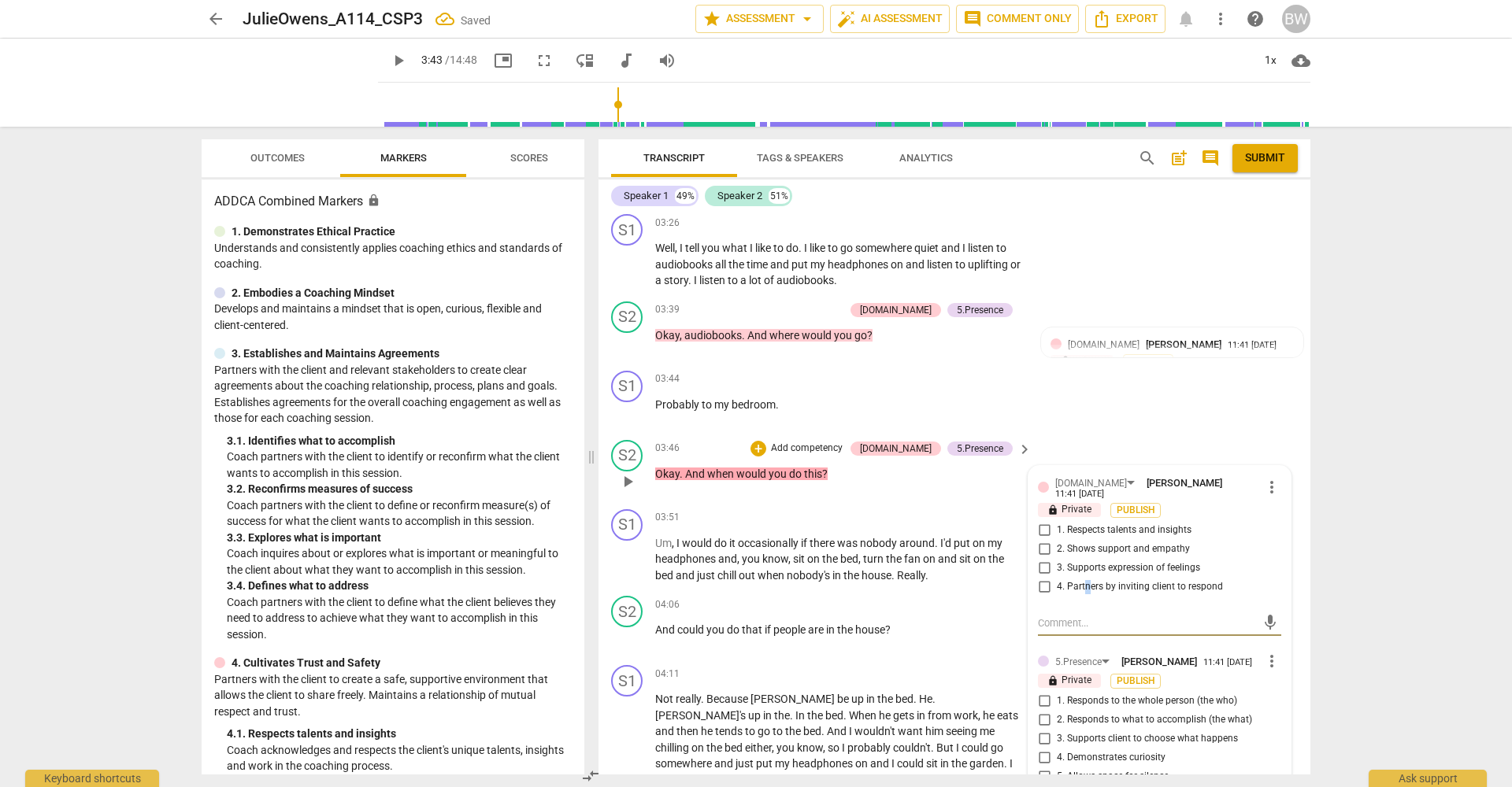
click at [1083, 580] on span "4. Partners by inviting client to respond" at bounding box center [1140, 587] width 166 height 14
click at [1057, 578] on input "4. Partners by inviting client to respond" at bounding box center [1043, 587] width 25 height 19
click at [1075, 751] on span "4. Demonstrates curiosity" at bounding box center [1111, 758] width 108 height 14
click at [1057, 748] on input "4. Demonstrates curiosity" at bounding box center [1043, 758] width 25 height 19
click at [1295, 694] on div "S1 play_arrow pause 04:11 + Add competency keyboard_arrow_right Not really . Be…" at bounding box center [954, 751] width 712 height 185
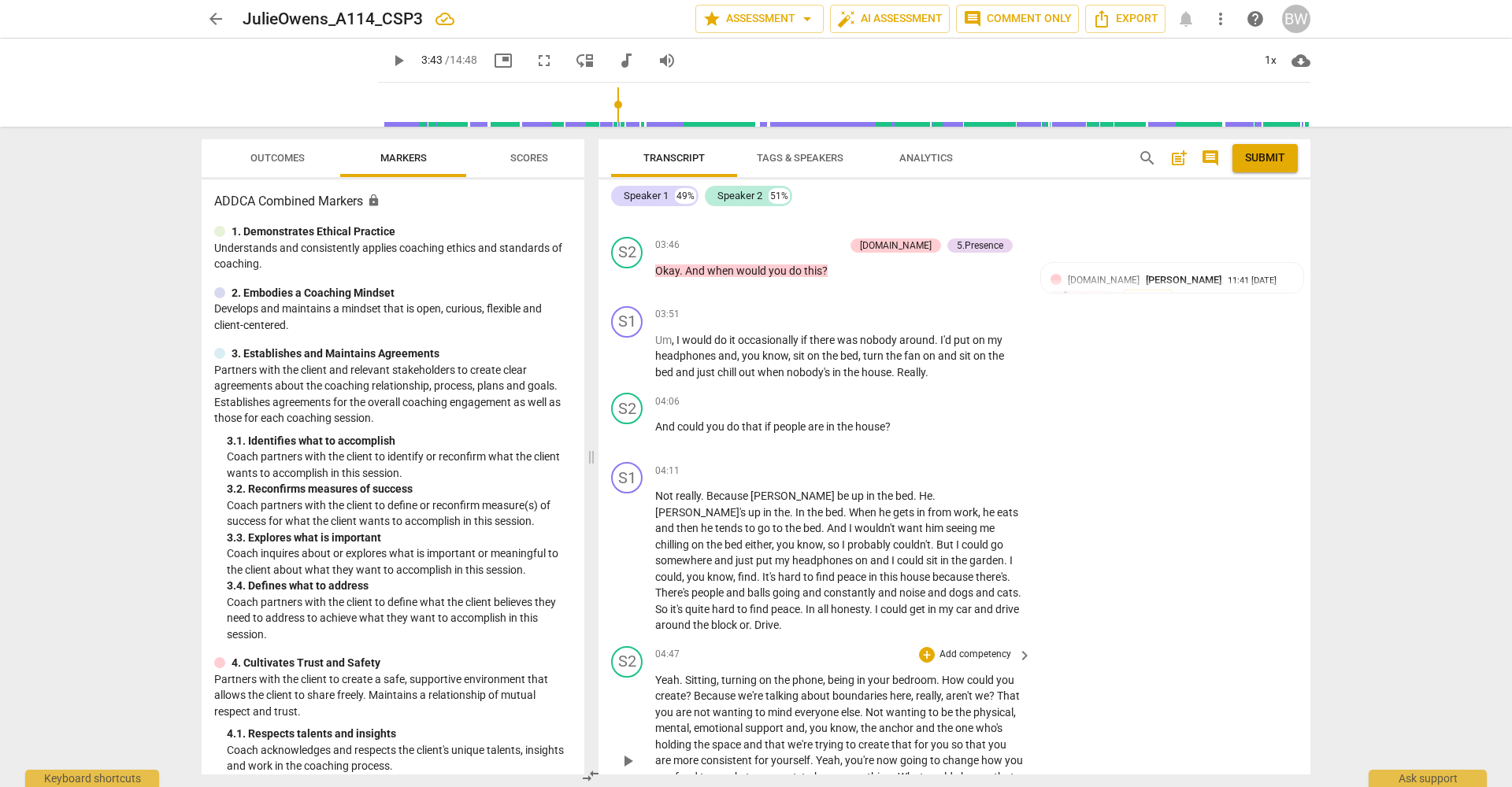
scroll to position [1525, 0]
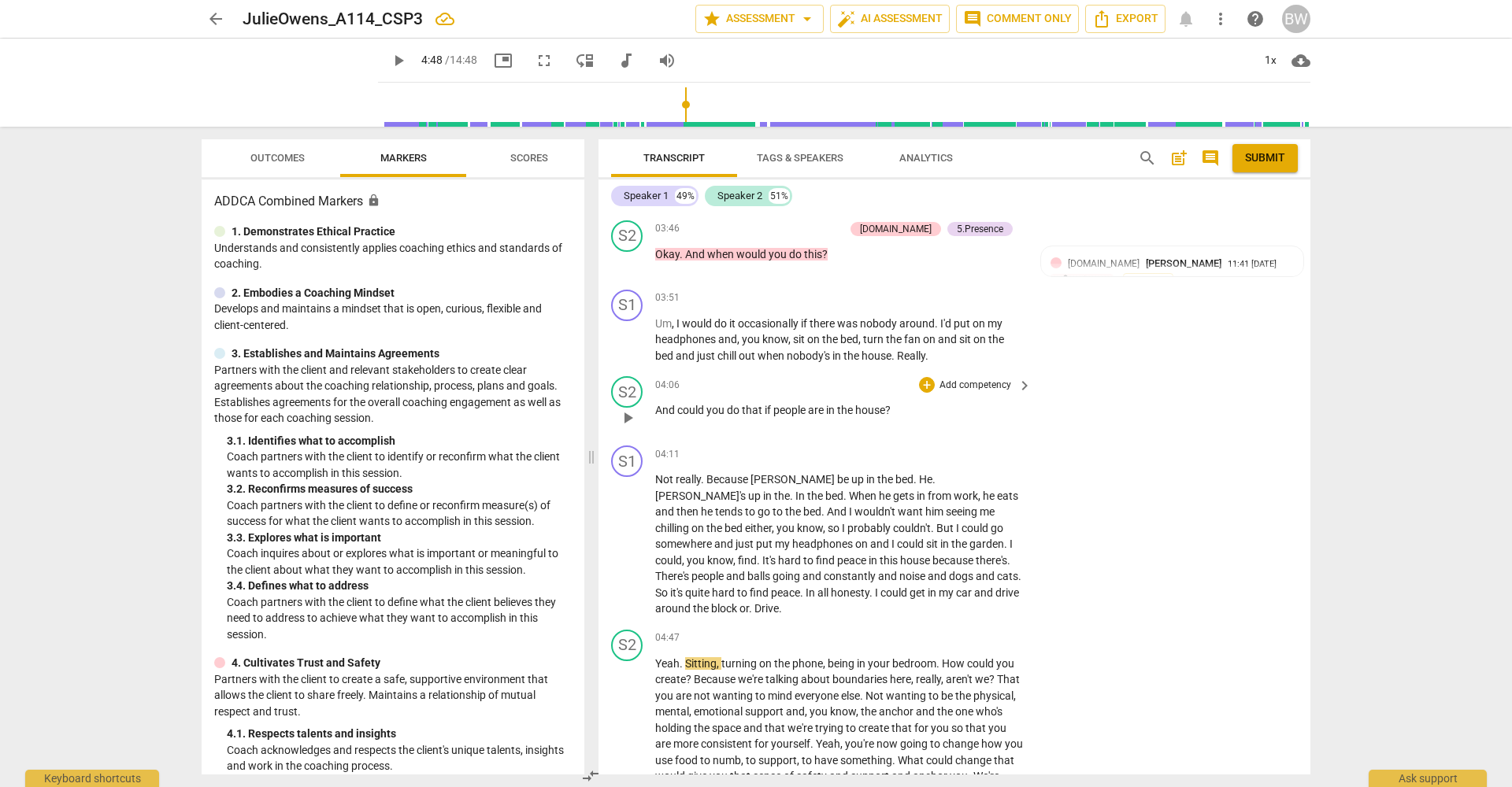
click at [952, 379] on p "Add competency" at bounding box center [975, 386] width 75 height 14
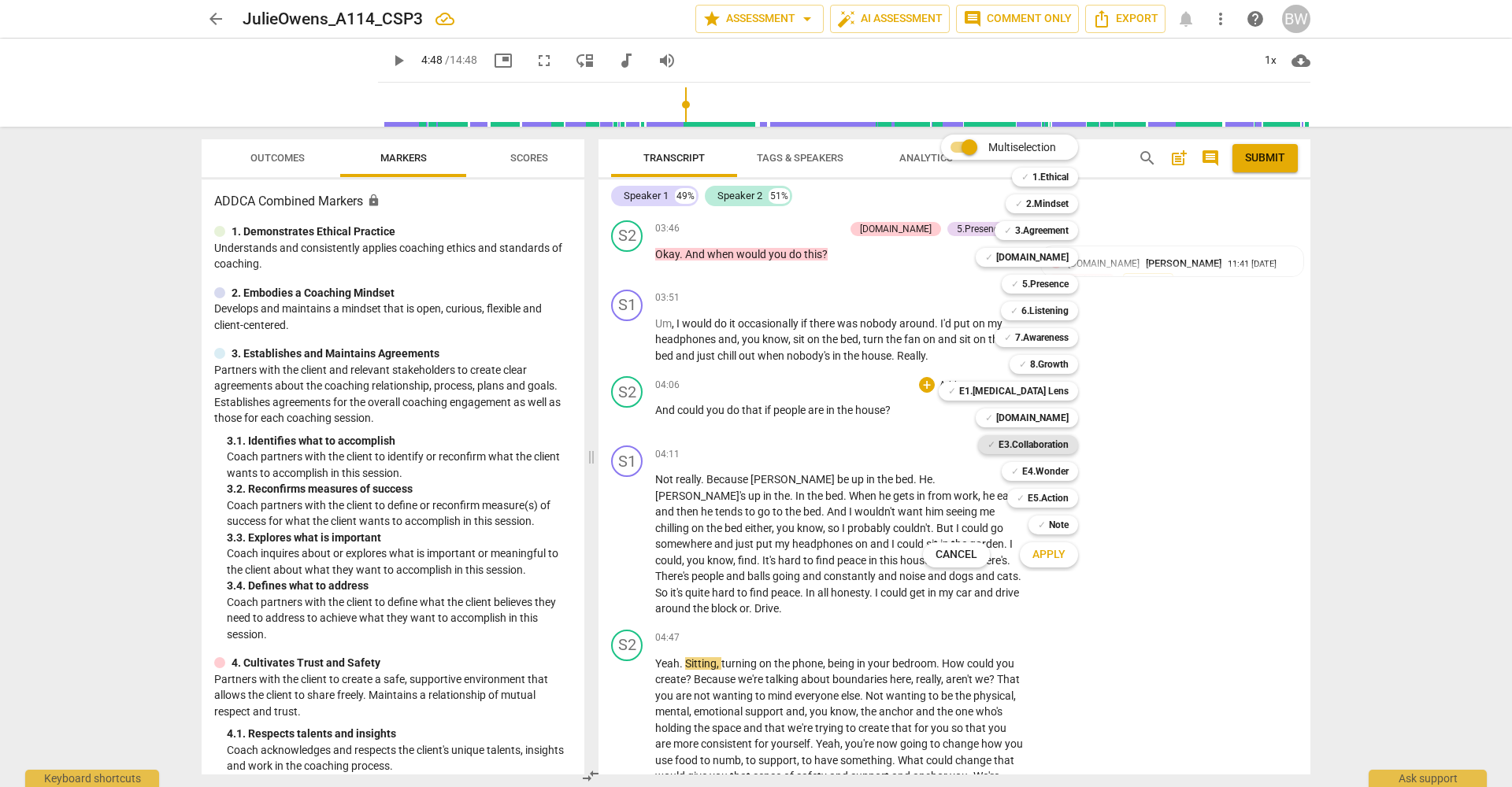
click at [1059, 441] on b "E3.Collaboration" at bounding box center [1033, 445] width 70 height 19
click at [1059, 553] on span "Apply" at bounding box center [1048, 555] width 33 height 16
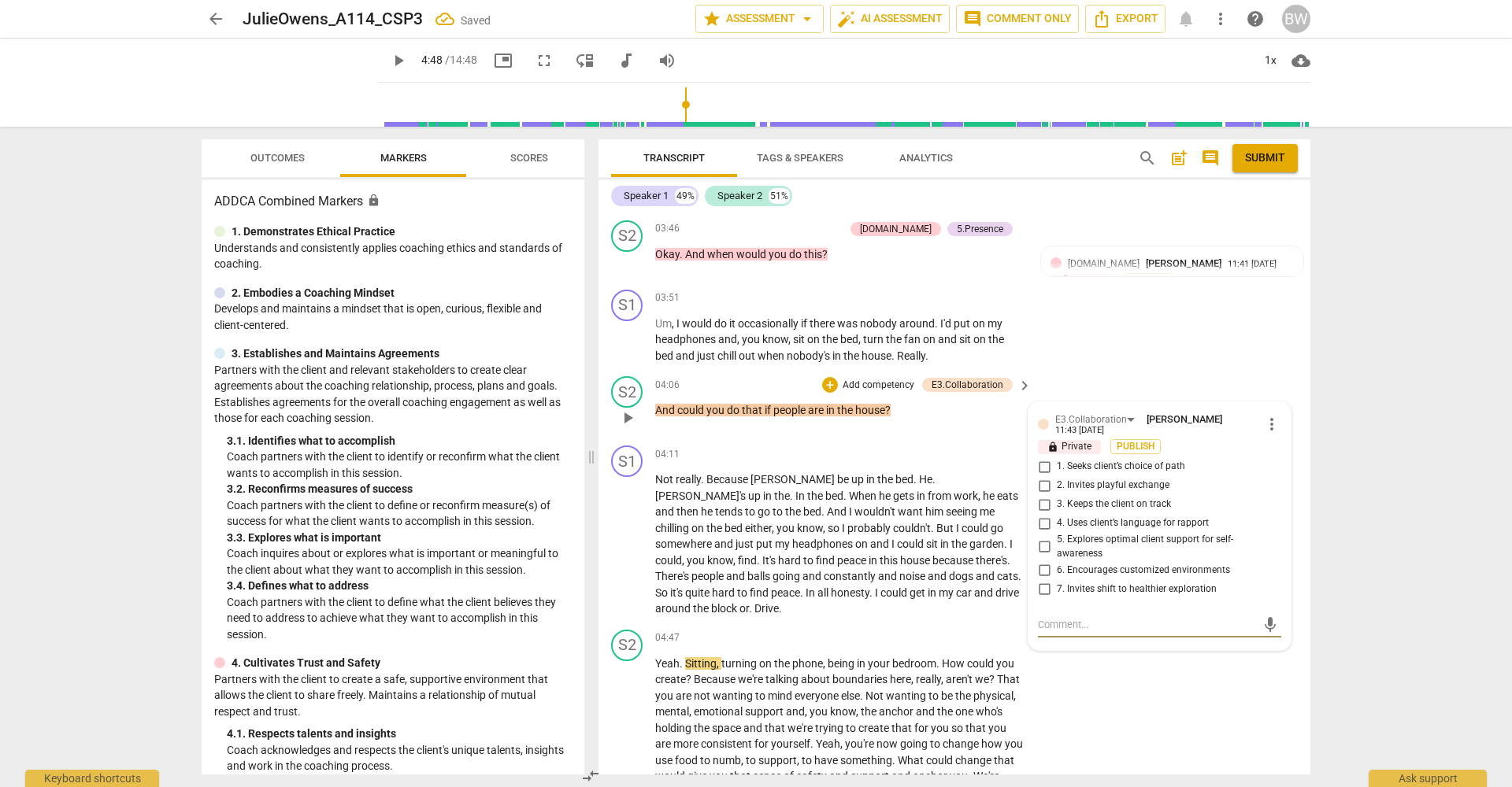
click at [1116, 402] on div "E3.Collaboration [PERSON_NAME] 11:43 [DATE] more_vert lock Private Publish 1. S…" at bounding box center [1159, 525] width 262 height 248
click at [1121, 412] on div "E3.Collaboration" at bounding box center [1091, 420] width 71 height 15
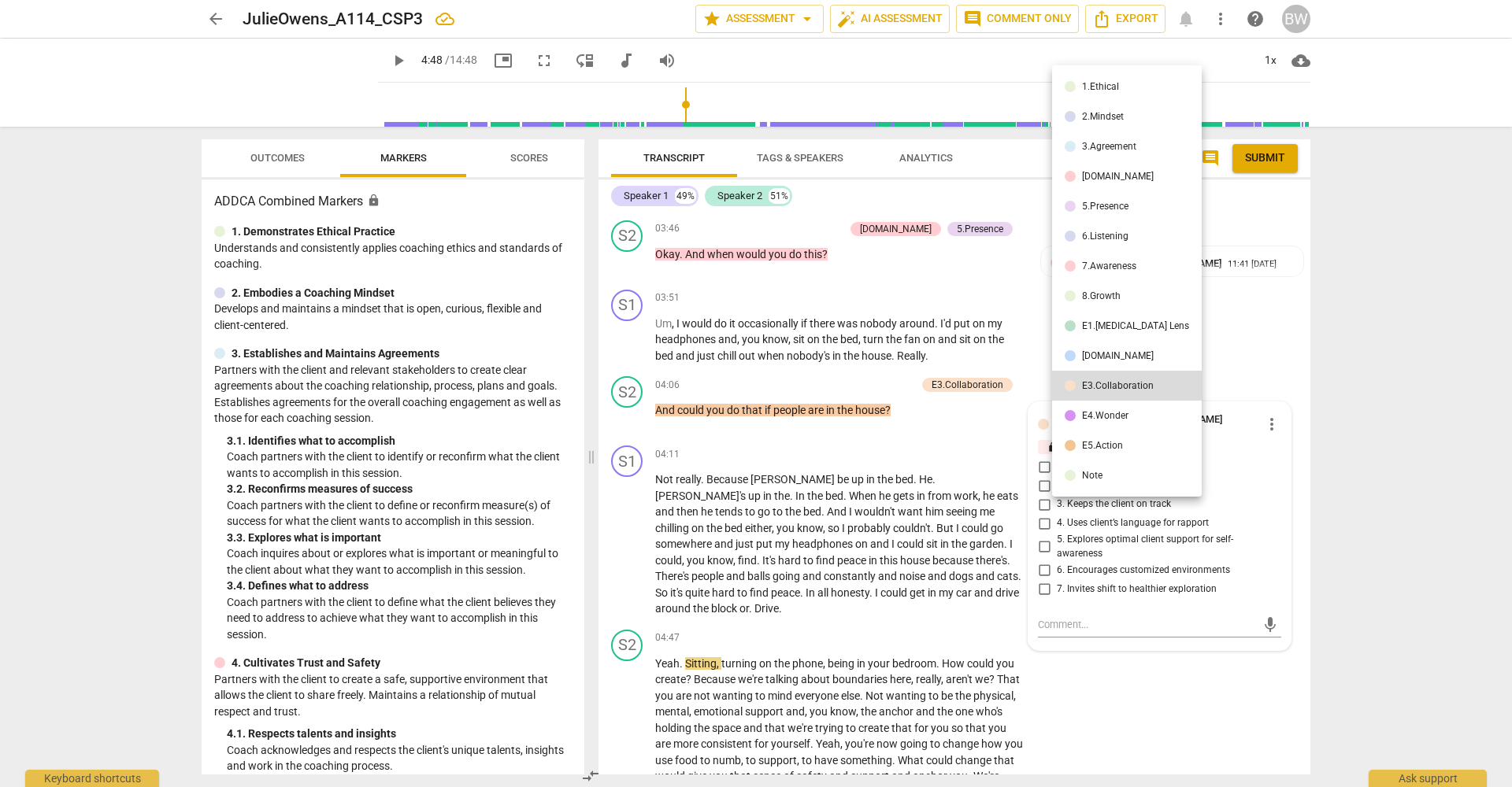
click at [1098, 447] on div "E5.Action" at bounding box center [1102, 445] width 41 height 10
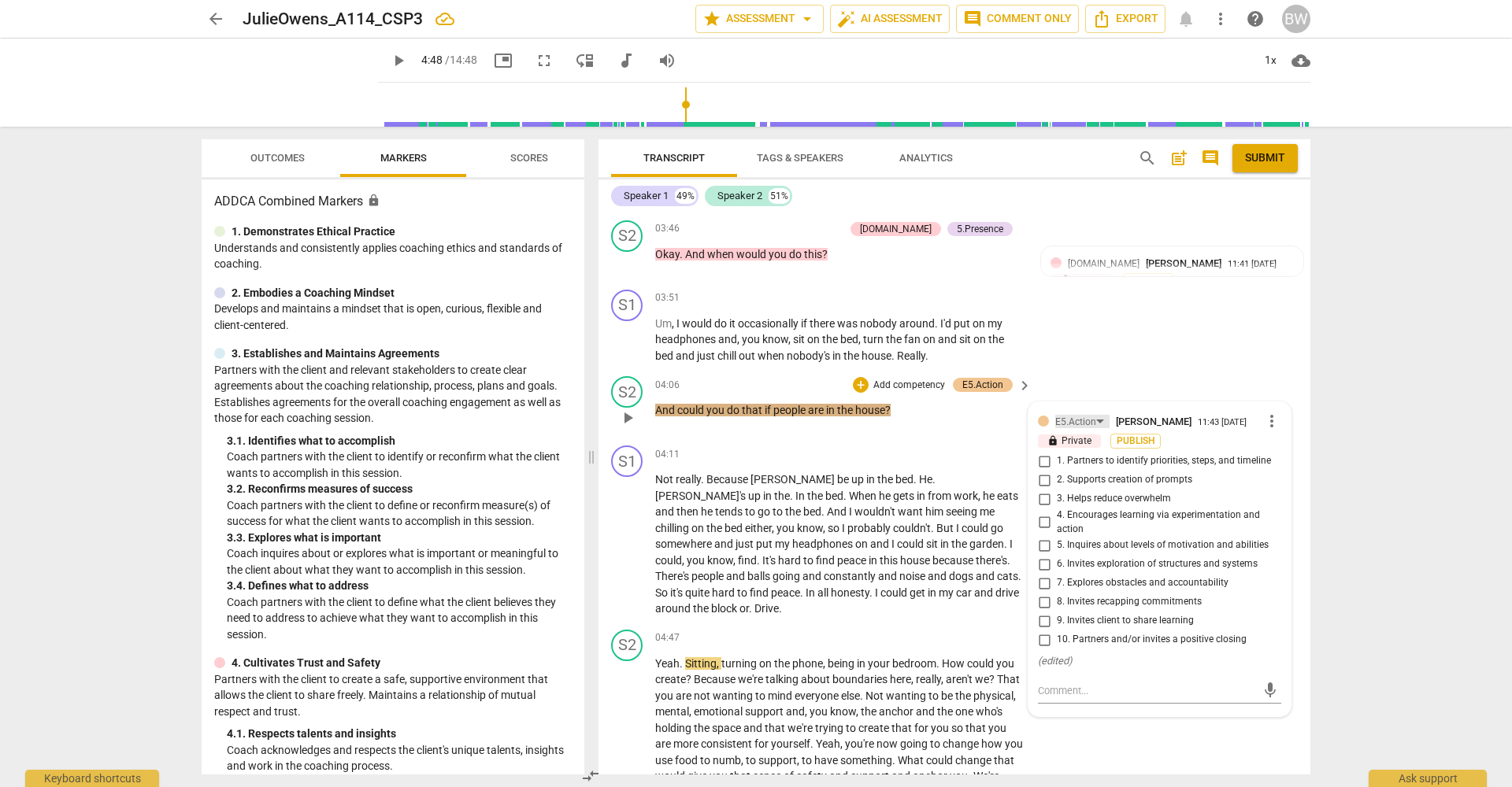
click at [1071, 415] on div "E5.Action" at bounding box center [1075, 422] width 41 height 15
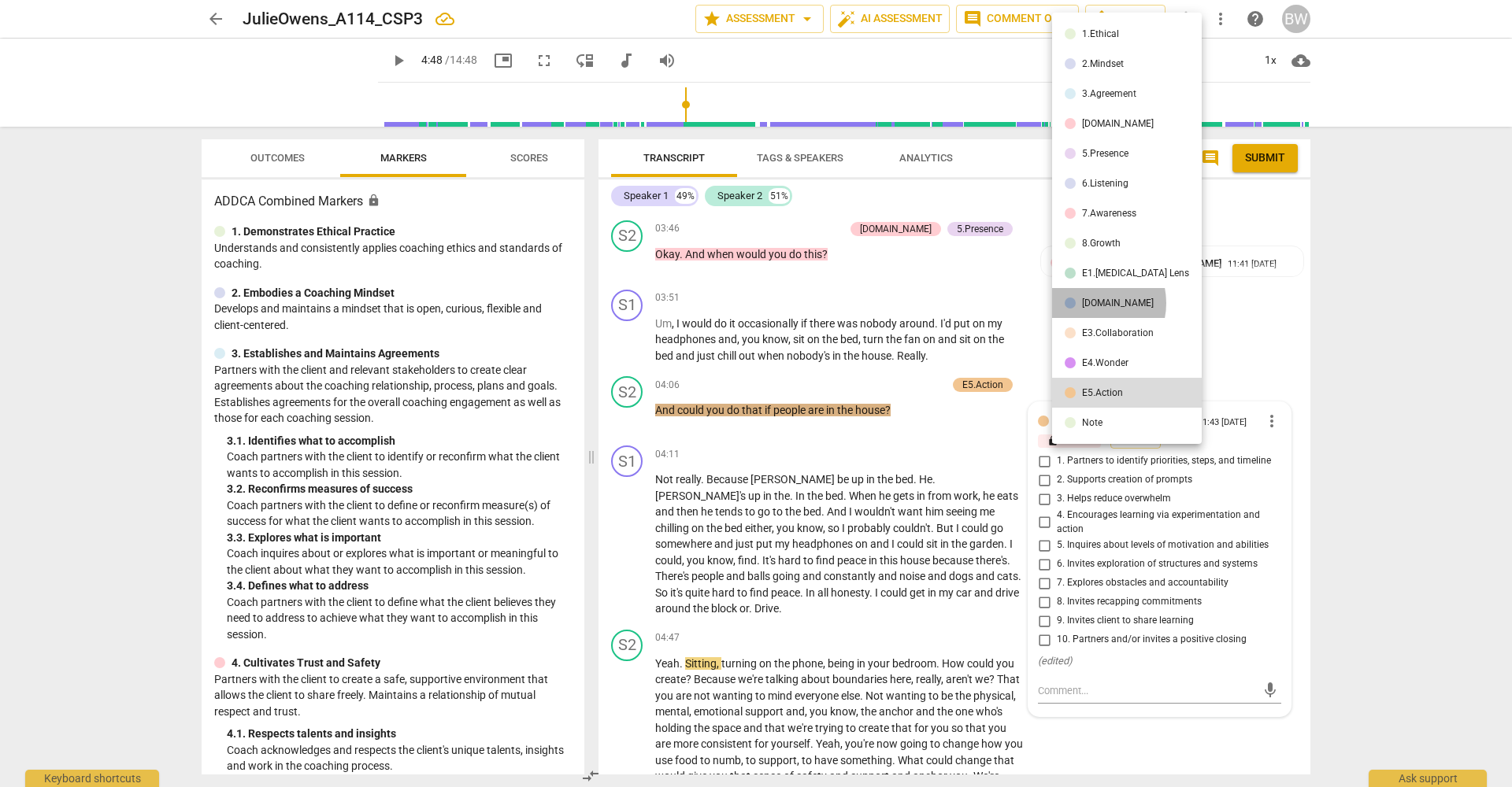
click at [1089, 303] on div "[DOMAIN_NAME]" at bounding box center [1117, 303] width 71 height 10
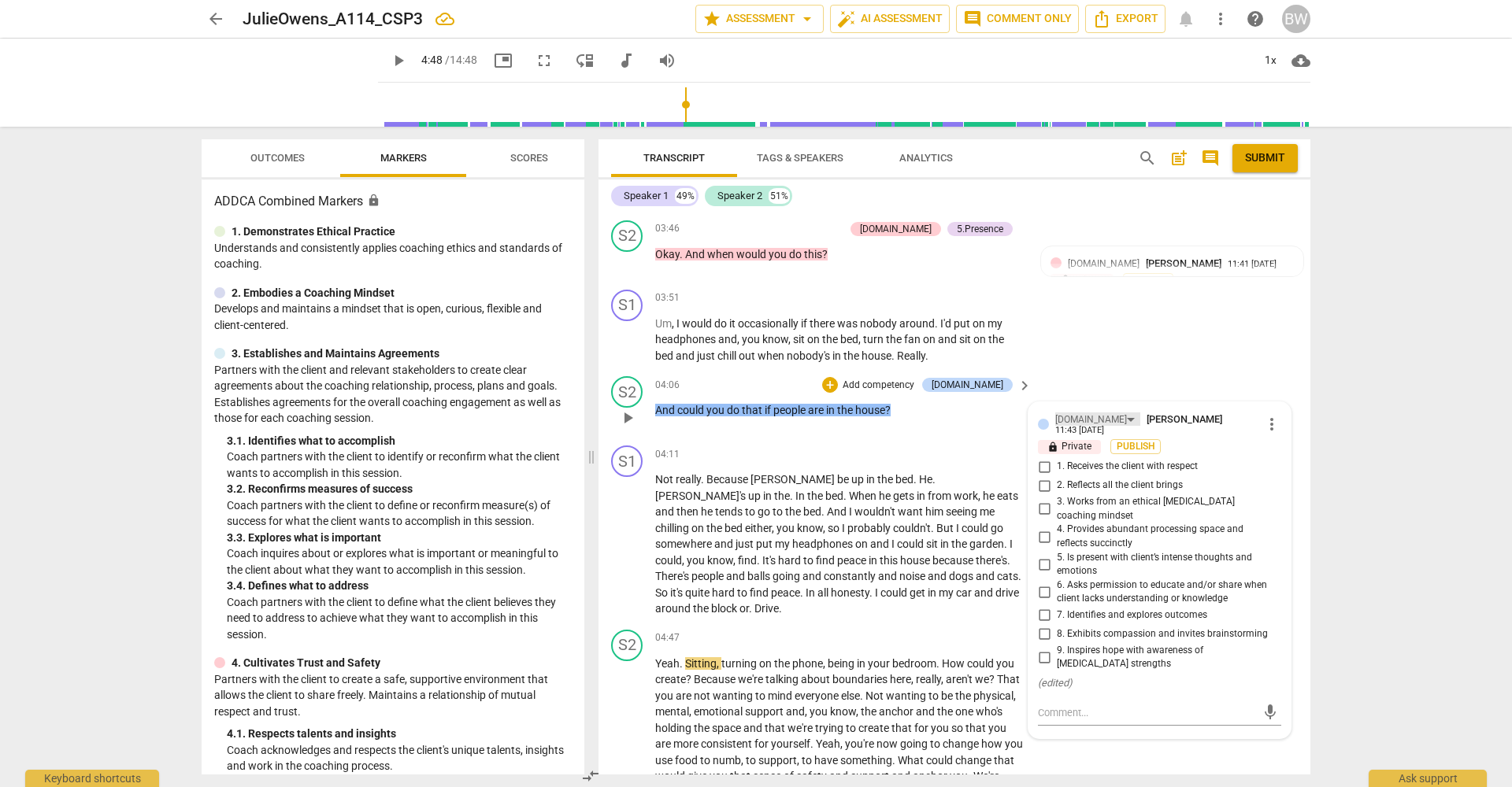
click at [1074, 412] on div "[DOMAIN_NAME]" at bounding box center [1091, 420] width 71 height 15
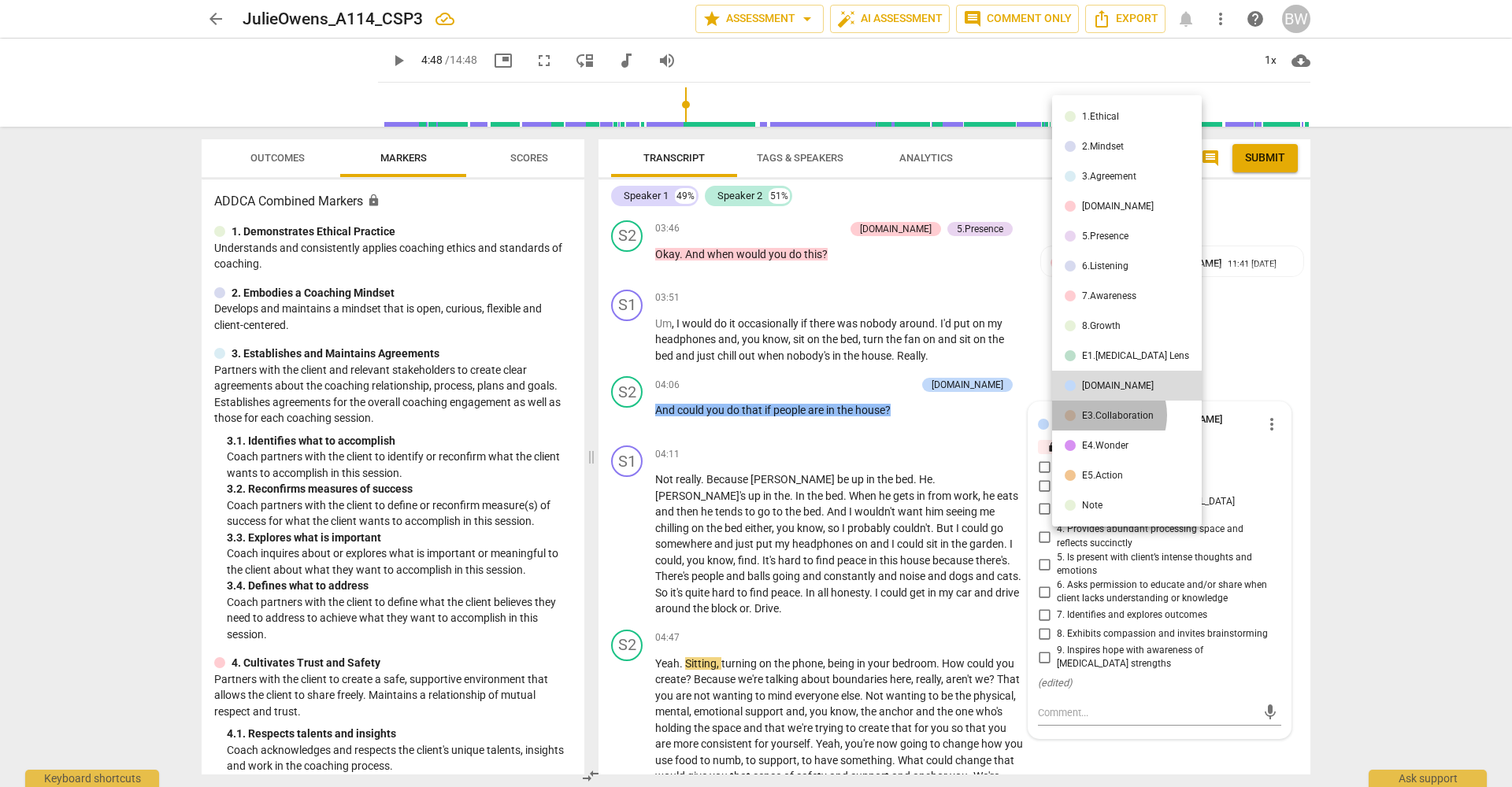
click at [1103, 415] on div "E3.Collaboration" at bounding box center [1117, 416] width 71 height 10
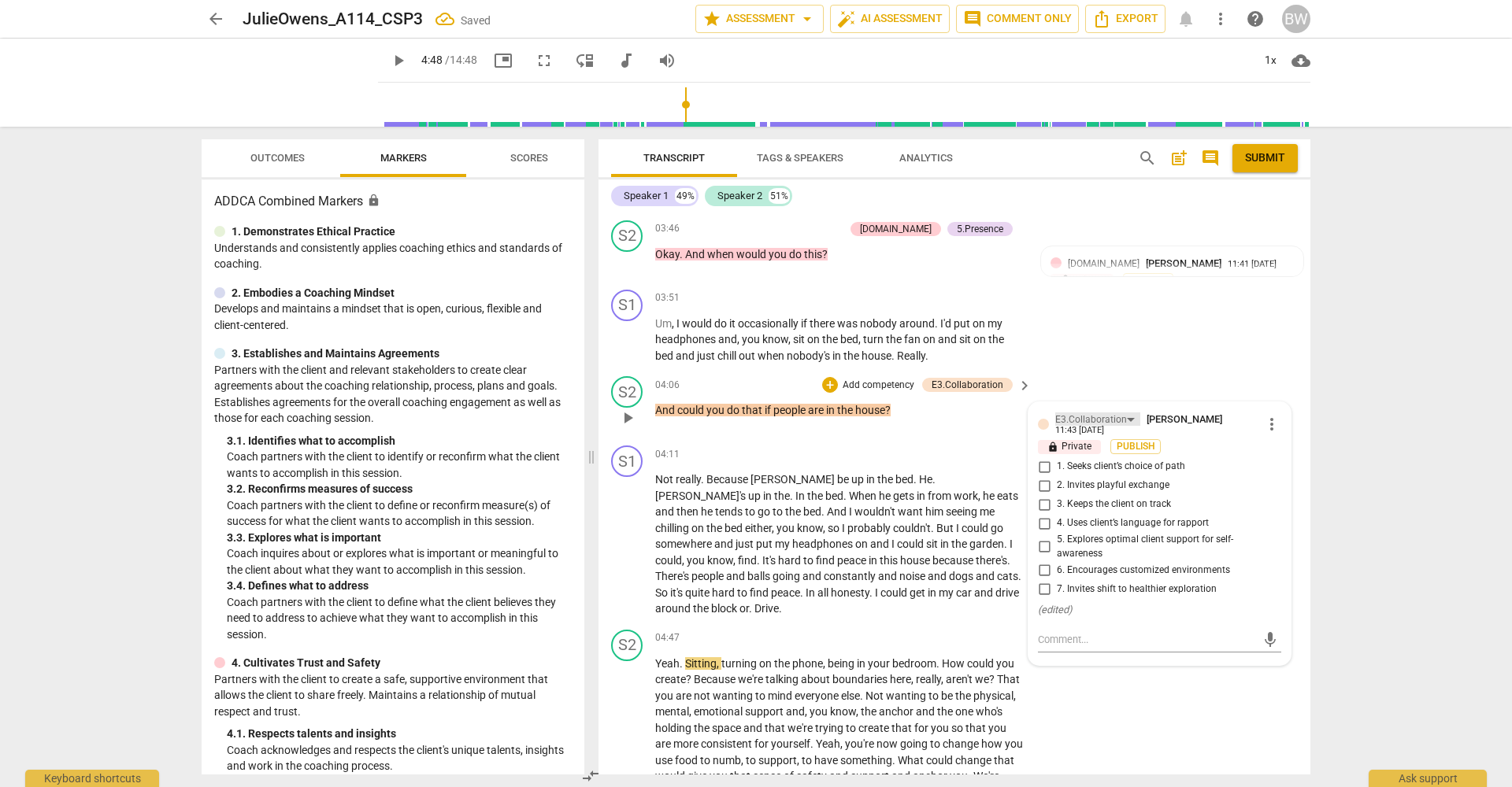
click at [1081, 412] on div "E3.Collaboration" at bounding box center [1091, 420] width 71 height 15
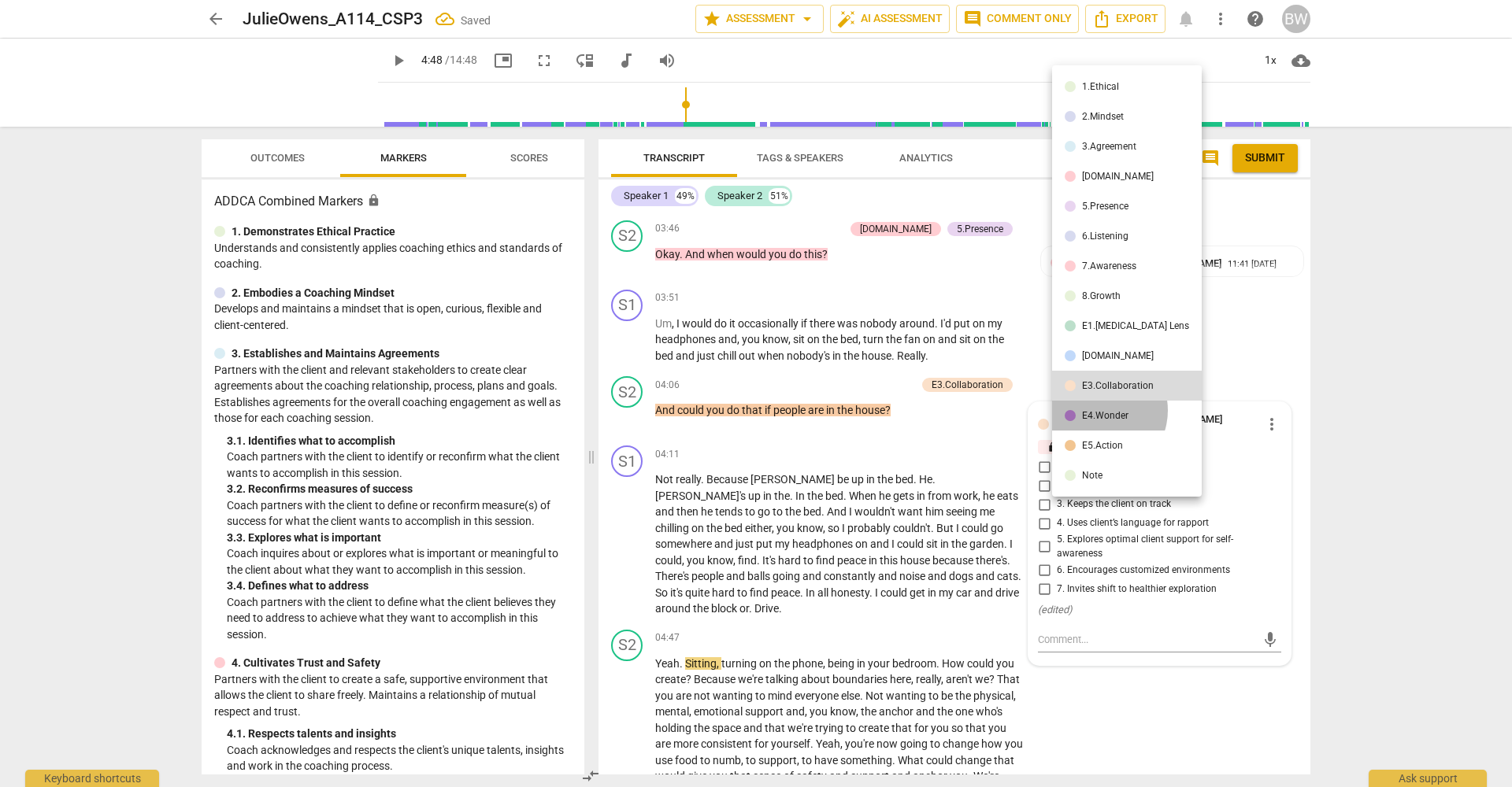
click at [1098, 411] on div "E4.Wonder" at bounding box center [1105, 416] width 47 height 10
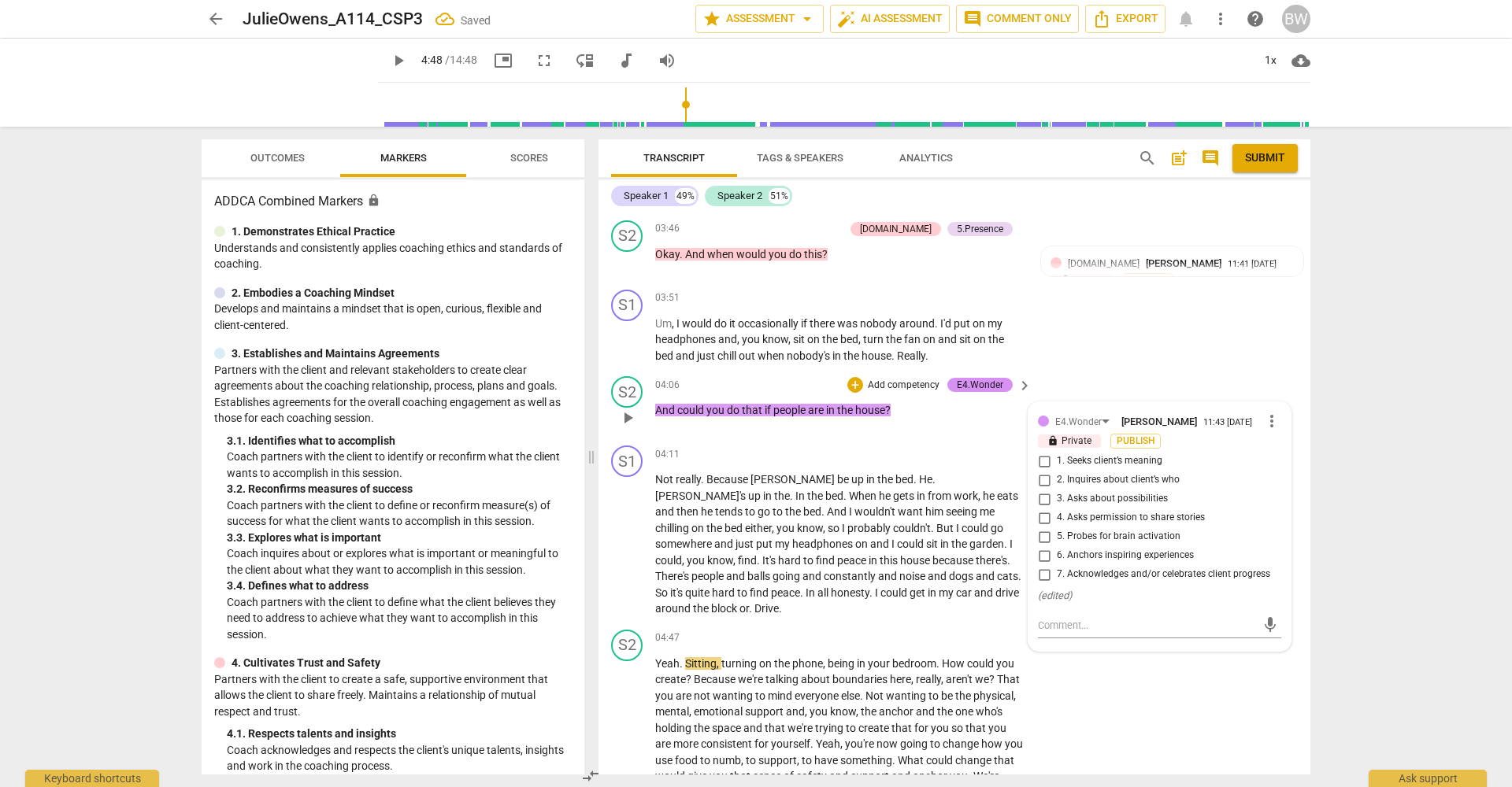
click at [1099, 492] on span "3. Asks about possibilities" at bounding box center [1112, 499] width 111 height 14
click at [1057, 489] on input "3. Asks about possibilities" at bounding box center [1043, 499] width 25 height 19
click at [1295, 523] on div "S1 play_arrow pause 04:11 + Add competency keyboard_arrow_right Not really . Be…" at bounding box center [954, 531] width 712 height 185
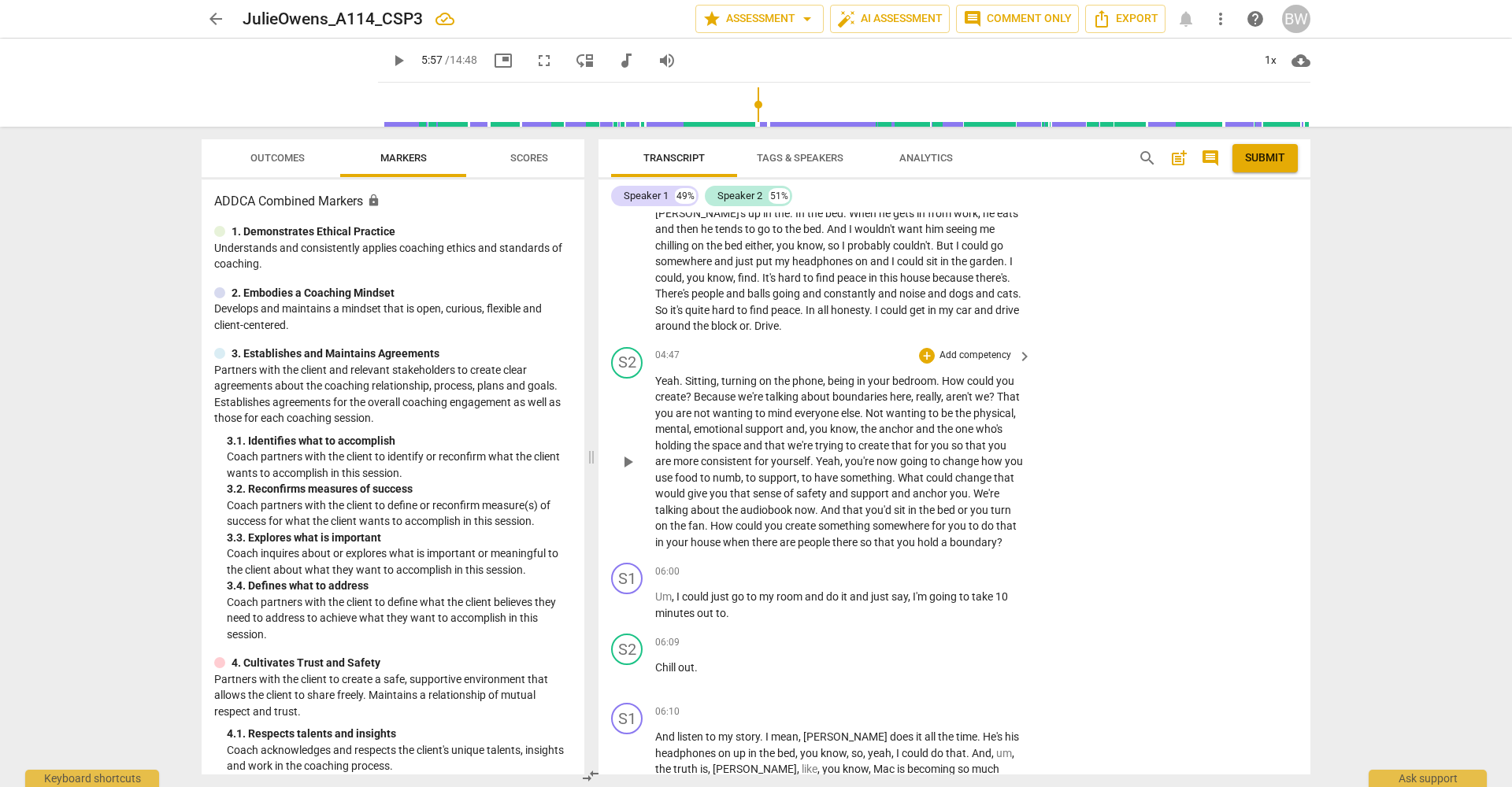
scroll to position [1811, 0]
click at [987, 346] on p "Add competency" at bounding box center [975, 353] width 75 height 14
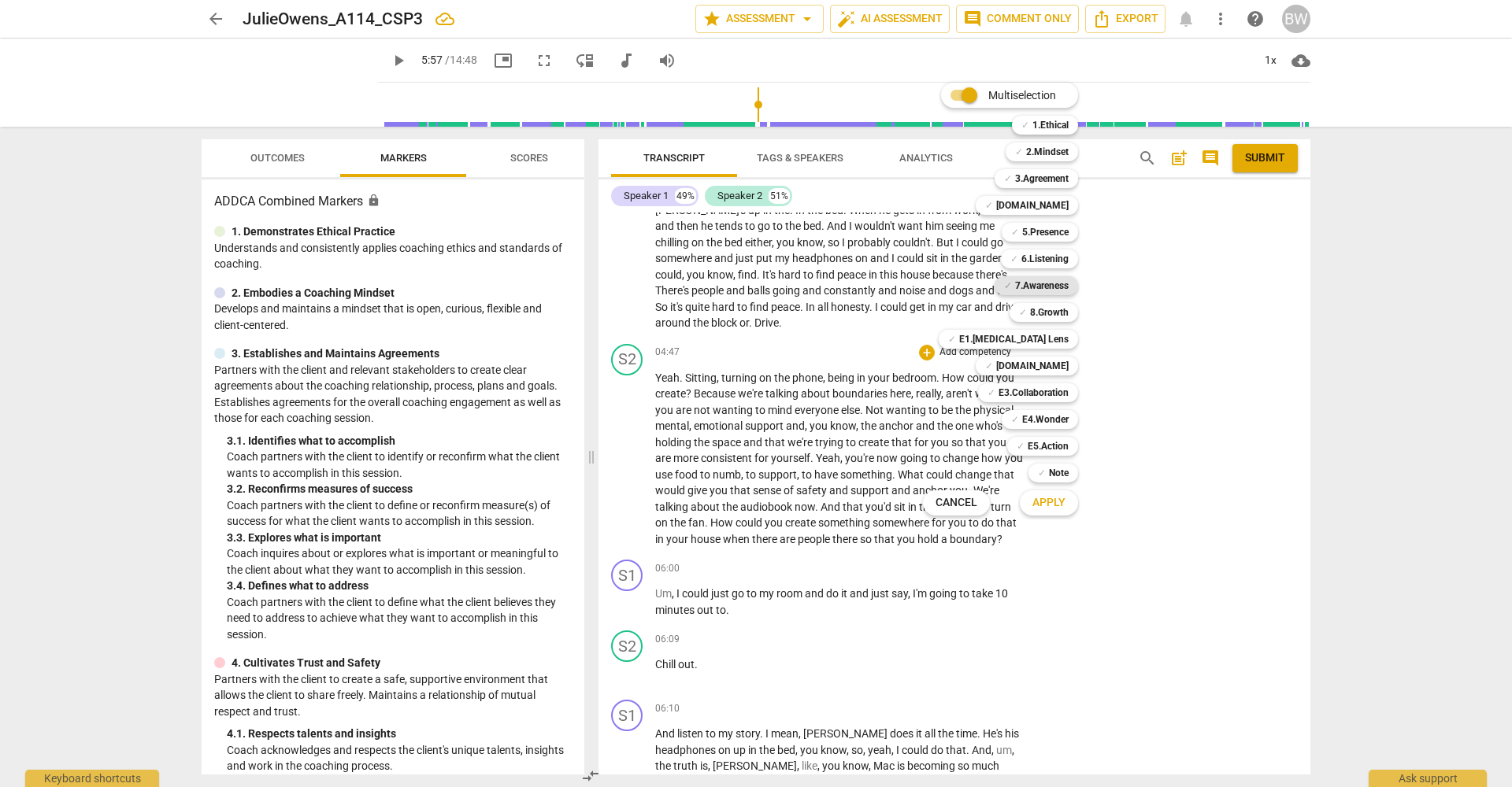
click at [1063, 280] on b "7.Awareness" at bounding box center [1042, 286] width 54 height 19
click at [1058, 259] on b "6.Listening" at bounding box center [1045, 259] width 47 height 19
click at [1053, 237] on b "5.Presence" at bounding box center [1046, 233] width 47 height 19
click at [1055, 366] on b "[DOMAIN_NAME]" at bounding box center [1032, 366] width 72 height 19
click at [1059, 420] on b "E4.Wonder" at bounding box center [1046, 420] width 47 height 19
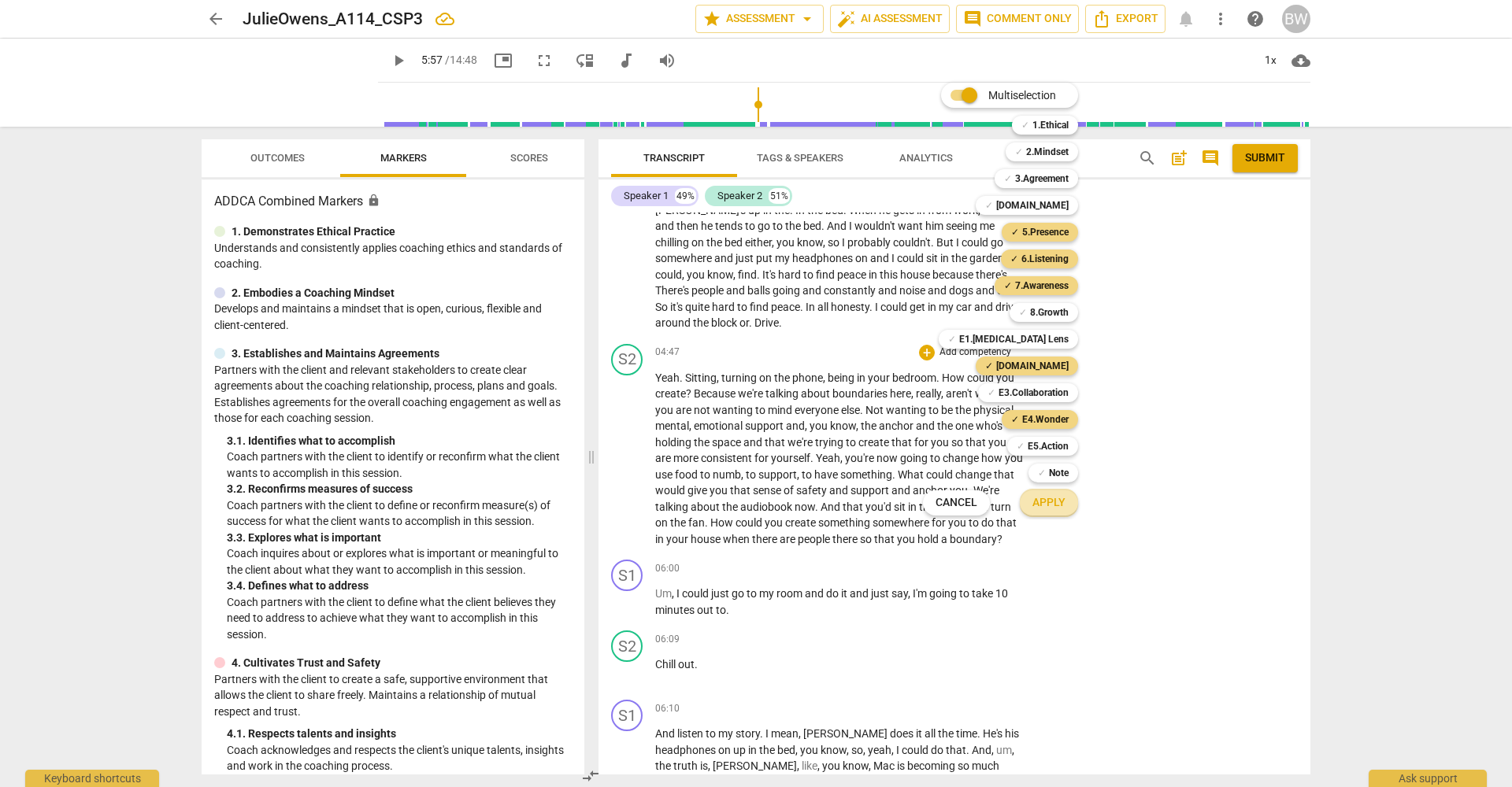
click at [1044, 508] on span "Apply" at bounding box center [1048, 503] width 33 height 16
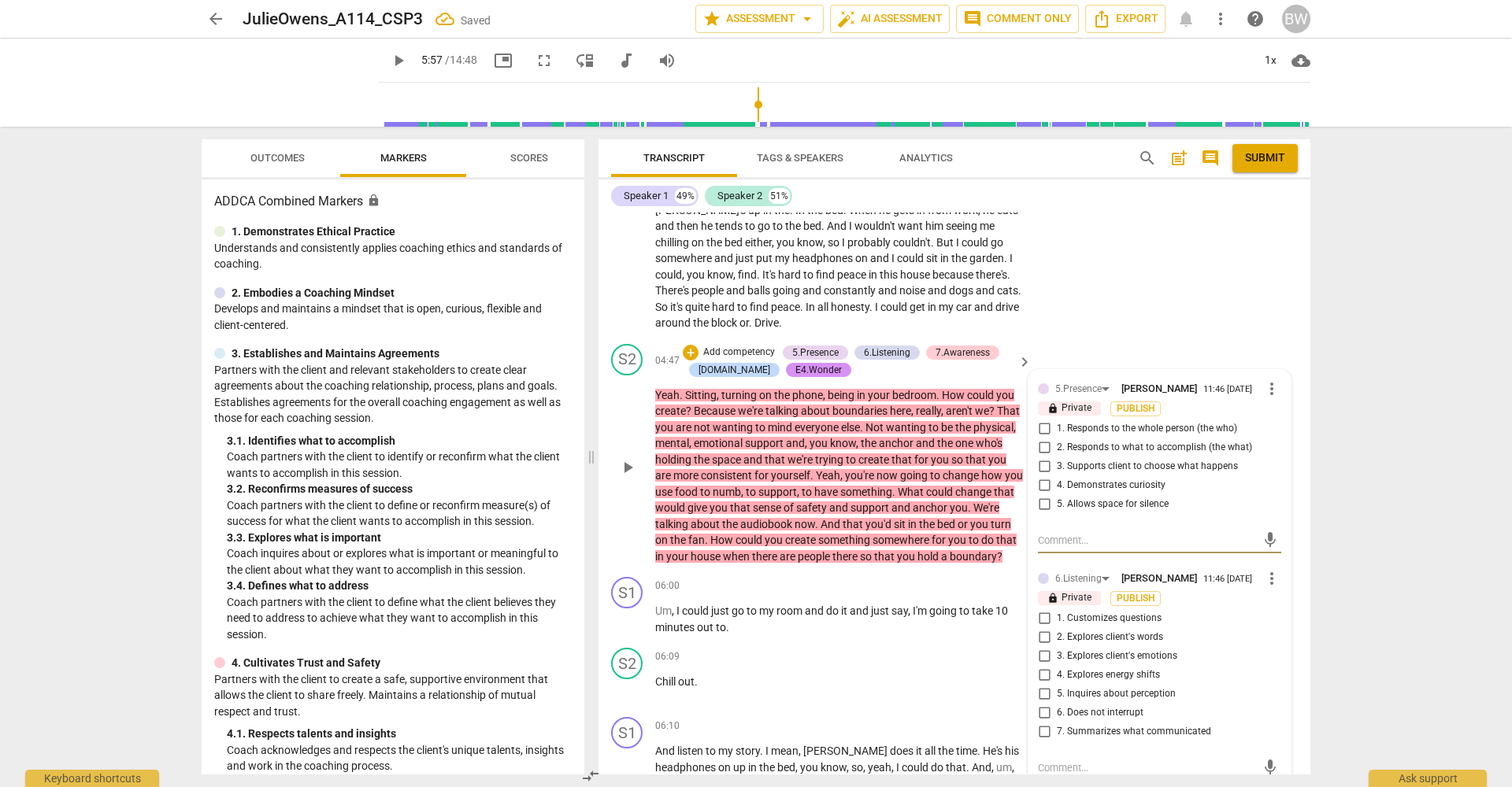
scroll to position [0, 1]
click at [1116, 422] on span "1. Responds to the whole person (the who)" at bounding box center [1147, 429] width 181 height 14
click at [1057, 420] on input "1. Responds to the whole person (the who)" at bounding box center [1043, 429] width 25 height 19
click at [1109, 443] on span "2. Responds to what to accomplish (the what)" at bounding box center [1154, 450] width 195 height 14
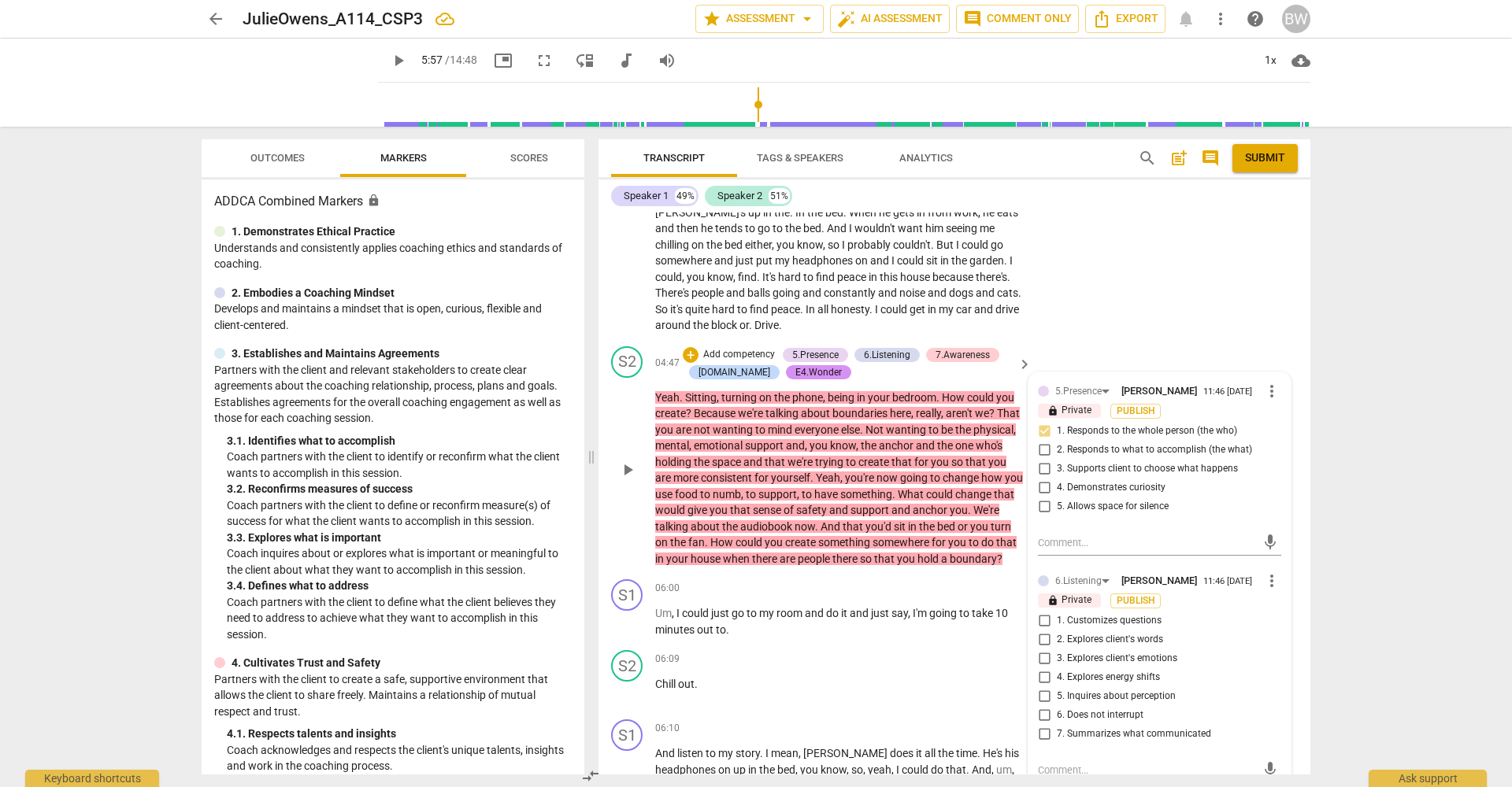
click at [1057, 440] on input "2. Responds to what to accomplish (the what)" at bounding box center [1043, 450] width 25 height 19
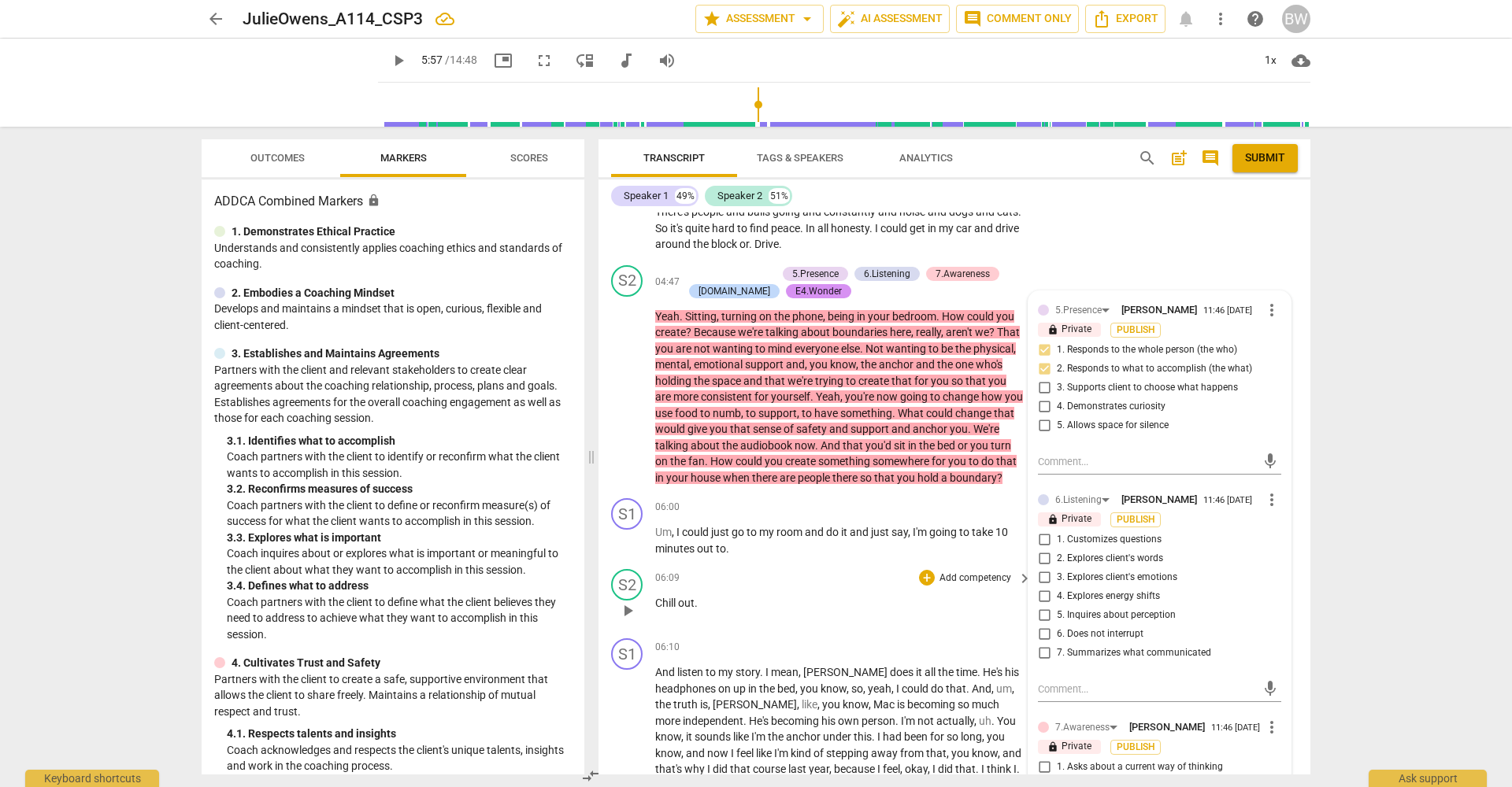
scroll to position [1891, 0]
drag, startPoint x: 1123, startPoint y: 496, endPoint x: 1149, endPoint y: 503, distance: 26.9
click at [1124, 531] on span "1. Customizes questions" at bounding box center [1109, 538] width 104 height 14
click at [1057, 529] on input "1. Customizes questions" at bounding box center [1043, 538] width 25 height 19
click at [1139, 606] on span "5. Inquires about perception" at bounding box center [1116, 614] width 119 height 14
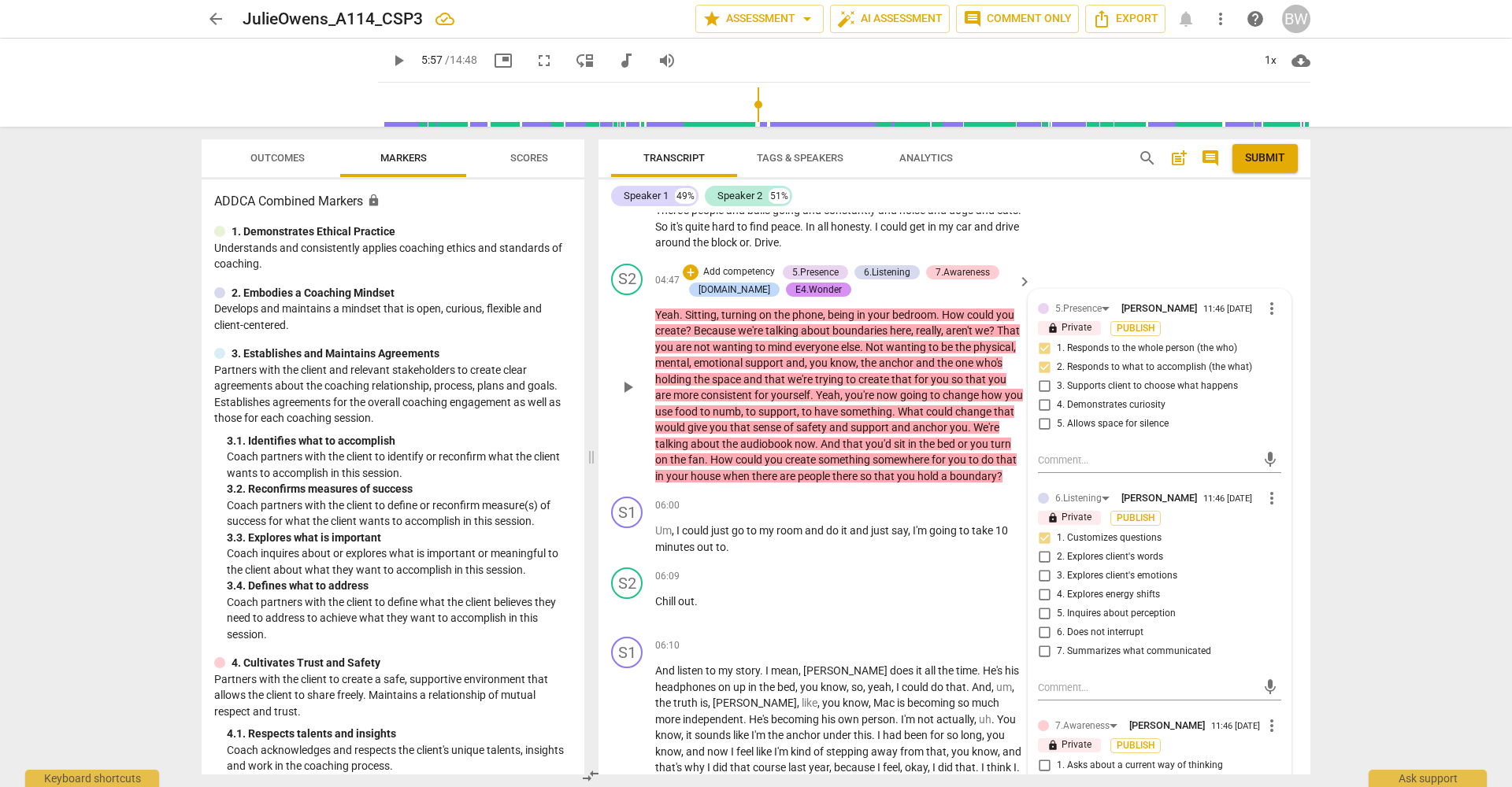
click at [1057, 605] on input "5. Inquires about perception" at bounding box center [1043, 615] width 25 height 19
click at [1184, 645] on span "7. Summarizes what communicated" at bounding box center [1134, 652] width 154 height 14
click at [1057, 643] on input "7. Summarizes what communicated" at bounding box center [1043, 652] width 25 height 19
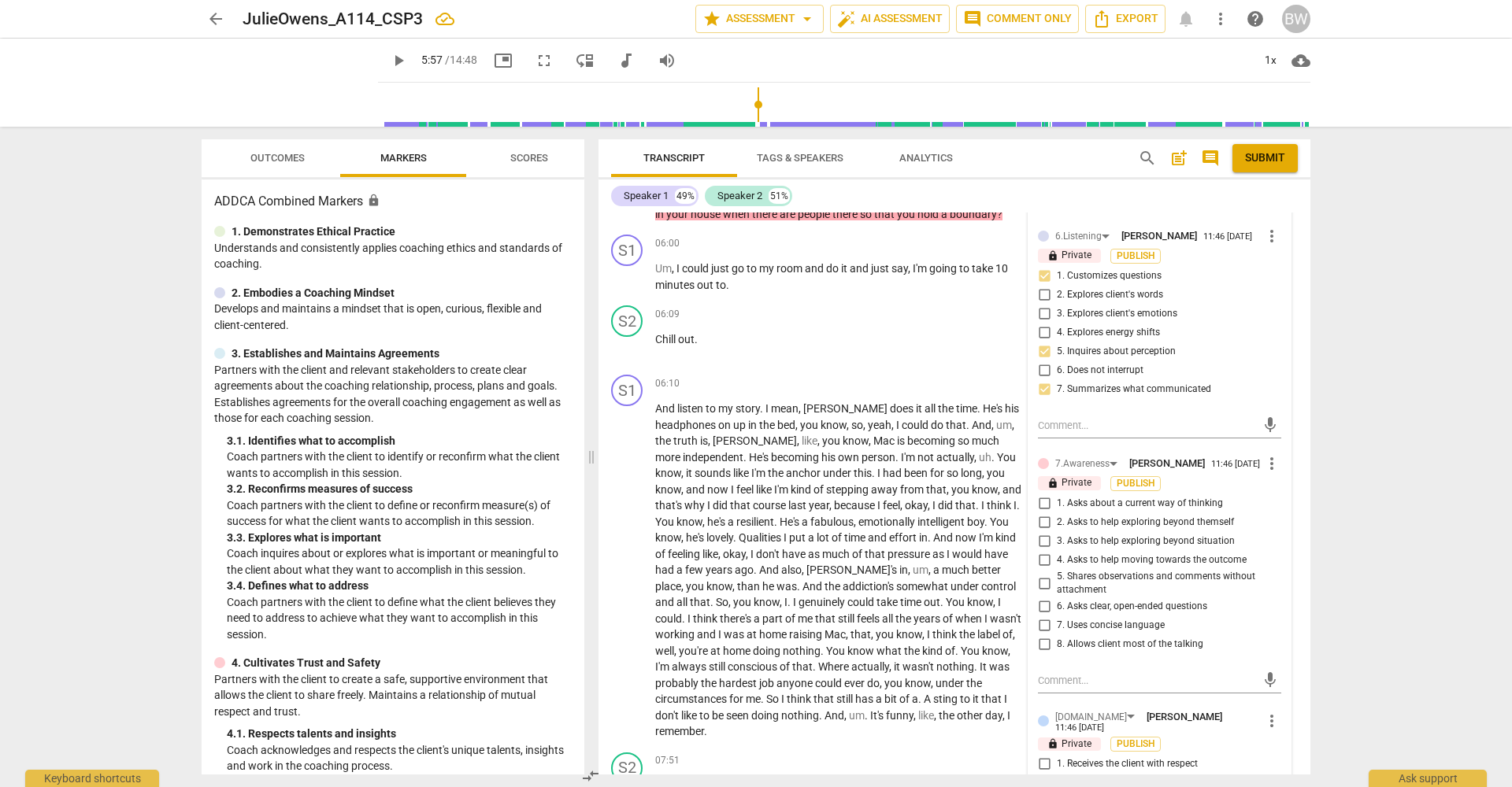
scroll to position [2159, 0]
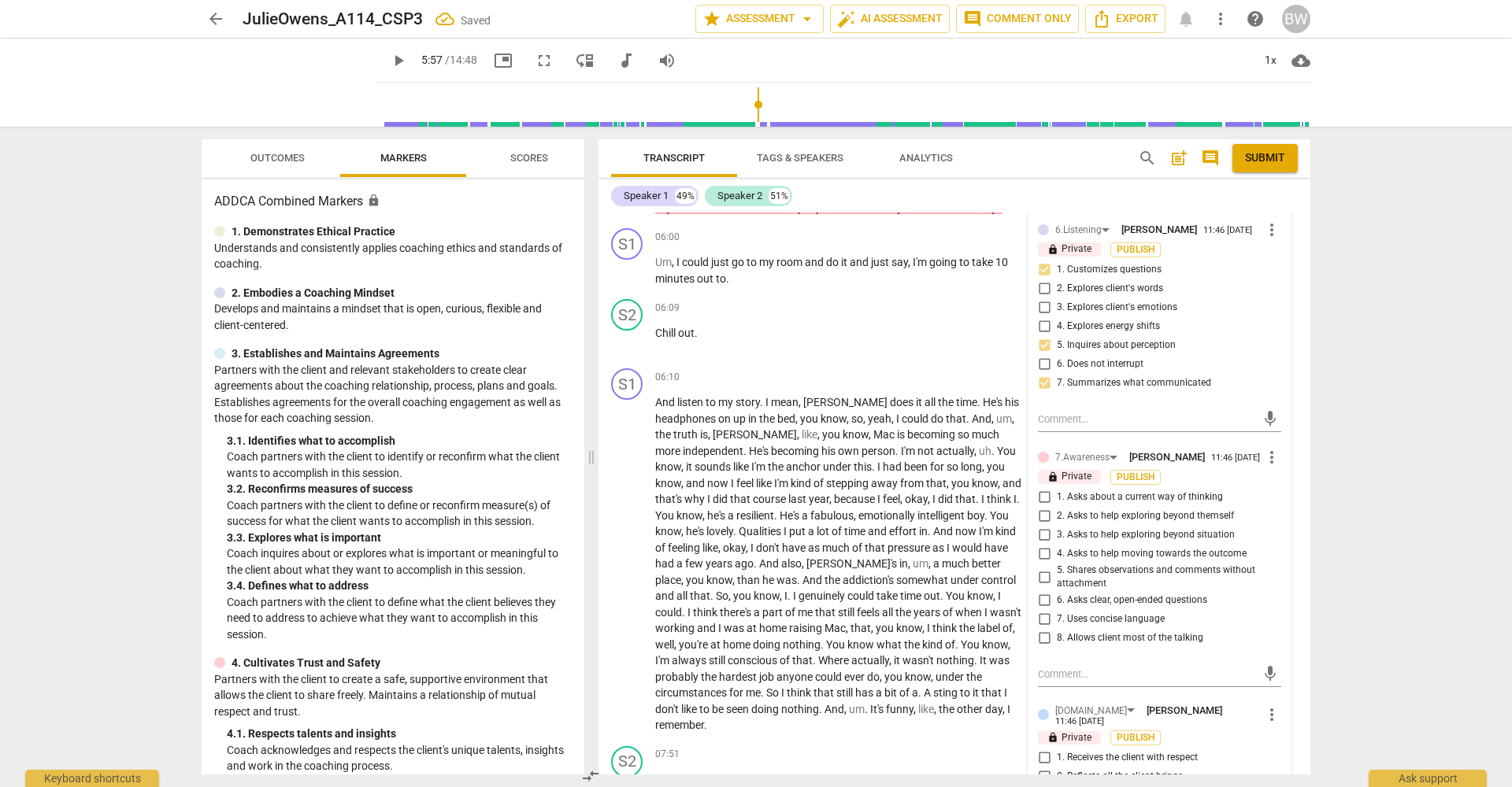
click at [1141, 547] on span "4. Asks to help moving towards the outcome" at bounding box center [1152, 554] width 189 height 14
click at [1057, 545] on input "4. Asks to help moving towards the outcome" at bounding box center [1043, 554] width 25 height 19
click at [1150, 528] on span "3. Asks to help exploring beyond situation" at bounding box center [1146, 535] width 178 height 14
click at [1057, 525] on input "3. Asks to help exploring beyond situation" at bounding box center [1043, 535] width 25 height 19
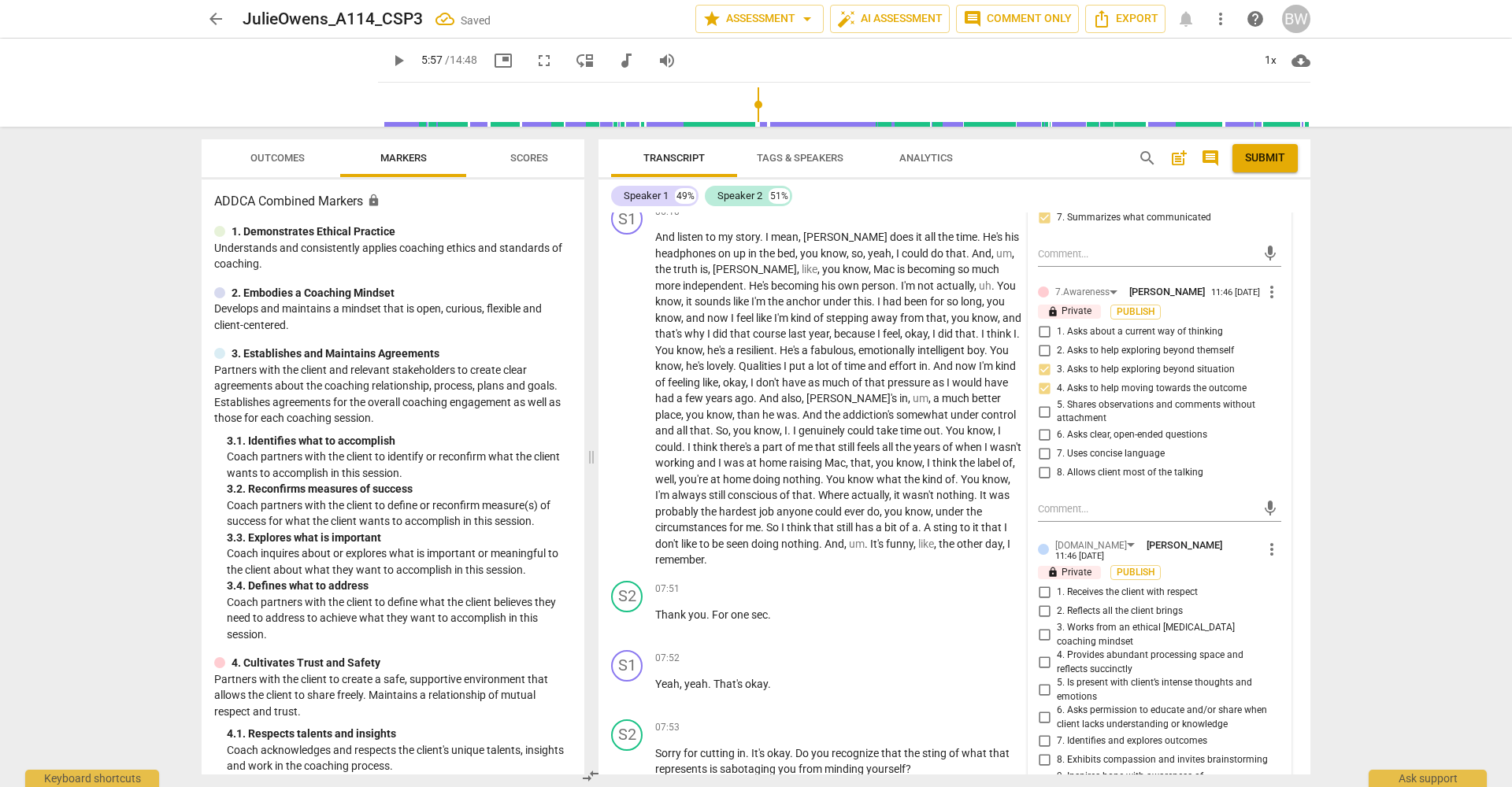
scroll to position [2330, 0]
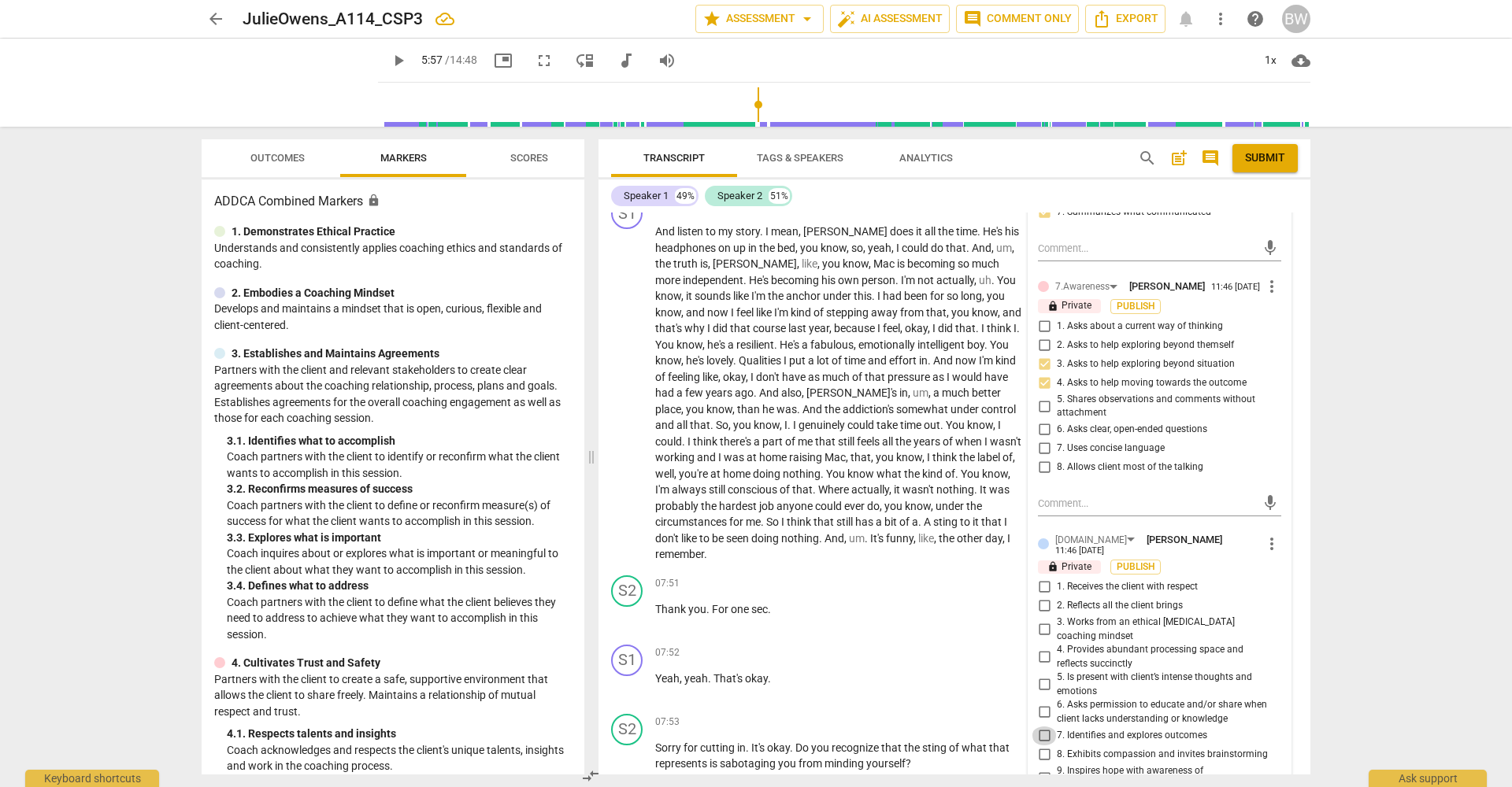
click at [1043, 727] on input "7. Identifies and explores outcomes" at bounding box center [1043, 736] width 25 height 19
click at [1241, 750] on span "8. Exhibits compassion and invites brainstorming" at bounding box center [1162, 757] width 211 height 14
click at [1057, 748] on input "8. Exhibits compassion and invites brainstorming" at bounding box center [1043, 757] width 25 height 19
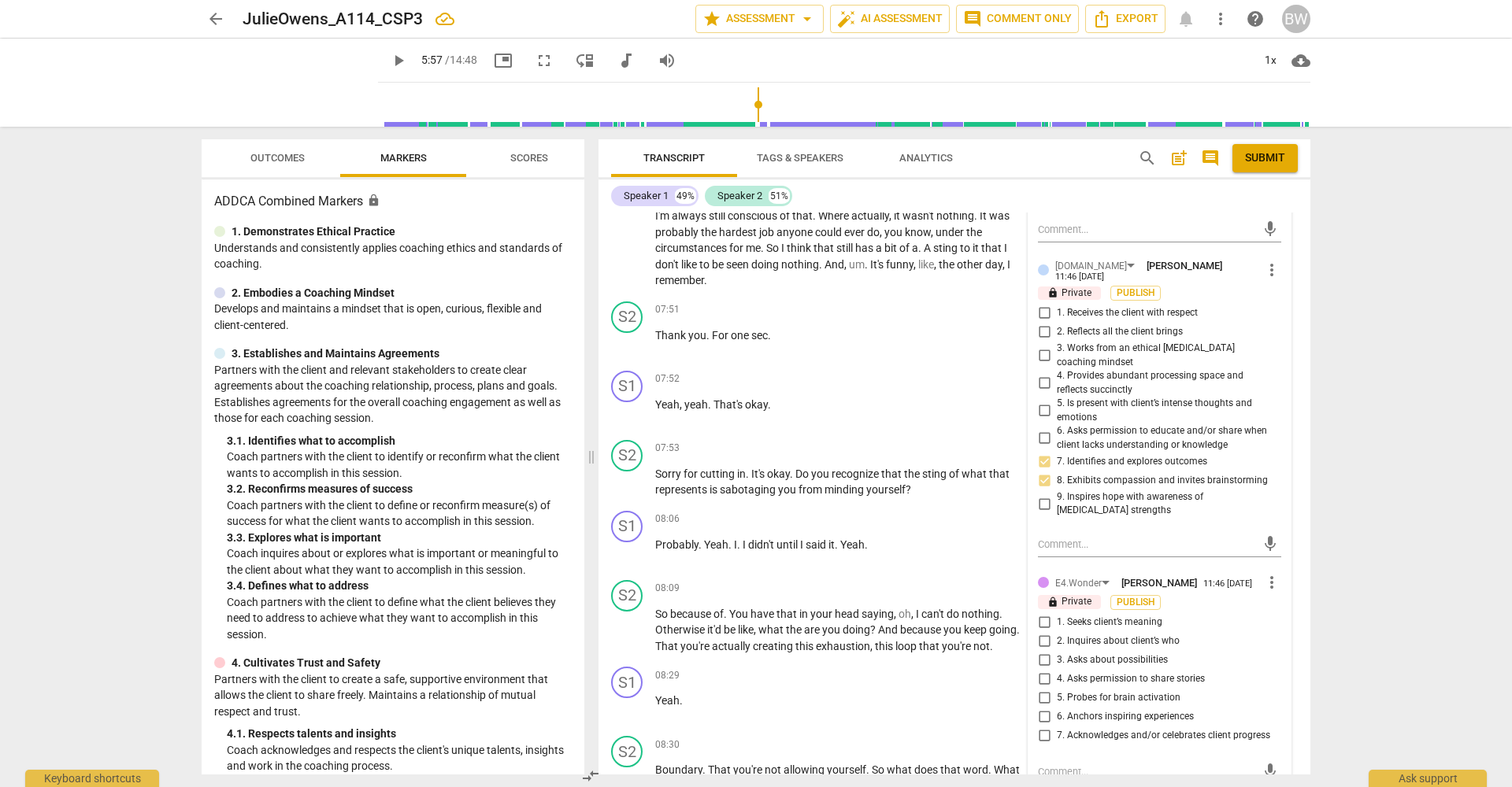
scroll to position [2615, 0]
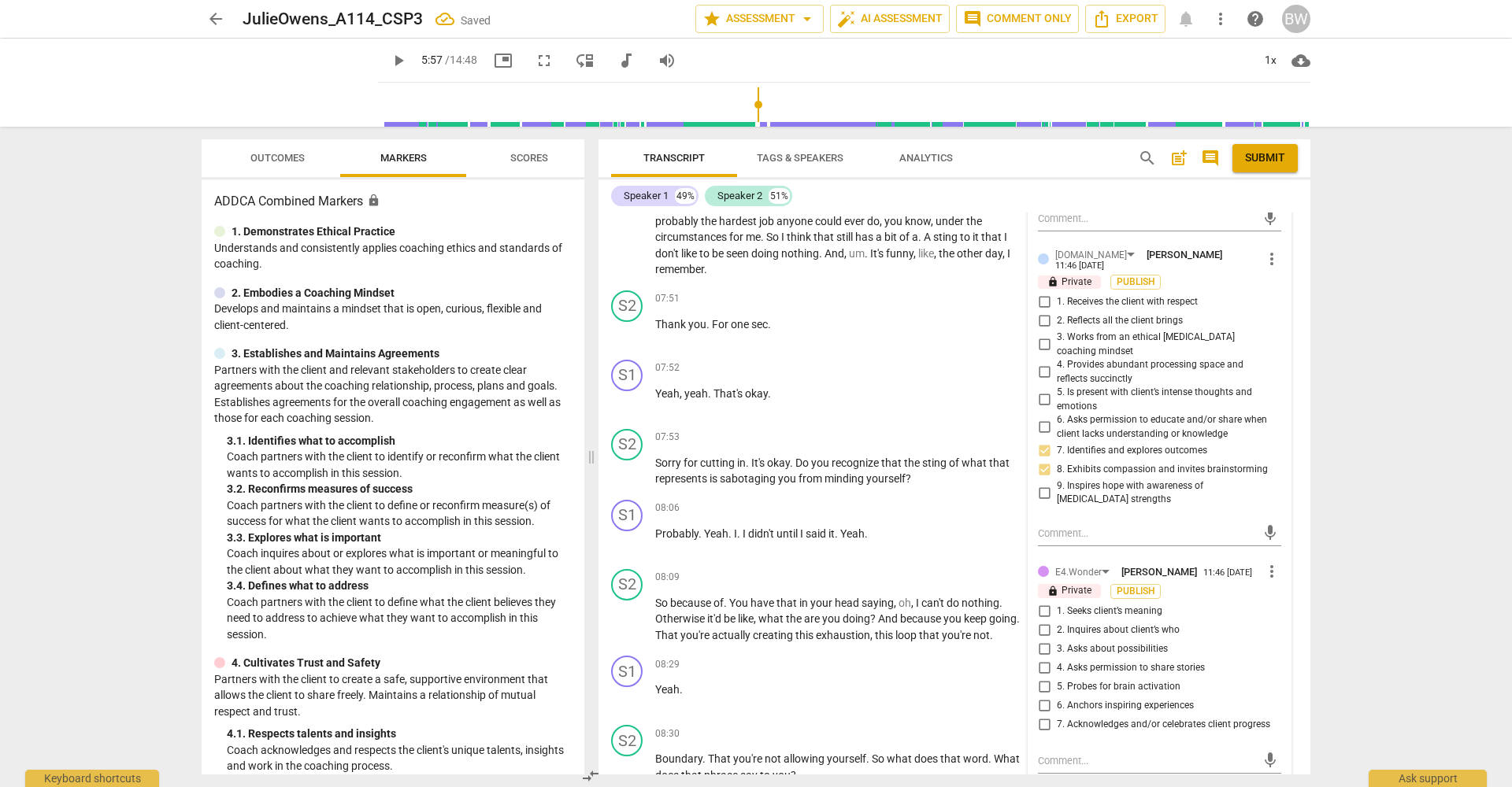
click at [1132, 640] on label "3. Asks about possibilities" at bounding box center [1152, 650] width 243 height 19
click at [1057, 640] on input "3. Asks about possibilities" at bounding box center [1043, 650] width 25 height 19
click at [1136, 680] on span "5. Probes for brain activation" at bounding box center [1119, 688] width 124 height 14
click at [1057, 678] on input "5. Probes for brain activation" at bounding box center [1043, 688] width 25 height 19
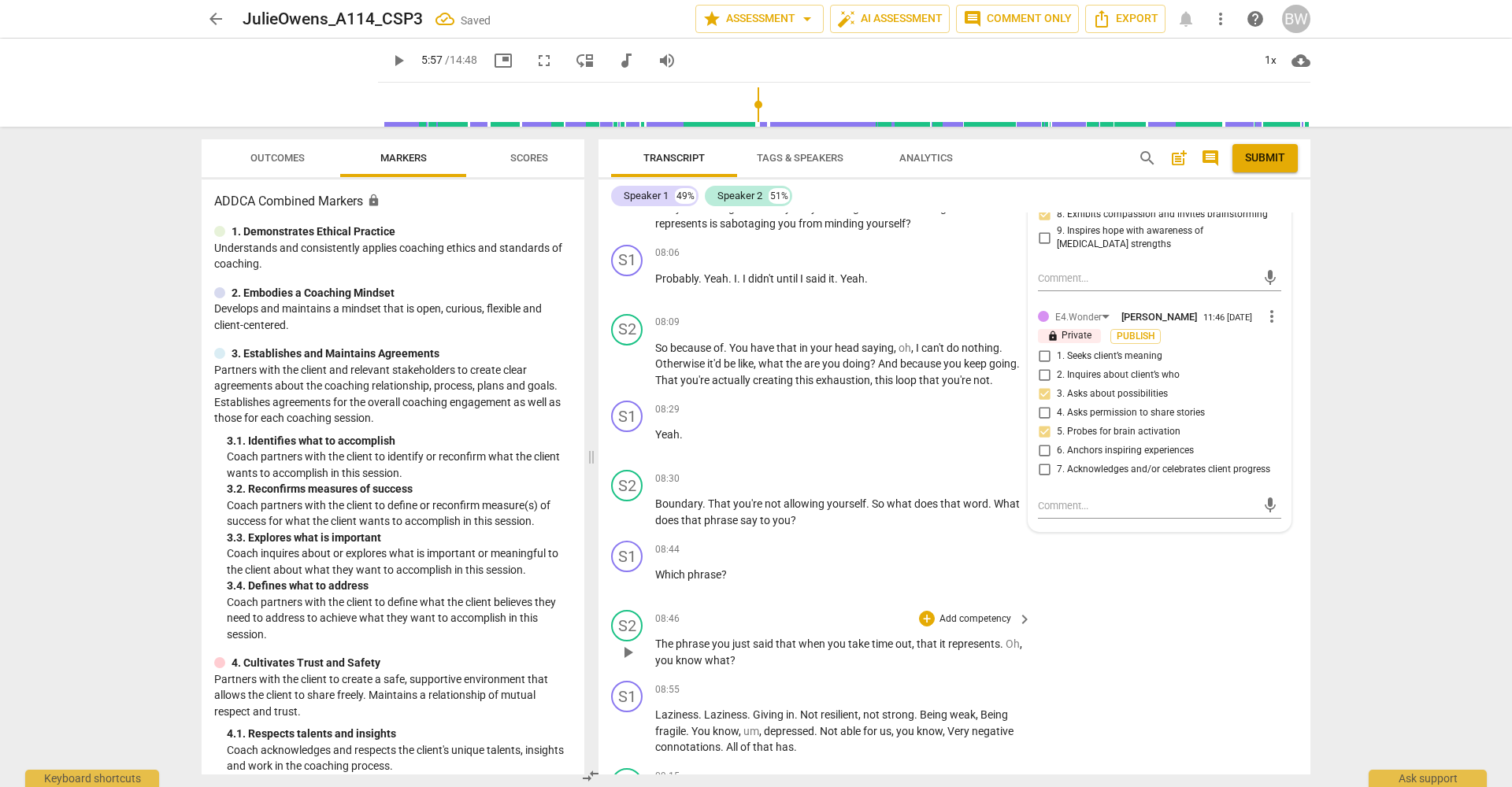
click at [1289, 635] on div "S2 play_arrow pause 08:46 + Add competency keyboard_arrow_right The phrase you …" at bounding box center [954, 639] width 712 height 71
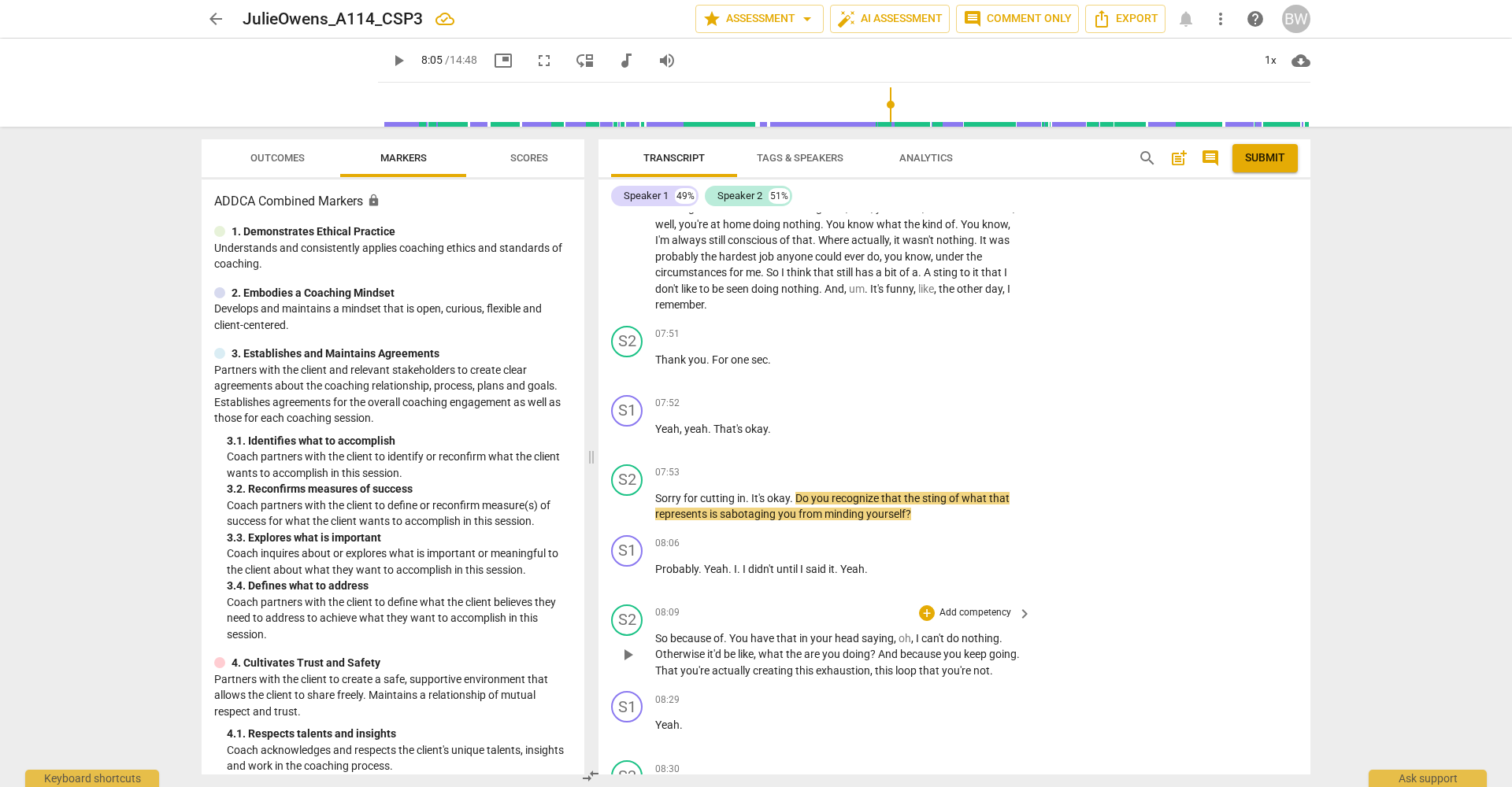
scroll to position [2577, 0]
click at [963, 469] on p "Add competency" at bounding box center [975, 476] width 75 height 14
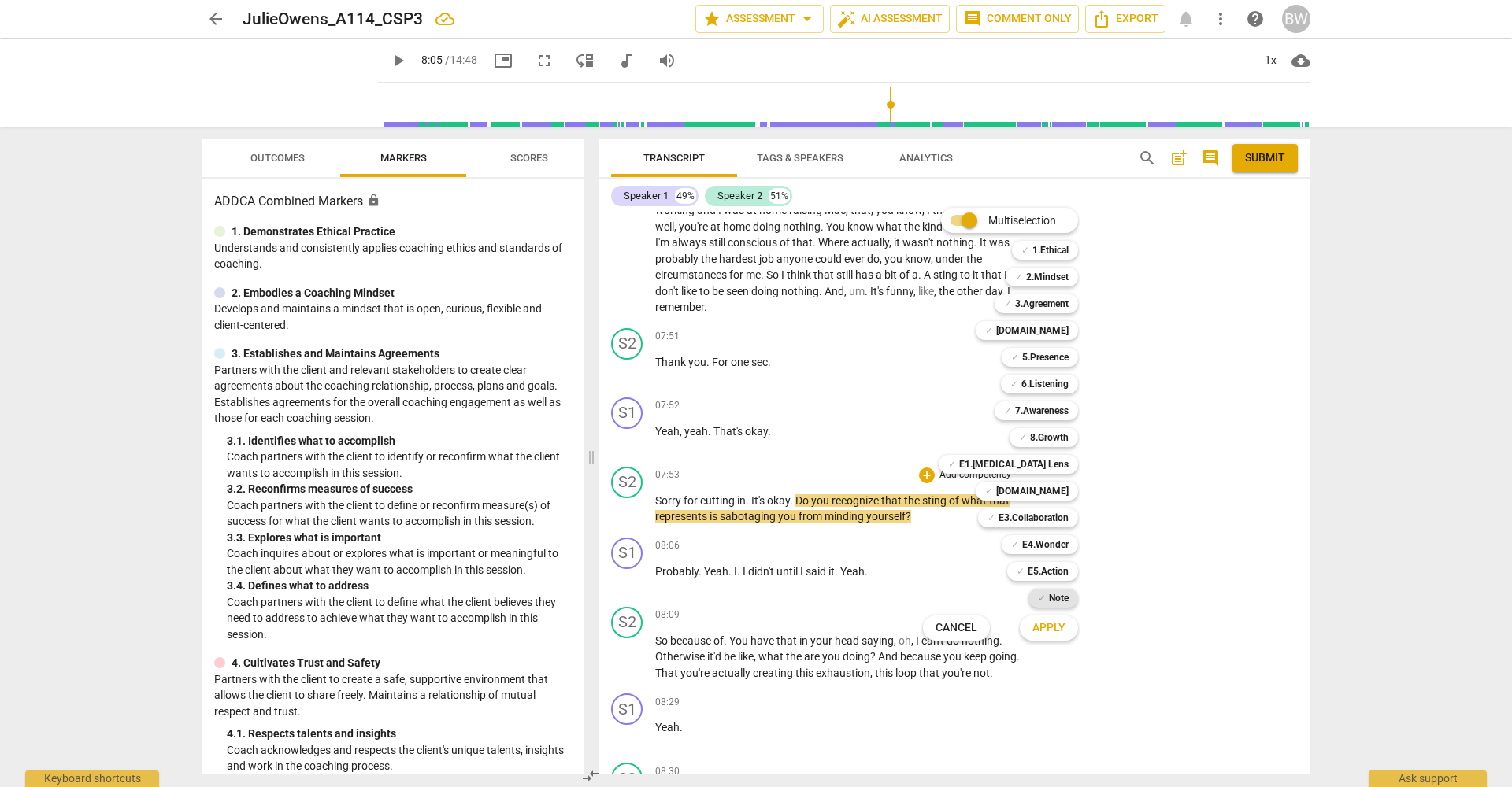
click at [1067, 596] on b "Note" at bounding box center [1059, 598] width 20 height 19
click at [1059, 415] on b "7.Awareness" at bounding box center [1042, 411] width 54 height 19
click at [1059, 620] on button "Apply" at bounding box center [1049, 627] width 59 height 28
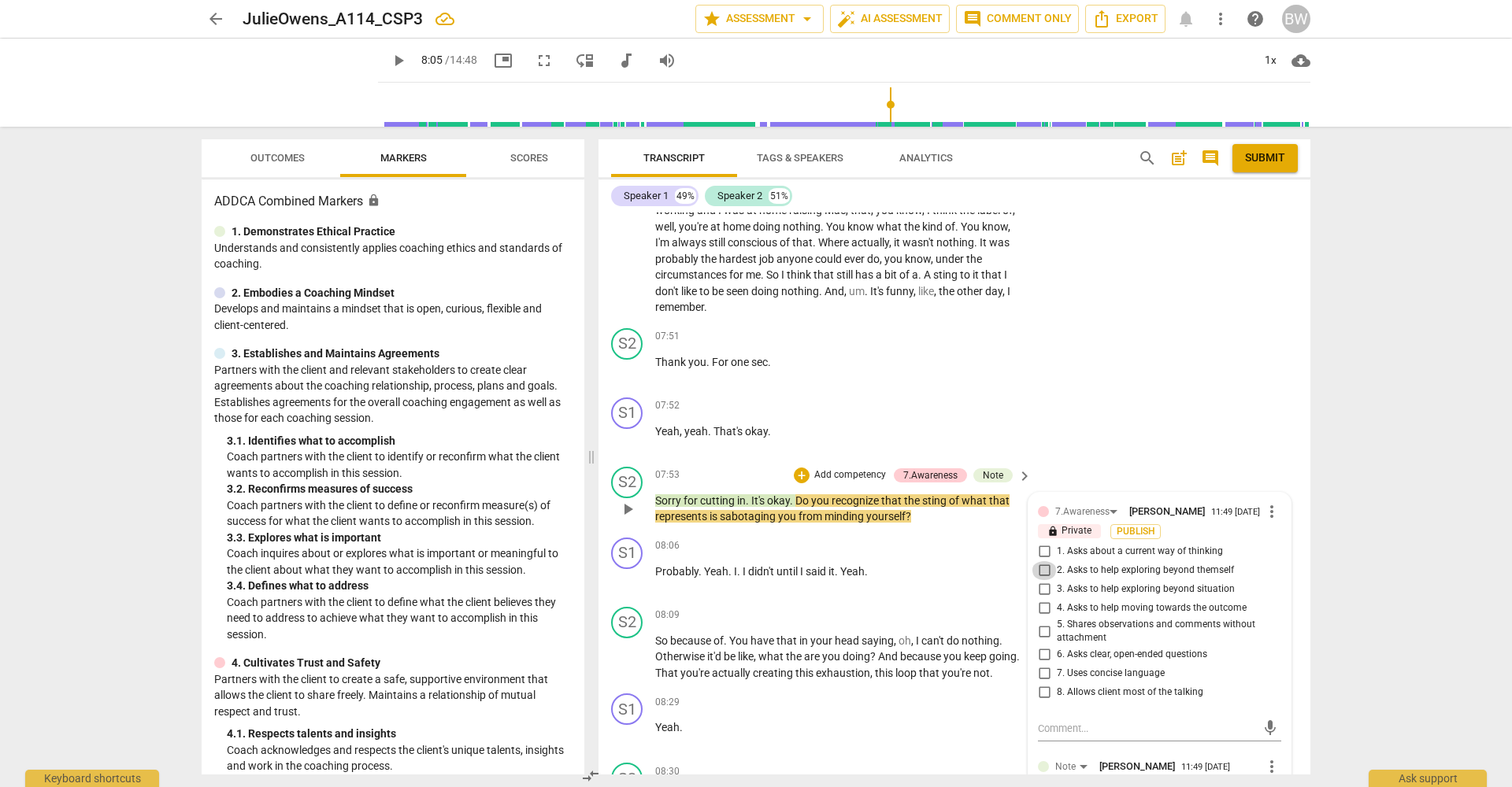
click at [1047, 562] on input "2. Asks to help exploring beyond themself" at bounding box center [1043, 571] width 25 height 19
click at [1044, 542] on input "1. Asks about a current way of thinking" at bounding box center [1043, 552] width 25 height 19
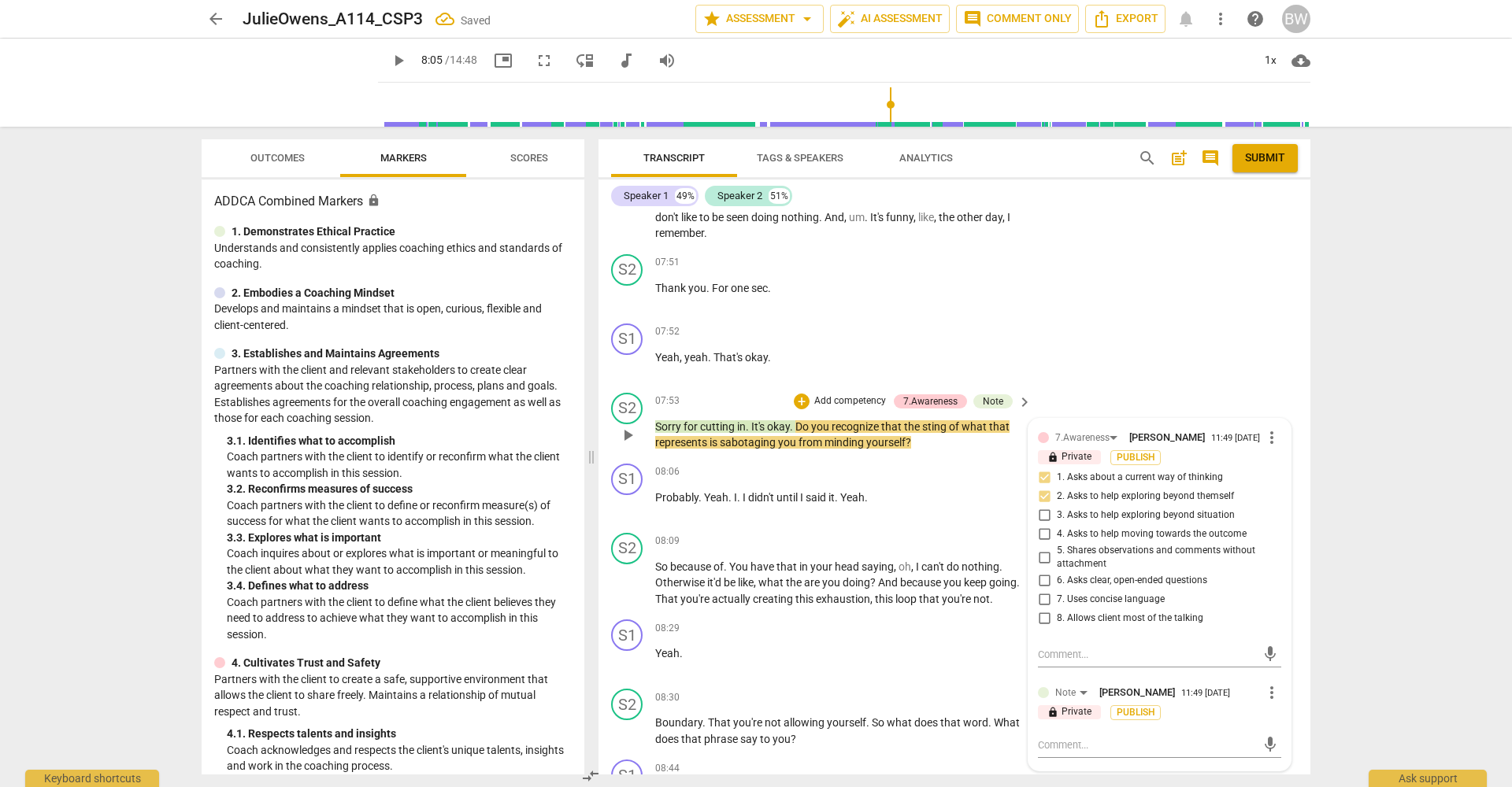
scroll to position [2656, 0]
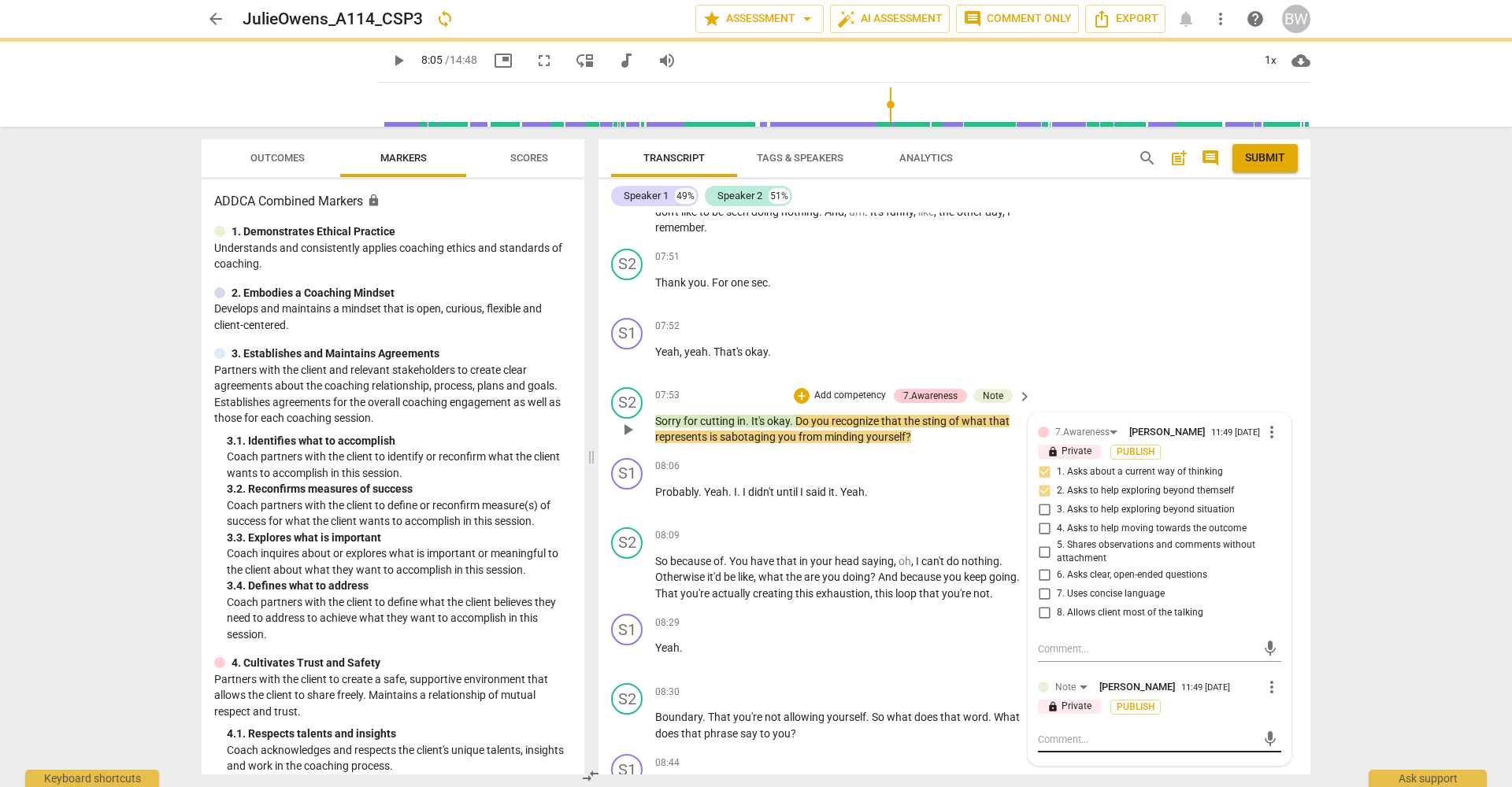
click at [1116, 732] on textarea at bounding box center [1147, 739] width 218 height 15
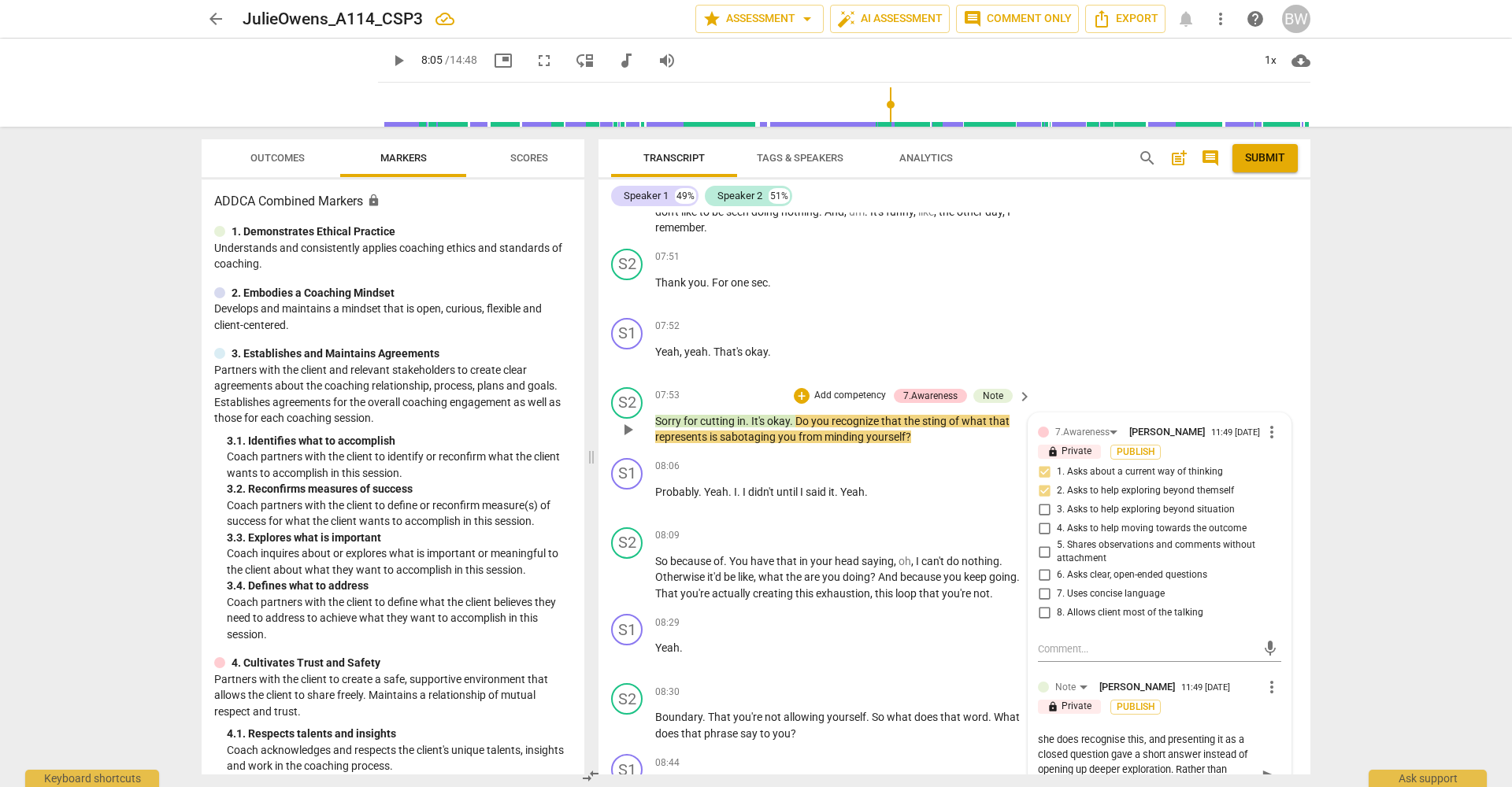
scroll to position [2670, 0]
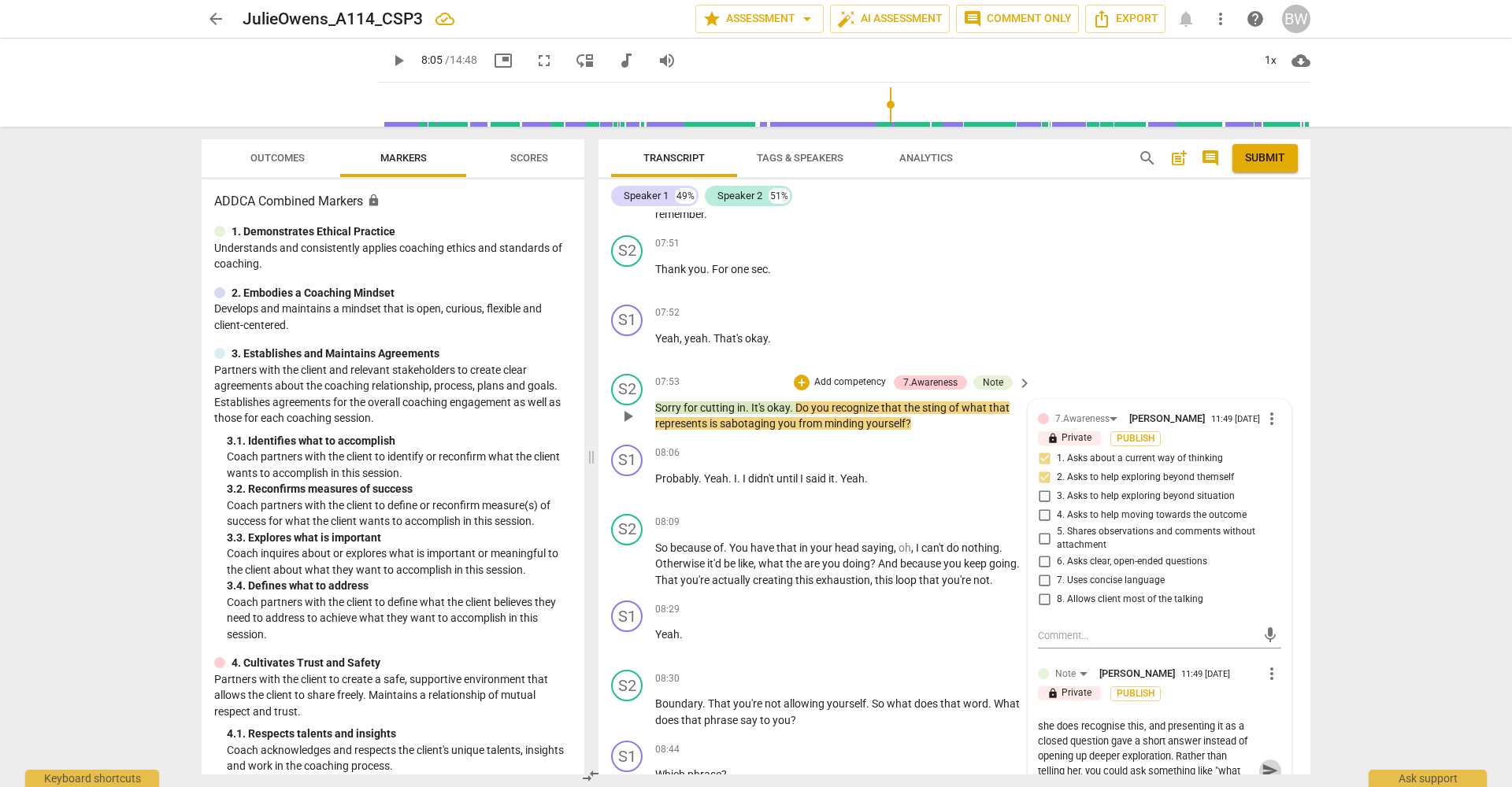
click at [1269, 762] on span "send" at bounding box center [1270, 771] width 18 height 18
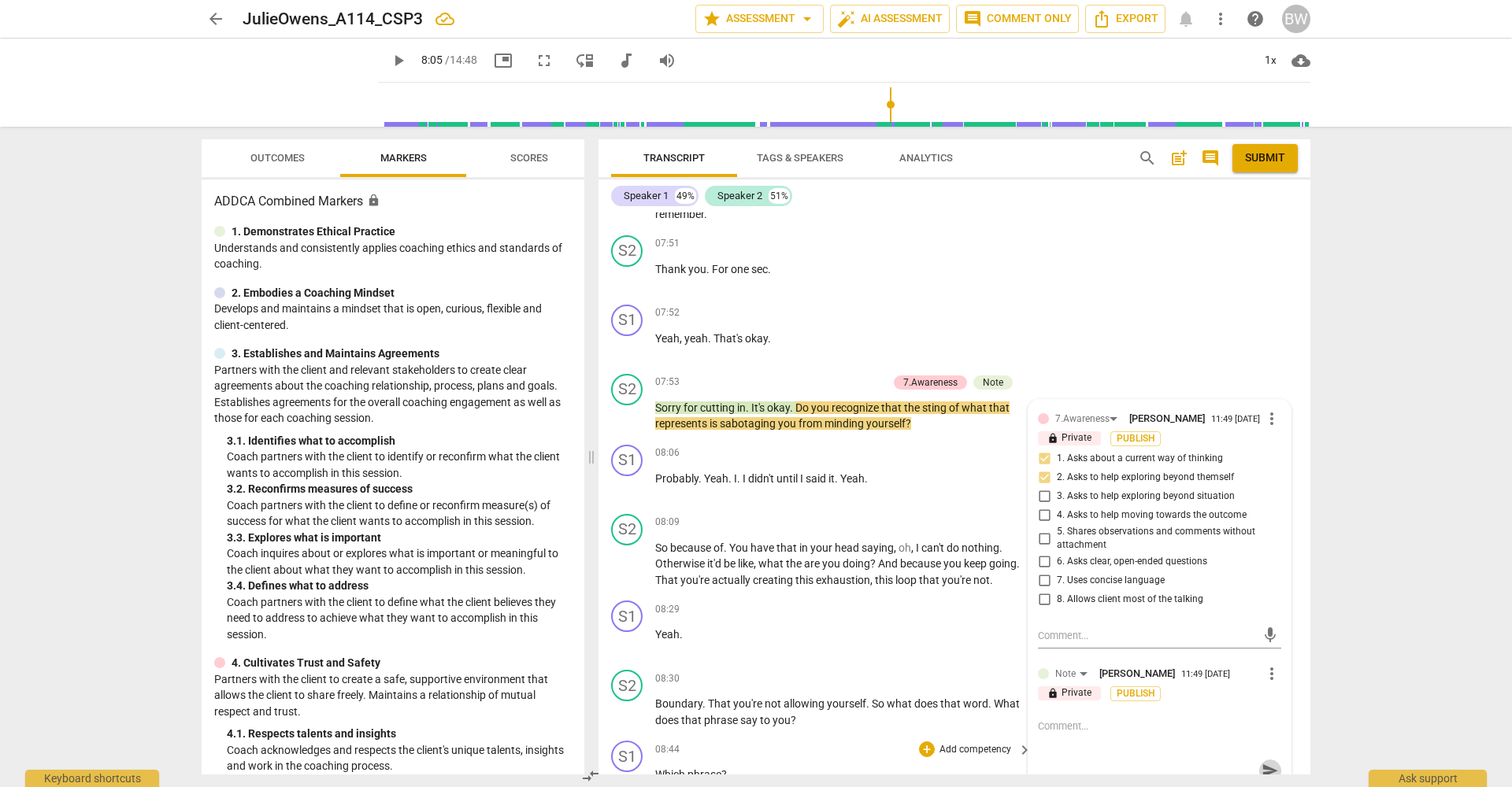
scroll to position [0, 0]
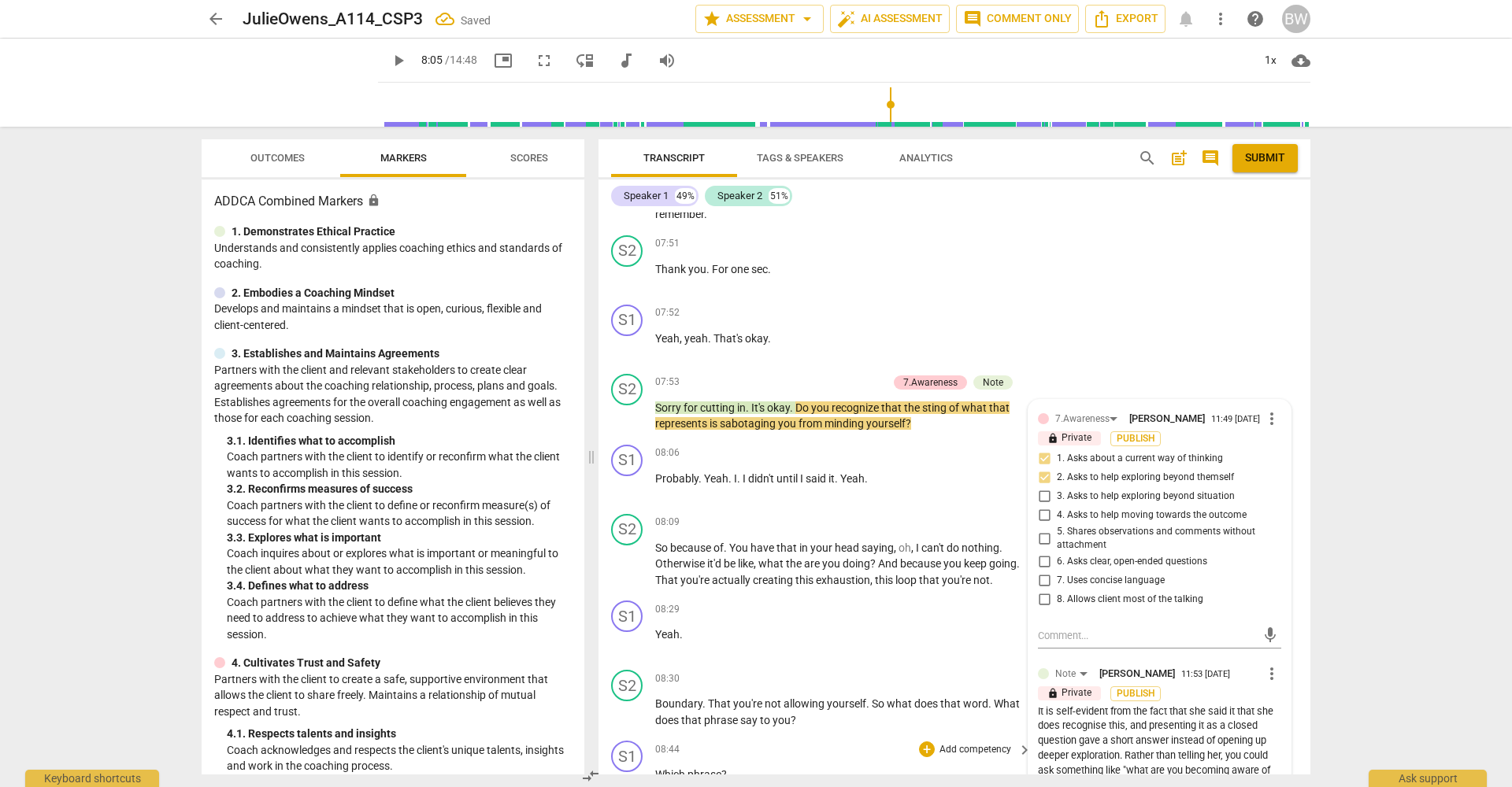
click at [1299, 734] on div "S1 play_arrow pause 08:44 + Add competency keyboard_arrow_right Which phrase ?" at bounding box center [954, 769] width 712 height 69
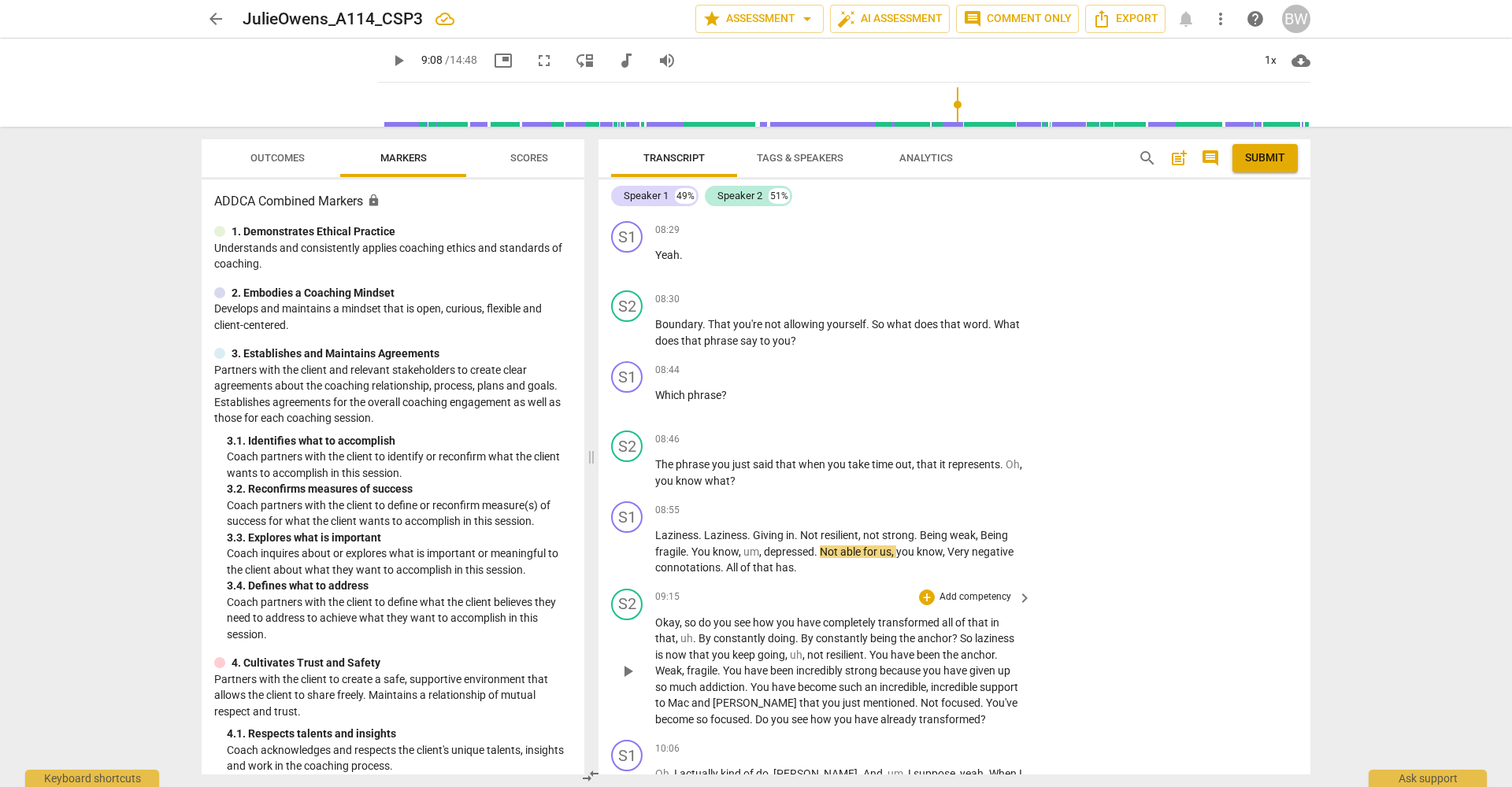
scroll to position [3049, 0]
click at [978, 434] on p "Add competency" at bounding box center [975, 441] width 75 height 14
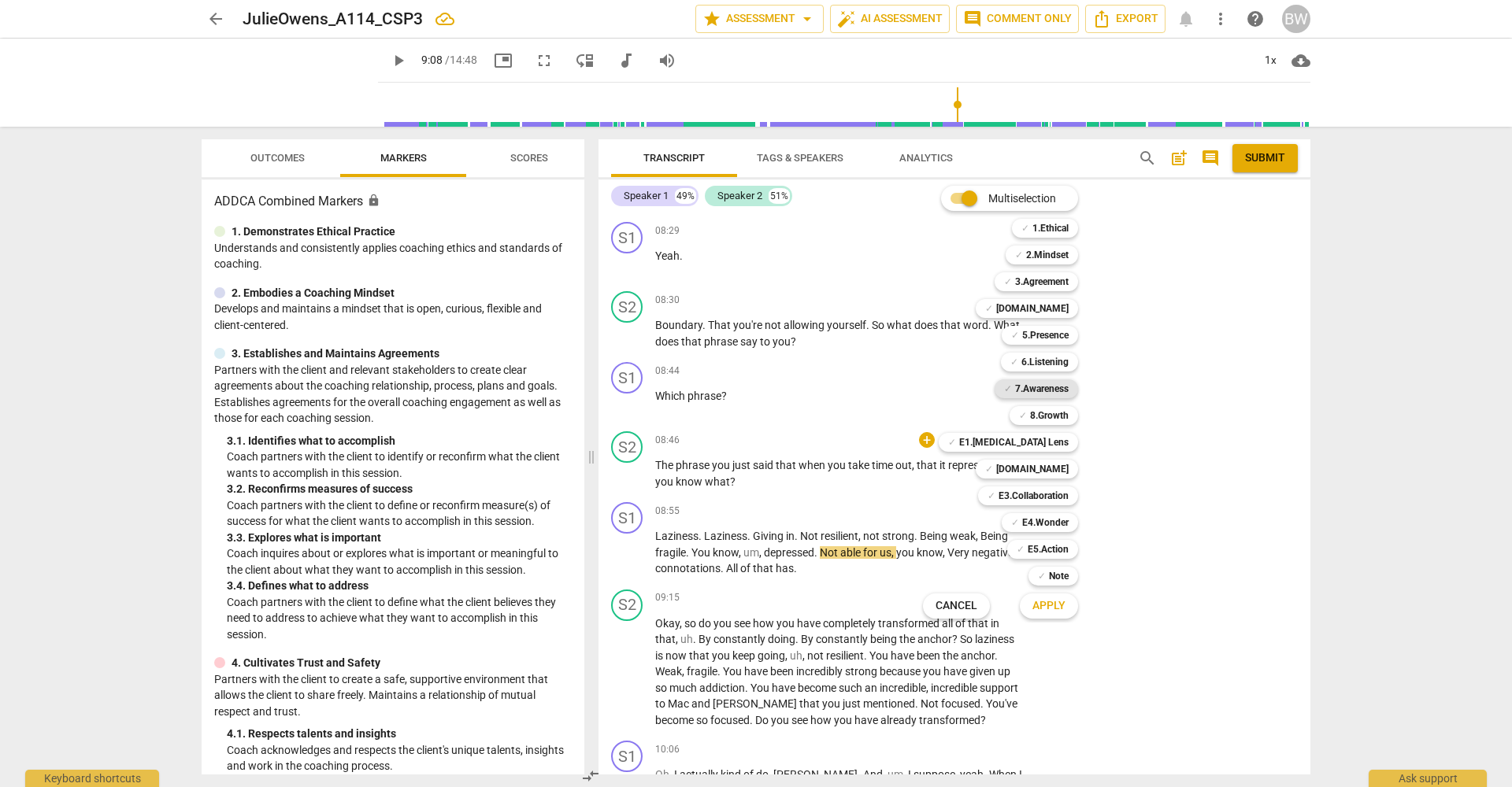
drag, startPoint x: 1042, startPoint y: 389, endPoint x: 1047, endPoint y: 380, distance: 10.3
click at [1043, 387] on b "7.Awareness" at bounding box center [1042, 389] width 54 height 19
click at [1067, 365] on b "6.Listening" at bounding box center [1045, 363] width 47 height 19
click at [1062, 612] on span "Apply" at bounding box center [1048, 606] width 33 height 16
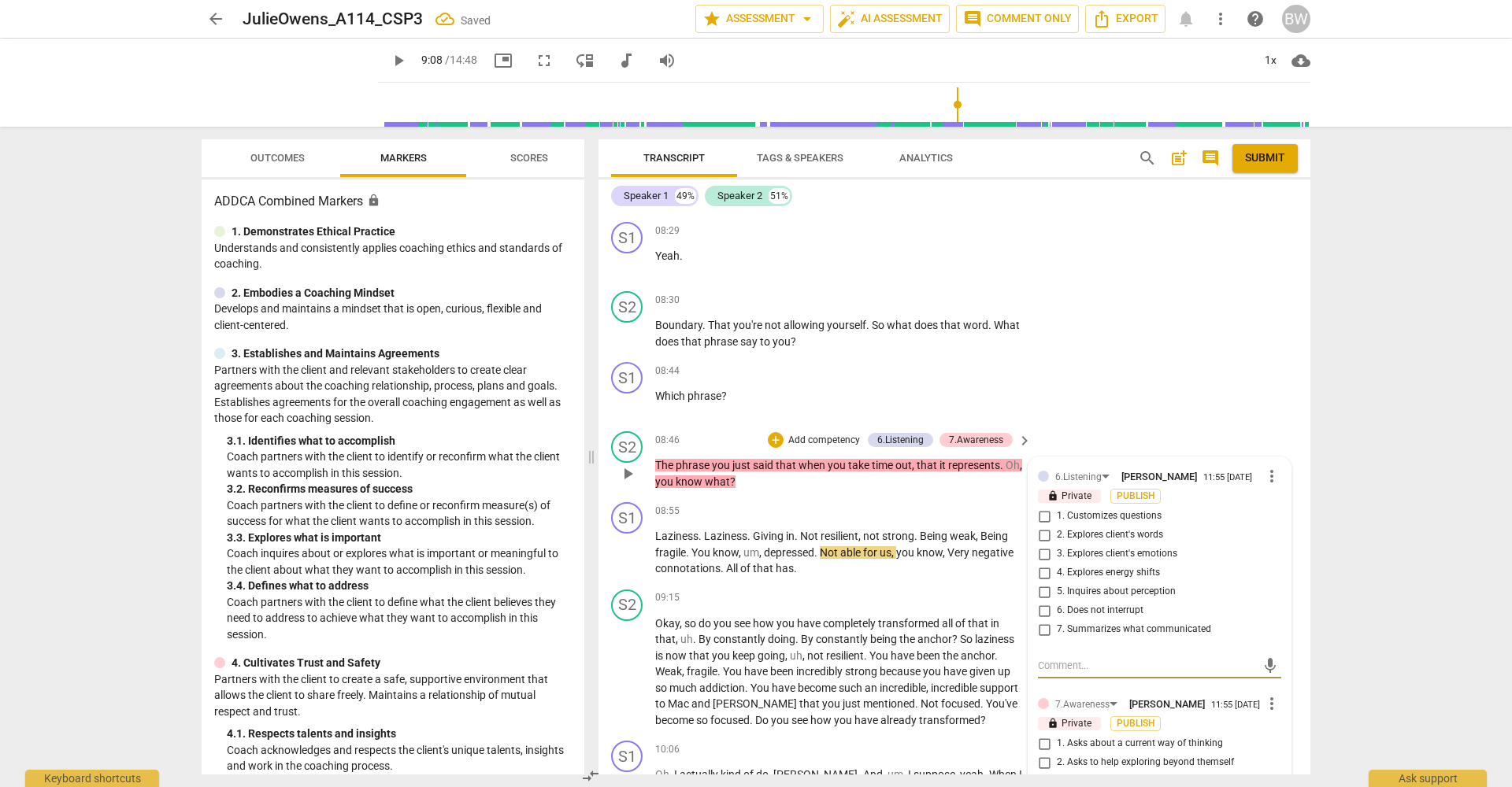
click at [1155, 585] on span "5. Inquires about perception" at bounding box center [1116, 592] width 119 height 14
click at [1057, 582] on input "5. Inquires about perception" at bounding box center [1043, 592] width 25 height 19
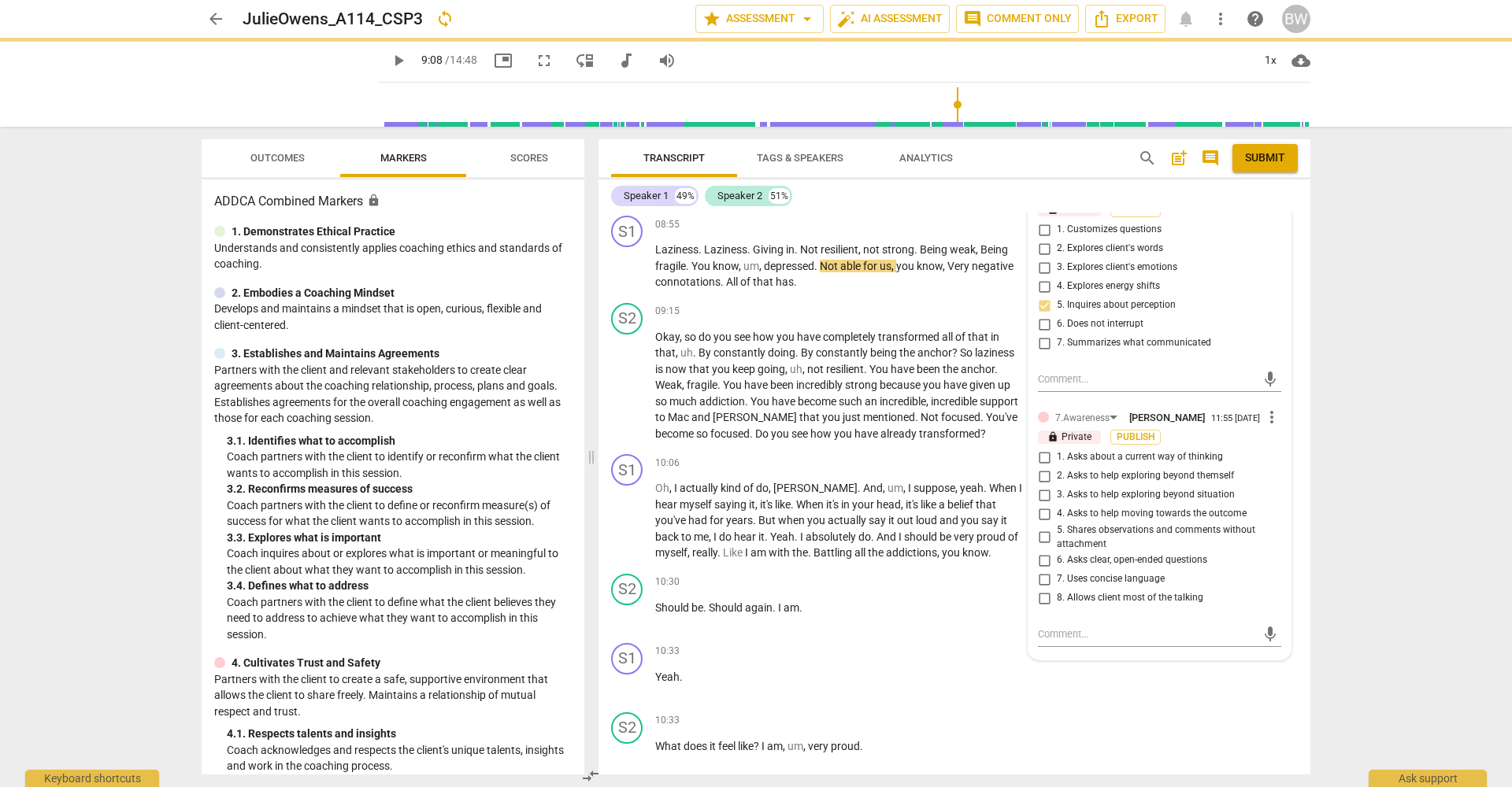
scroll to position [3336, 0]
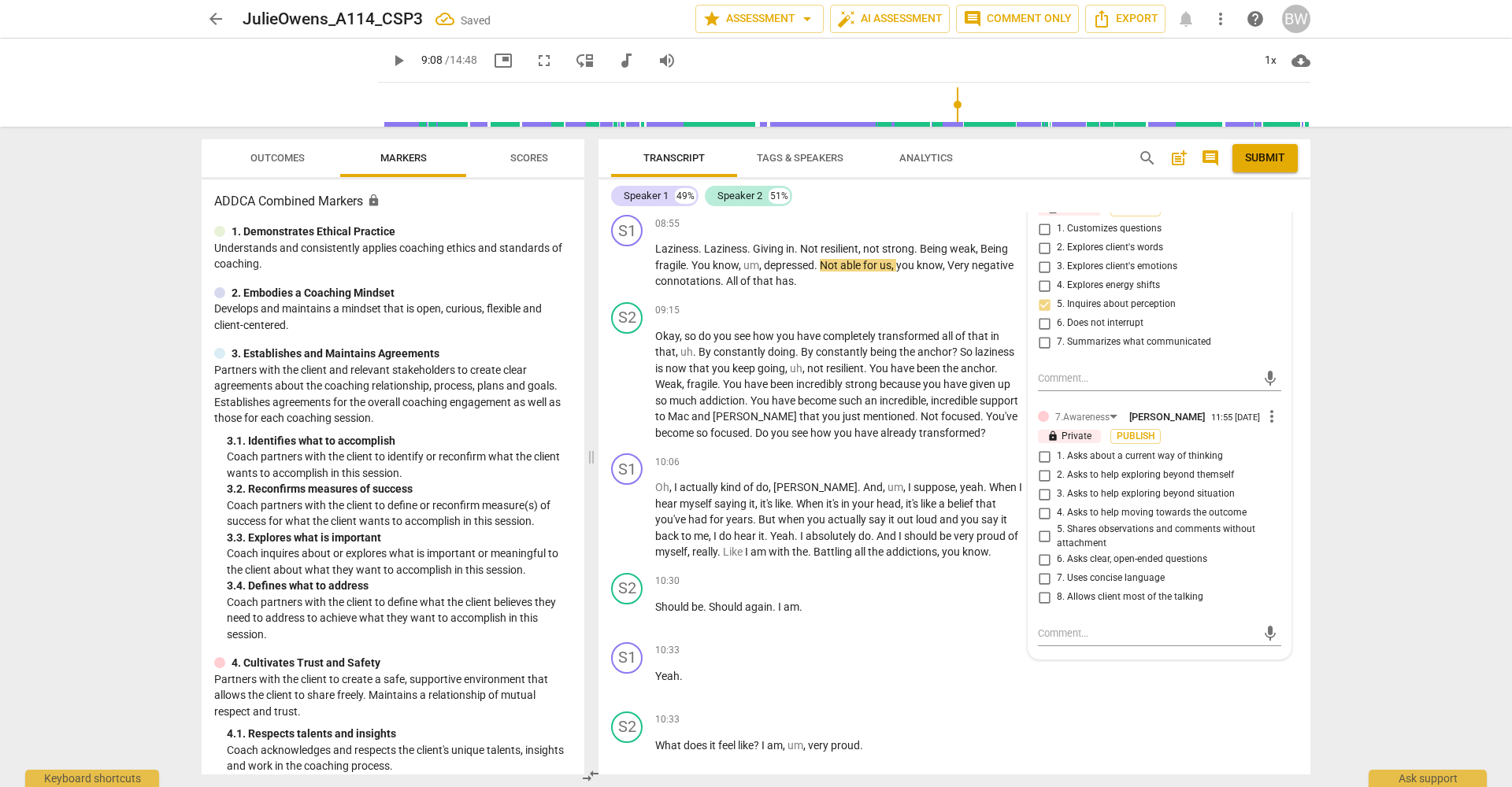
drag, startPoint x: 1179, startPoint y: 428, endPoint x: 1209, endPoint y: 440, distance: 32.3
click at [1179, 449] on span "1. Asks about a current way of thinking" at bounding box center [1140, 456] width 166 height 14
click at [1057, 447] on input "1. Asks about a current way of thinking" at bounding box center [1043, 456] width 25 height 19
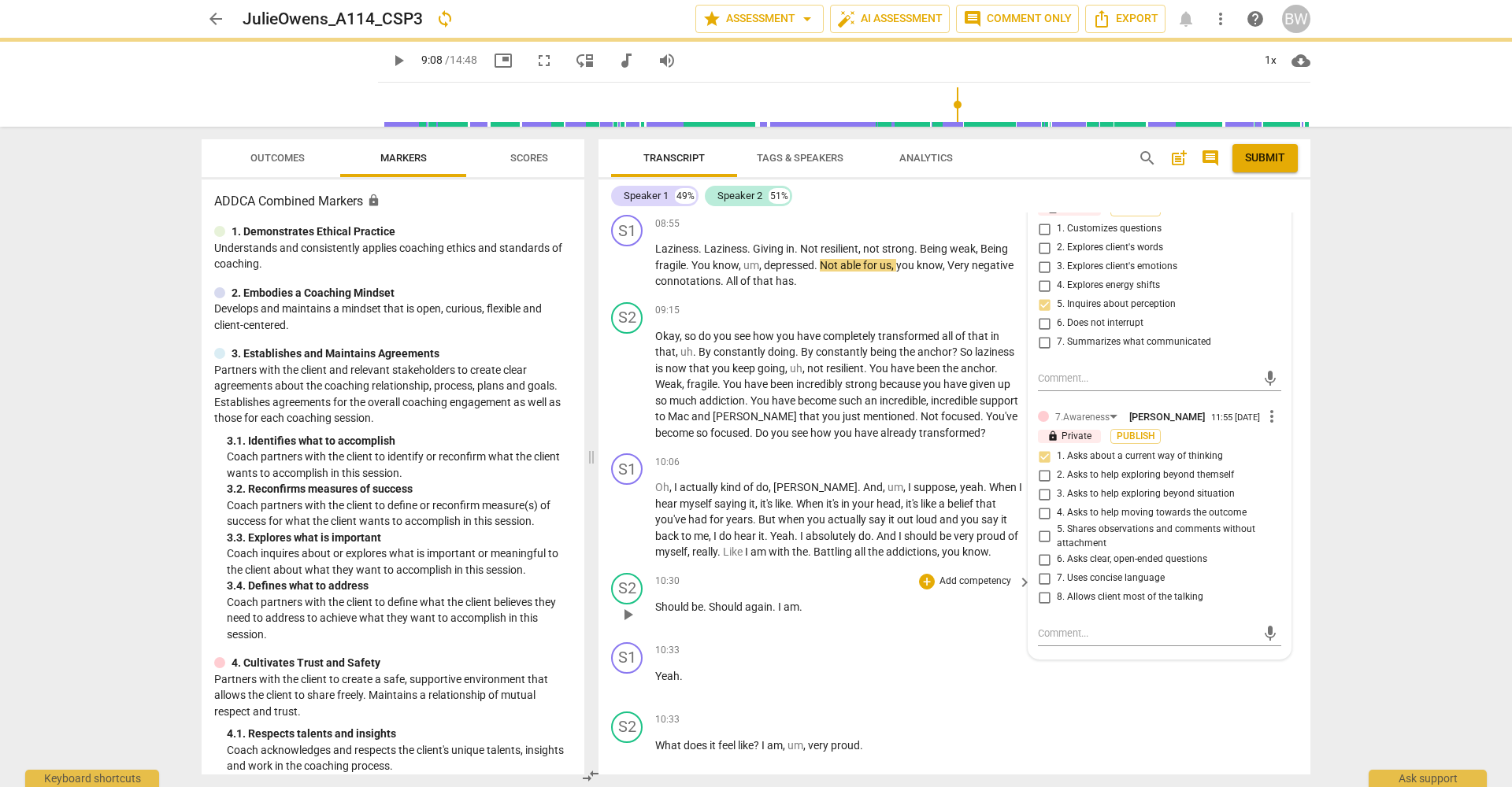
click at [1296, 566] on div "S2 play_arrow pause 10:30 + Add competency keyboard_arrow_right Should be . Sho…" at bounding box center [954, 601] width 712 height 69
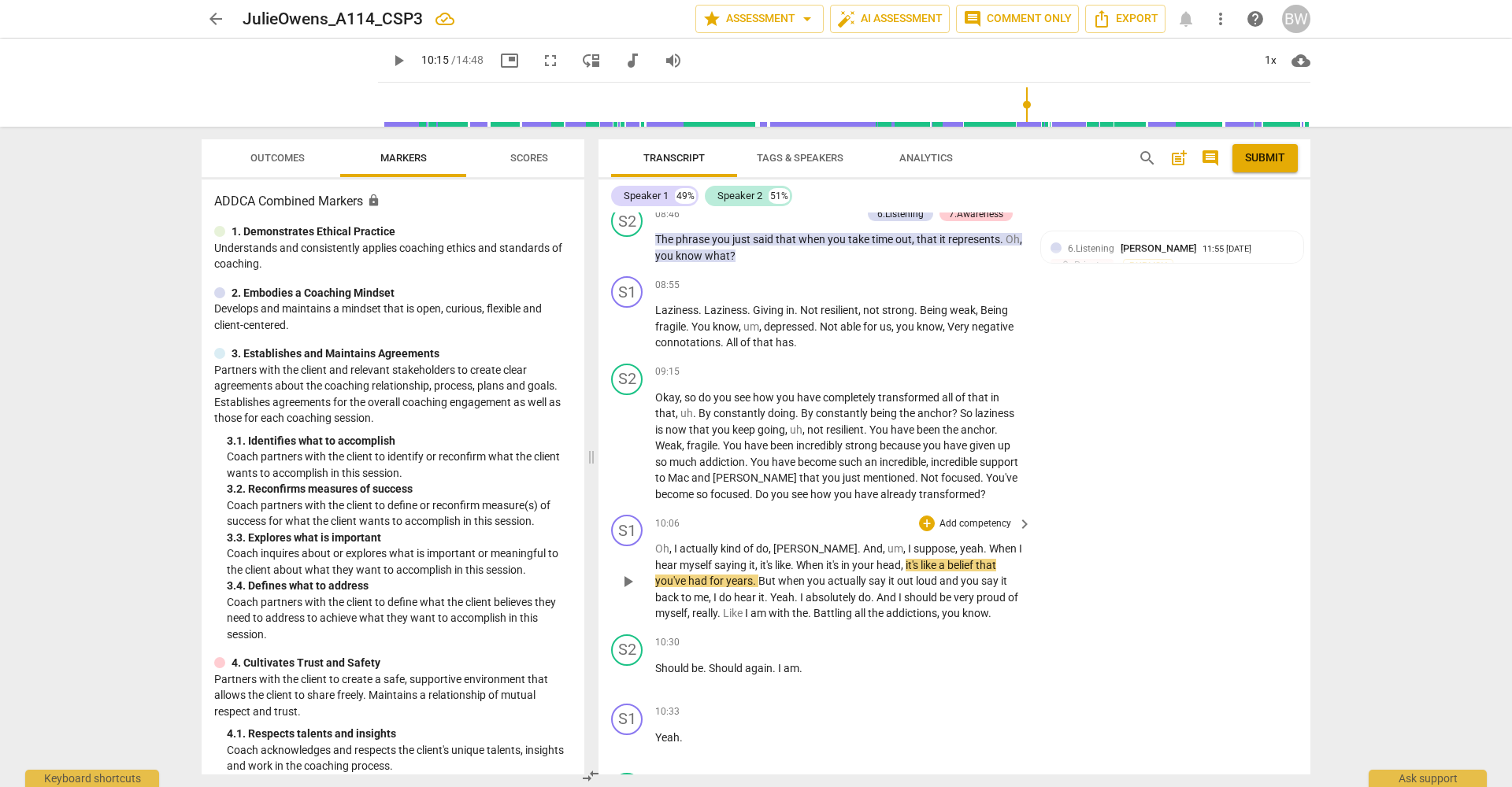
scroll to position [3273, 0]
click at [950, 367] on p "Add competency" at bounding box center [975, 374] width 75 height 14
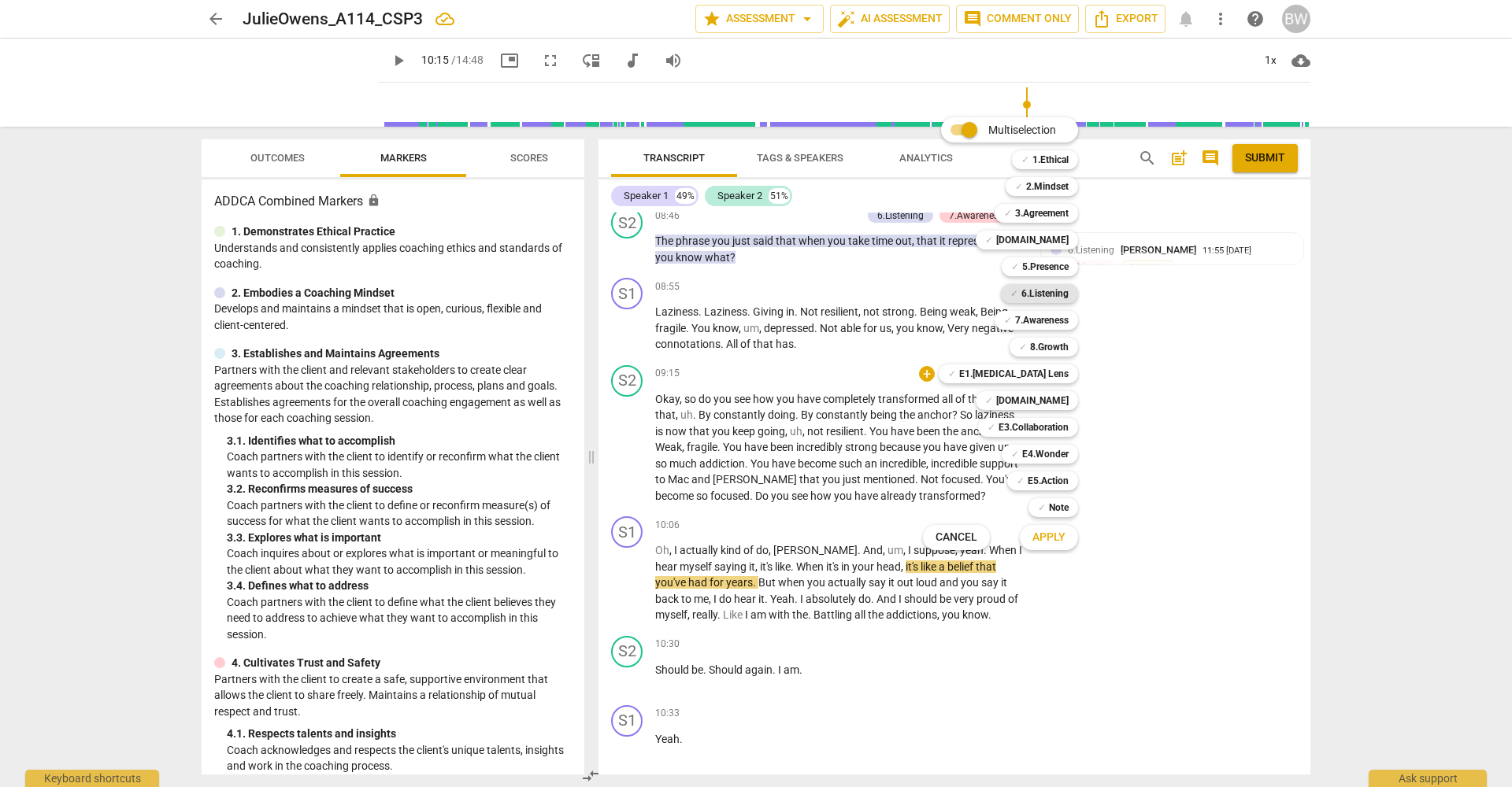
click at [1045, 297] on b "6.Listening" at bounding box center [1045, 294] width 47 height 19
click at [1067, 537] on button "Apply" at bounding box center [1049, 537] width 59 height 28
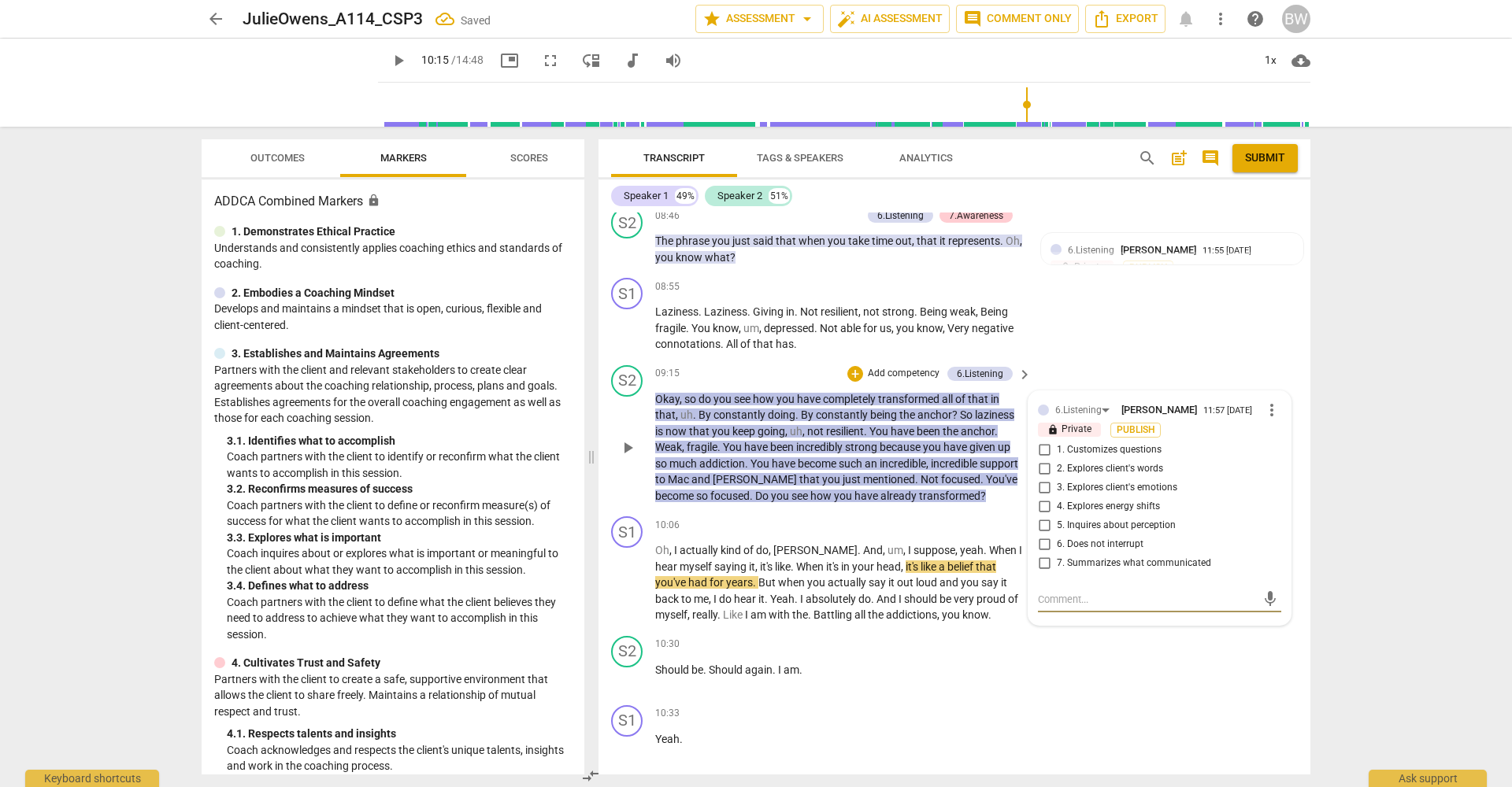
click at [1081, 519] on span "5. Inquires about perception" at bounding box center [1116, 526] width 119 height 14
click at [1057, 517] on input "5. Inquires about perception" at bounding box center [1043, 526] width 25 height 19
click at [1232, 630] on div "S2 play_arrow pause 10:30 + Add competency keyboard_arrow_right Should be . Sho…" at bounding box center [954, 664] width 712 height 69
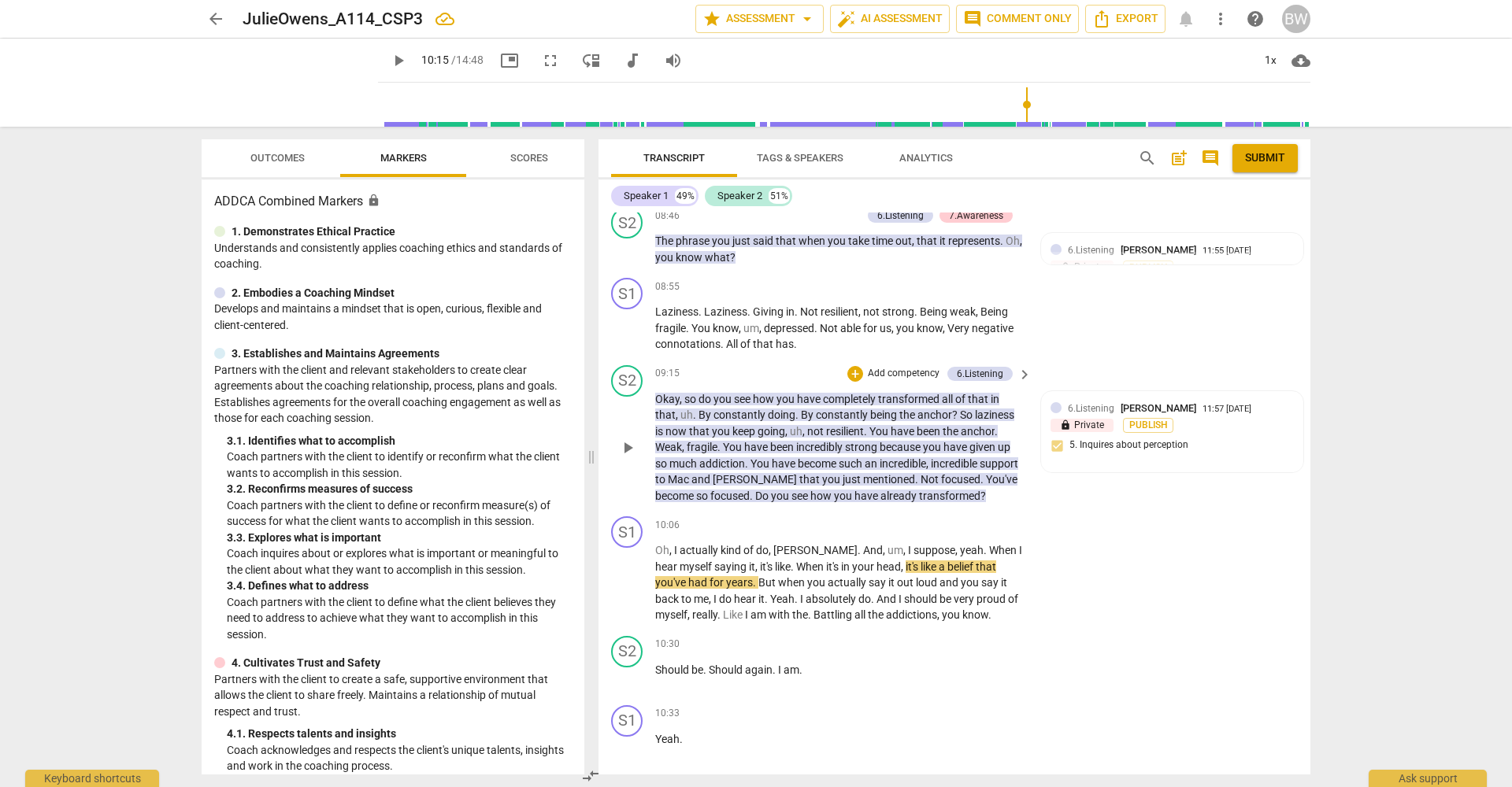
click at [880, 367] on p "Add competency" at bounding box center [903, 374] width 75 height 14
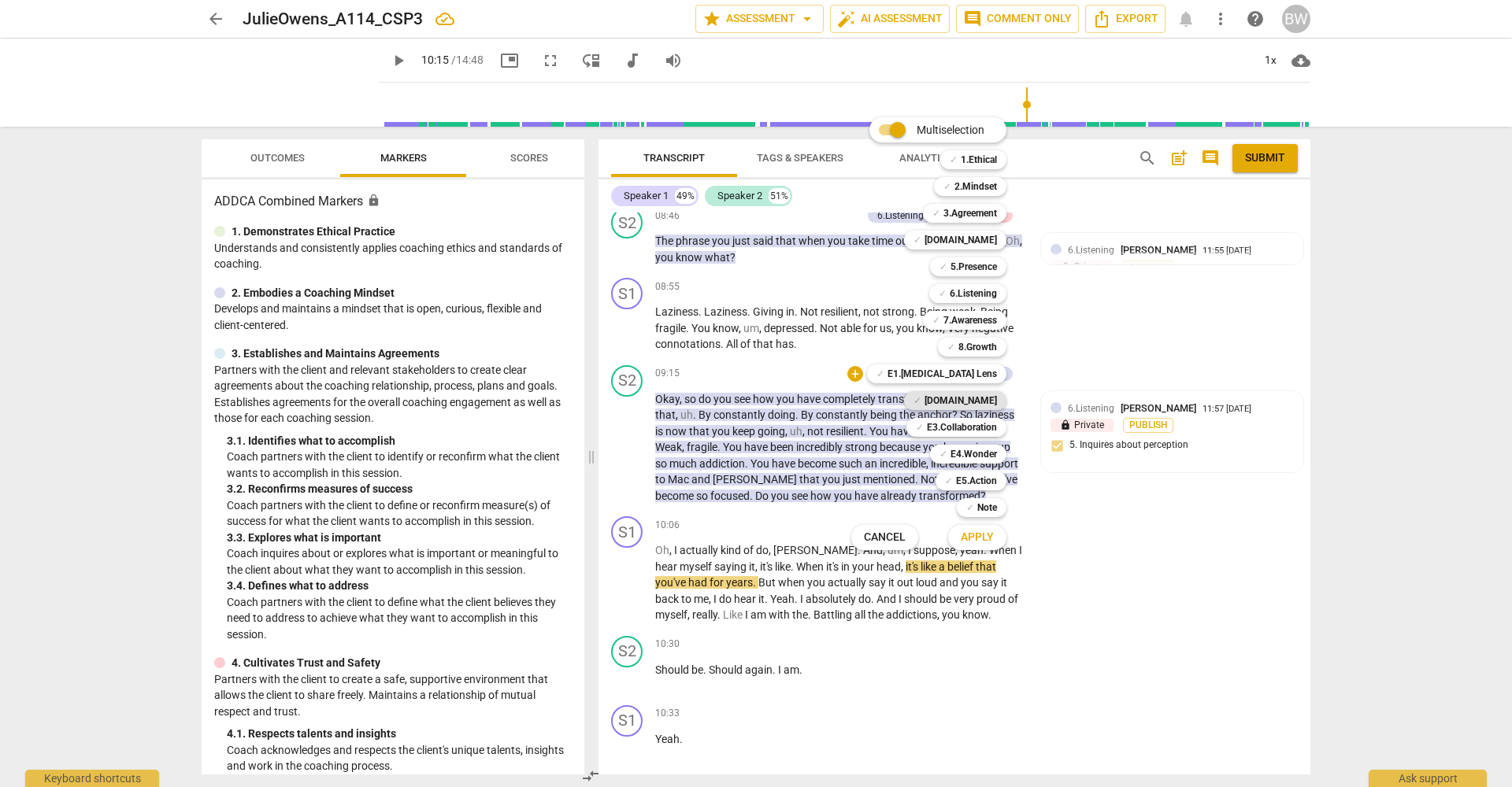
drag, startPoint x: 977, startPoint y: 403, endPoint x: 990, endPoint y: 409, distance: 14.3
click at [978, 403] on b "[DOMAIN_NAME]" at bounding box center [961, 401] width 72 height 19
click at [984, 538] on span "Apply" at bounding box center [977, 538] width 33 height 16
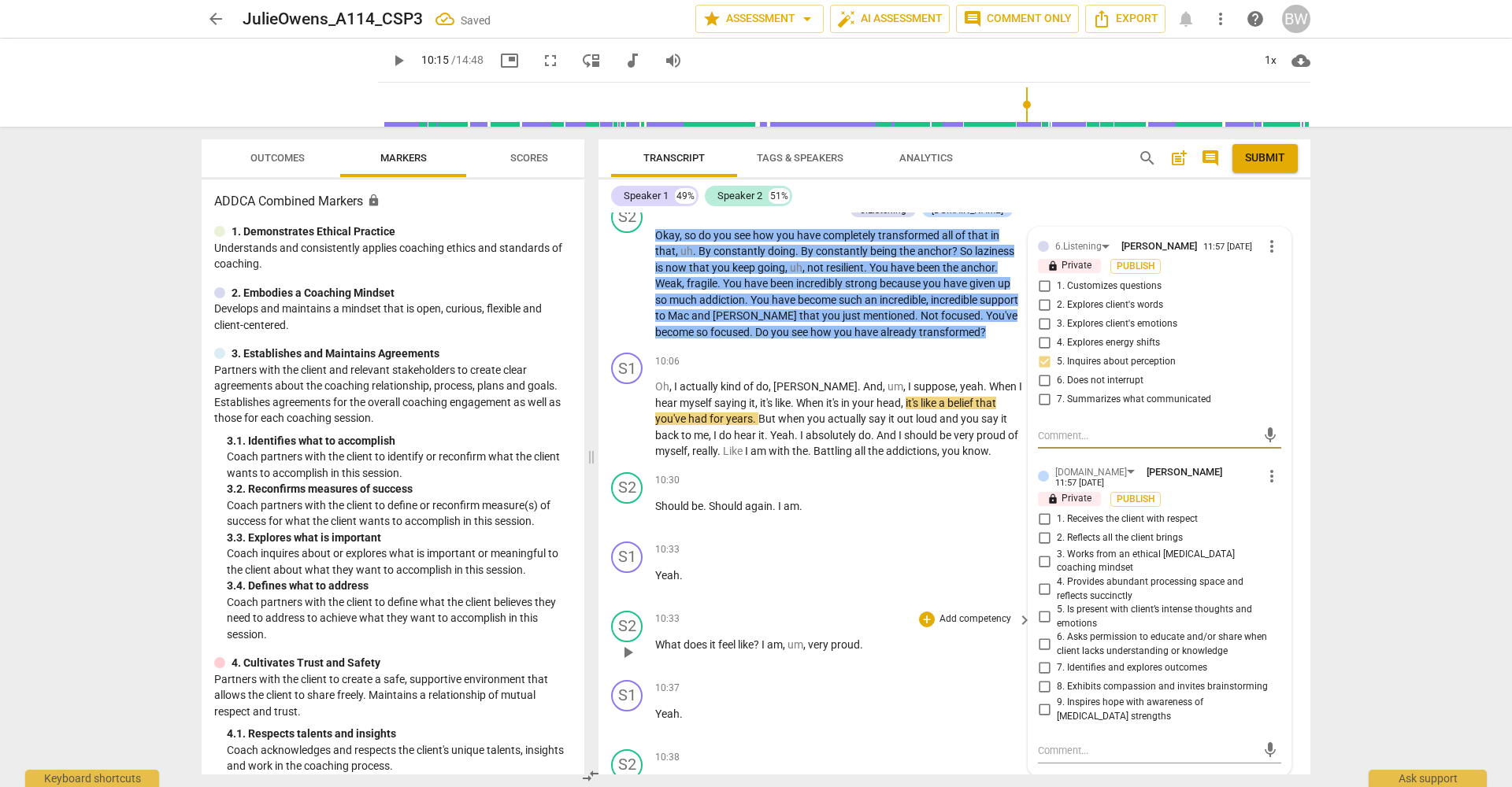
scroll to position [3439, 0]
click at [1043, 698] on input "9. Inspires hope with awareness of [MEDICAL_DATA] strengths" at bounding box center [1043, 708] width 25 height 19
click at [1035, 633] on input "6. Asks permission to educate and/or share when client lacks understanding or k…" at bounding box center [1043, 643] width 25 height 19
click at [1295, 602] on div "S2 play_arrow pause 10:33 + Add competency keyboard_arrow_right What does it fe…" at bounding box center [954, 637] width 712 height 69
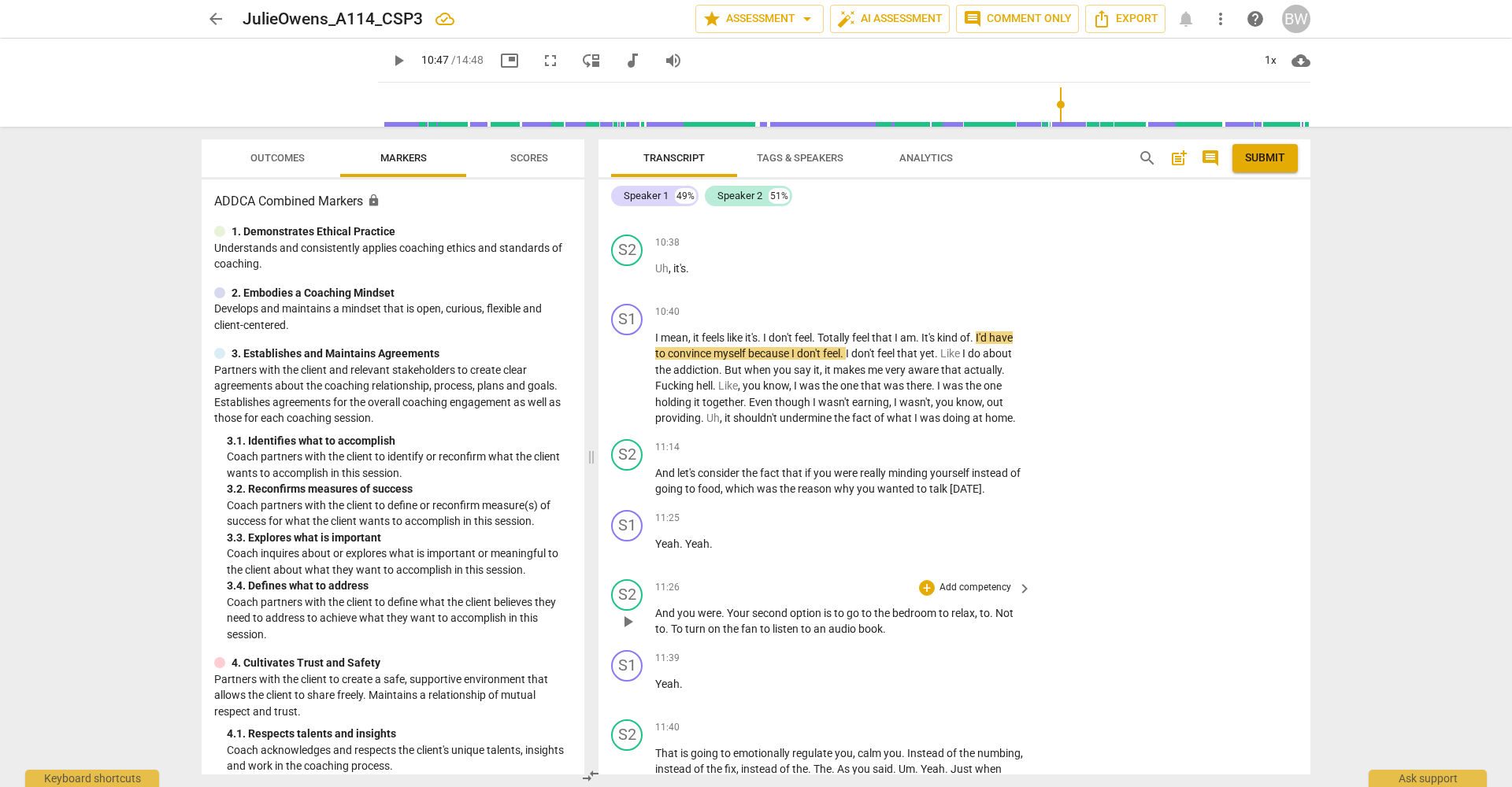
scroll to position [3957, 0]
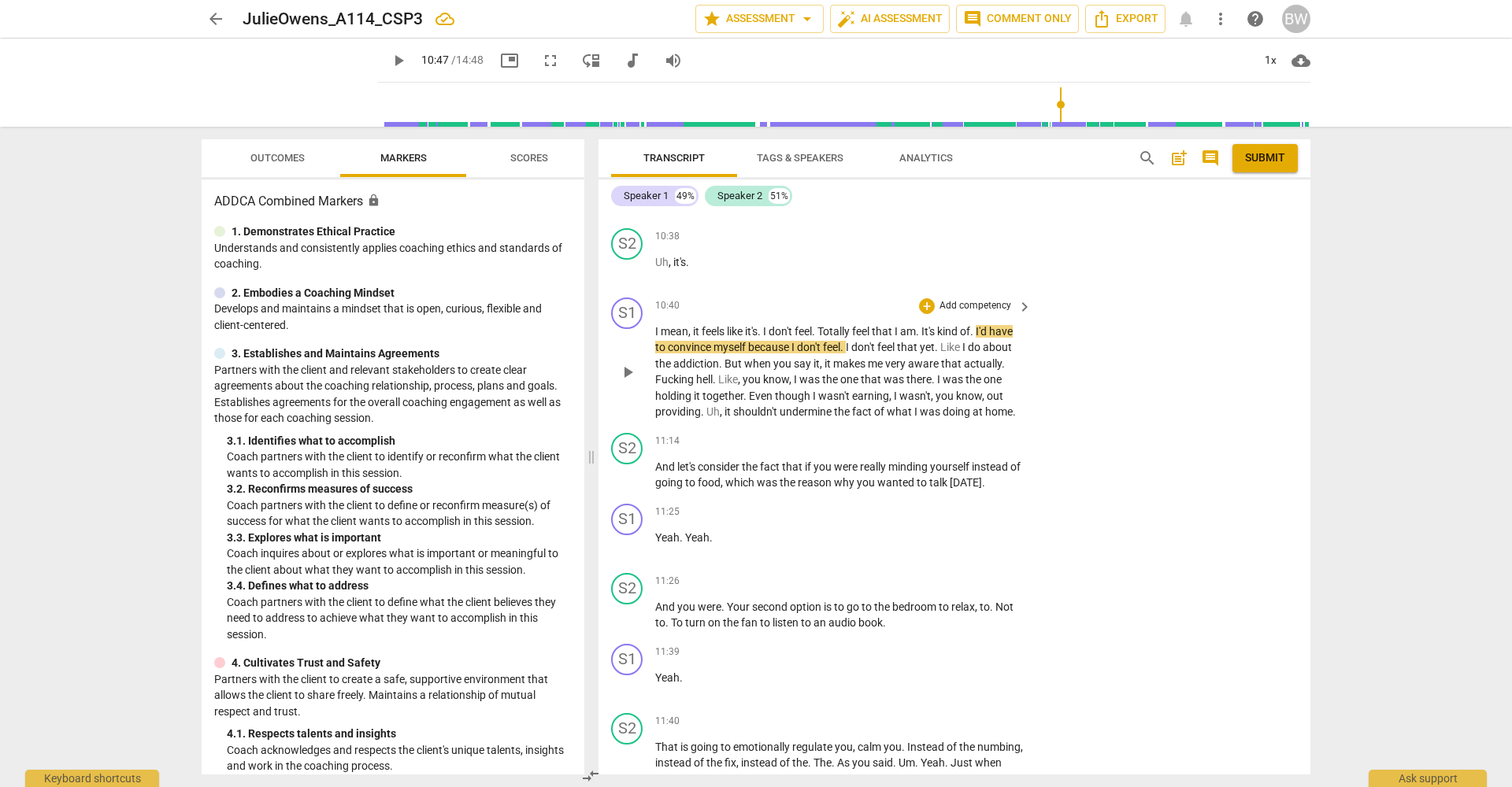
click at [963, 299] on p "Add competency" at bounding box center [975, 306] width 75 height 14
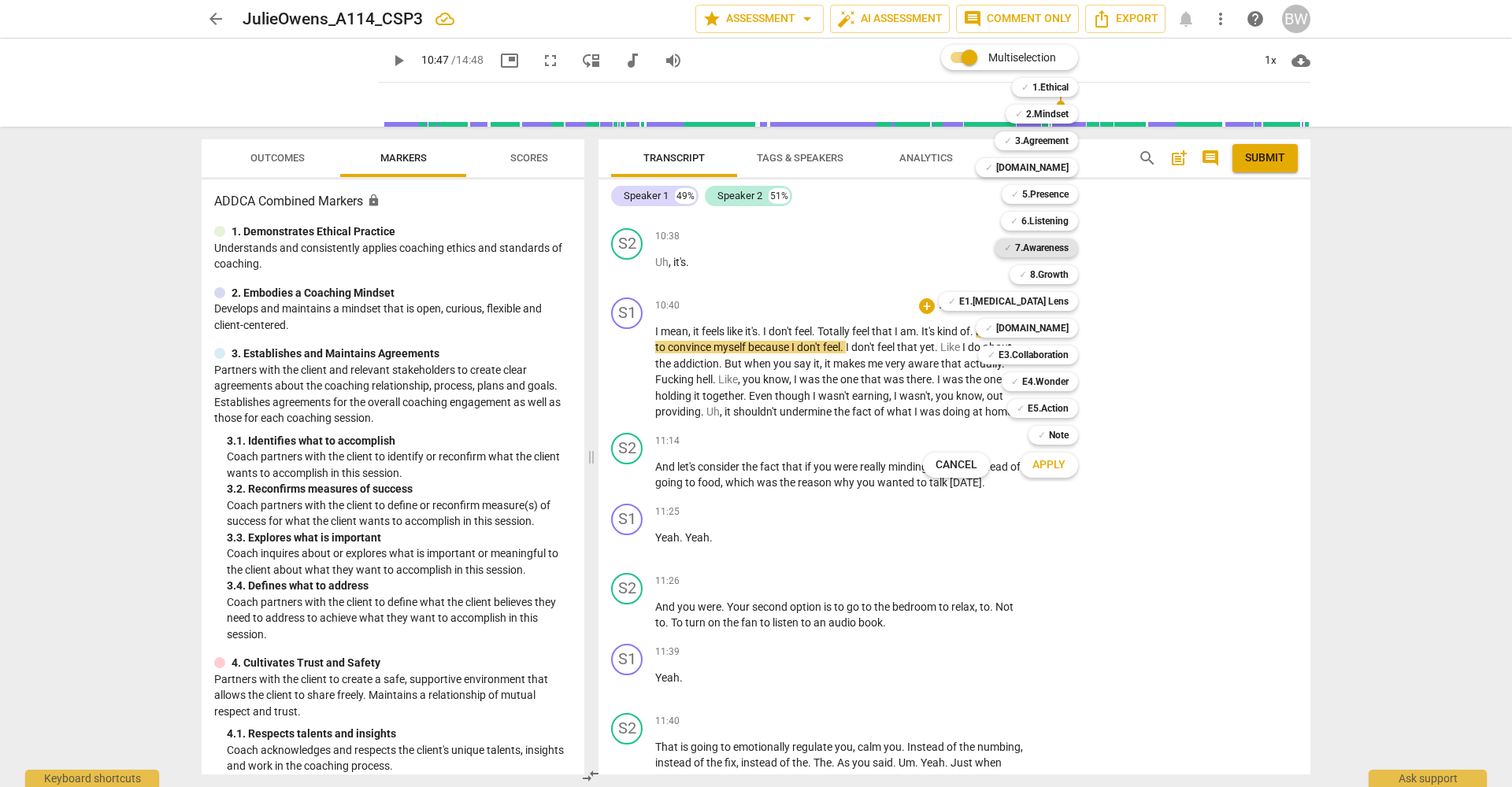
click at [1059, 244] on b "7.Awareness" at bounding box center [1042, 248] width 54 height 19
click at [1038, 377] on b "E4.Wonder" at bounding box center [1046, 382] width 47 height 19
drag, startPoint x: 1027, startPoint y: 223, endPoint x: 1033, endPoint y: 246, distance: 23.8
click at [1027, 224] on b "6.Listening" at bounding box center [1045, 221] width 47 height 19
click at [1066, 465] on button "Apply" at bounding box center [1049, 464] width 59 height 28
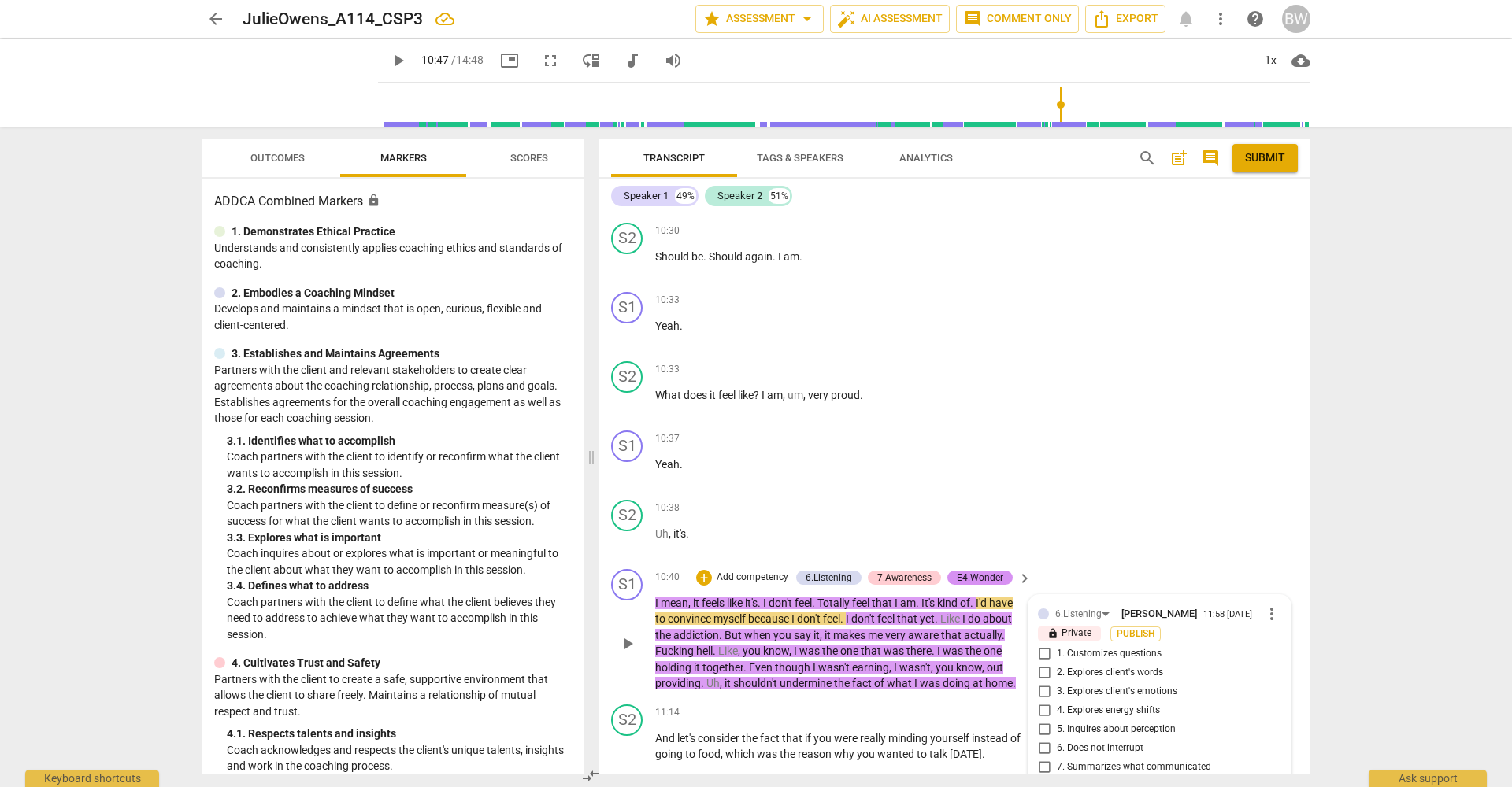
scroll to position [3788, 0]
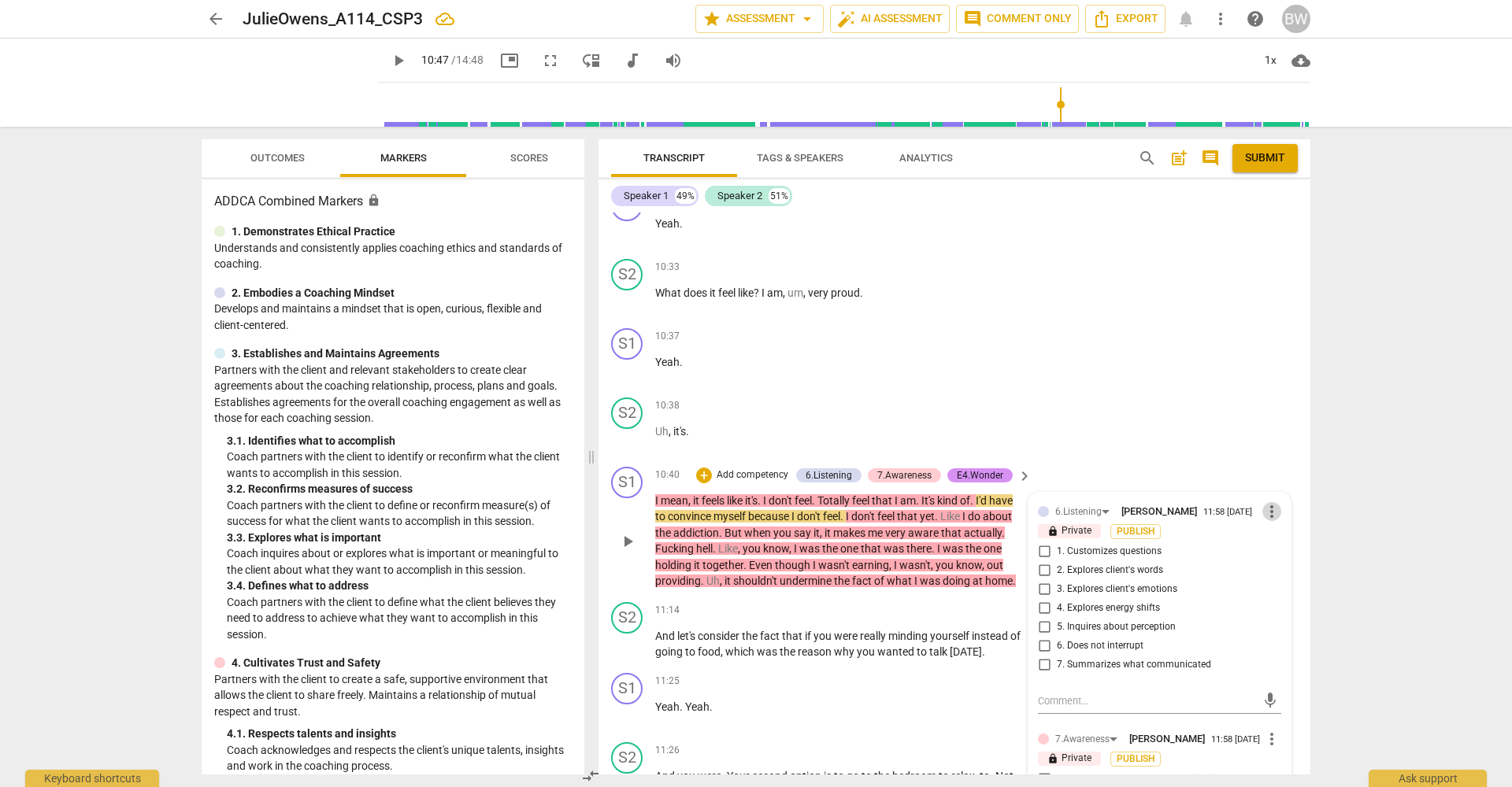
click at [1269, 502] on span "more_vert" at bounding box center [1272, 512] width 19 height 19
drag, startPoint x: 1268, startPoint y: 503, endPoint x: 1132, endPoint y: 577, distance: 154.8
click at [1268, 503] on li "Delete" at bounding box center [1284, 498] width 55 height 30
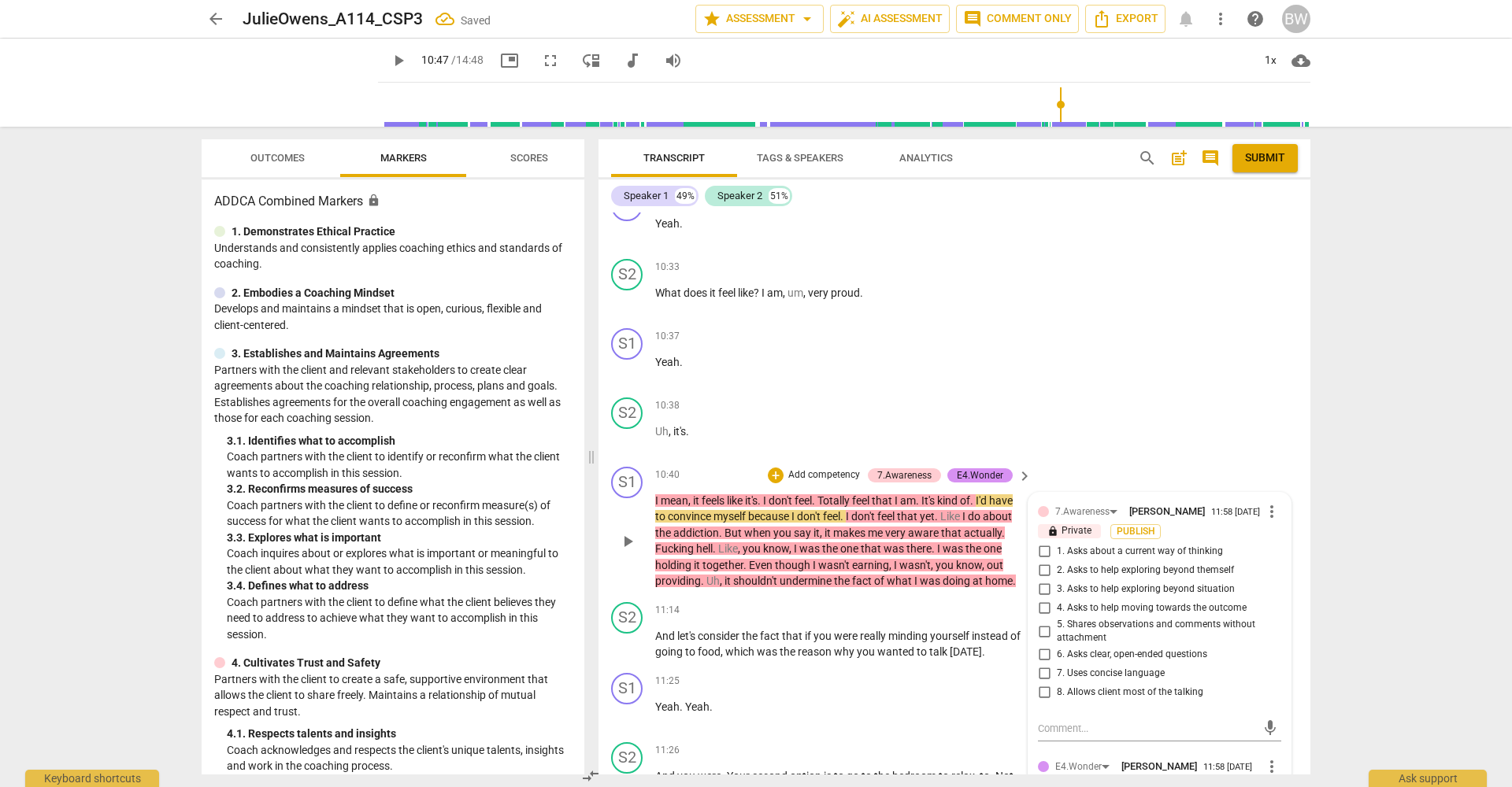
click at [1266, 493] on div "7.Awareness [PERSON_NAME] 11:58 [DATE] more_vert lock Private Publish 1. Asks a…" at bounding box center [1159, 736] width 262 height 489
click at [1265, 502] on span "more_vert" at bounding box center [1272, 512] width 19 height 19
click at [1274, 496] on li "Delete" at bounding box center [1284, 498] width 55 height 30
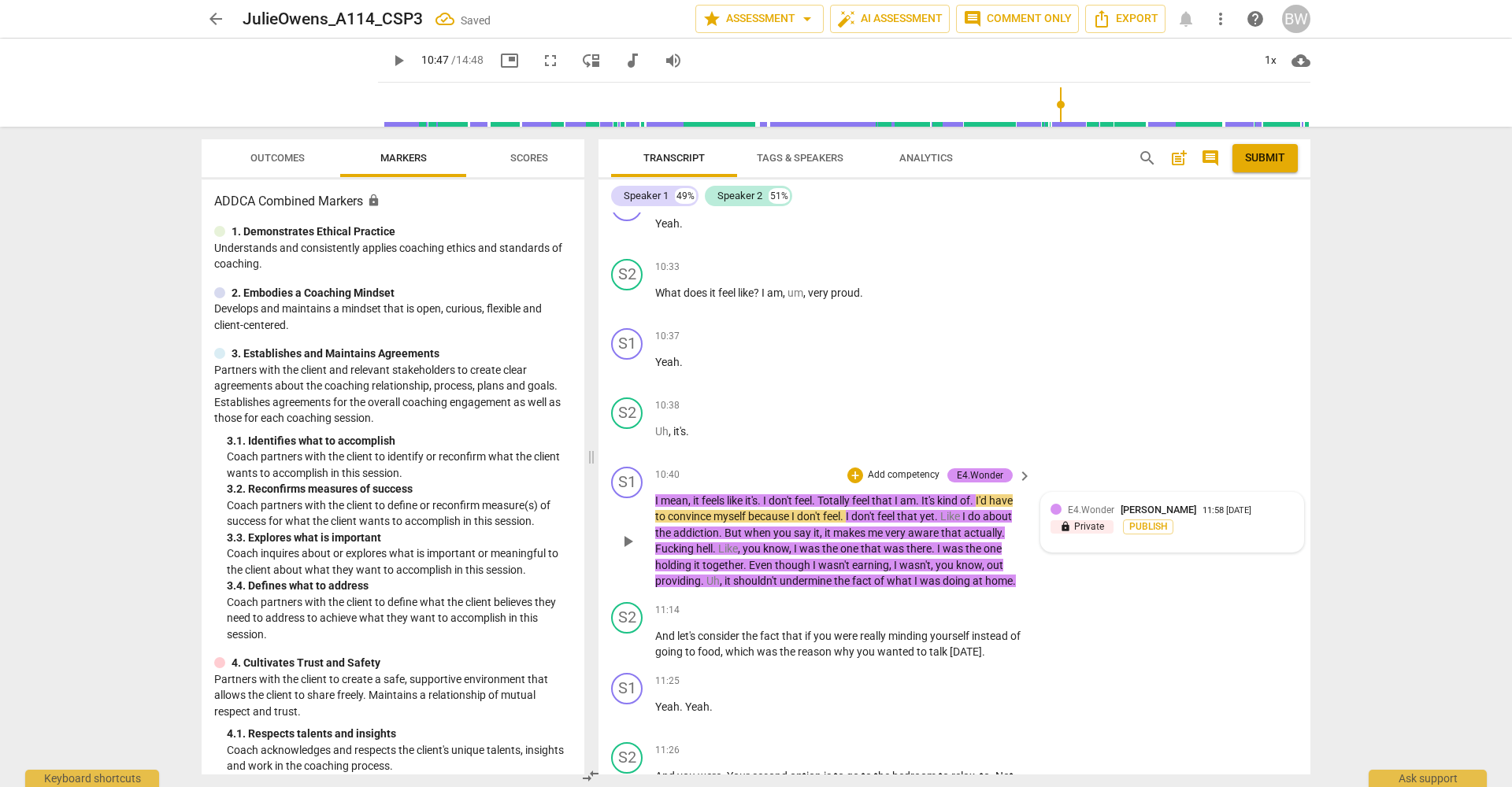
click at [1251, 506] on div "11:58 [DATE]" at bounding box center [1226, 511] width 49 height 10
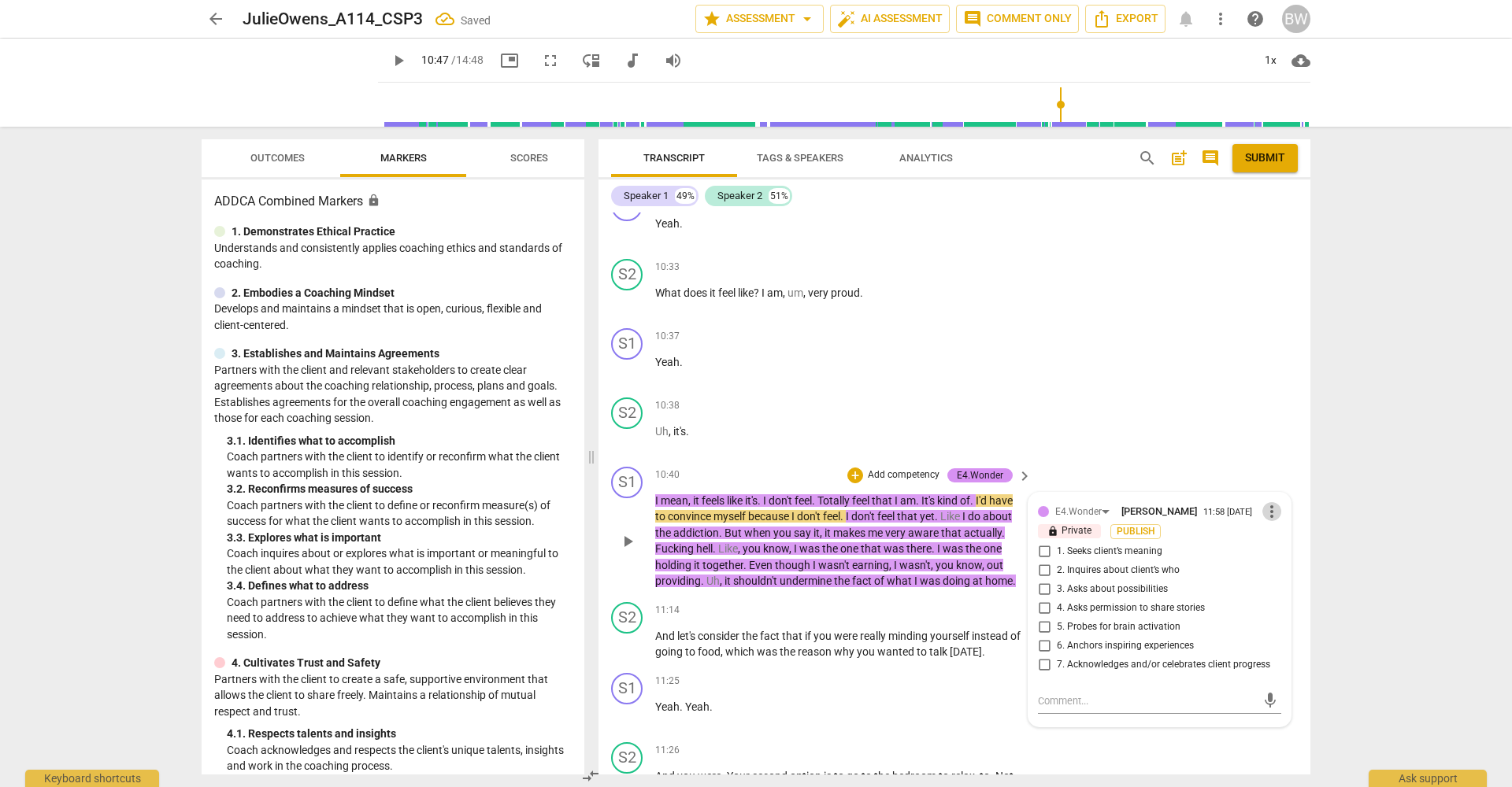
click at [1266, 502] on span "more_vert" at bounding box center [1272, 512] width 19 height 19
click at [1273, 497] on li "Delete" at bounding box center [1284, 498] width 55 height 30
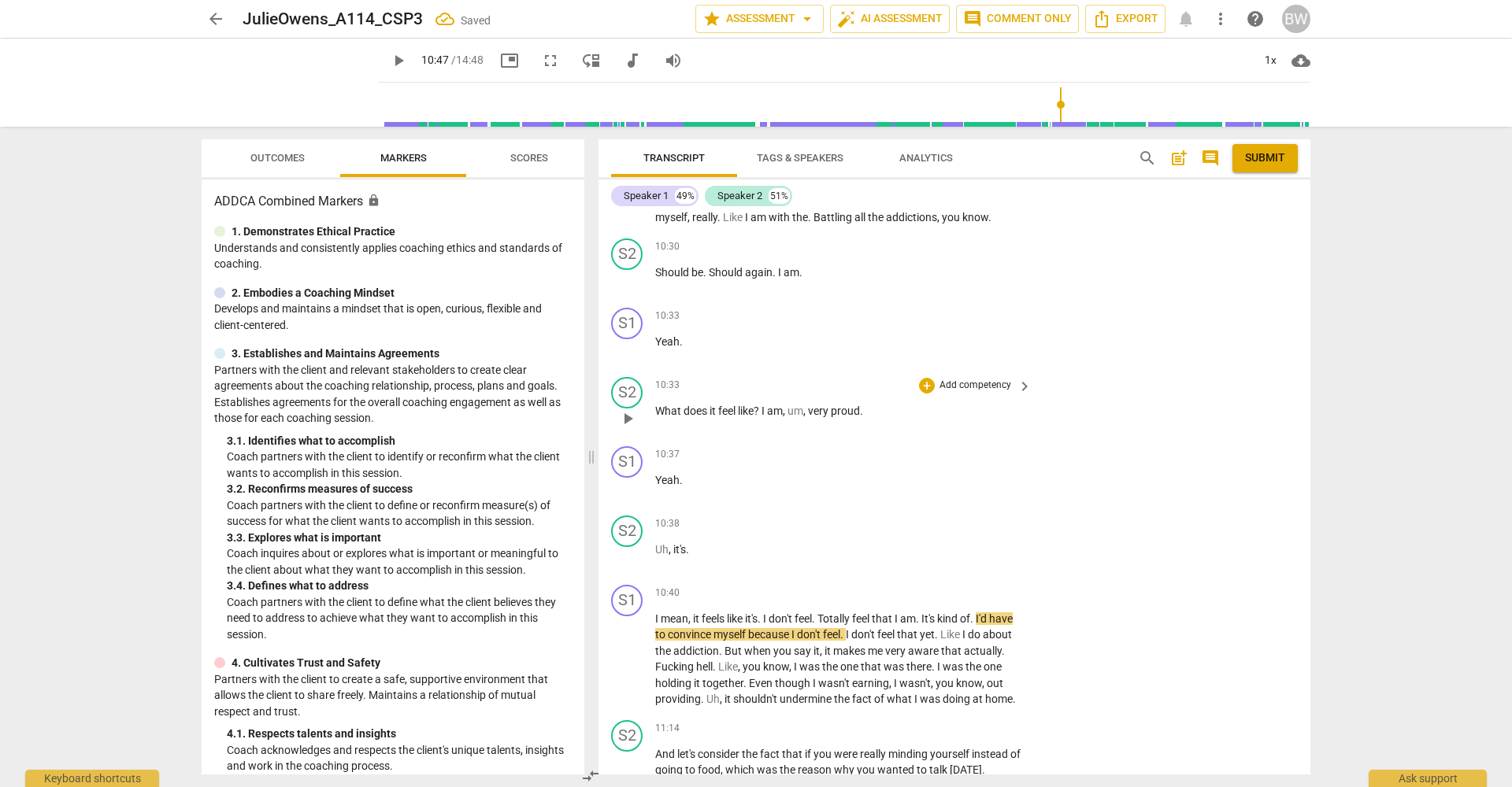
scroll to position [3633, 0]
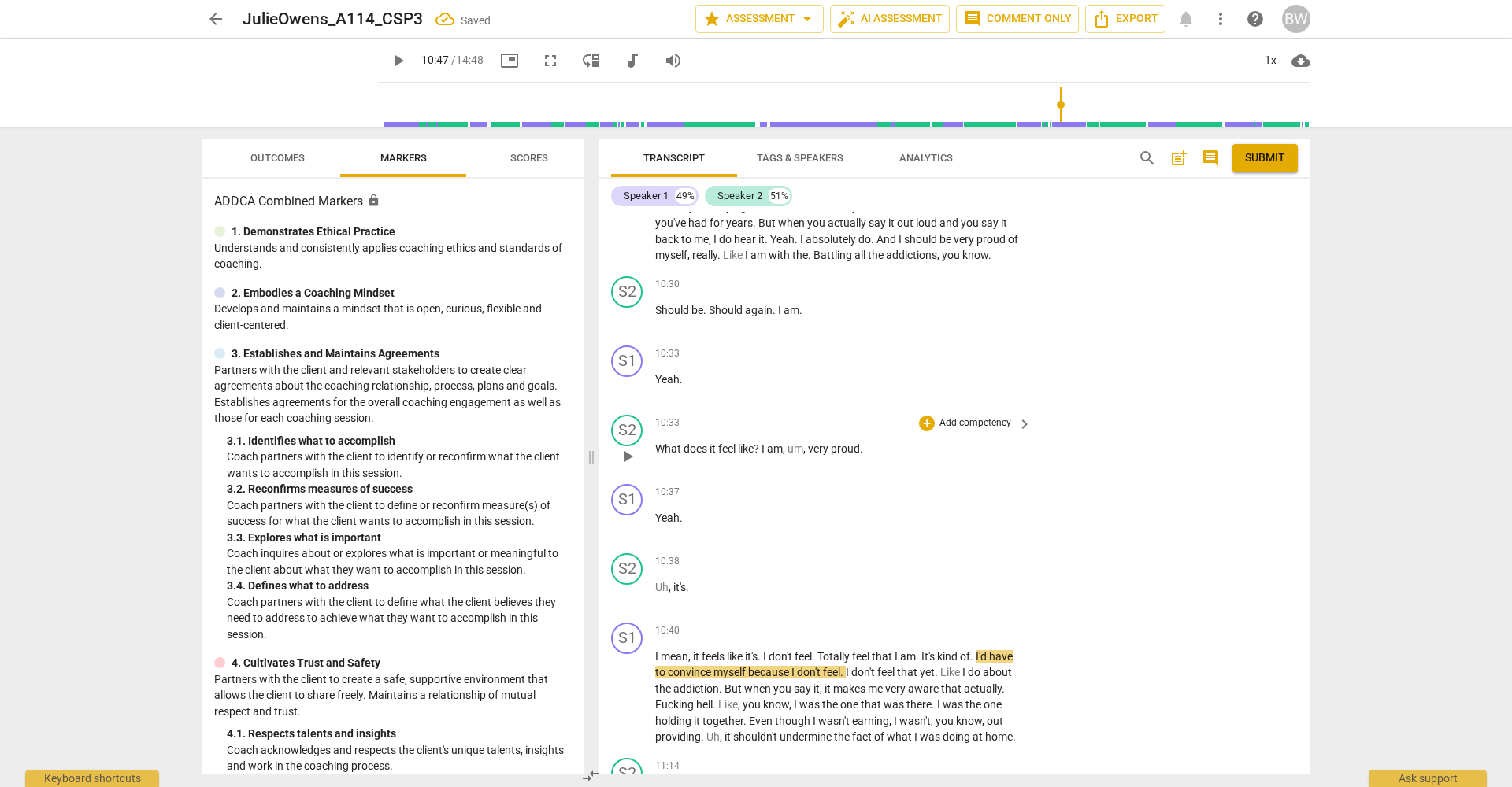
click at [953, 416] on p "Add competency" at bounding box center [975, 424] width 75 height 14
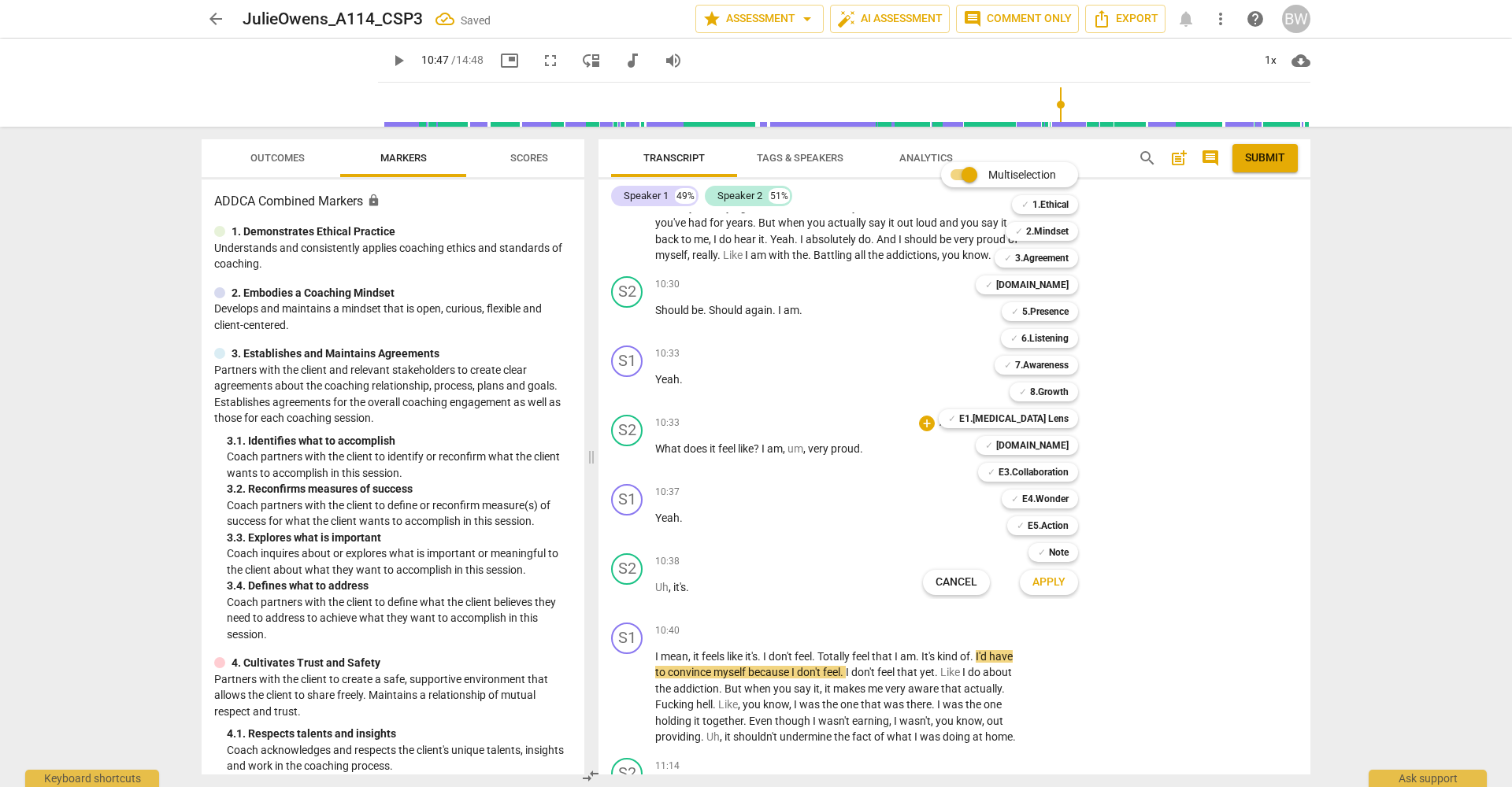
click at [1056, 288] on b "[DOMAIN_NAME]" at bounding box center [1032, 285] width 72 height 19
click at [1052, 339] on b "6.Listening" at bounding box center [1045, 339] width 47 height 19
click at [1072, 500] on div "✓ E4.Wonder" at bounding box center [1039, 499] width 76 height 19
click at [1069, 584] on button "Apply" at bounding box center [1049, 582] width 59 height 28
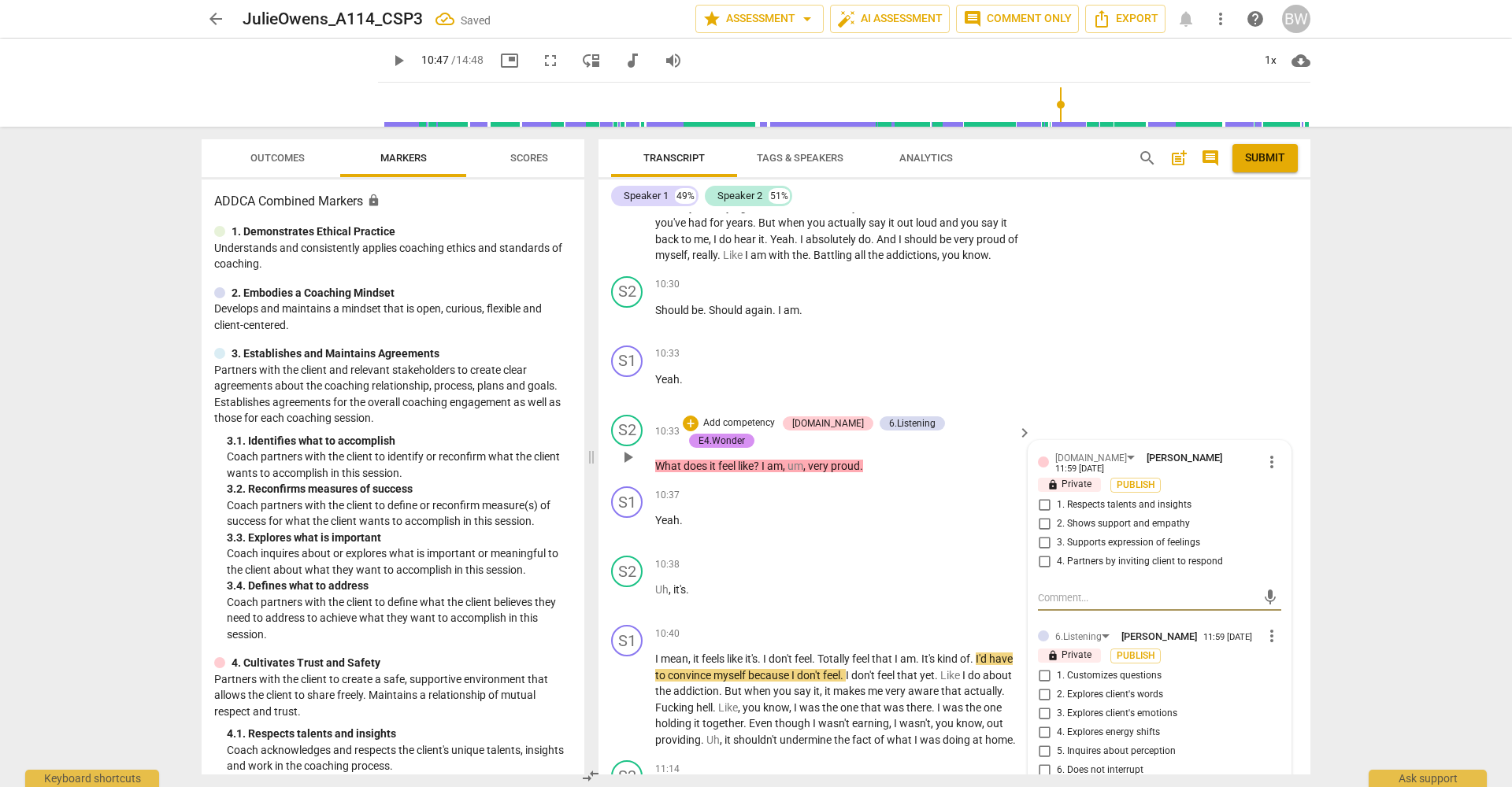
click at [1048, 533] on input "3. Supports expression of feelings" at bounding box center [1043, 543] width 25 height 19
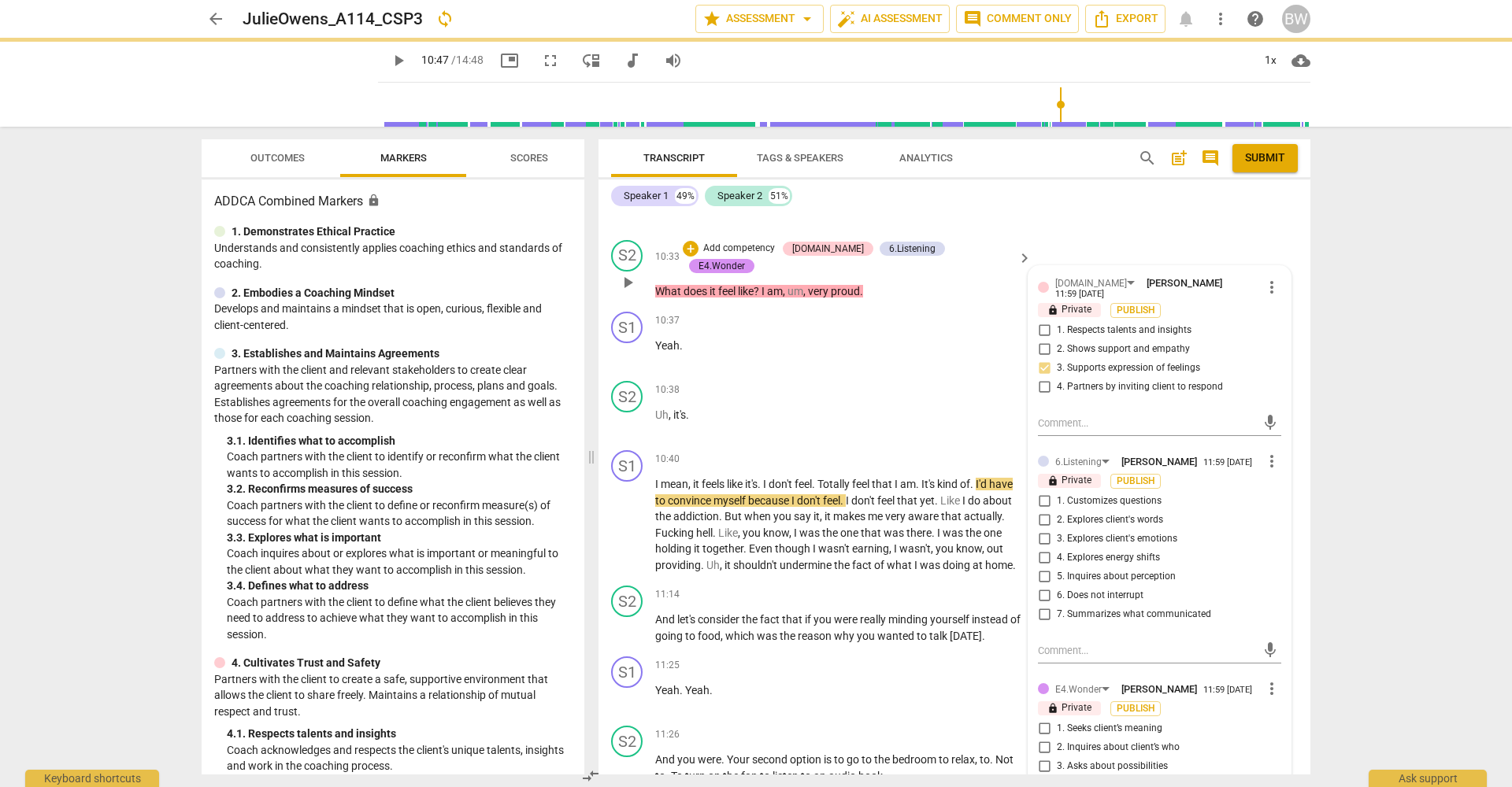
scroll to position [3828, 0]
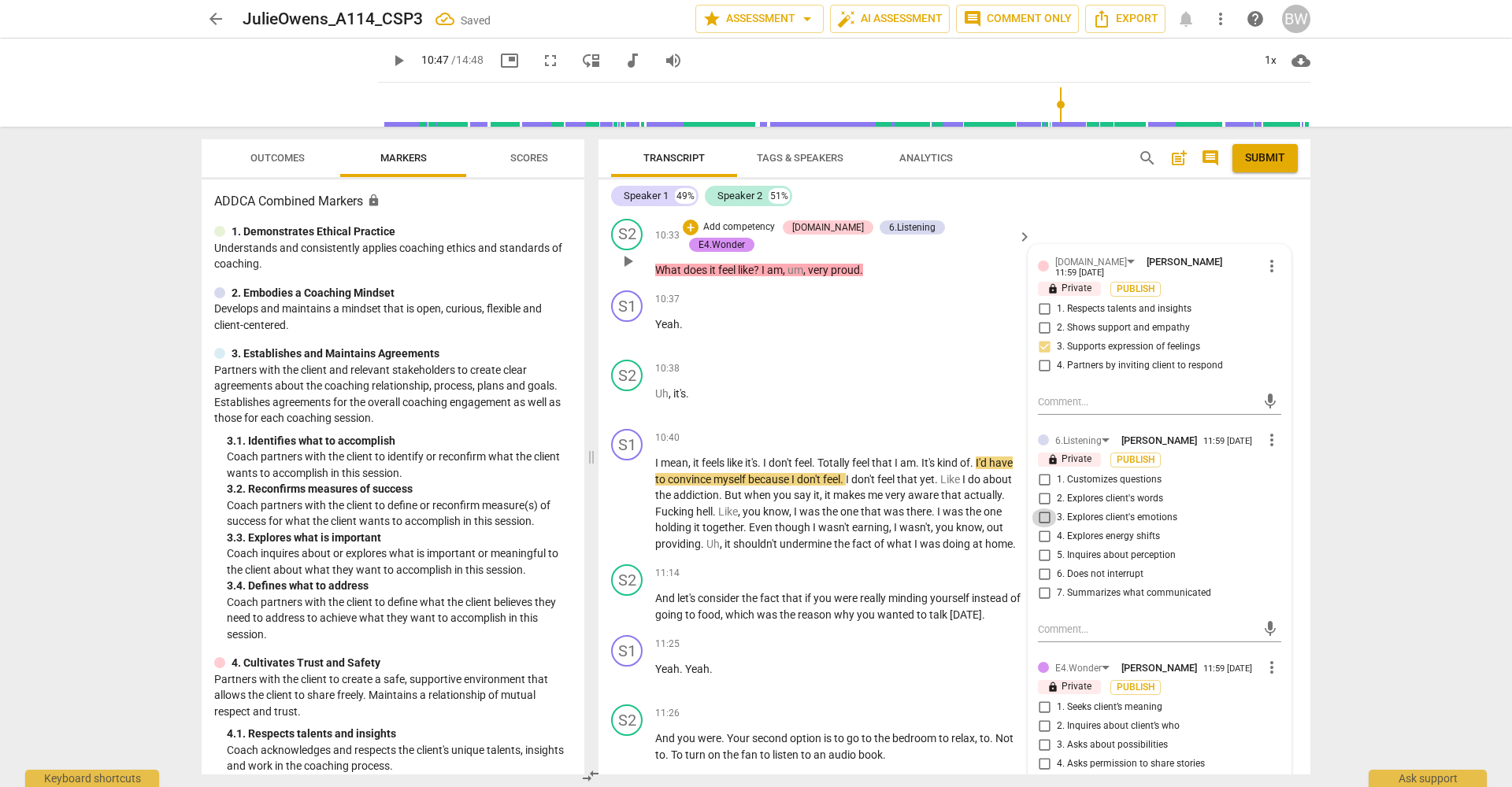
drag, startPoint x: 1042, startPoint y: 475, endPoint x: 1078, endPoint y: 477, distance: 36.1
click at [1043, 509] on input "3. Explores client's emotions" at bounding box center [1043, 518] width 25 height 19
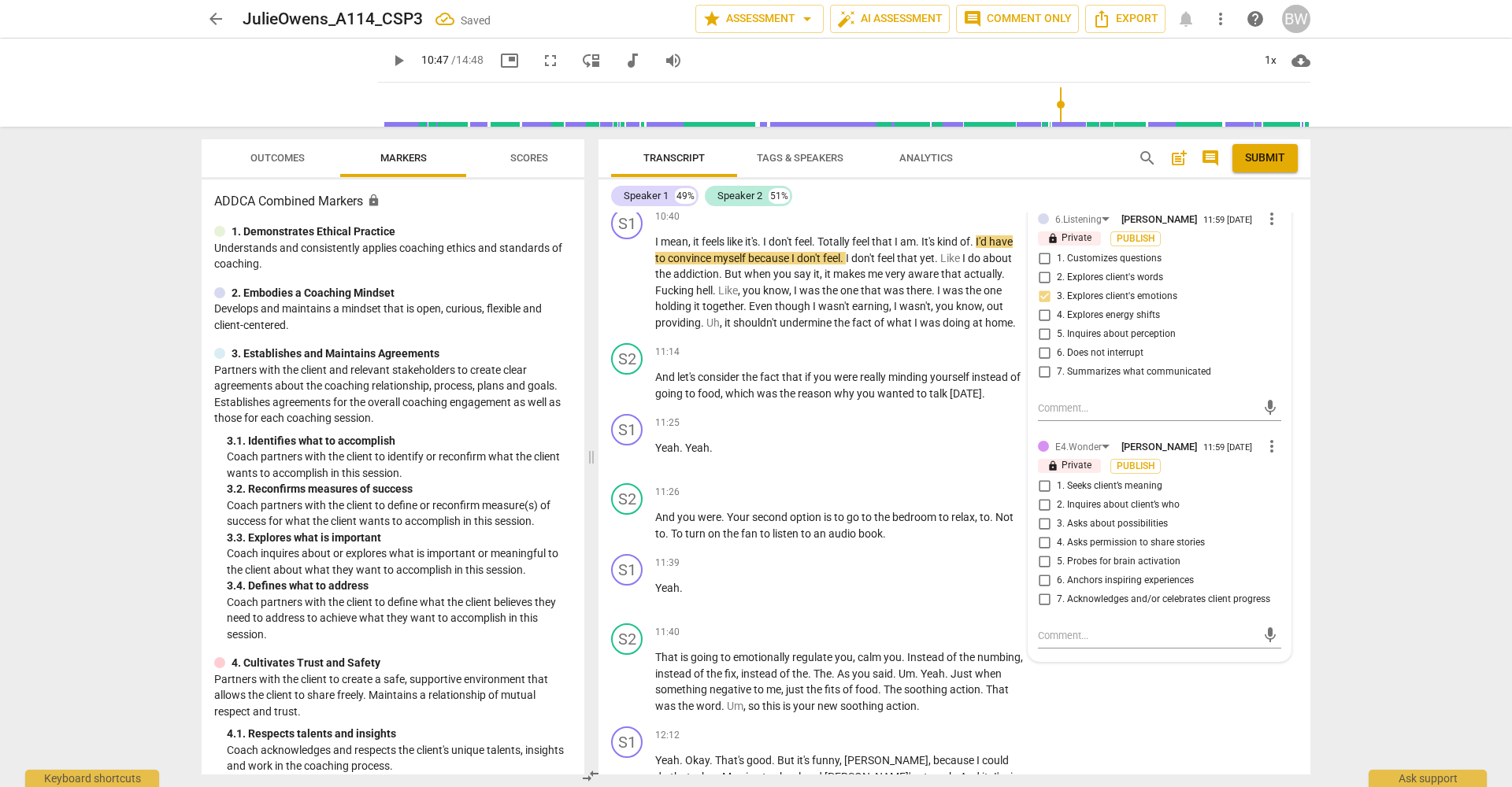
scroll to position [4051, 0]
click at [1051, 495] on input "2. Inquires about client’s who" at bounding box center [1043, 505] width 25 height 19
click at [1044, 552] on input "5. Probes for brain activation" at bounding box center [1043, 562] width 25 height 19
click at [1051, 590] on input "7. Acknowledges and/or celebrates client progress" at bounding box center [1043, 599] width 25 height 19
click at [1300, 553] on div "S1 play_arrow pause 11:39 + Add competency keyboard_arrow_right Yeah ." at bounding box center [954, 582] width 712 height 69
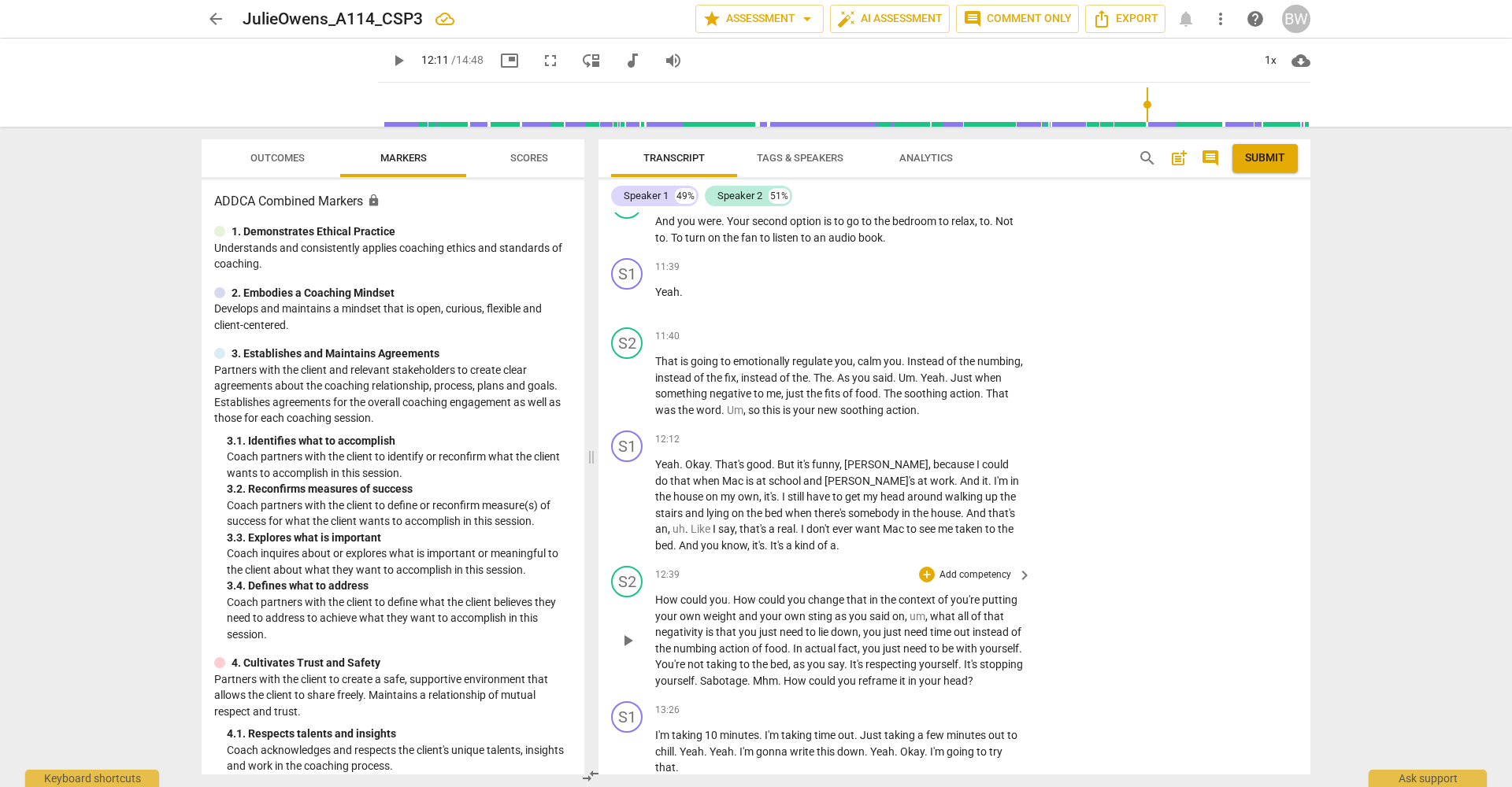
scroll to position [4346, 0]
click at [964, 330] on p "Add competency" at bounding box center [975, 337] width 75 height 14
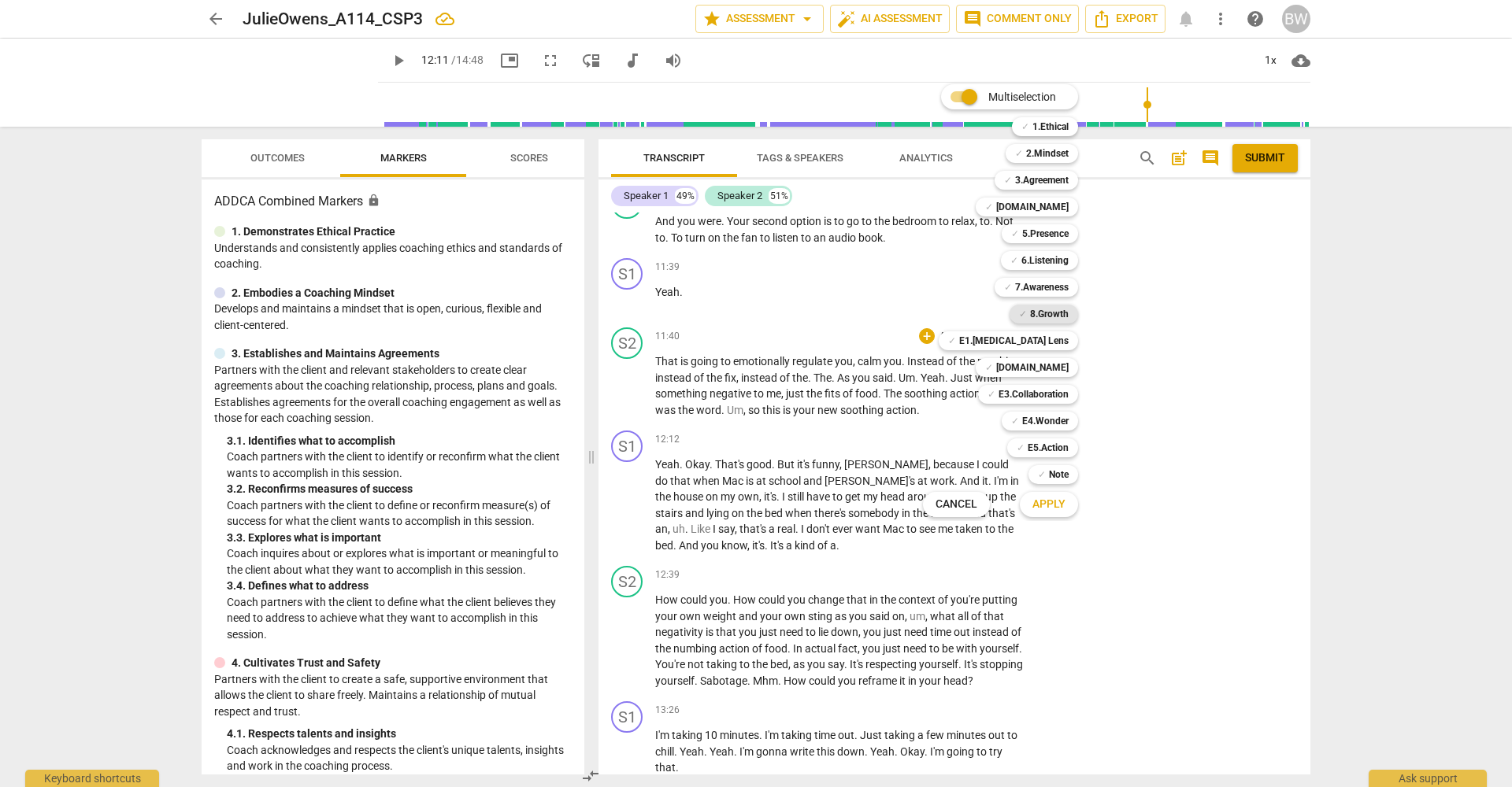
click at [1028, 314] on div "✓ 8.Growth" at bounding box center [1043, 314] width 68 height 19
drag, startPoint x: 1047, startPoint y: 450, endPoint x: 1056, endPoint y: 456, distance: 10.8
click at [1048, 451] on b "E5.Action" at bounding box center [1047, 448] width 41 height 19
click at [1051, 505] on span "Apply" at bounding box center [1048, 505] width 33 height 16
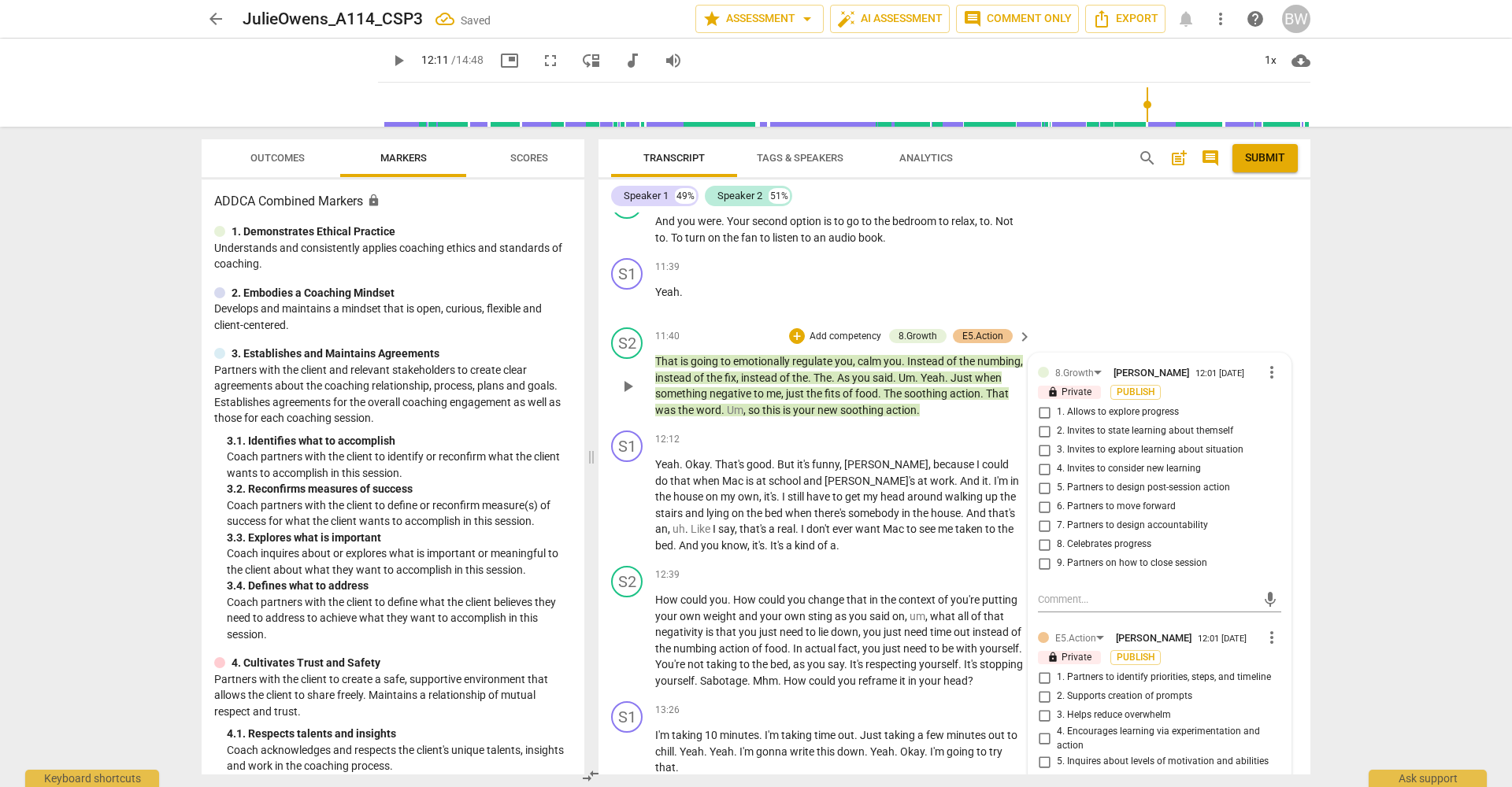
click at [1090, 462] on span "4. Invites to consider new learning" at bounding box center [1129, 469] width 144 height 14
click at [1057, 460] on input "4. Invites to consider new learning" at bounding box center [1043, 469] width 25 height 19
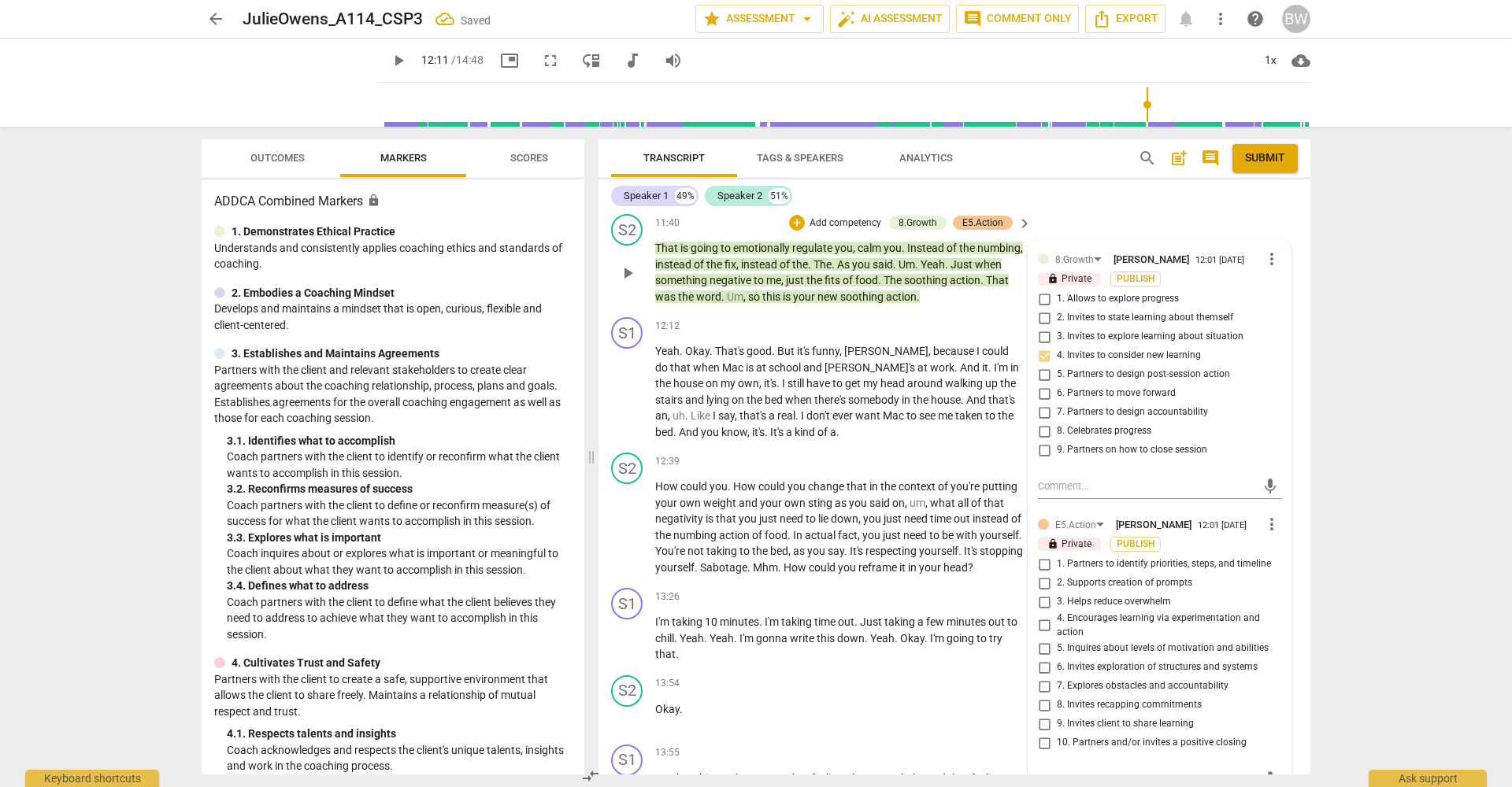
scroll to position [4462, 0]
drag, startPoint x: 1112, startPoint y: 357, endPoint x: 1128, endPoint y: 362, distance: 16.8
click at [1112, 383] on span "6. Partners to move forward" at bounding box center [1116, 391] width 119 height 14
click at [1057, 381] on input "6. Partners to move forward" at bounding box center [1043, 391] width 25 height 19
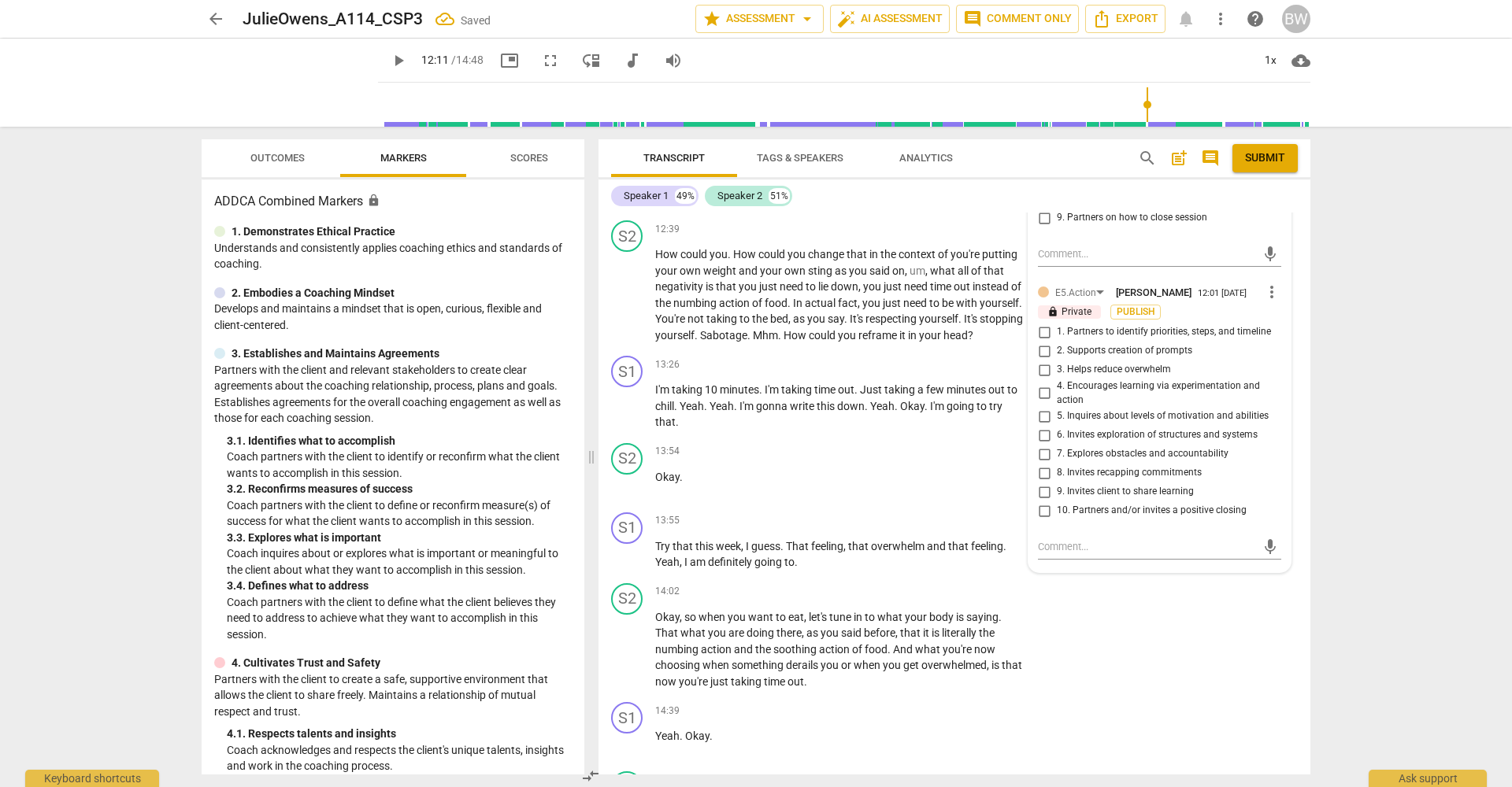
scroll to position [4693, 0]
click at [1043, 321] on input "1. Partners to identify priorities, steps, and timeline" at bounding box center [1043, 331] width 25 height 19
click at [1268, 595] on div "S2 play_arrow pause 14:02 + Add competency keyboard_arrow_right Okay , so when …" at bounding box center [954, 635] width 712 height 120
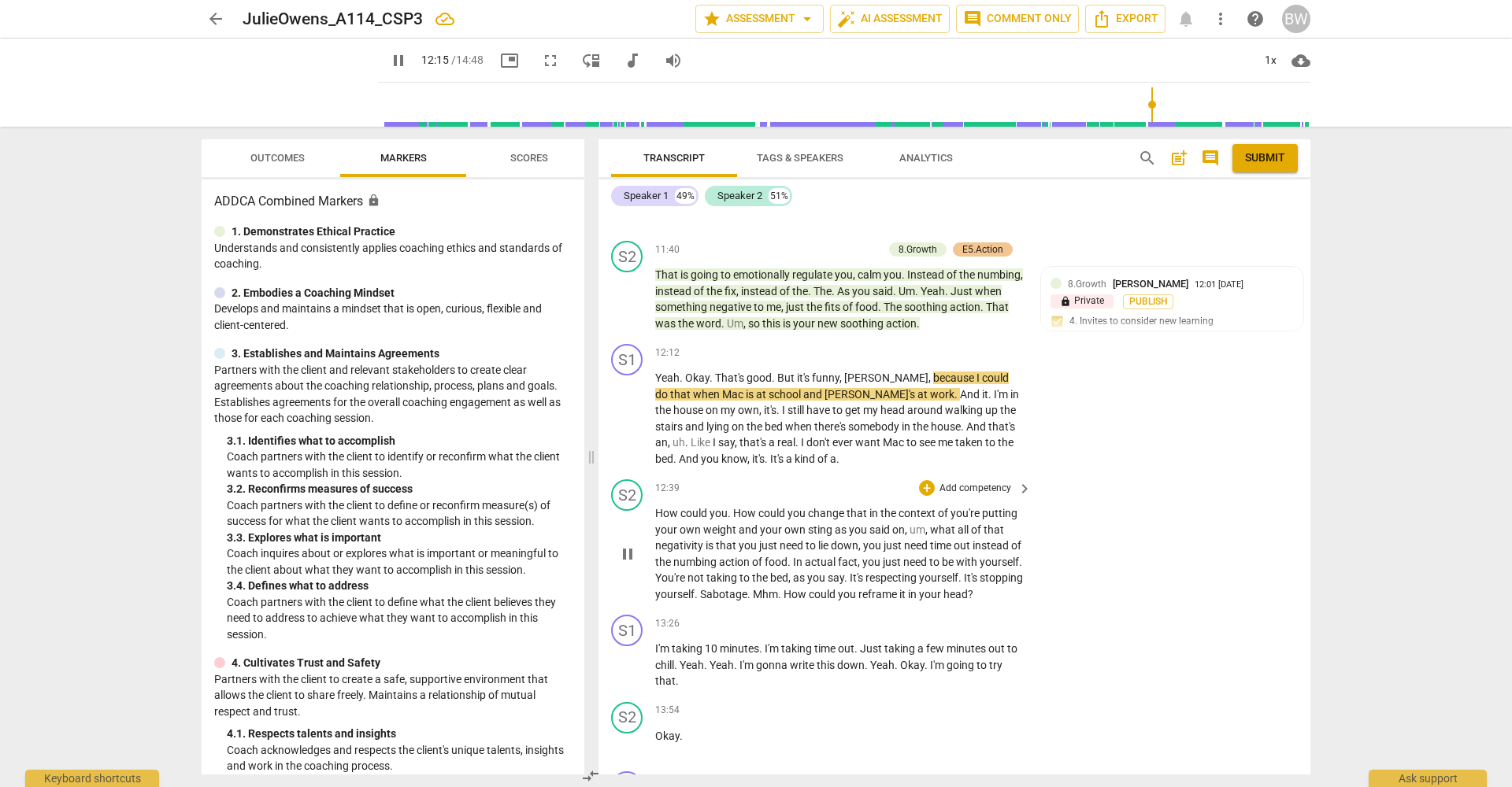
scroll to position [4439, 0]
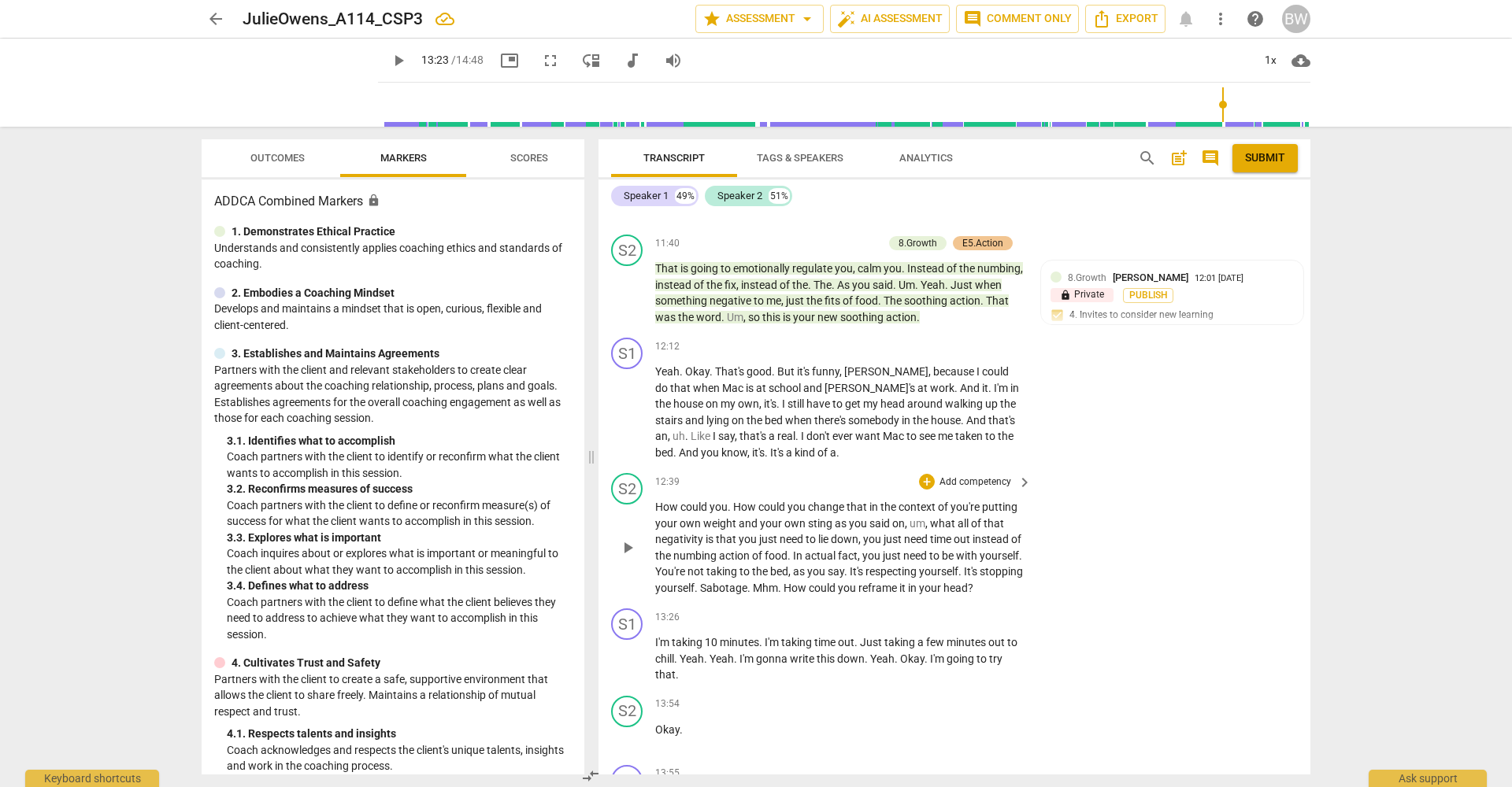
click at [1000, 476] on p "Add competency" at bounding box center [975, 483] width 75 height 14
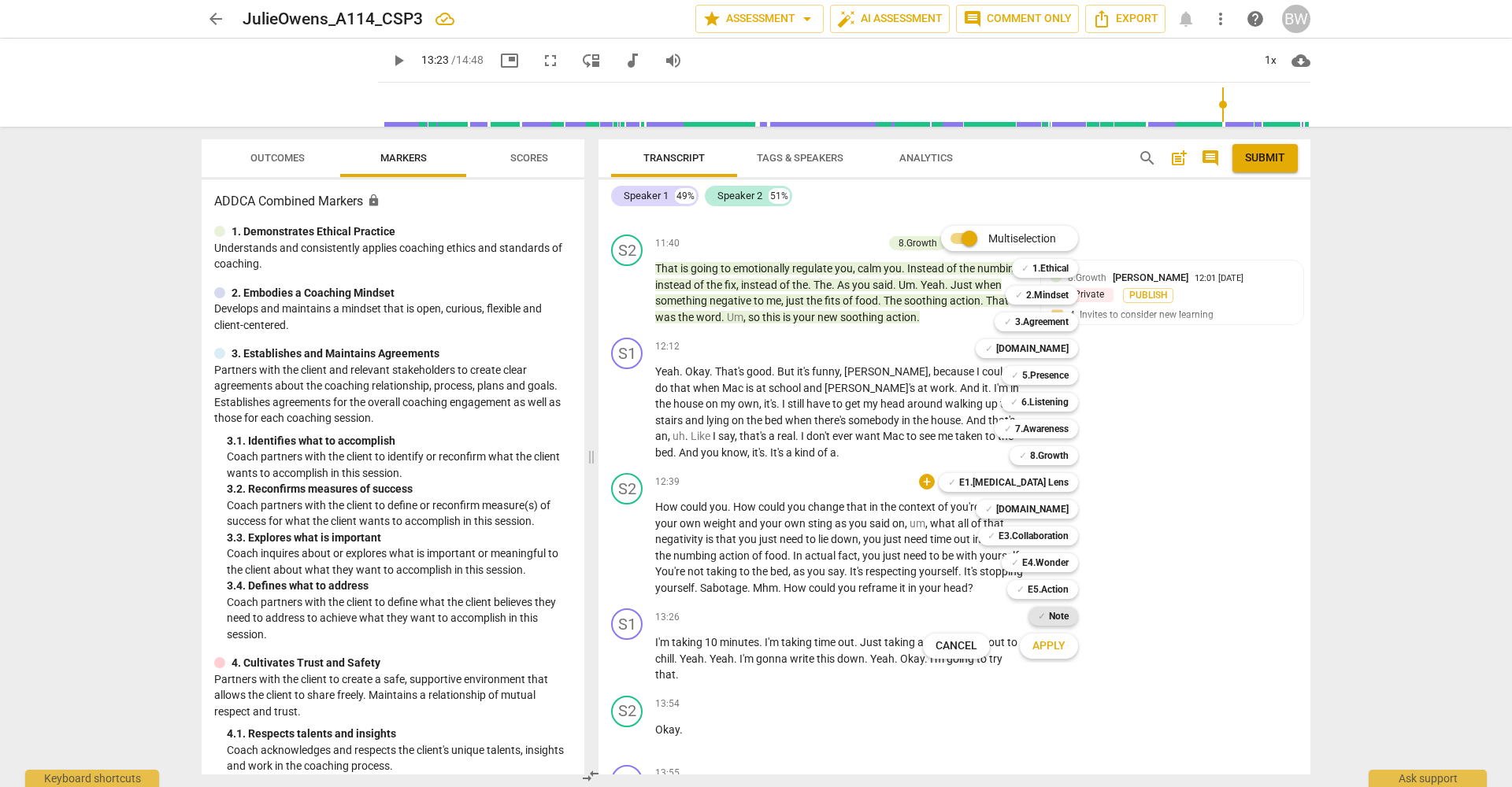
click at [1061, 620] on b "Note" at bounding box center [1059, 616] width 20 height 19
click at [1037, 433] on b "7.Awareness" at bounding box center [1042, 429] width 54 height 19
click at [1043, 646] on span "Apply" at bounding box center [1048, 647] width 33 height 16
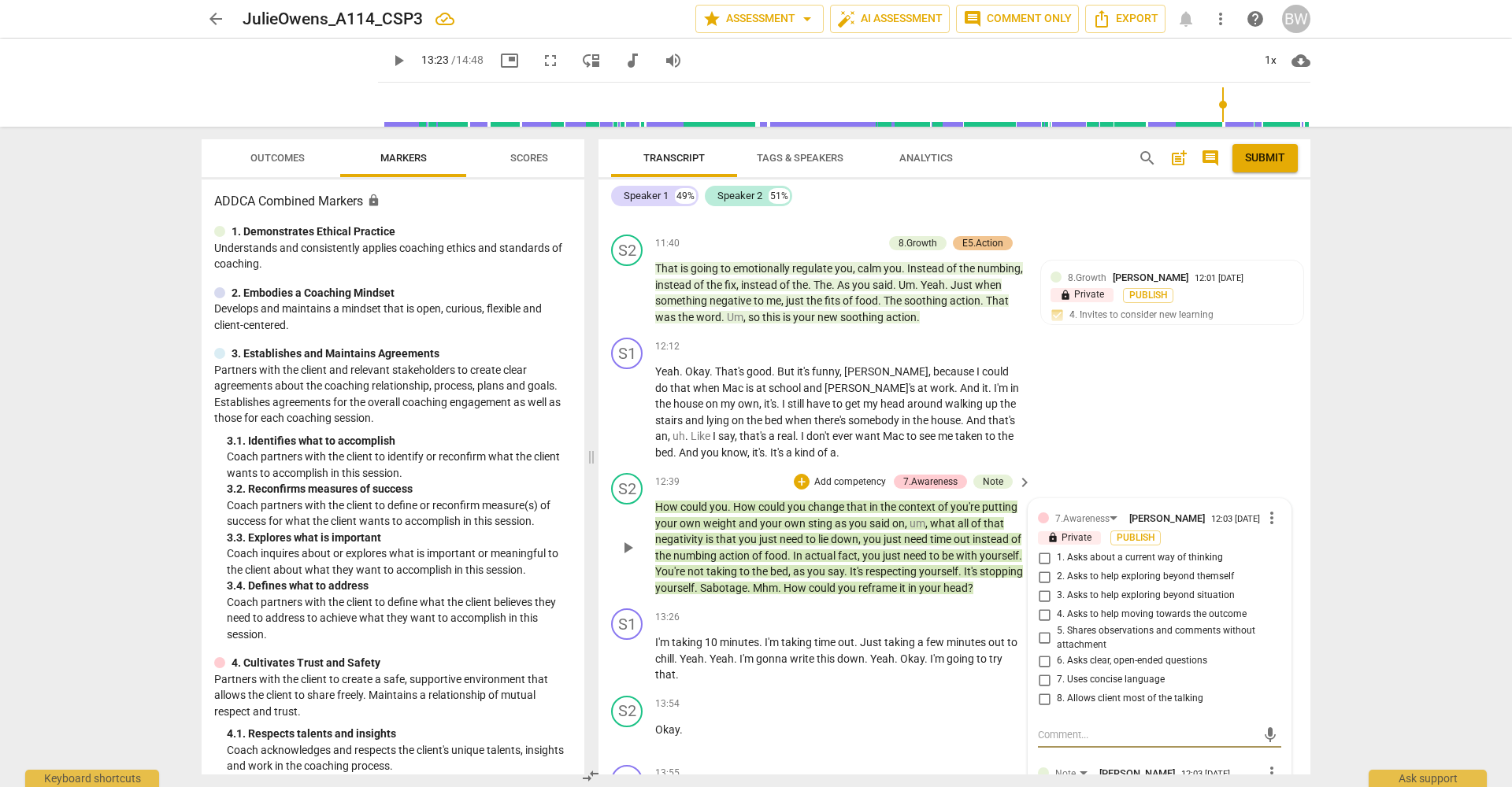
click at [1039, 606] on input "4. Asks to help moving towards the outcome" at bounding box center [1043, 615] width 25 height 19
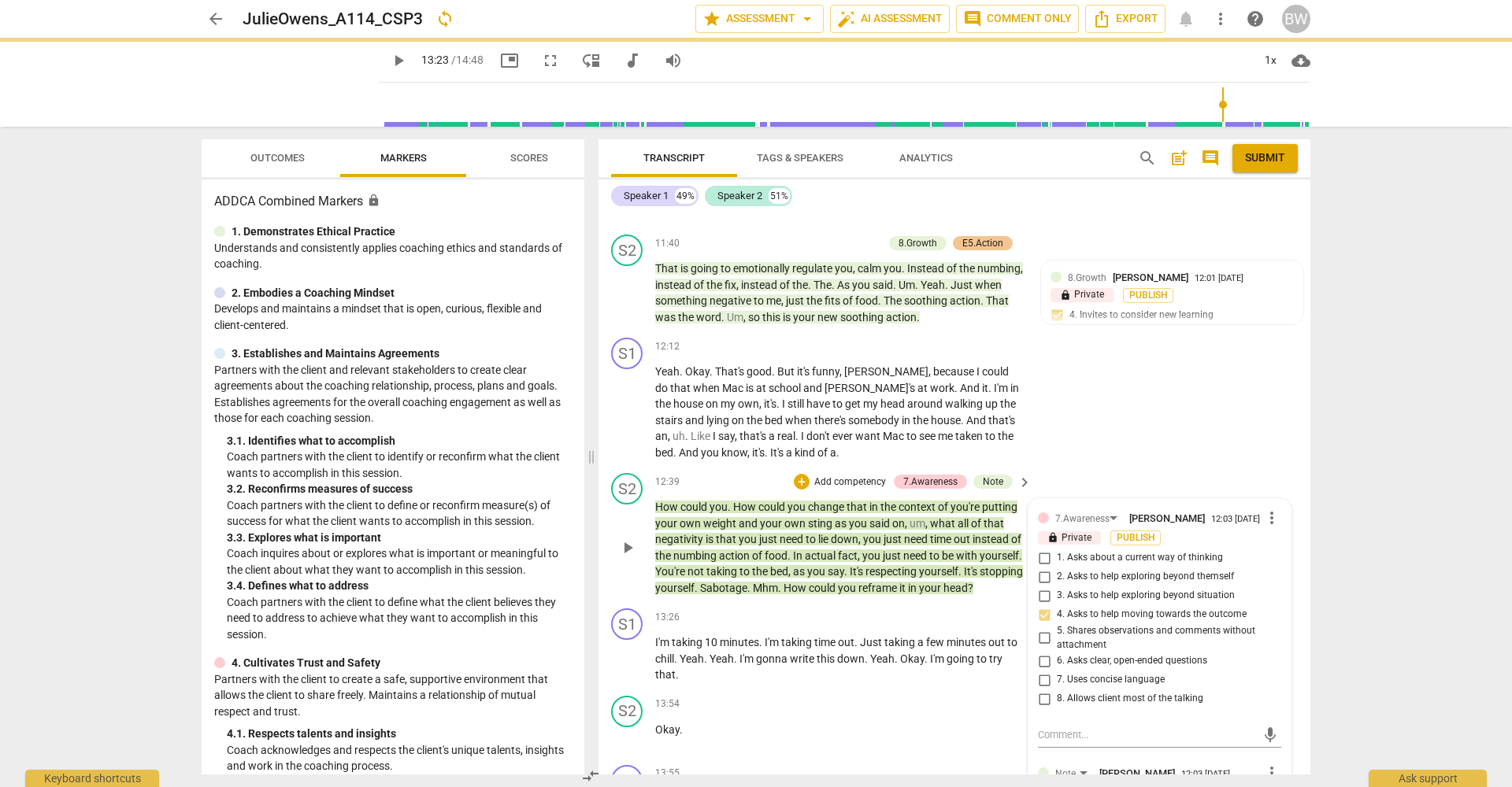
click at [1043, 629] on input "5. Shares observations and comments without attachment" at bounding box center [1043, 639] width 25 height 19
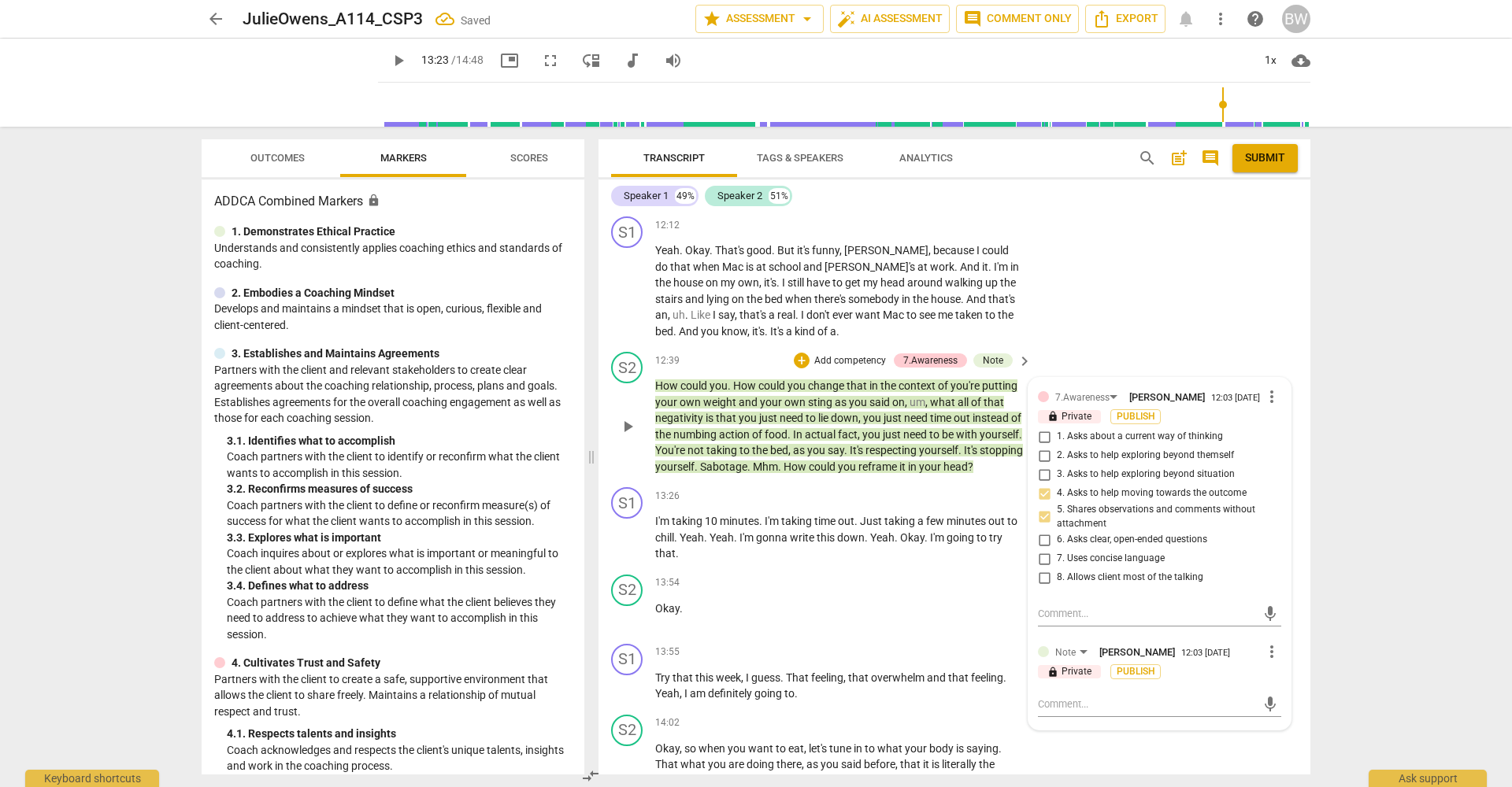
scroll to position [4567, 0]
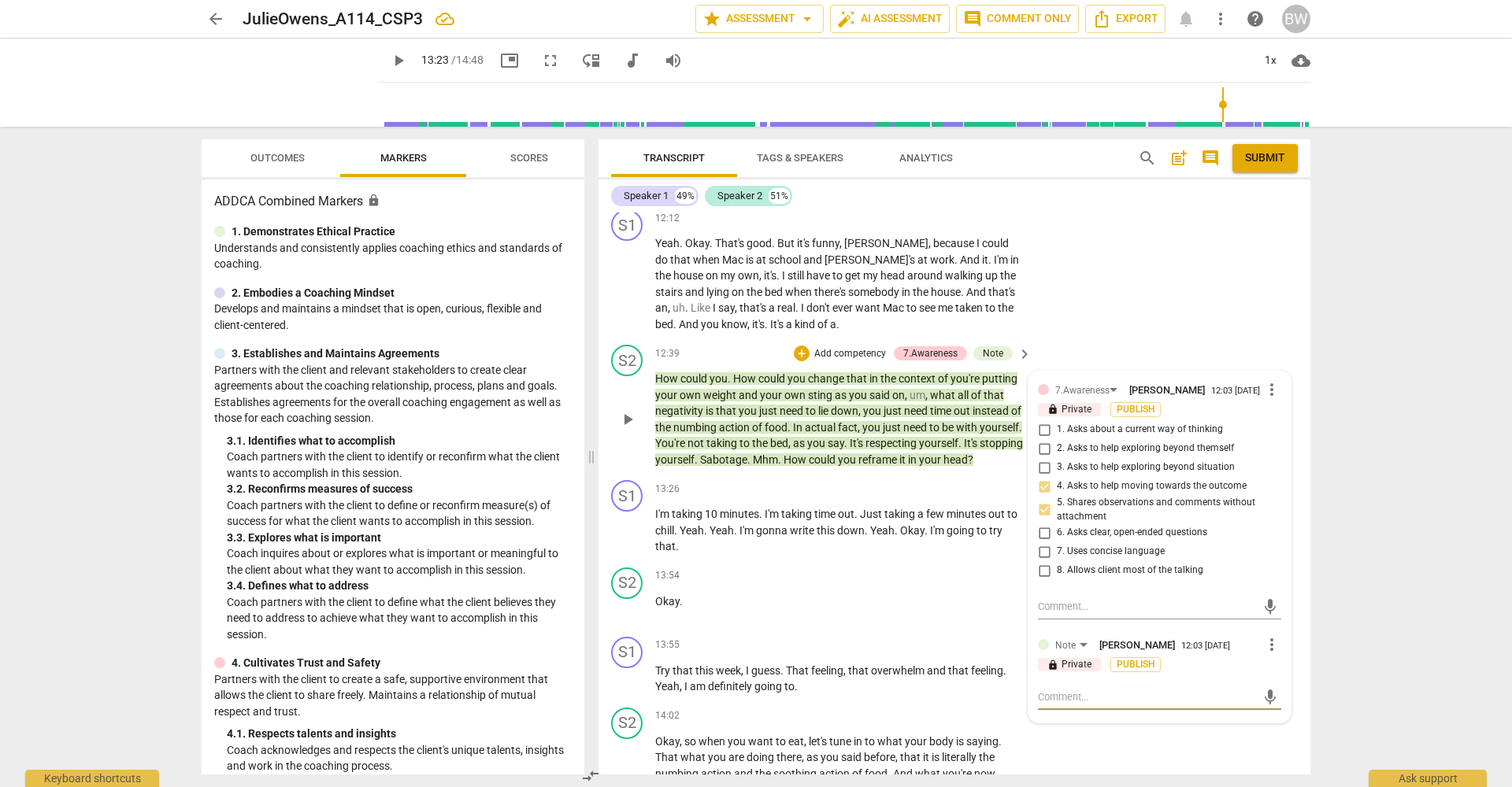
click at [1108, 690] on textarea at bounding box center [1147, 697] width 218 height 15
click at [1264, 711] on span "send" at bounding box center [1270, 720] width 18 height 18
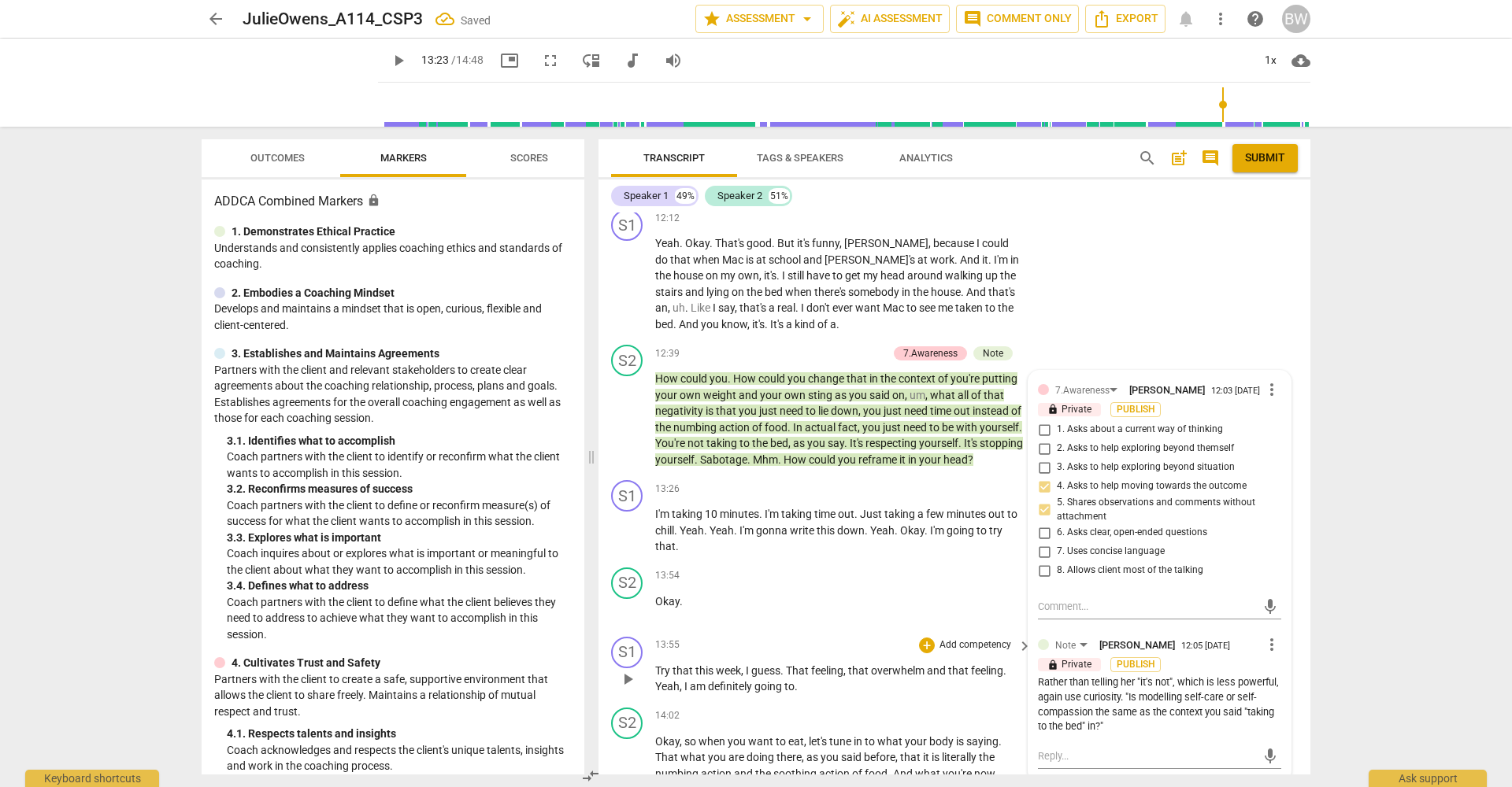
click at [1290, 668] on div "S1 play_arrow pause 13:55 + Add competency keyboard_arrow_right Try that this w…" at bounding box center [954, 666] width 712 height 71
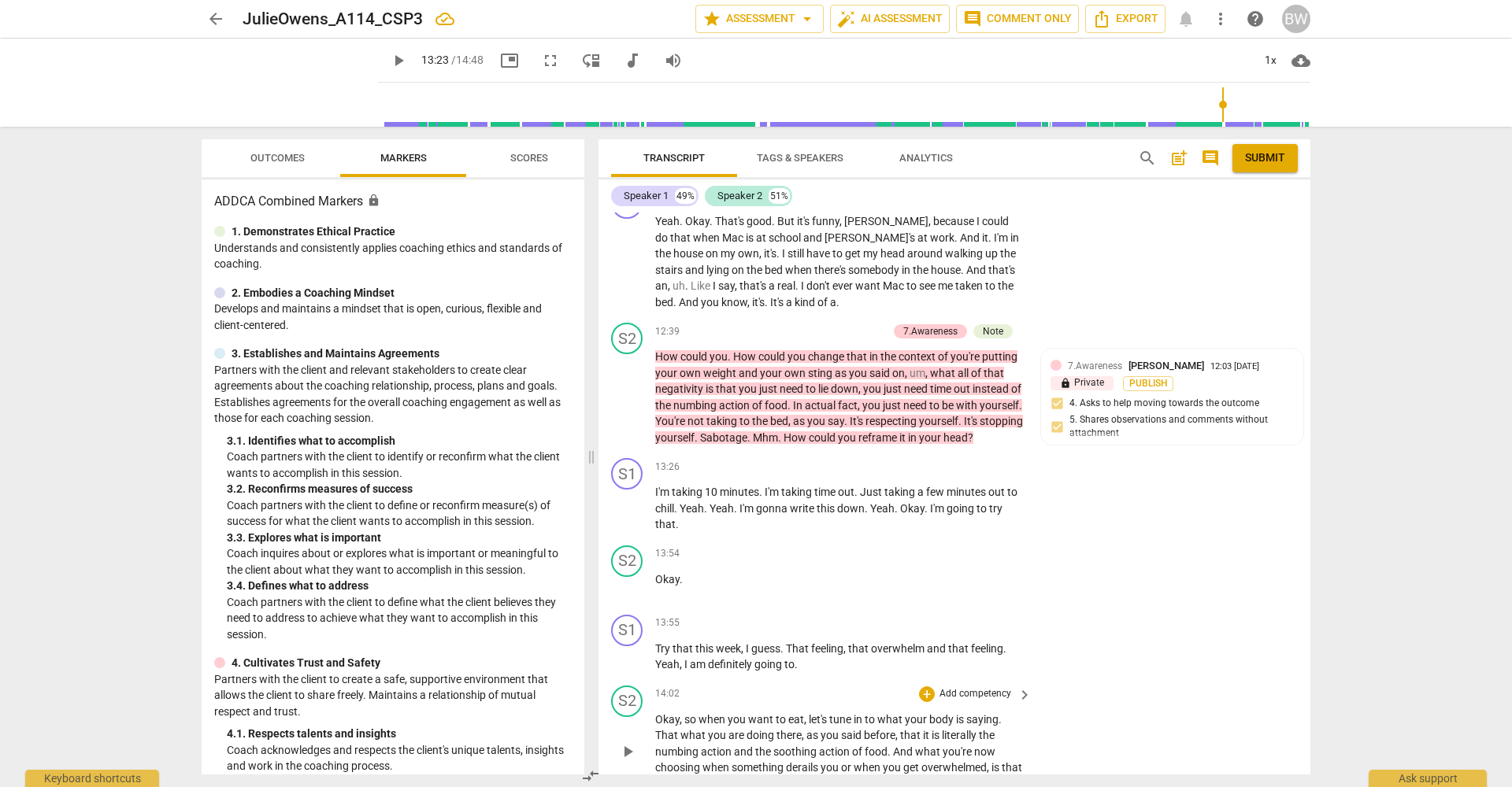
scroll to position [4590, 0]
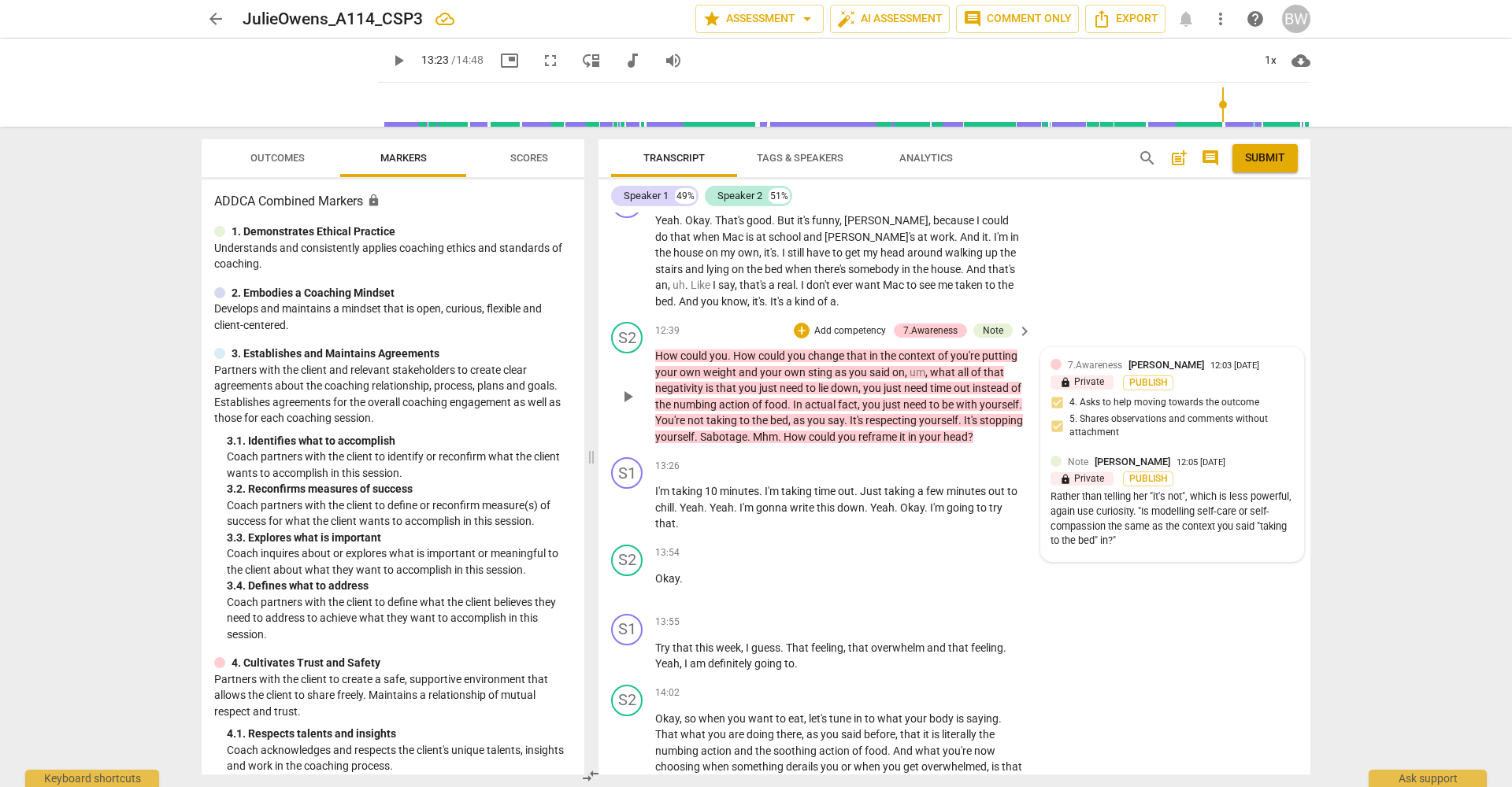
click at [1208, 489] on div "Rather than telling her "it's not", which is less powerful, again use curiosity…" at bounding box center [1172, 519] width 243 height 59
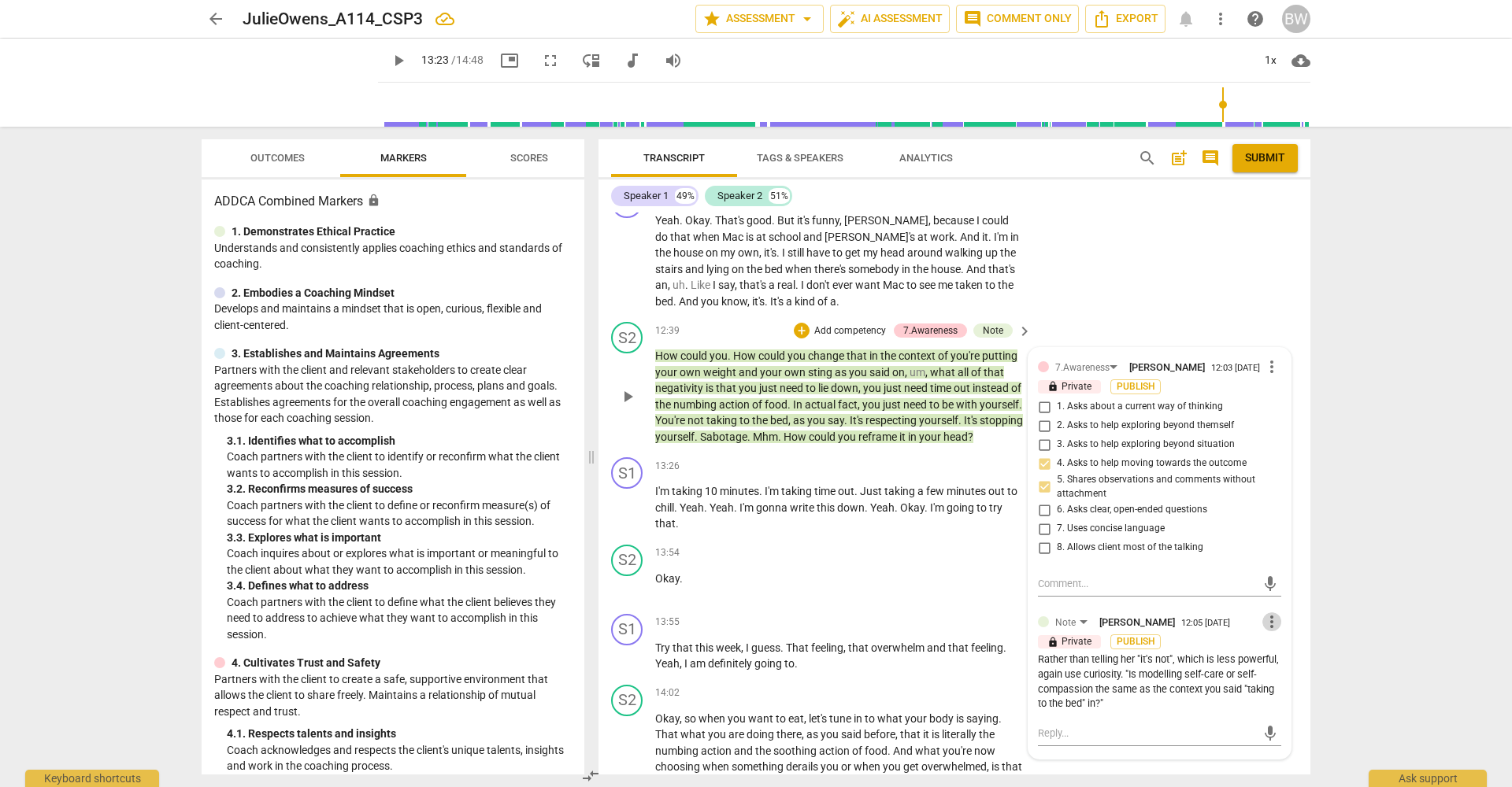
click at [1269, 612] on span "more_vert" at bounding box center [1272, 622] width 19 height 19
click at [1277, 582] on li "Edit" at bounding box center [1284, 586] width 55 height 30
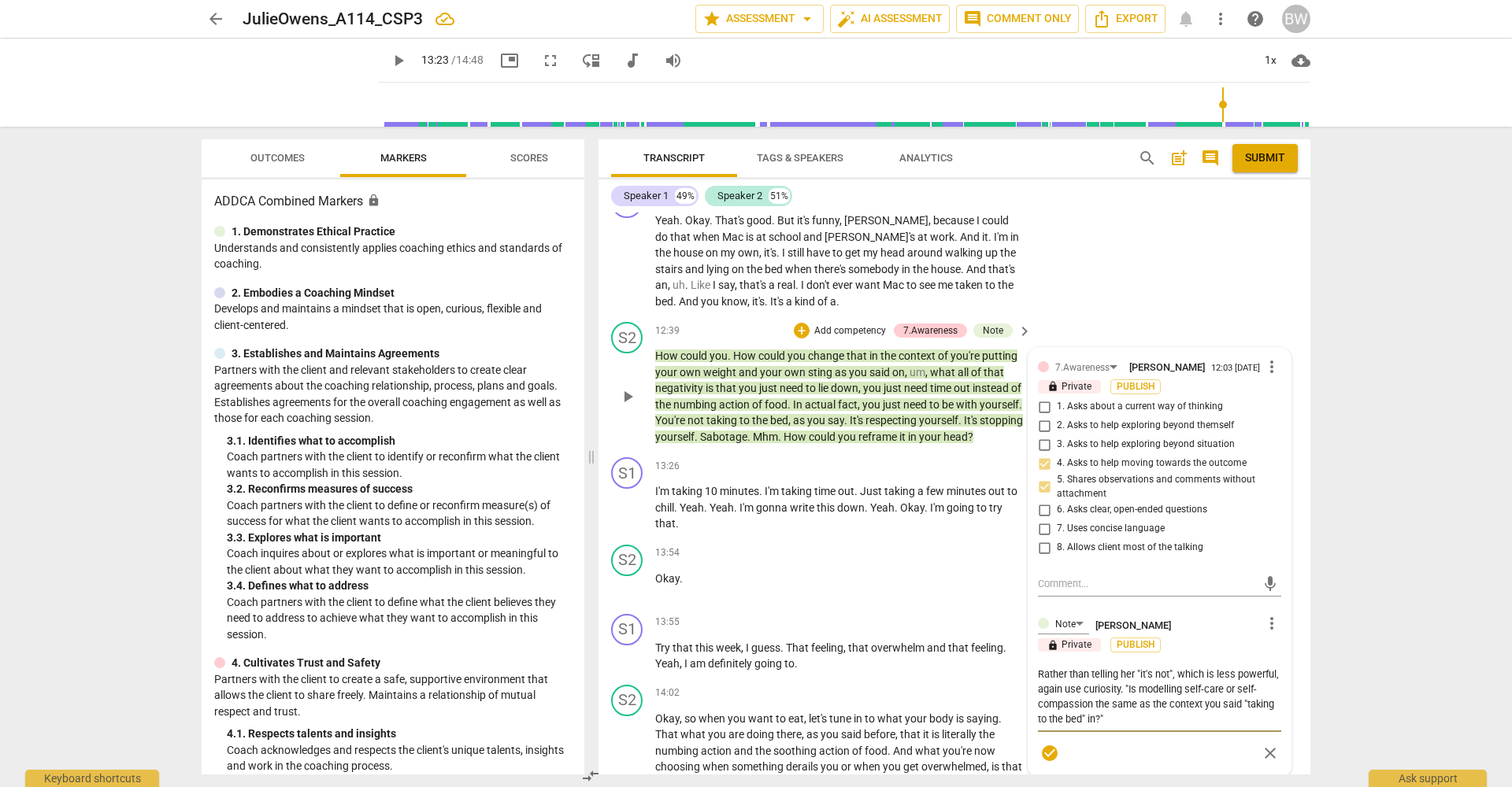
click at [1227, 688] on textarea "Rather than telling her "it's not", which is less powerful, again use curiosity…" at bounding box center [1159, 696] width 243 height 60
click at [1044, 786] on span "check_circle" at bounding box center [1050, 798] width 19 height 19
click at [1295, 694] on div "S2 play_arrow pause 14:02 + Add competency keyboard_arrow_right Okay , so when …" at bounding box center [954, 738] width 712 height 120
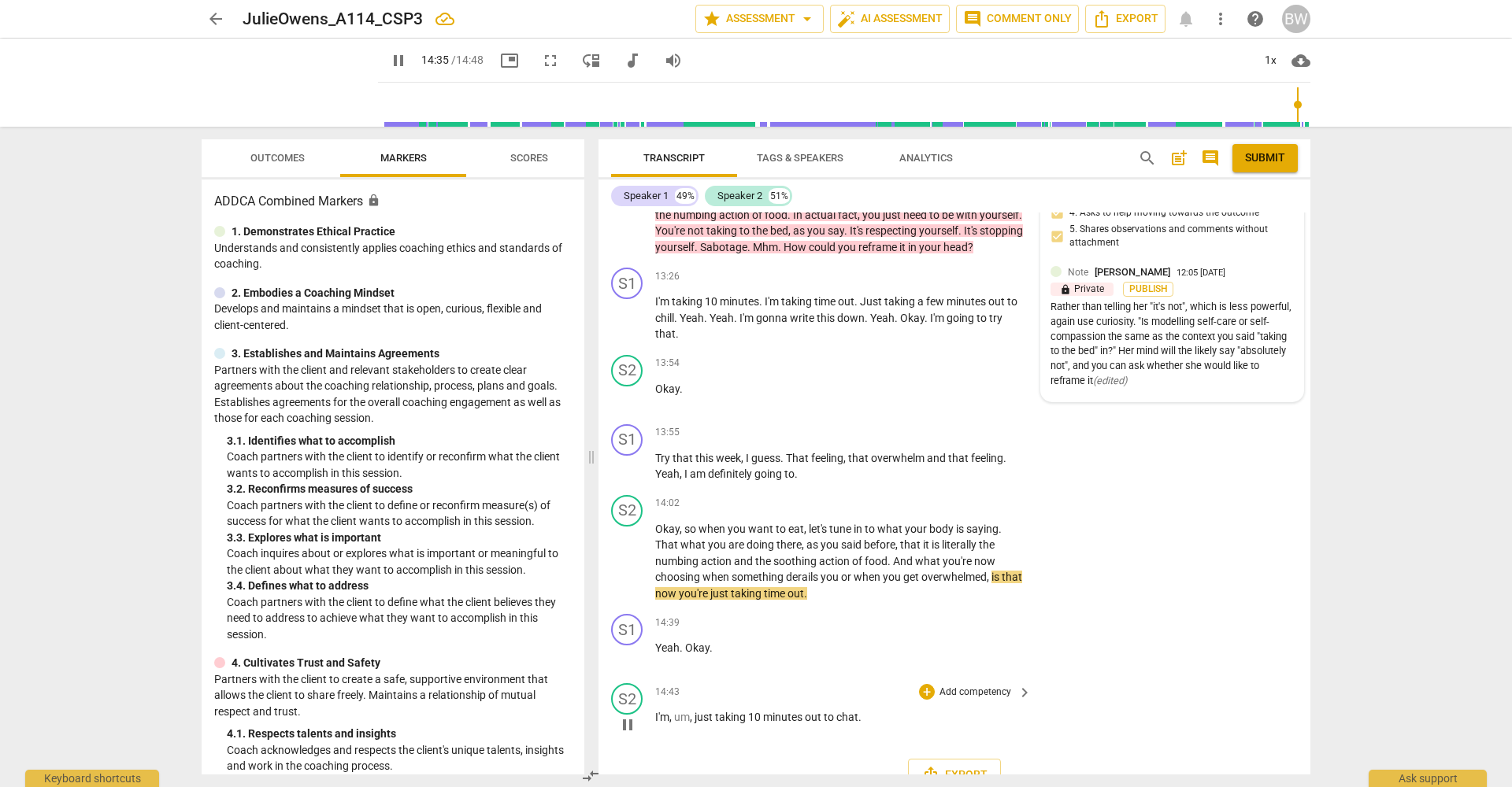
scroll to position [0, 0]
click at [978, 497] on p "Add competency" at bounding box center [975, 504] width 75 height 14
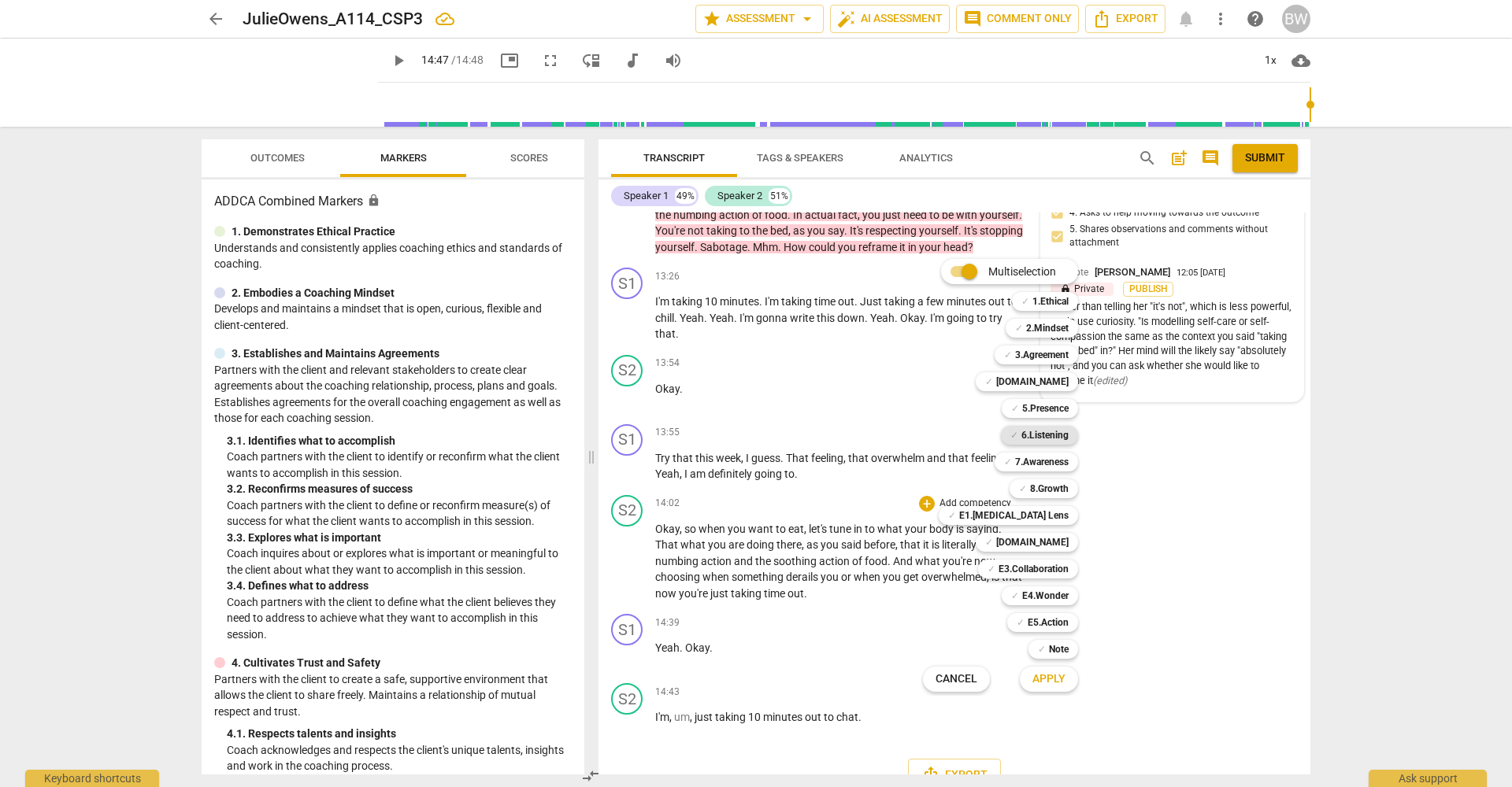
click at [1052, 439] on b "6.Listening" at bounding box center [1045, 436] width 47 height 19
drag, startPoint x: 1043, startPoint y: 463, endPoint x: 1038, endPoint y: 512, distance: 49.3
click at [1043, 464] on b "7.Awareness" at bounding box center [1042, 462] width 54 height 19
drag, startPoint x: 1036, startPoint y: 440, endPoint x: 1044, endPoint y: 416, distance: 25.3
click at [1036, 439] on b "6.Listening" at bounding box center [1045, 436] width 47 height 19
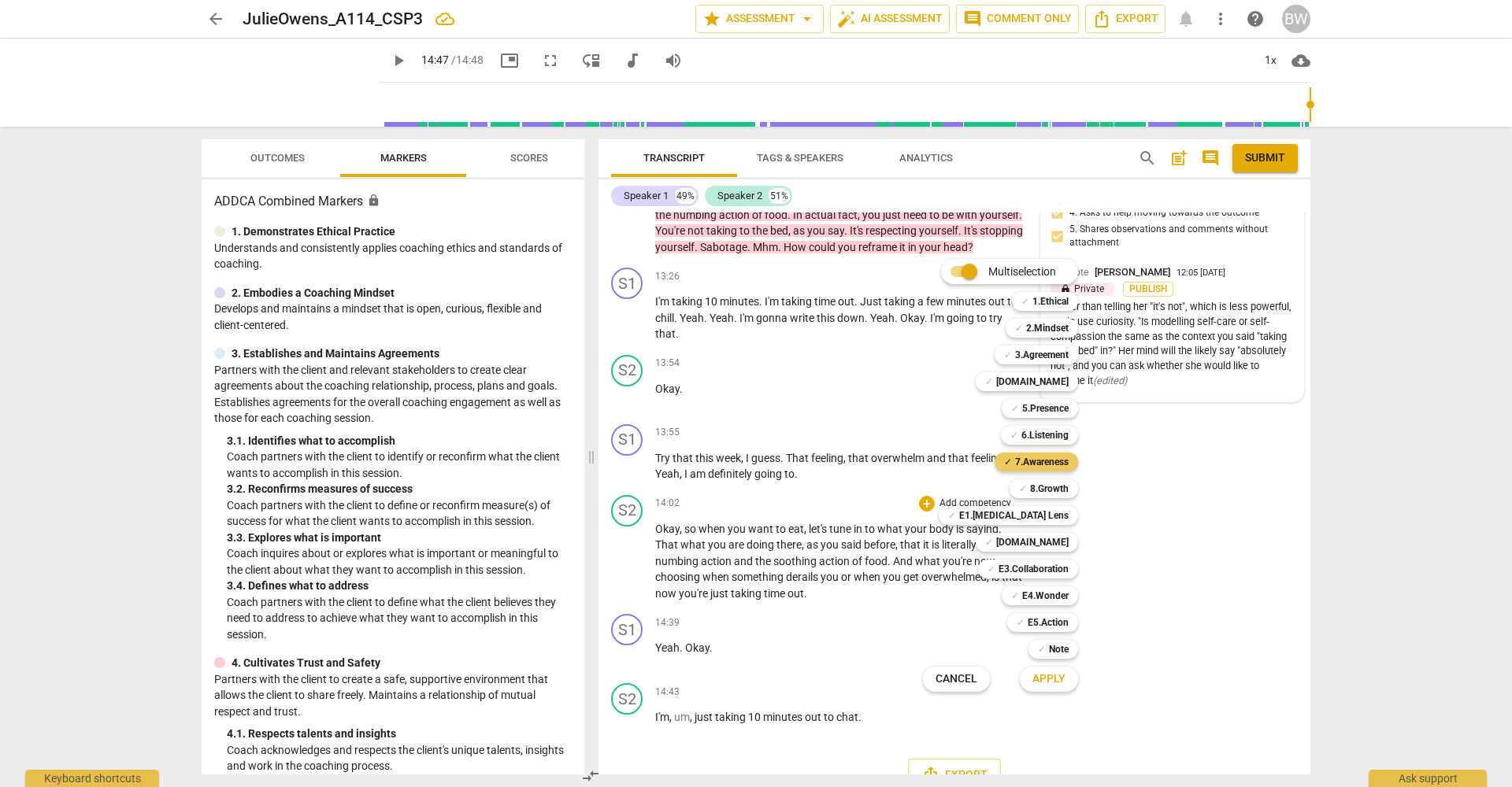
drag, startPoint x: 1046, startPoint y: 411, endPoint x: 1058, endPoint y: 459, distance: 49.5
click at [1046, 413] on b "5.Presence" at bounding box center [1046, 408] width 47 height 19
click at [1059, 680] on span "Apply" at bounding box center [1048, 679] width 33 height 16
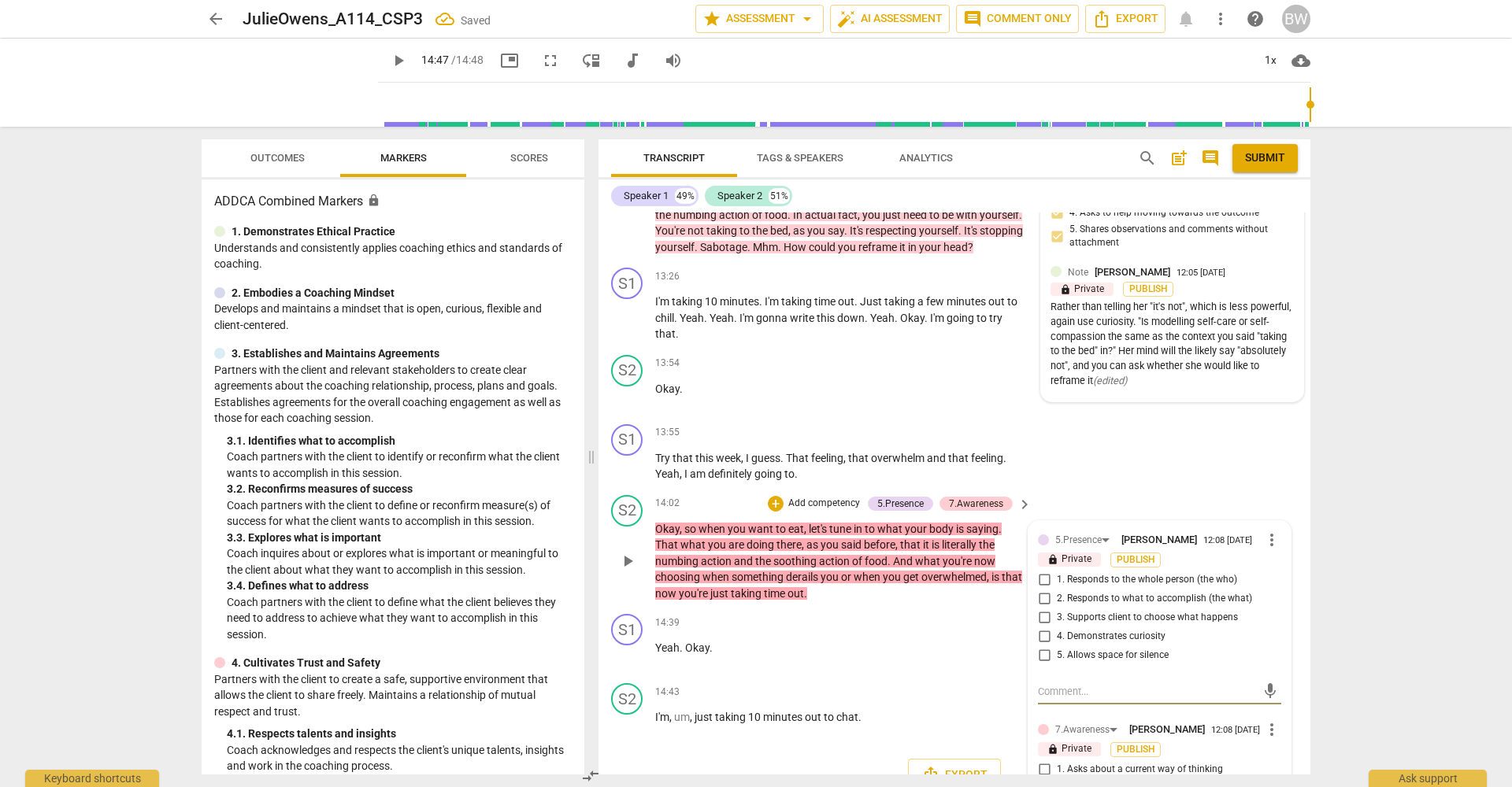
click at [1094, 592] on span "2. Responds to what to accomplish (the what)" at bounding box center [1154, 599] width 195 height 14
click at [1057, 590] on input "2. Responds to what to accomplish (the what)" at bounding box center [1043, 599] width 25 height 19
click at [1095, 573] on span "1. Responds to the whole person (the who)" at bounding box center [1147, 580] width 181 height 14
click at [1057, 570] on input "1. Responds to the whole person (the who)" at bounding box center [1043, 580] width 25 height 19
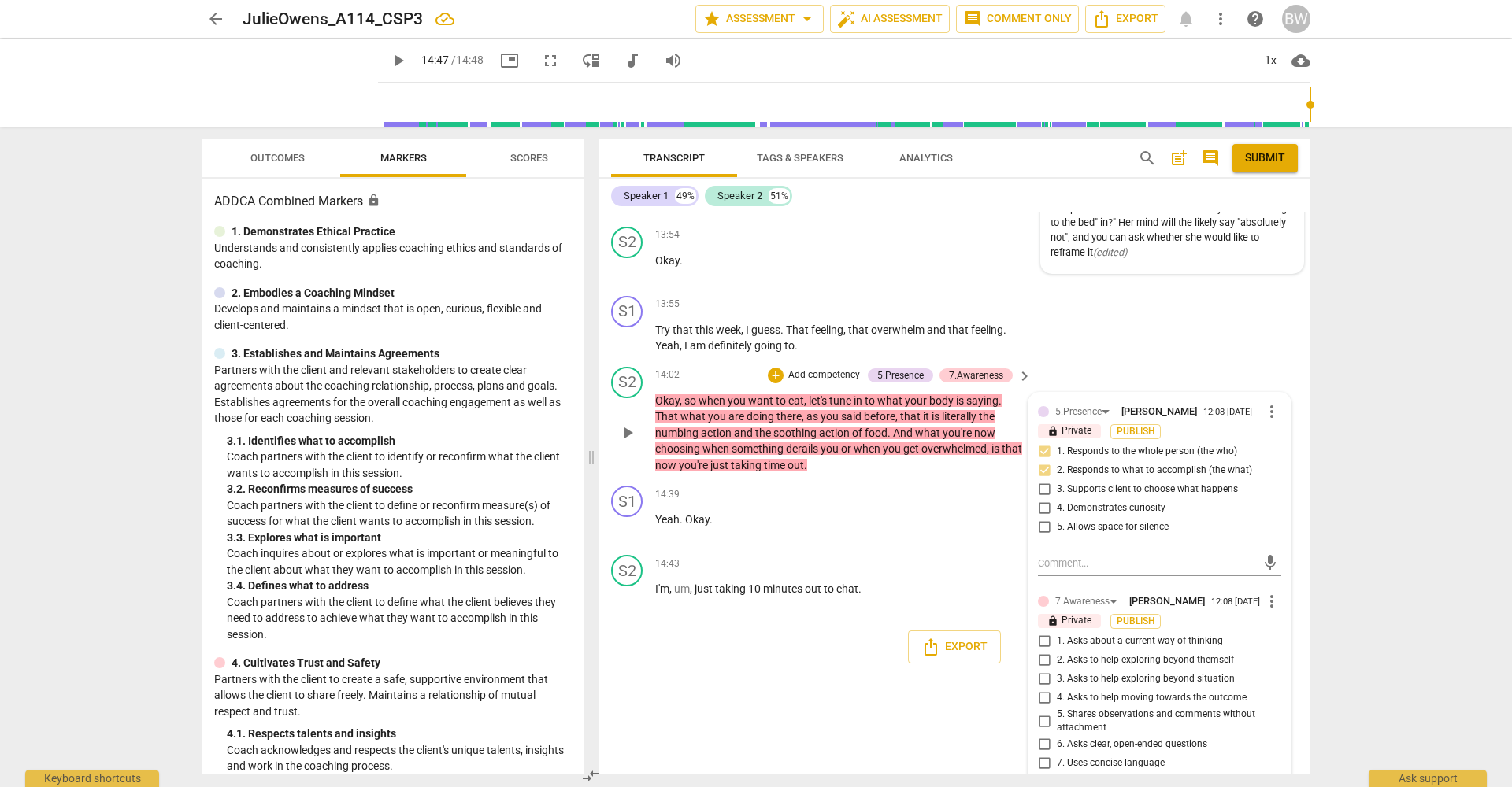
scroll to position [4915, 0]
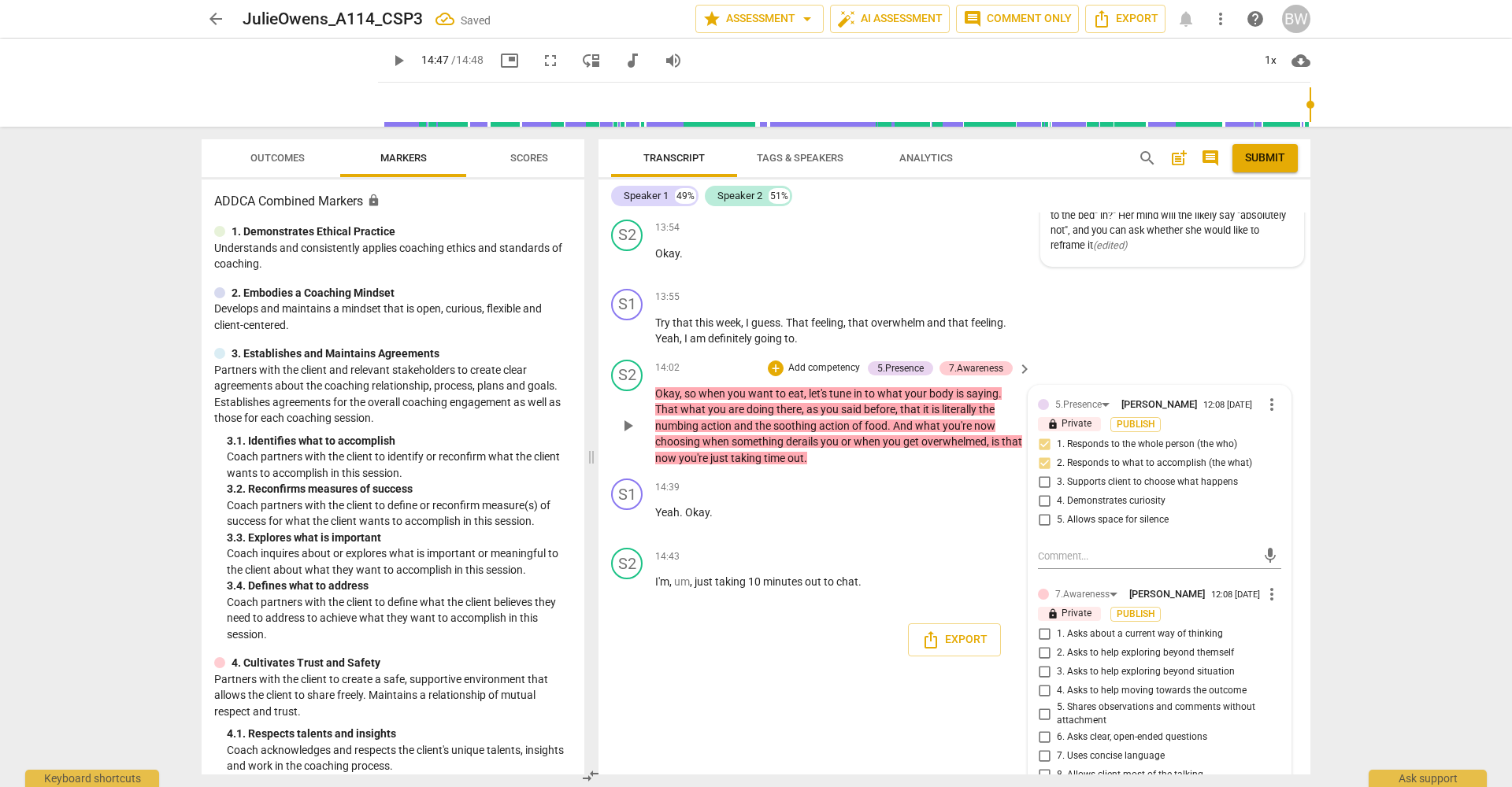
click at [1163, 684] on span "4. Asks to help moving towards the outcome" at bounding box center [1152, 692] width 189 height 14
click at [1057, 682] on input "4. Asks to help moving towards the outcome" at bounding box center [1043, 692] width 25 height 19
click at [1295, 703] on div "S1 play_arrow pause 00:00 + Add competency keyboard_arrow_right You know , I do…" at bounding box center [954, 493] width 712 height 562
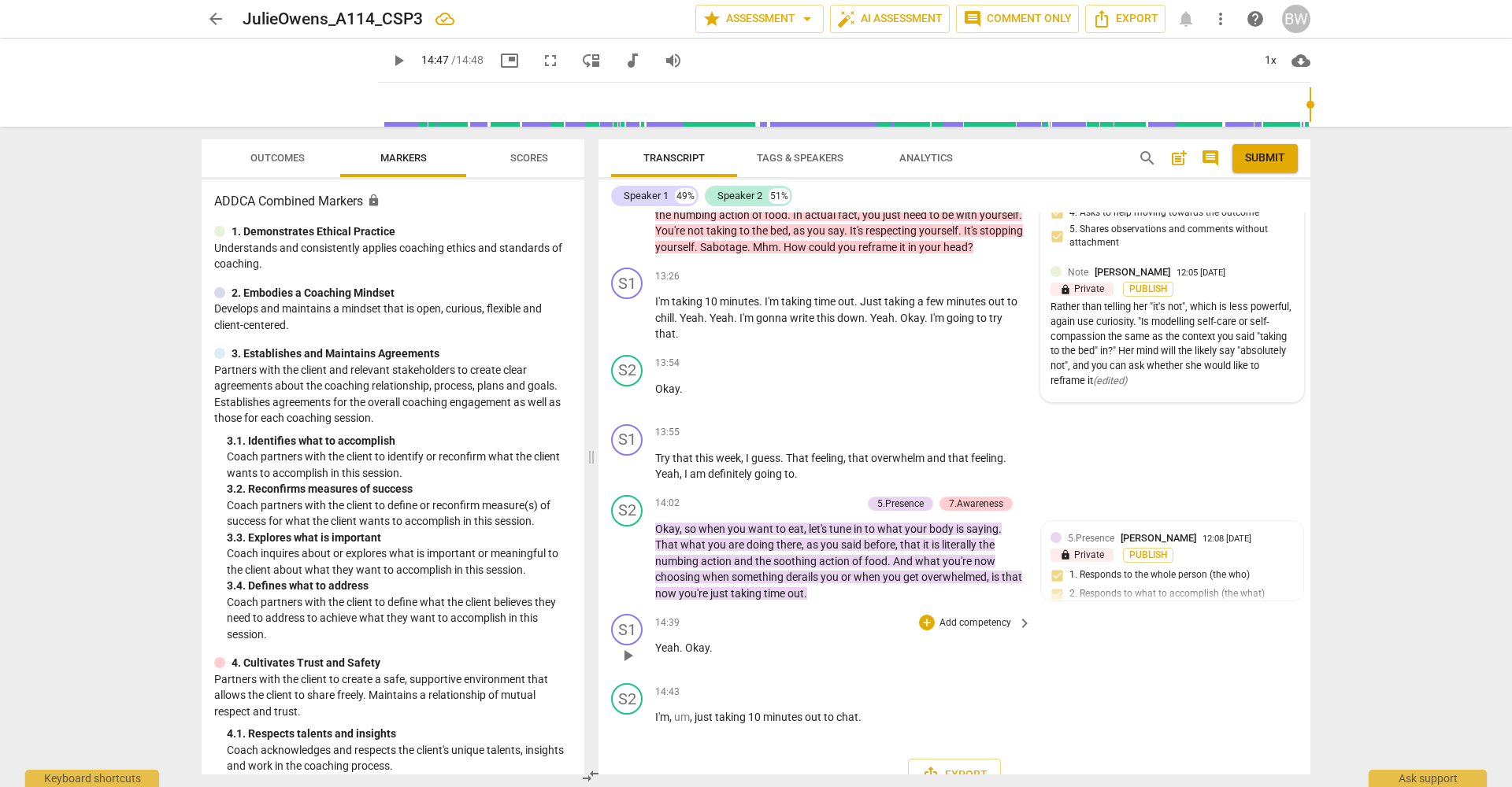
scroll to position [0, 0]
click at [274, 161] on span "Outcomes" at bounding box center [278, 157] width 55 height 12
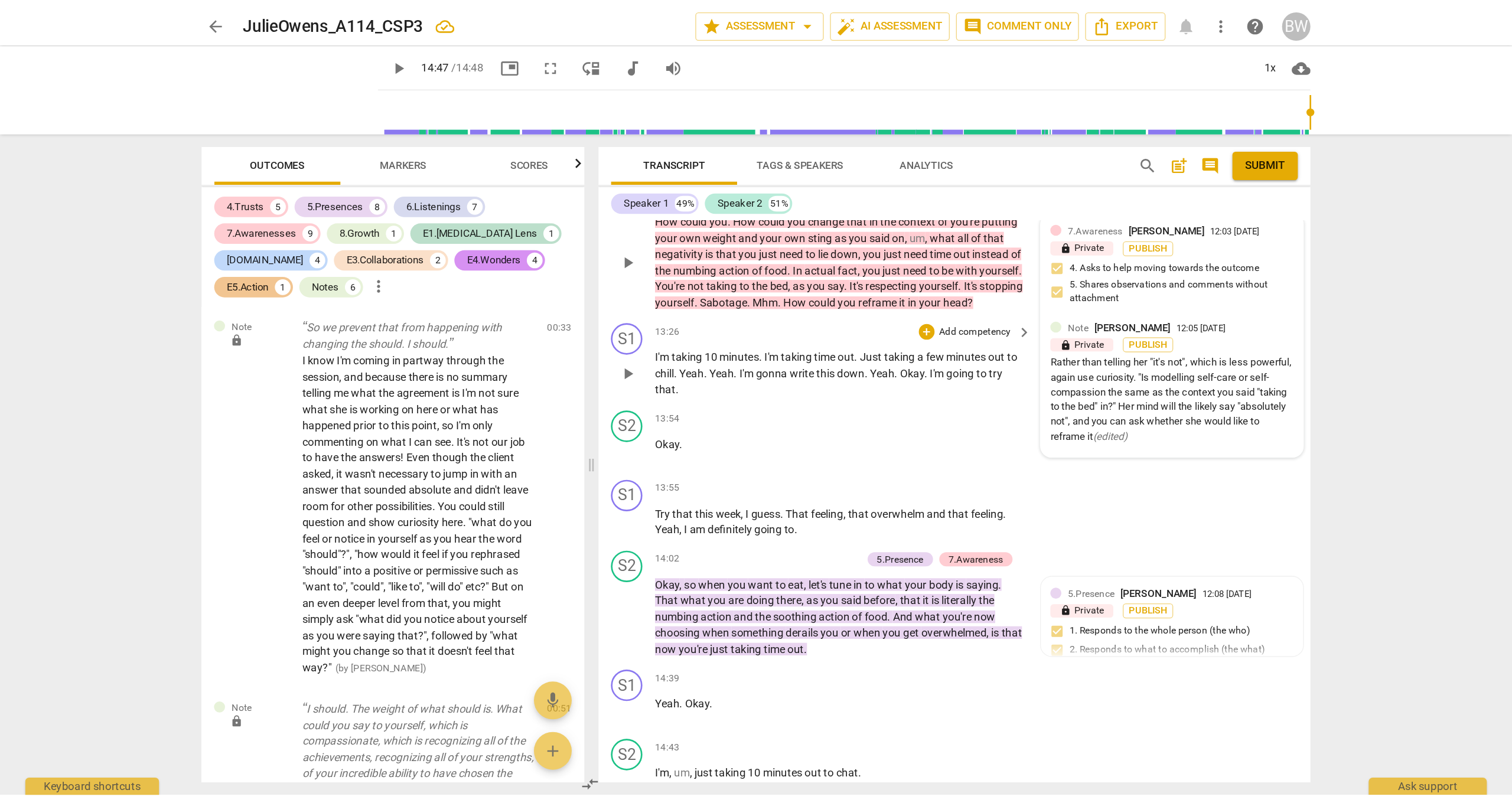
scroll to position [3563, 0]
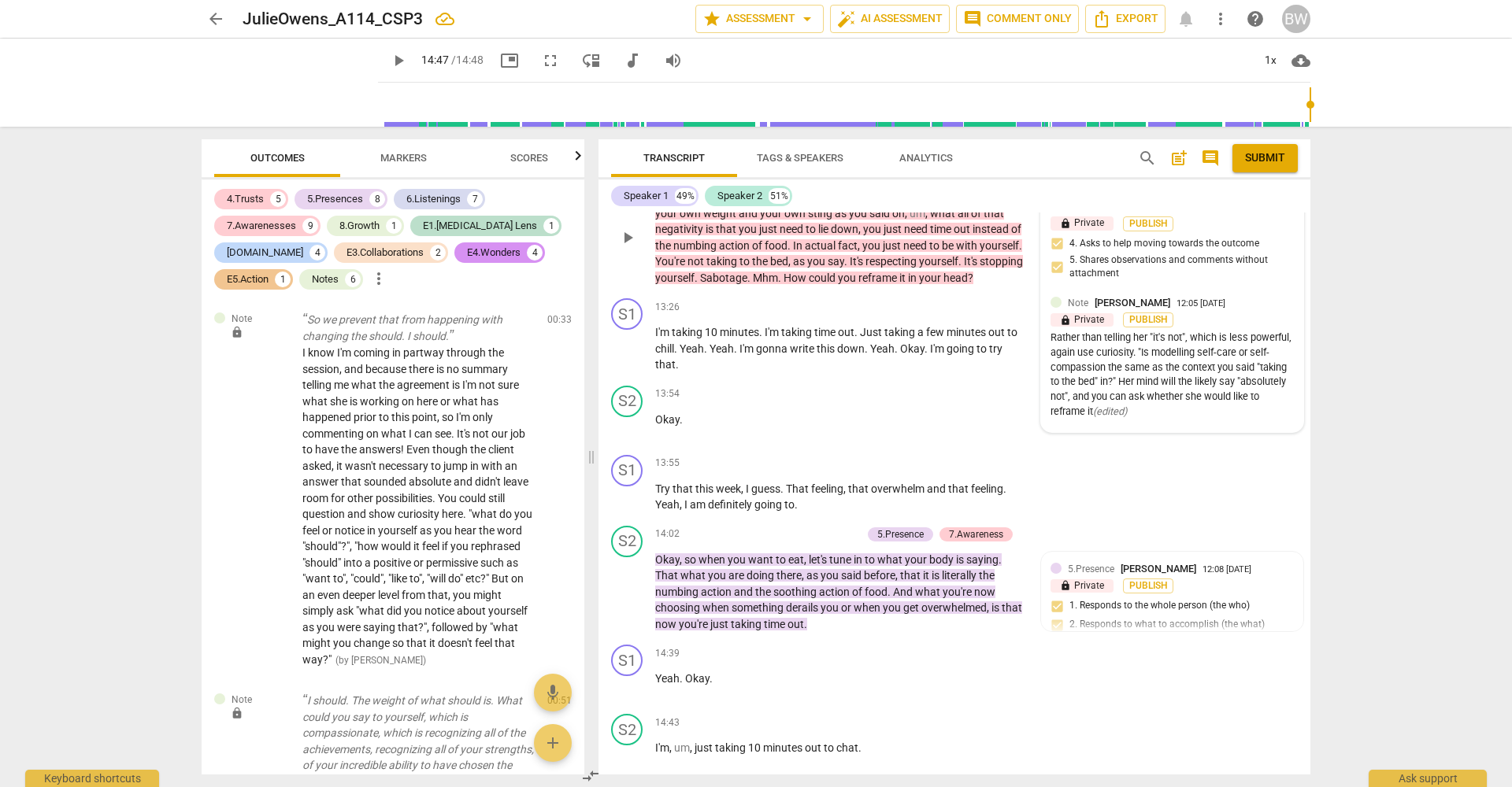
click at [1304, 59] on span "cloud_download" at bounding box center [1301, 61] width 19 height 19
click at [1329, 63] on li "Download audio" at bounding box center [1349, 60] width 116 height 38
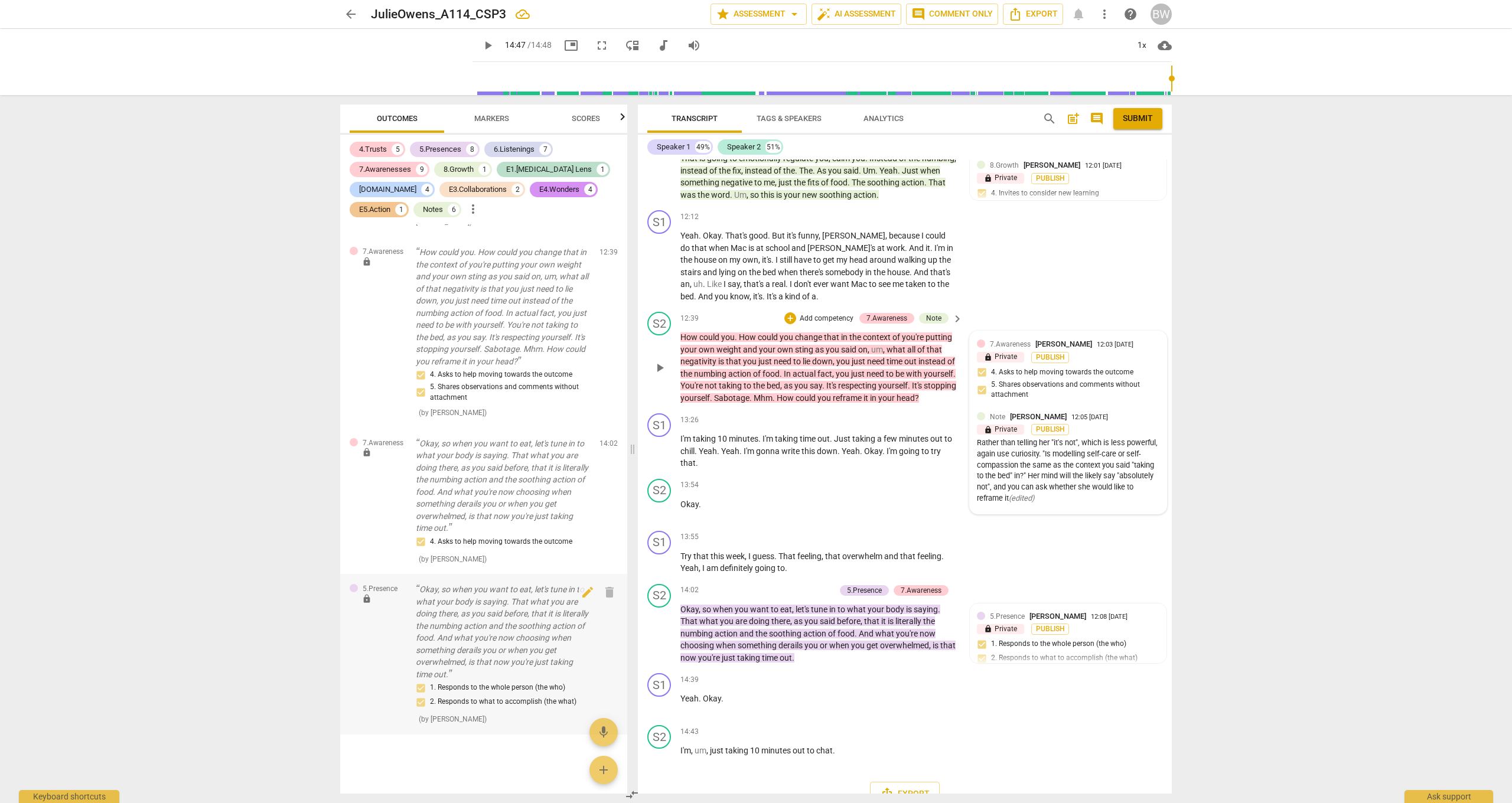
scroll to position [6588, 0]
click at [610, 590] on span "mic" at bounding box center [603, 733] width 28 height 14
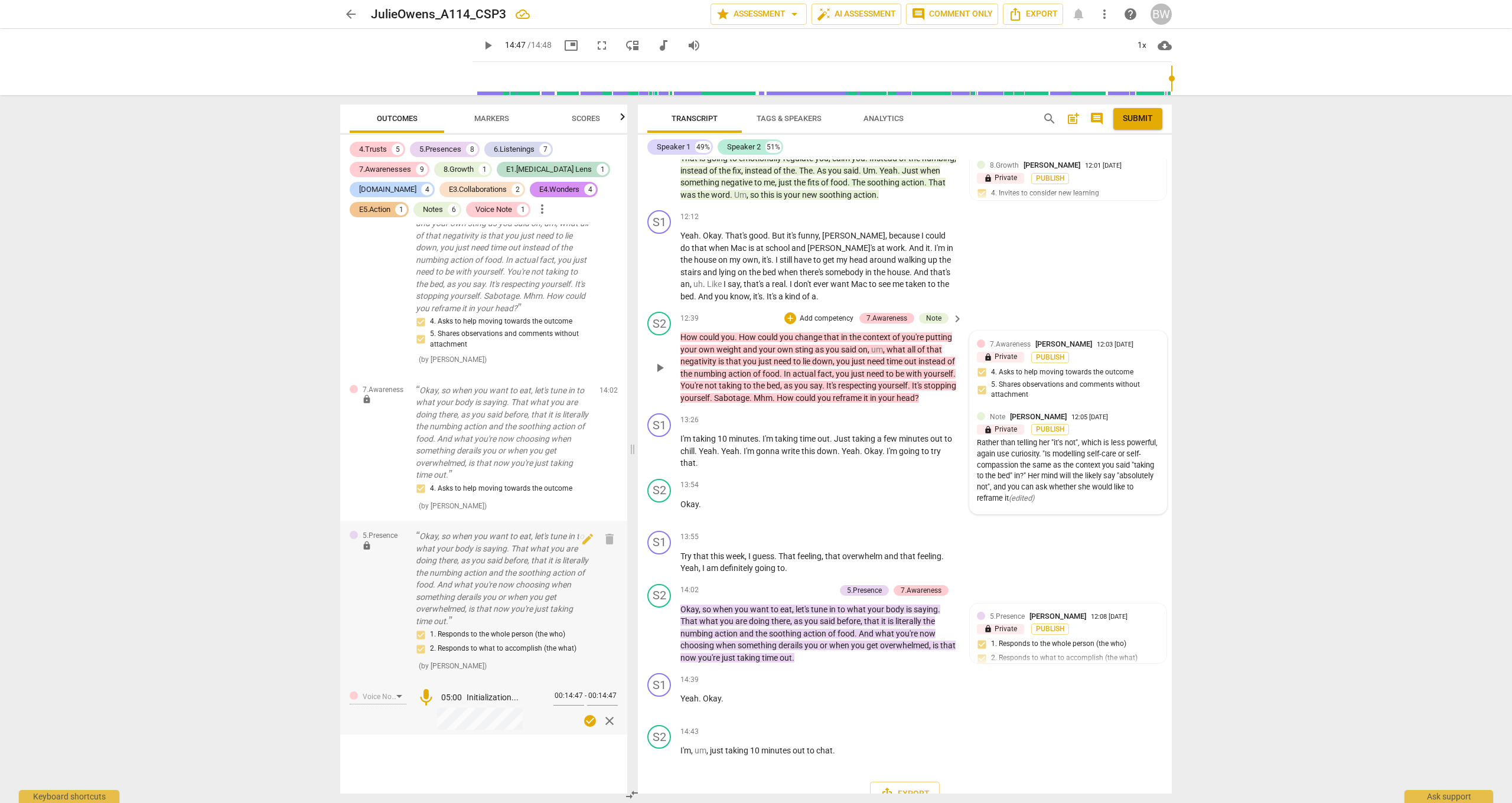
scroll to position [6597, 0]
click at [586, 590] on span "check_circle" at bounding box center [590, 721] width 14 height 14
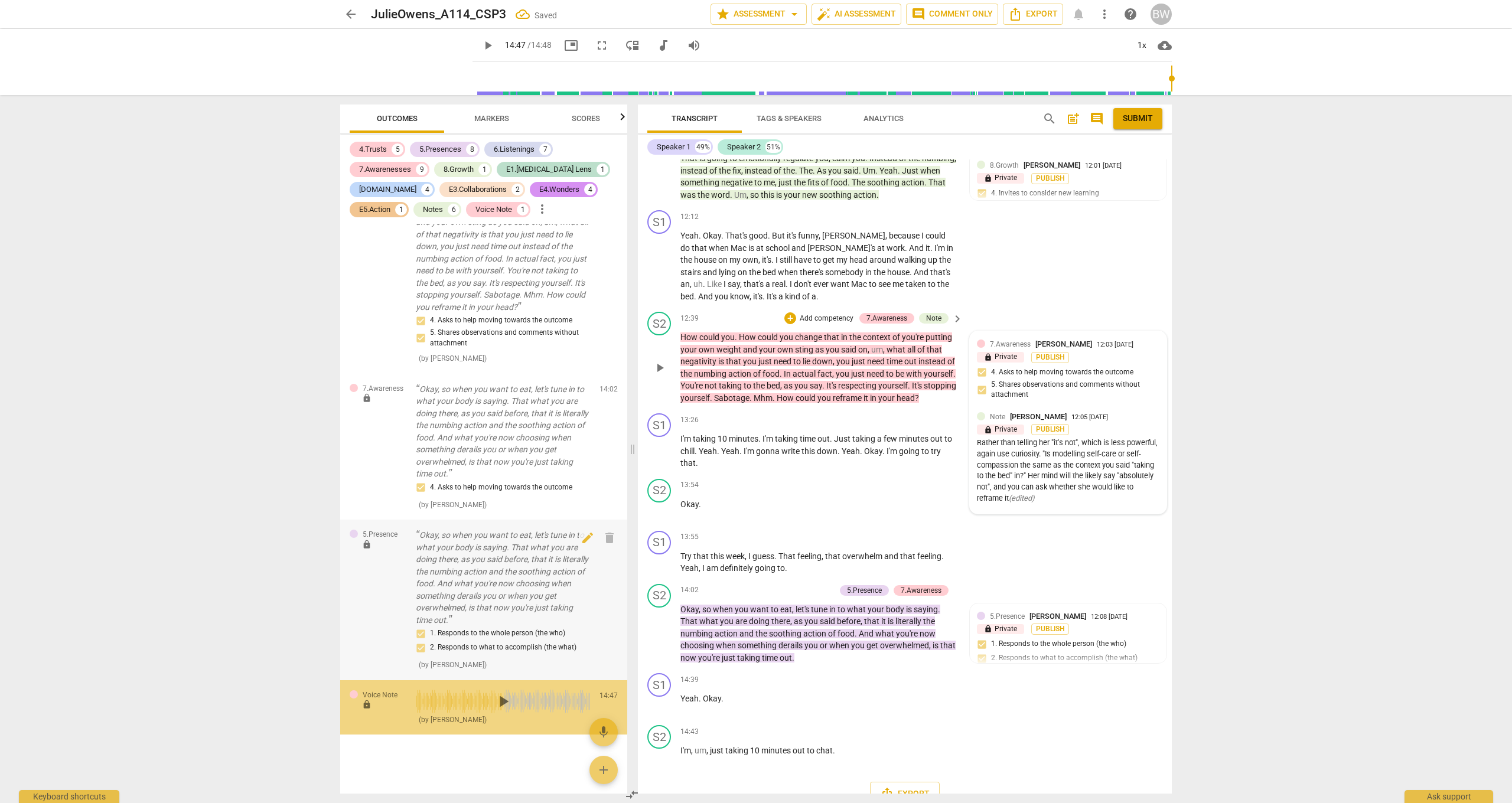
scroll to position [6642, 0]
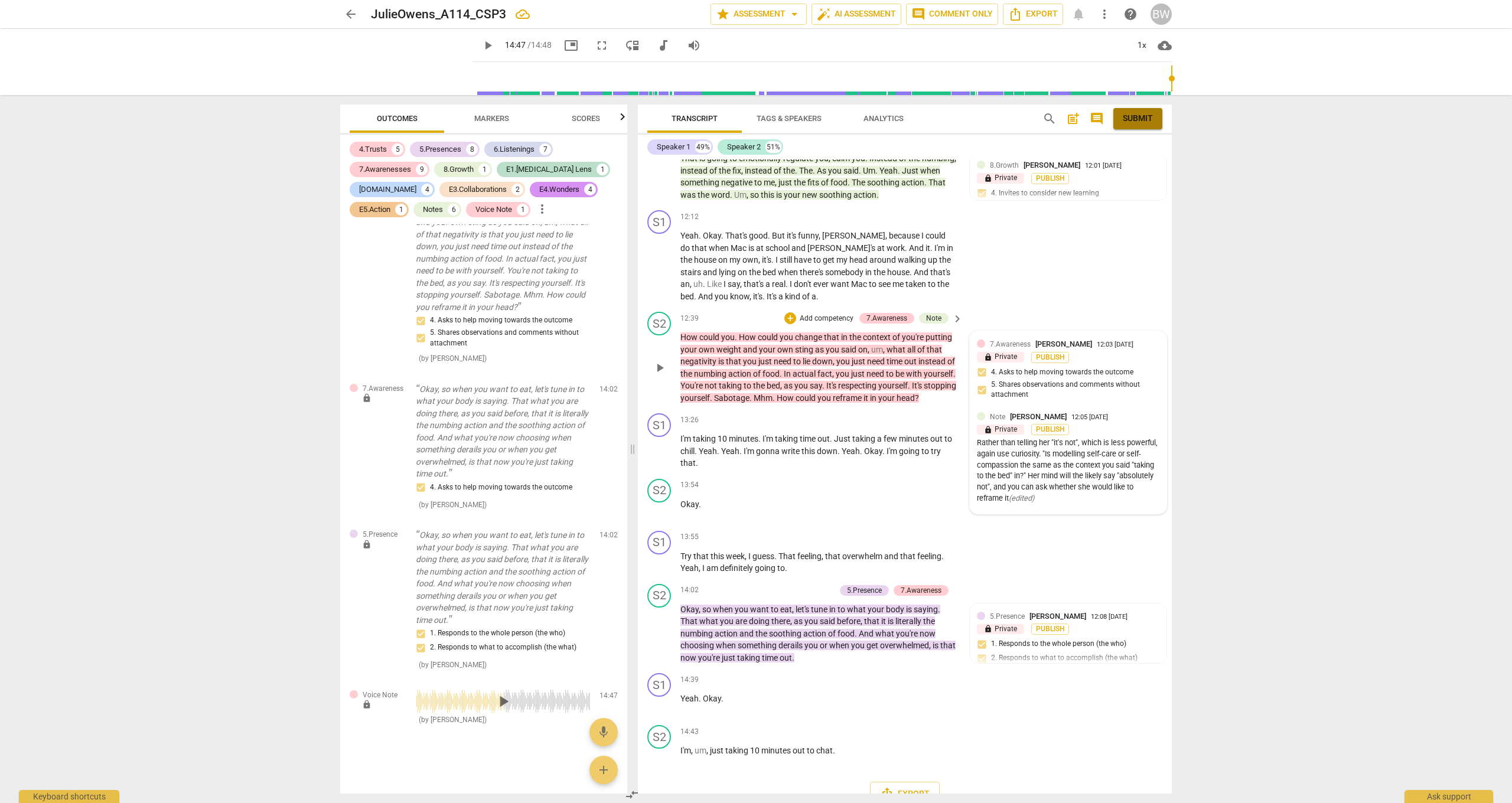
click at [1132, 119] on span "Submit" at bounding box center [1138, 119] width 30 height 12
click at [353, 12] on span "arrow_back" at bounding box center [351, 14] width 14 height 14
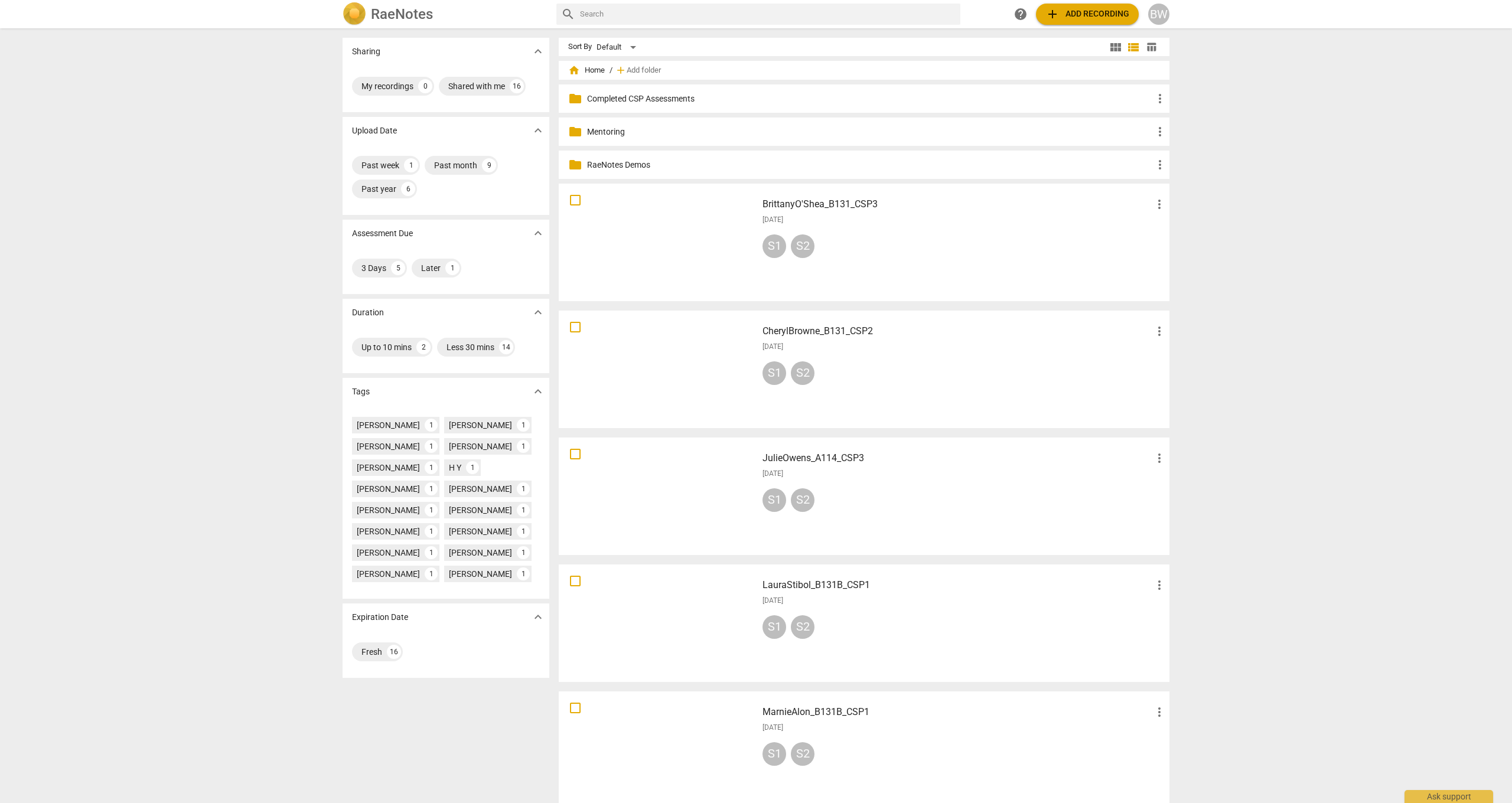
click at [699, 363] on div at bounding box center [658, 370] width 190 height 110
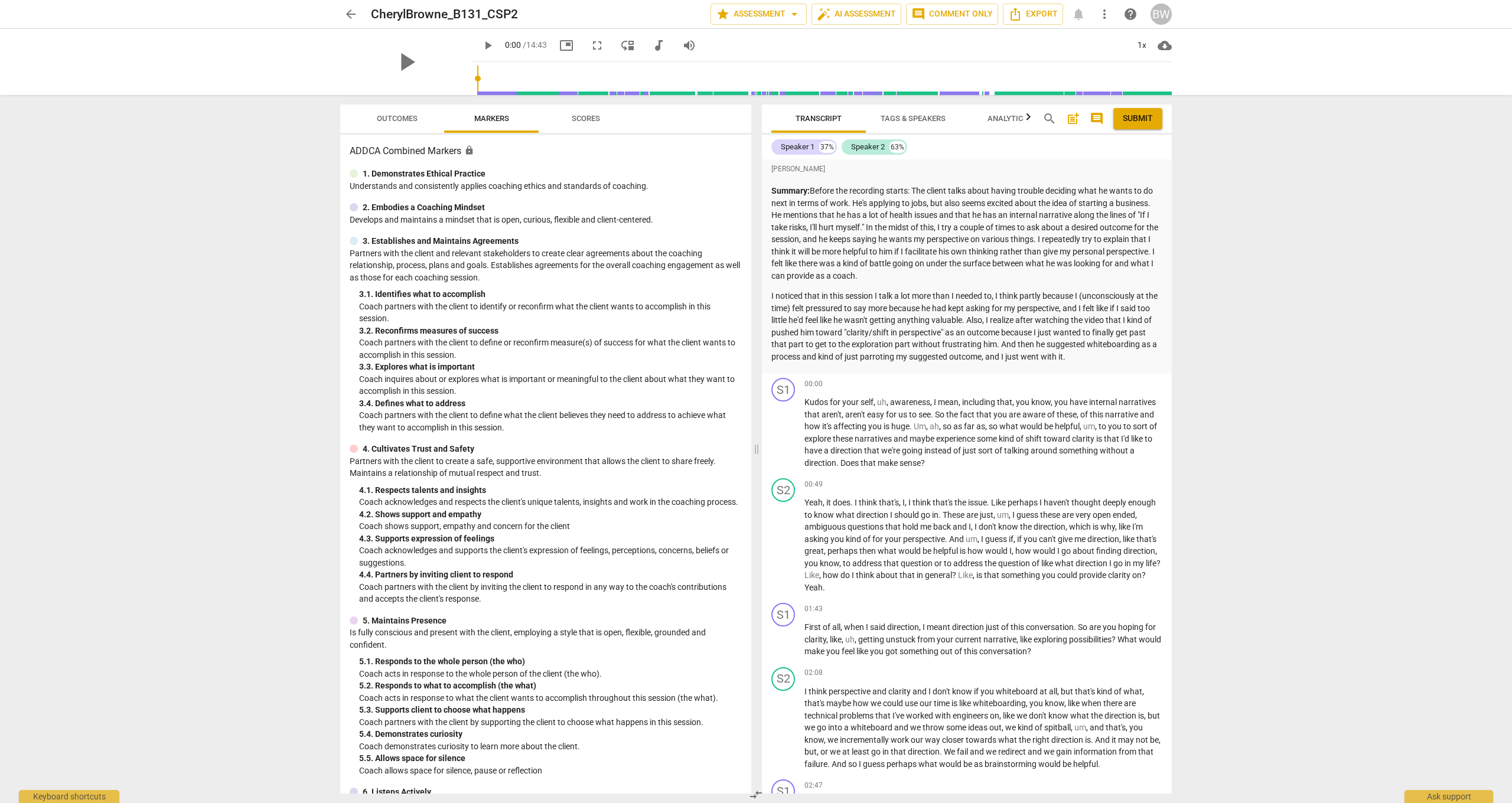
click at [1133, 423] on div "arrow_back CherylBrowne_B131_CSP2 star Assessment arrow_drop_down auto_fix_high…" at bounding box center [756, 402] width 1512 height 803
click at [1133, 423] on div "arrow_back CherylBrowne_B131_CSP2 star Assessment arrow_drop_down auto_fix_high…" at bounding box center [756, 402] width 1512 height 803
